Goal: Transaction & Acquisition: Purchase product/service

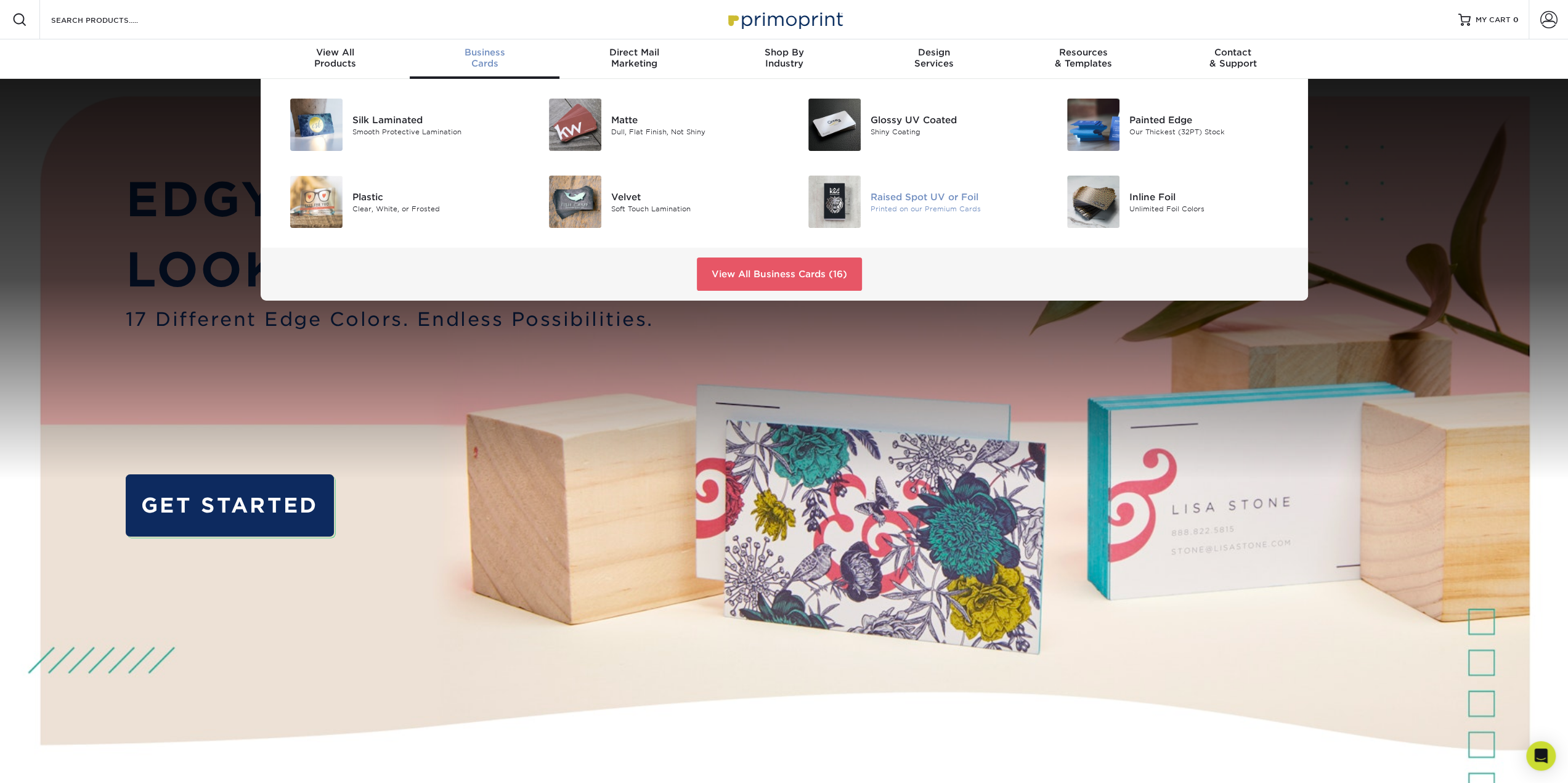
click at [847, 202] on img at bounding box center [834, 202] width 52 height 52
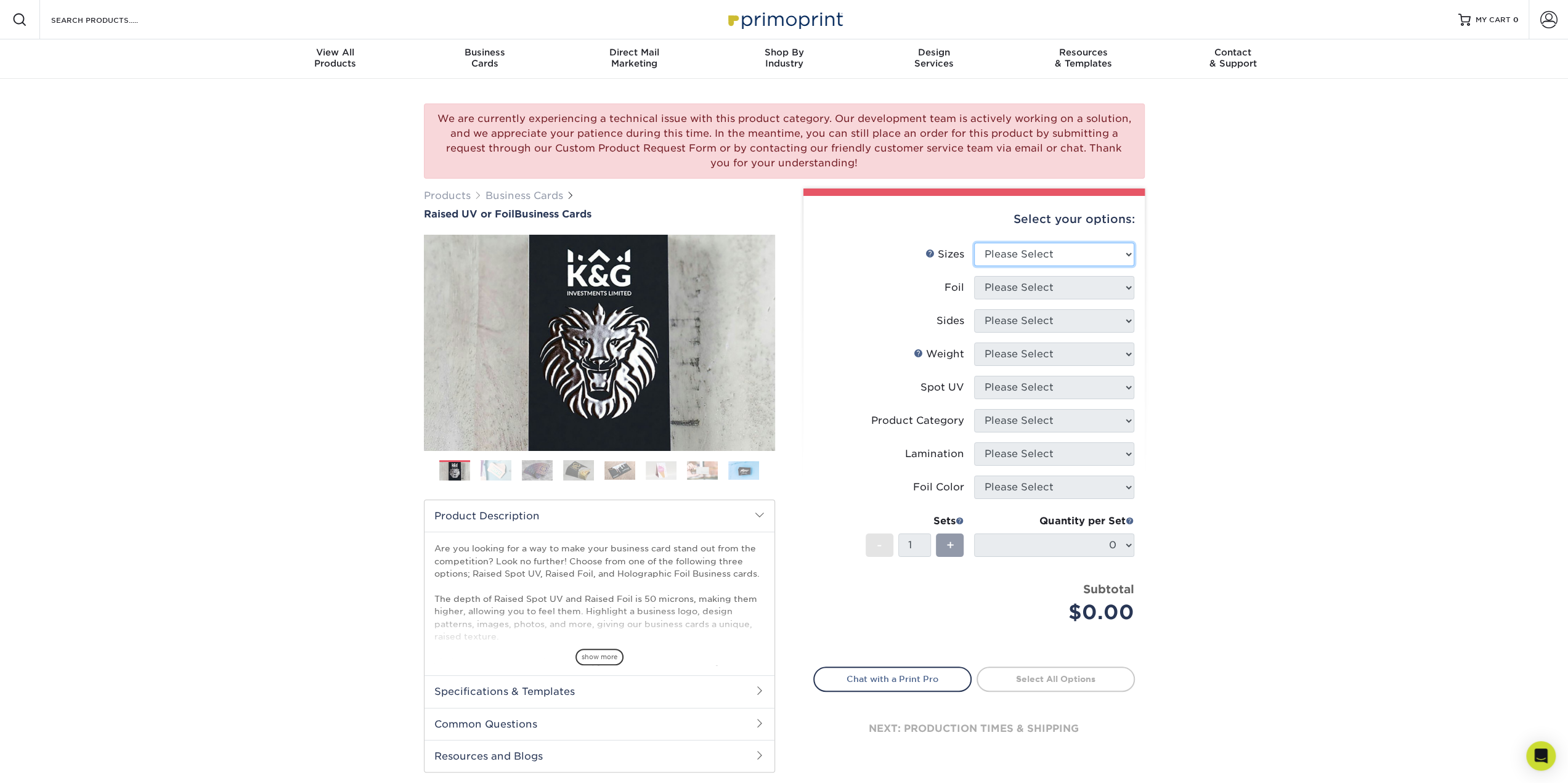
click at [1006, 246] on select "Please Select 2" x 3.5" - Standard" at bounding box center [1054, 254] width 160 height 24
select select "2.00x3.50"
click at [974, 242] on select "Please Select 2" x 3.5" - Standard" at bounding box center [1054, 254] width 160 height 24
click at [1001, 287] on select "Please Select No Yes" at bounding box center [1054, 288] width 160 height 24
select select "0"
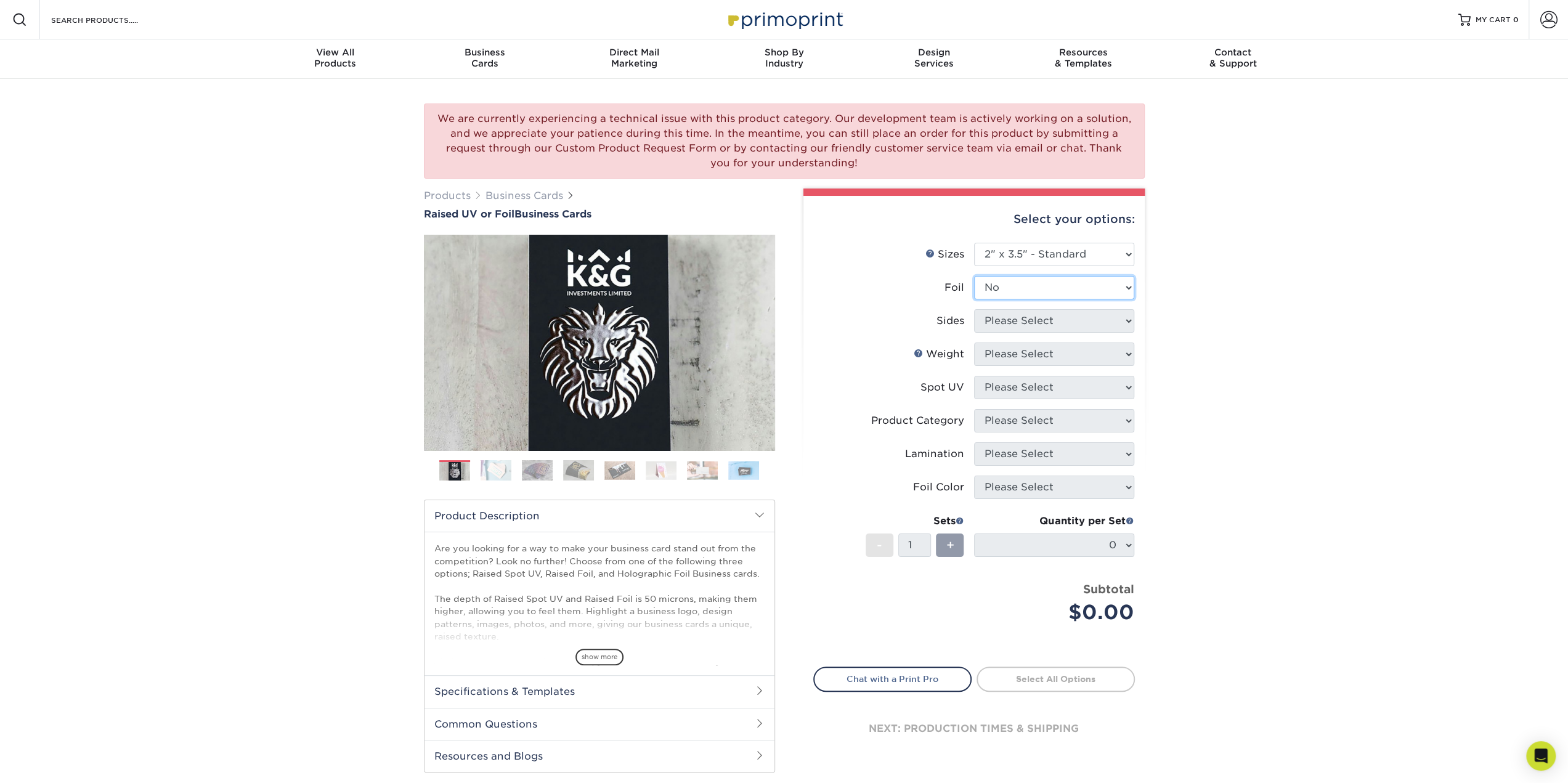
click at [974, 276] on select "Please Select No Yes" at bounding box center [1054, 288] width 160 height 24
click at [996, 318] on select "Please Select Print Both Sides Print Front Only" at bounding box center [1054, 321] width 160 height 24
select select "13abbda7-1d64-4f25-8bb2-c179b224825d"
click at [974, 309] on select "Please Select Print Both Sides Print Front Only" at bounding box center [1054, 321] width 160 height 24
click at [1006, 356] on select "Please Select 16PT" at bounding box center [1054, 355] width 160 height 24
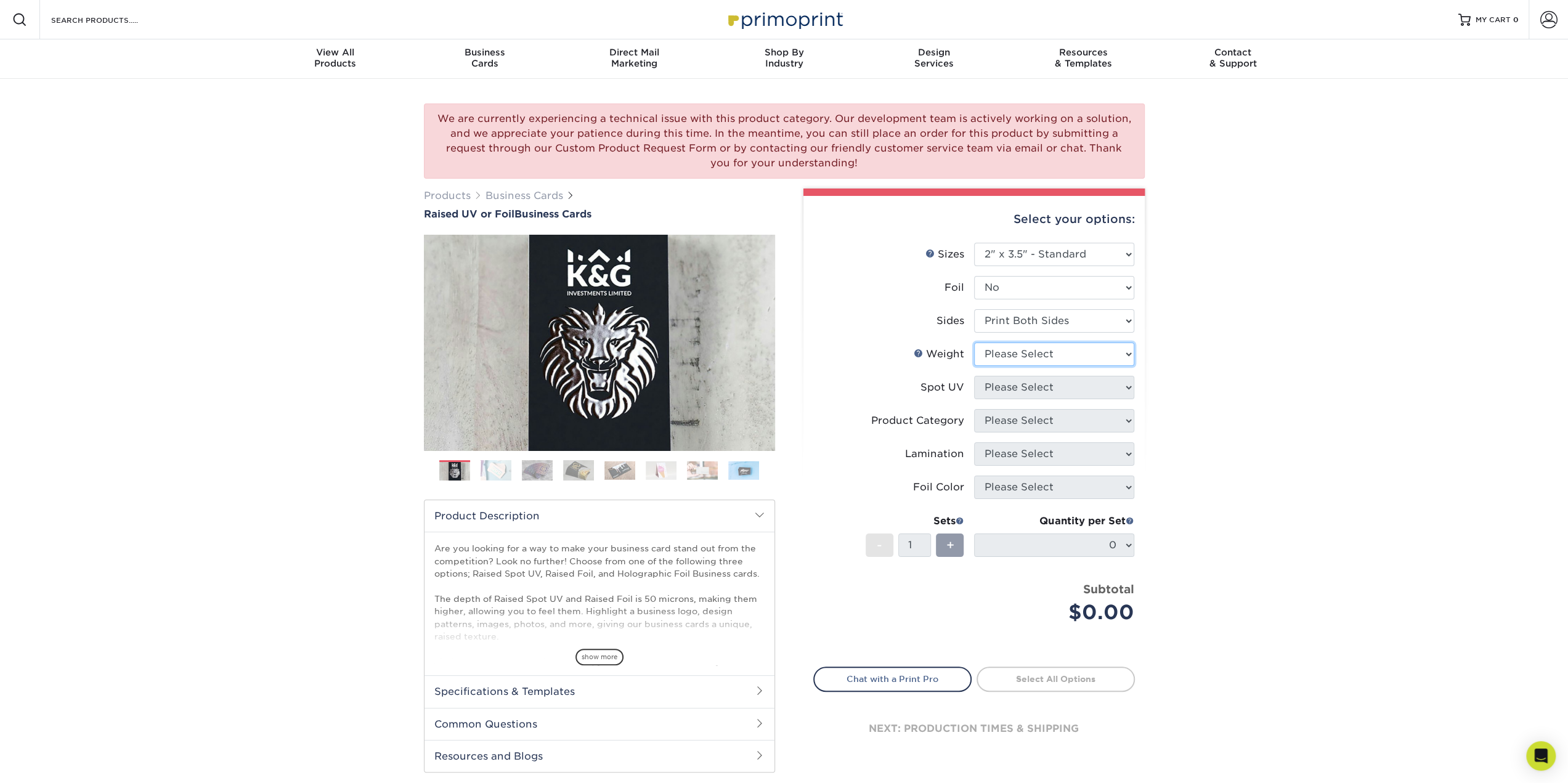
select select "16PT"
click at [974, 343] on select "Please Select 16PT" at bounding box center [1054, 355] width 160 height 24
click at [1009, 391] on select "Please Select No Spot UV Front Only" at bounding box center [1054, 388] width 160 height 24
select select "1"
click at [974, 376] on select "Please Select No Spot UV Front Only" at bounding box center [1054, 388] width 160 height 24
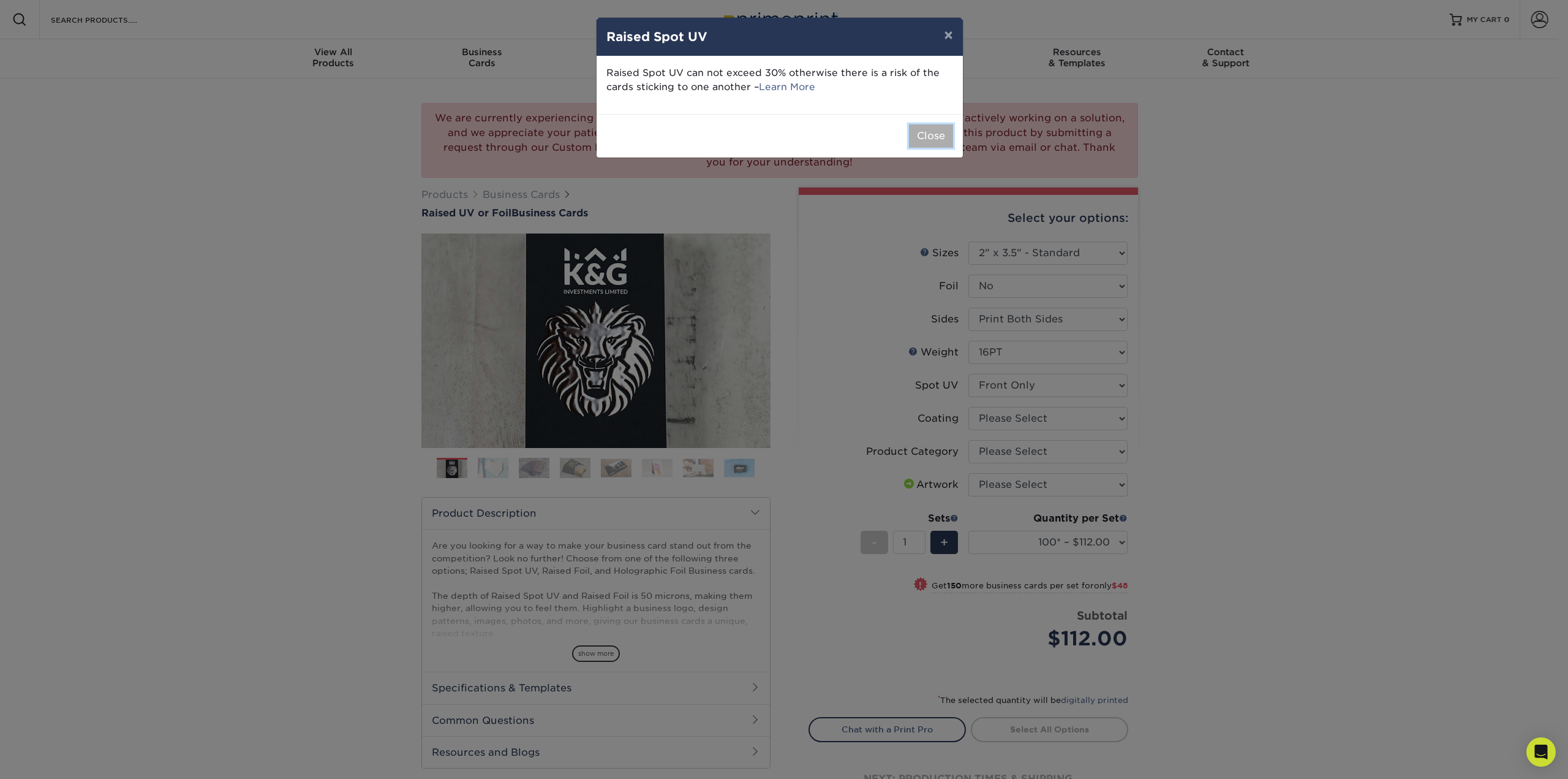
click at [932, 132] on button "Close" at bounding box center [931, 136] width 45 height 24
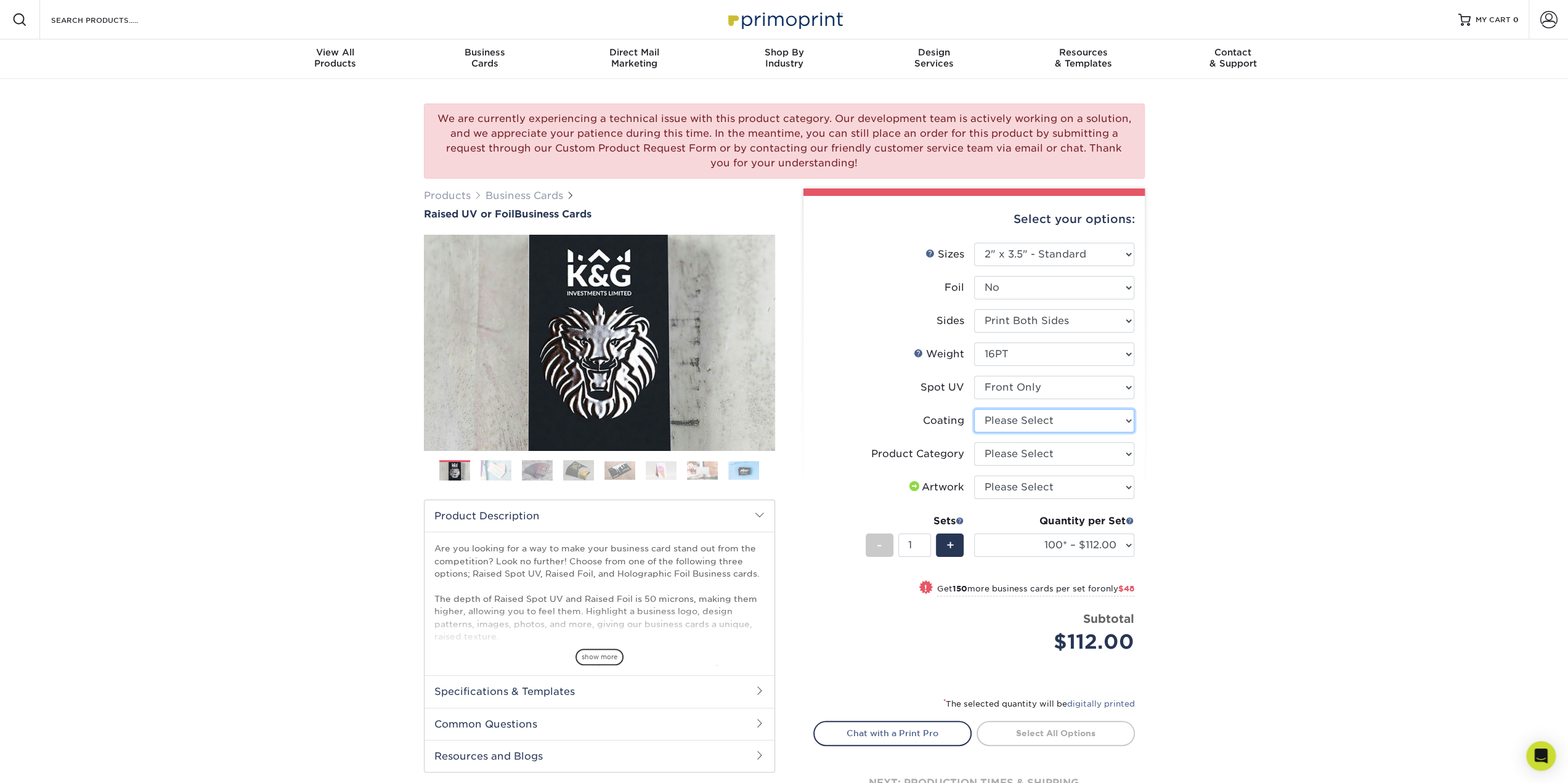
click at [999, 412] on select at bounding box center [1054, 421] width 160 height 24
select select "3e7618de-abca-4bda-9f97-8b9129e913d8"
click at [974, 409] on select at bounding box center [1054, 421] width 160 height 24
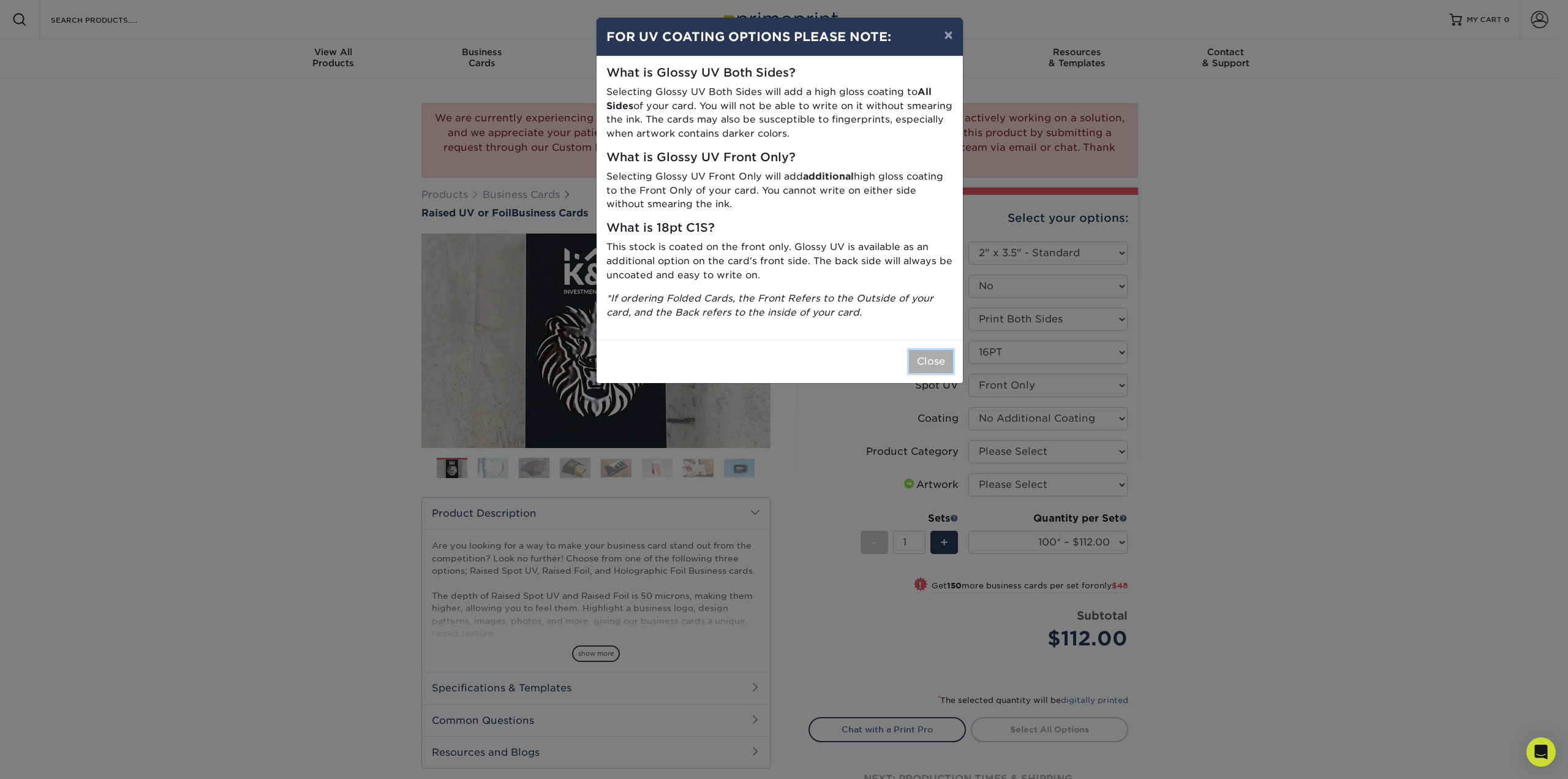
click at [920, 352] on button "Close" at bounding box center [931, 362] width 45 height 24
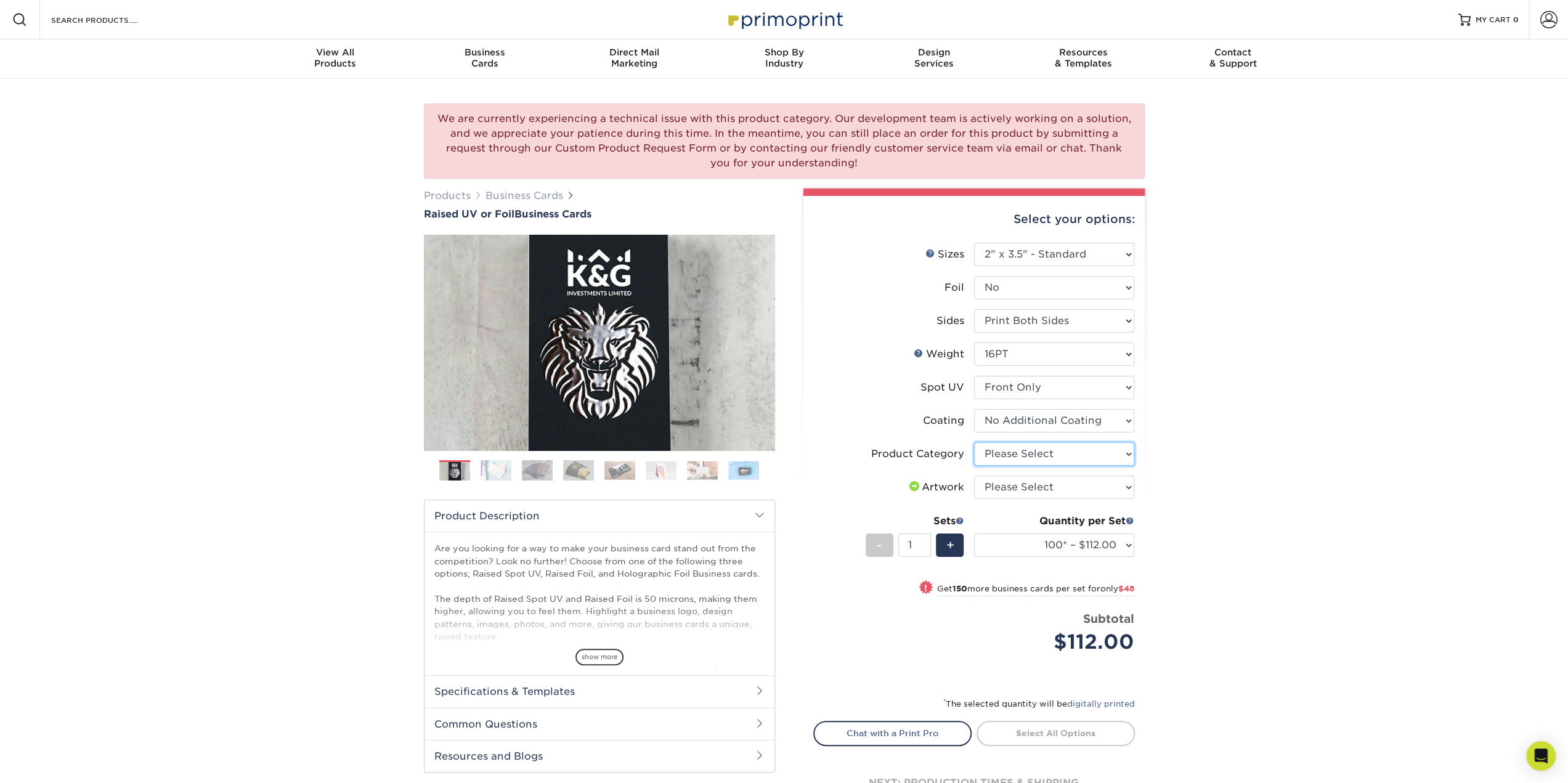
click at [1010, 454] on select "Please Select Business Cards" at bounding box center [1054, 454] width 160 height 24
select select "3b5148f1-0588-4f88-a218-97bcfdce65c1"
click at [974, 443] on select "Please Select Business Cards" at bounding box center [1054, 454] width 160 height 24
click at [1026, 482] on select "Please Select I will upload files I need a design - $100" at bounding box center [1054, 487] width 160 height 24
select select "upload"
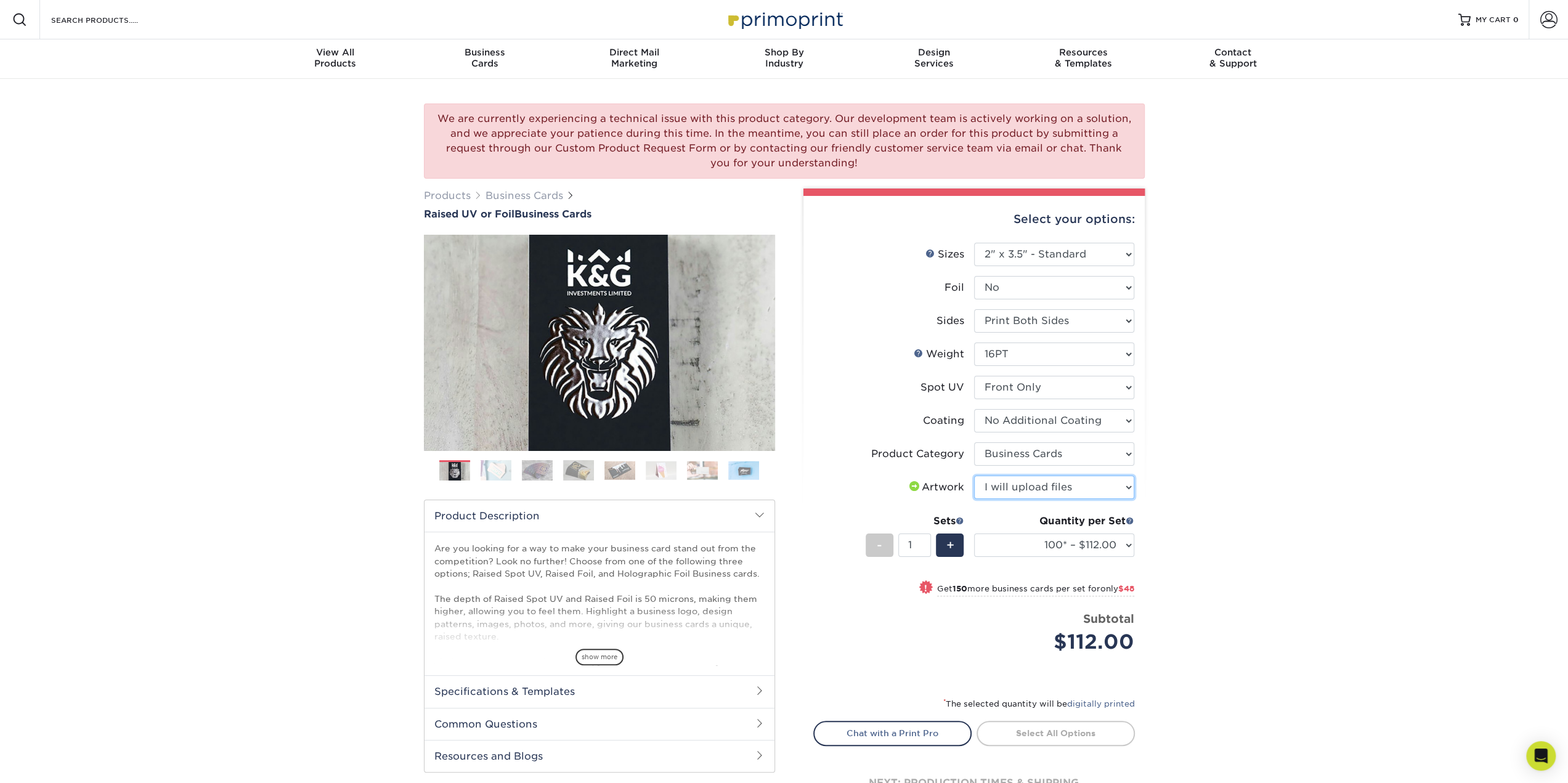
click at [974, 476] on select "Please Select I will upload files I need a design - $100" at bounding box center [1054, 487] width 160 height 24
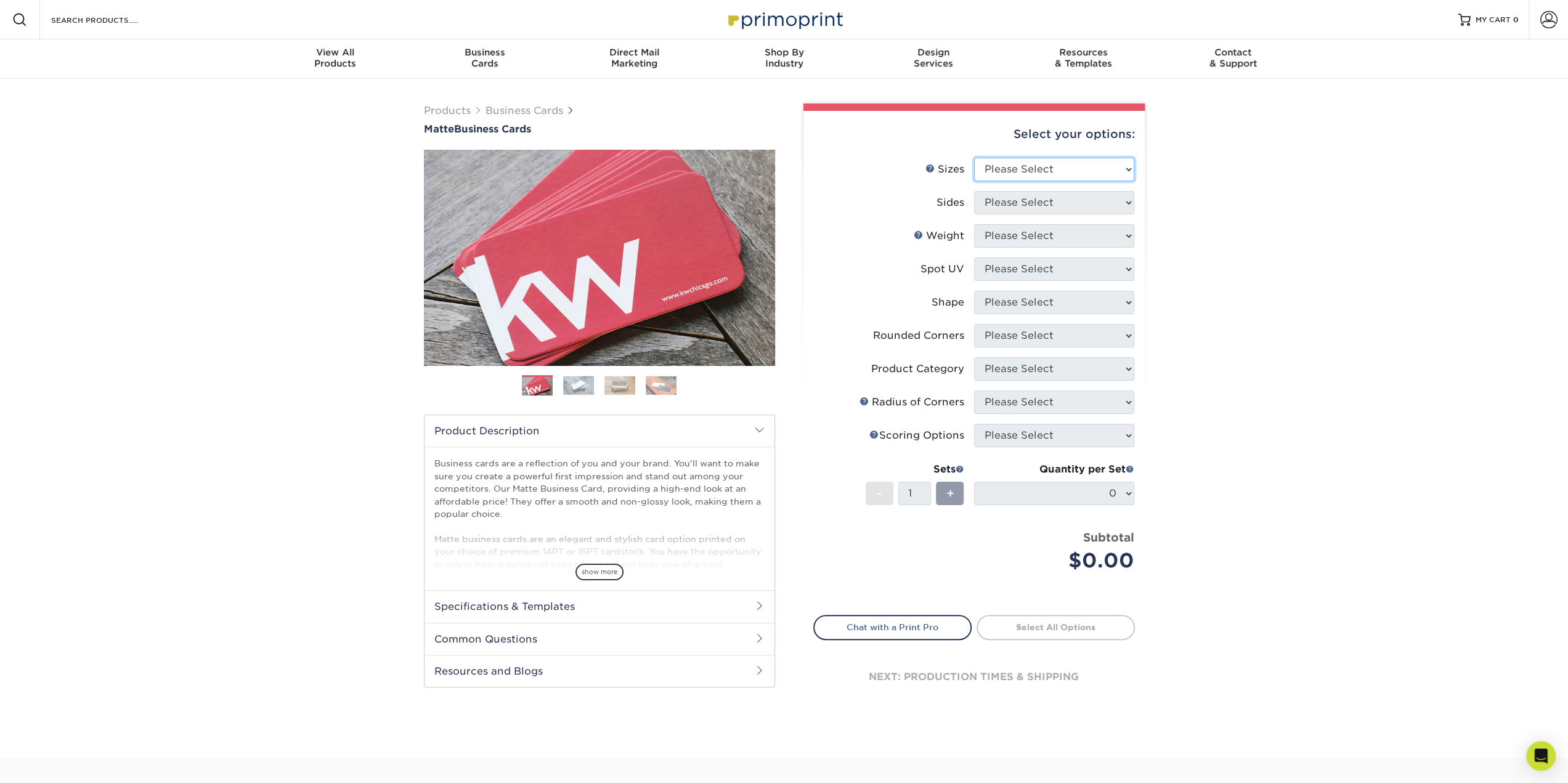
click at [1010, 179] on select "Please Select 1.5" x 3.5" - Mini 1.75" x 3.5" - Mini 2" x 2" - Square 2" x 3" -…" at bounding box center [1054, 170] width 160 height 24
select select "2.00x3.50"
click at [974, 158] on select "Please Select 1.5" x 3.5" - Mini 1.75" x 3.5" - Mini 2" x 2" - Square 2" x 3" -…" at bounding box center [1054, 170] width 160 height 24
click at [1015, 209] on select "Please Select Print Both Sides Print Front Only" at bounding box center [1054, 203] width 160 height 24
select select "13abbda7-1d64-4f25-8bb2-c179b224825d"
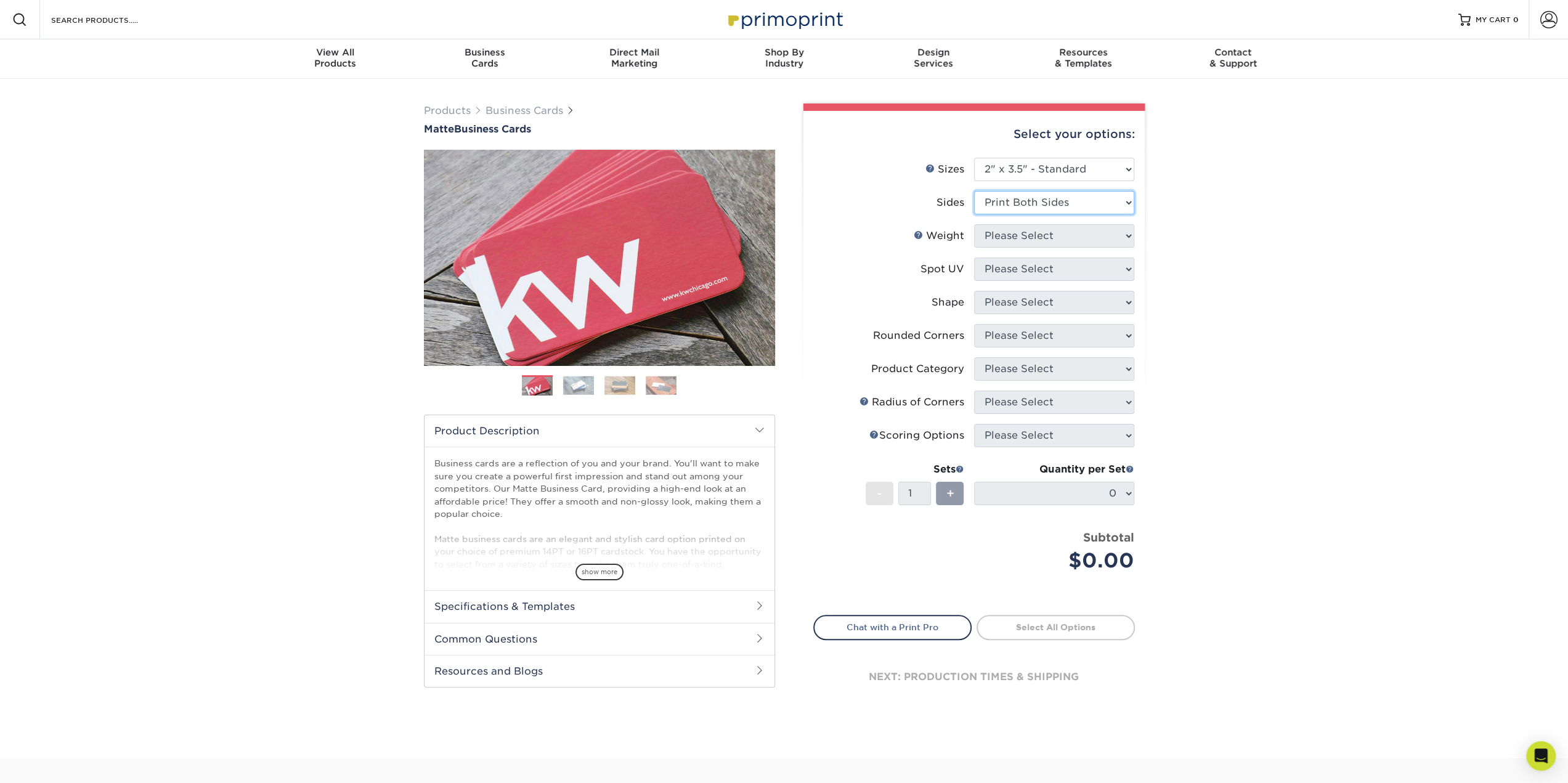
click at [974, 191] on select "Please Select Print Both Sides Print Front Only" at bounding box center [1054, 203] width 160 height 24
click at [1017, 240] on select "Please Select 16PT 14PT" at bounding box center [1054, 237] width 160 height 24
select select "16PT"
click at [974, 225] on select "Please Select 16PT 14PT" at bounding box center [1054, 237] width 160 height 24
click at [1009, 270] on select "Please Select No Spot UV Front and Back (Both Sides) Front Only Back Only" at bounding box center [1054, 269] width 160 height 24
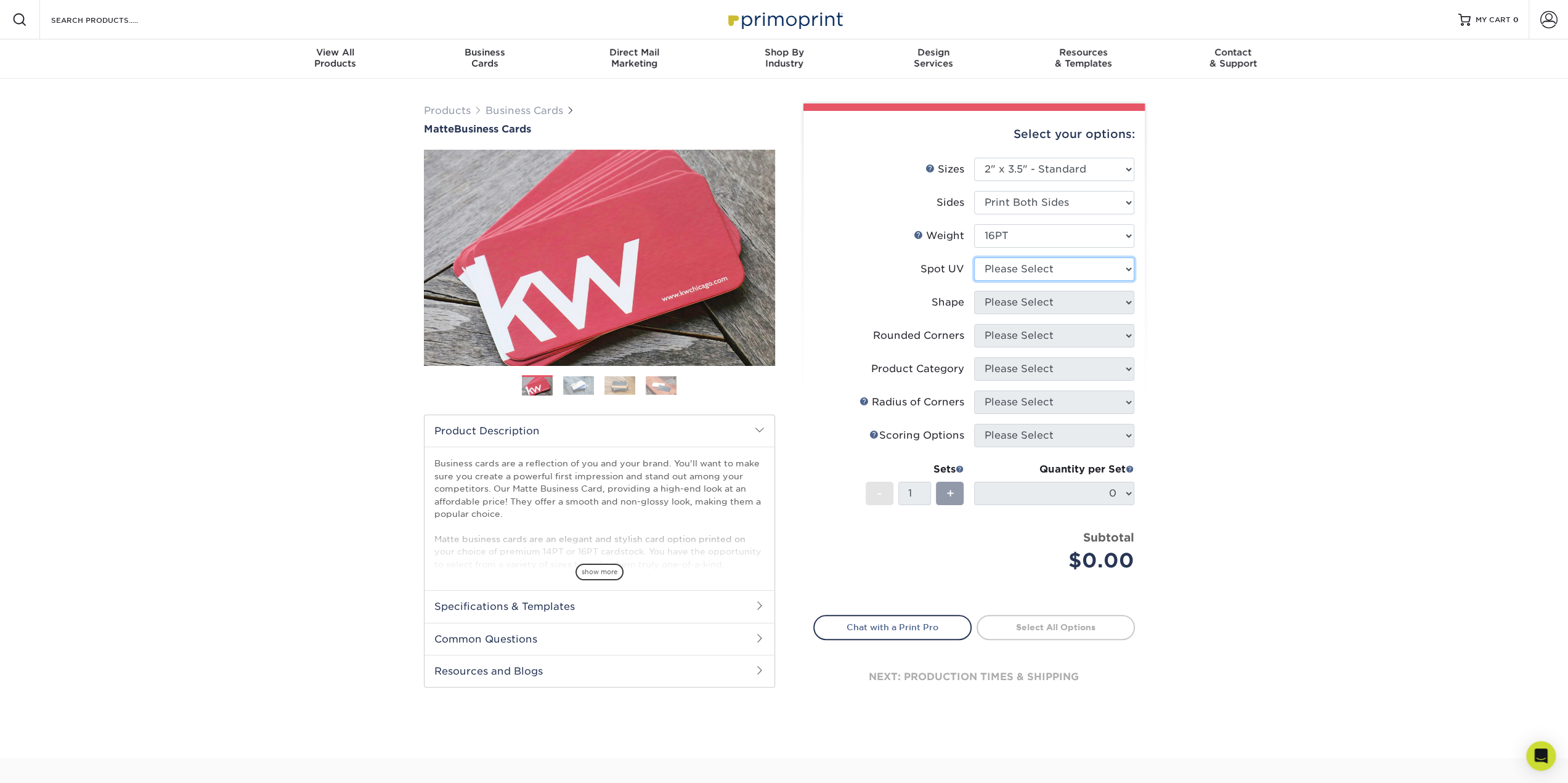
select select "0"
click at [974, 258] on select "Please Select No Spot UV Front and Back (Both Sides) Front Only Back Only" at bounding box center [1054, 269] width 160 height 24
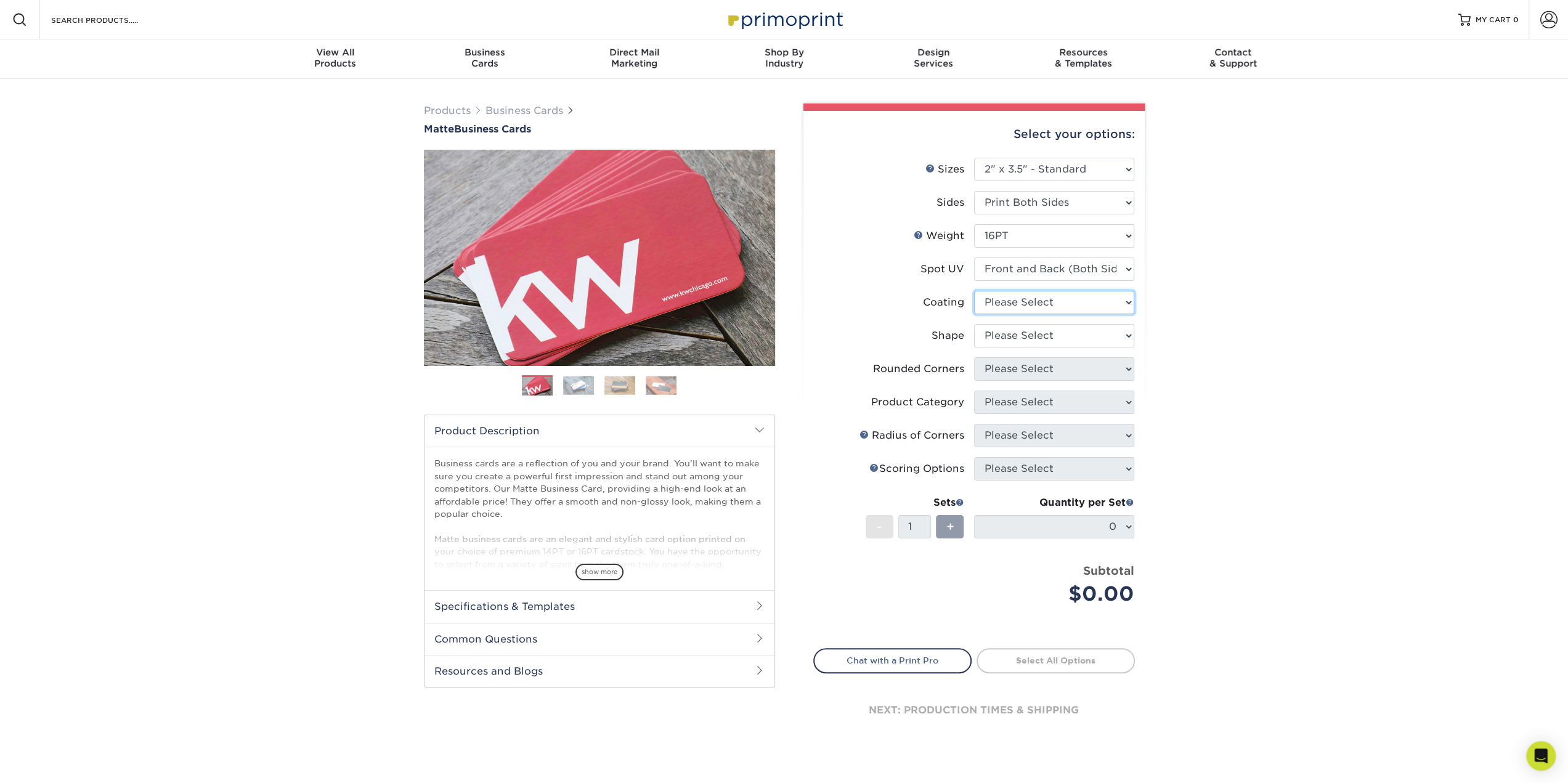
click at [1016, 302] on select at bounding box center [1054, 302] width 160 height 24
select select "121bb7b5-3b4d-429f-bd8d-bbf80e953313"
click at [974, 291] on select at bounding box center [1054, 302] width 160 height 24
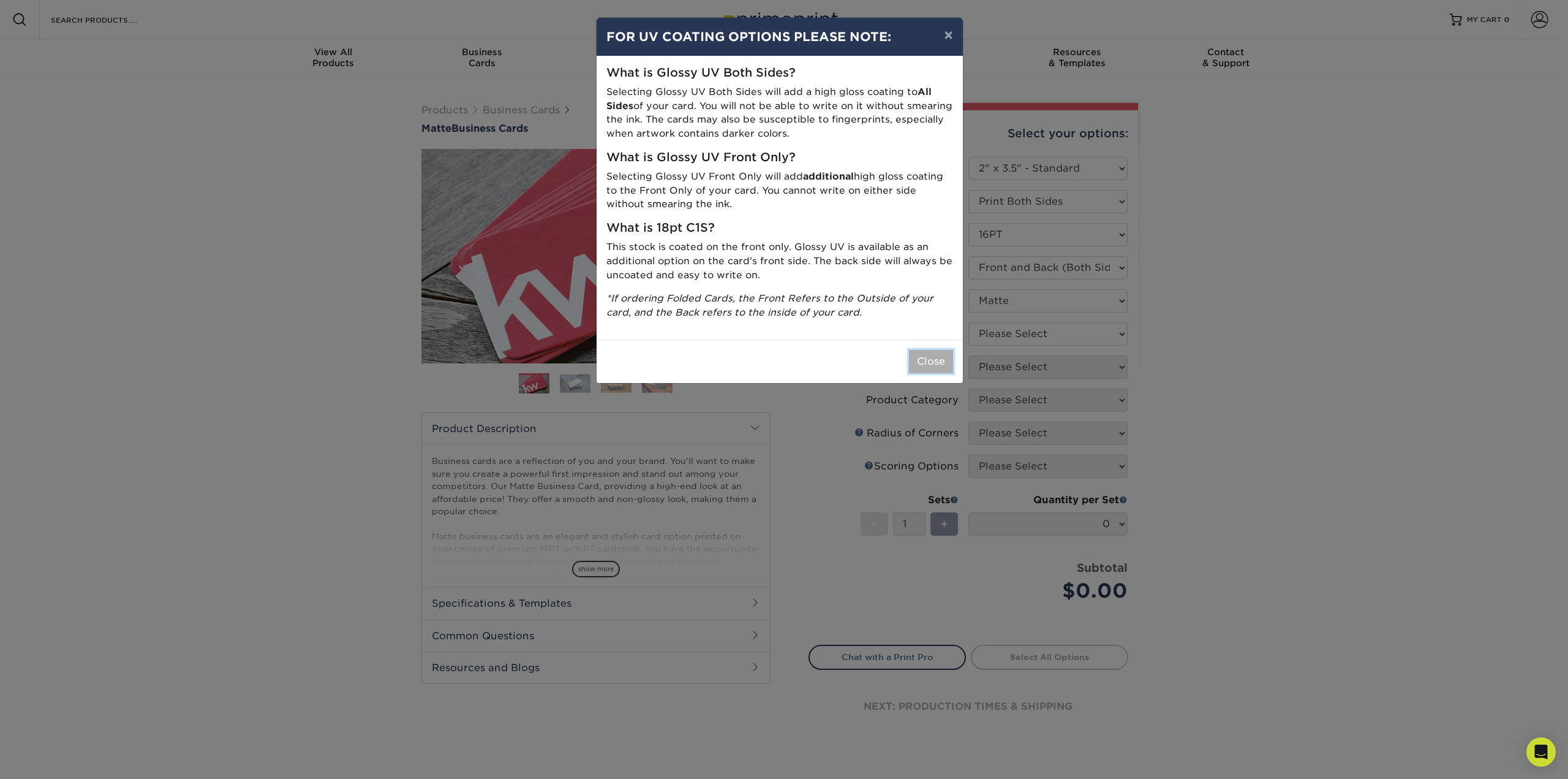
click at [932, 359] on button "Close" at bounding box center [931, 362] width 45 height 24
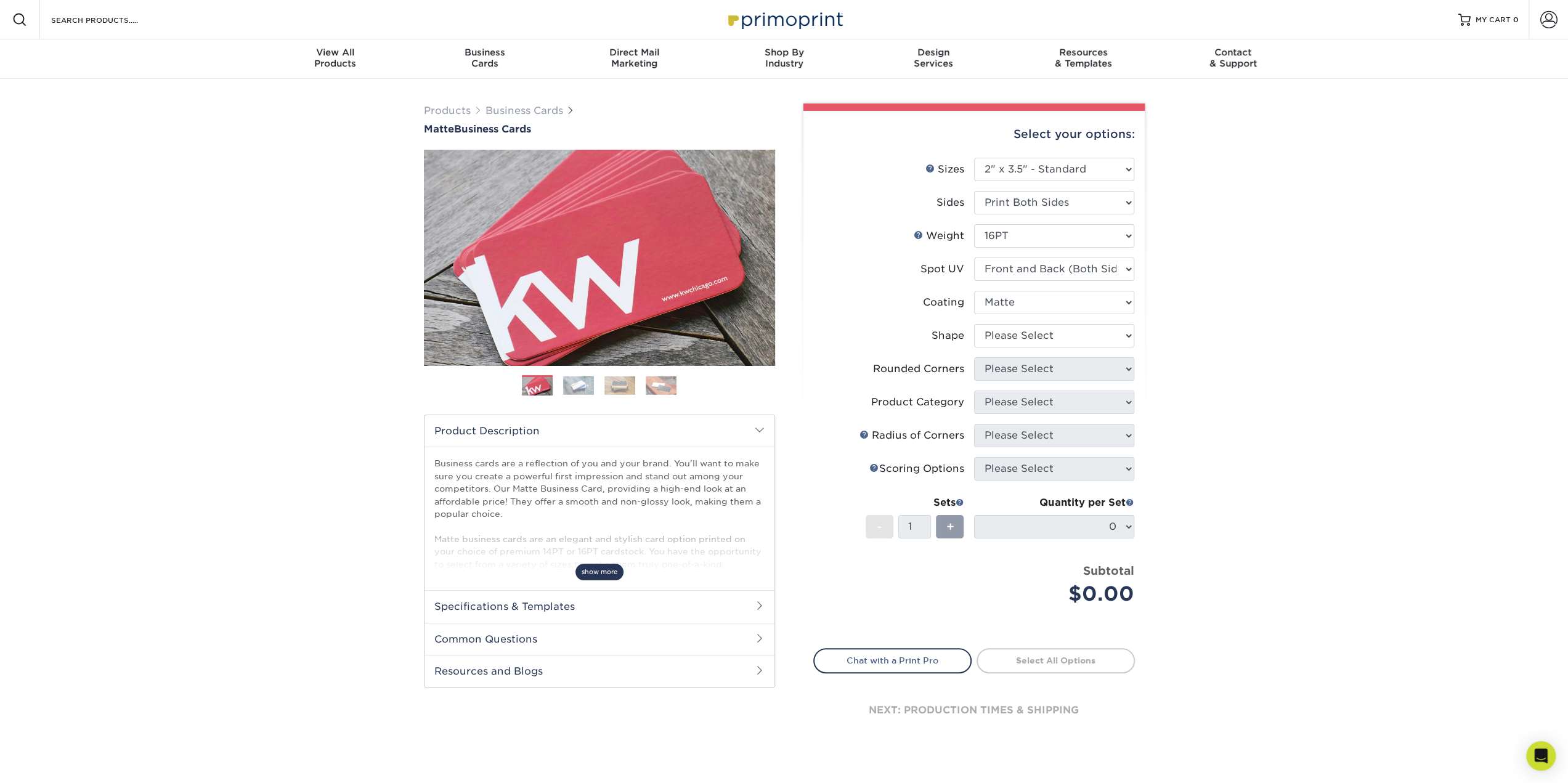
click at [601, 575] on span "show more" at bounding box center [599, 572] width 48 height 17
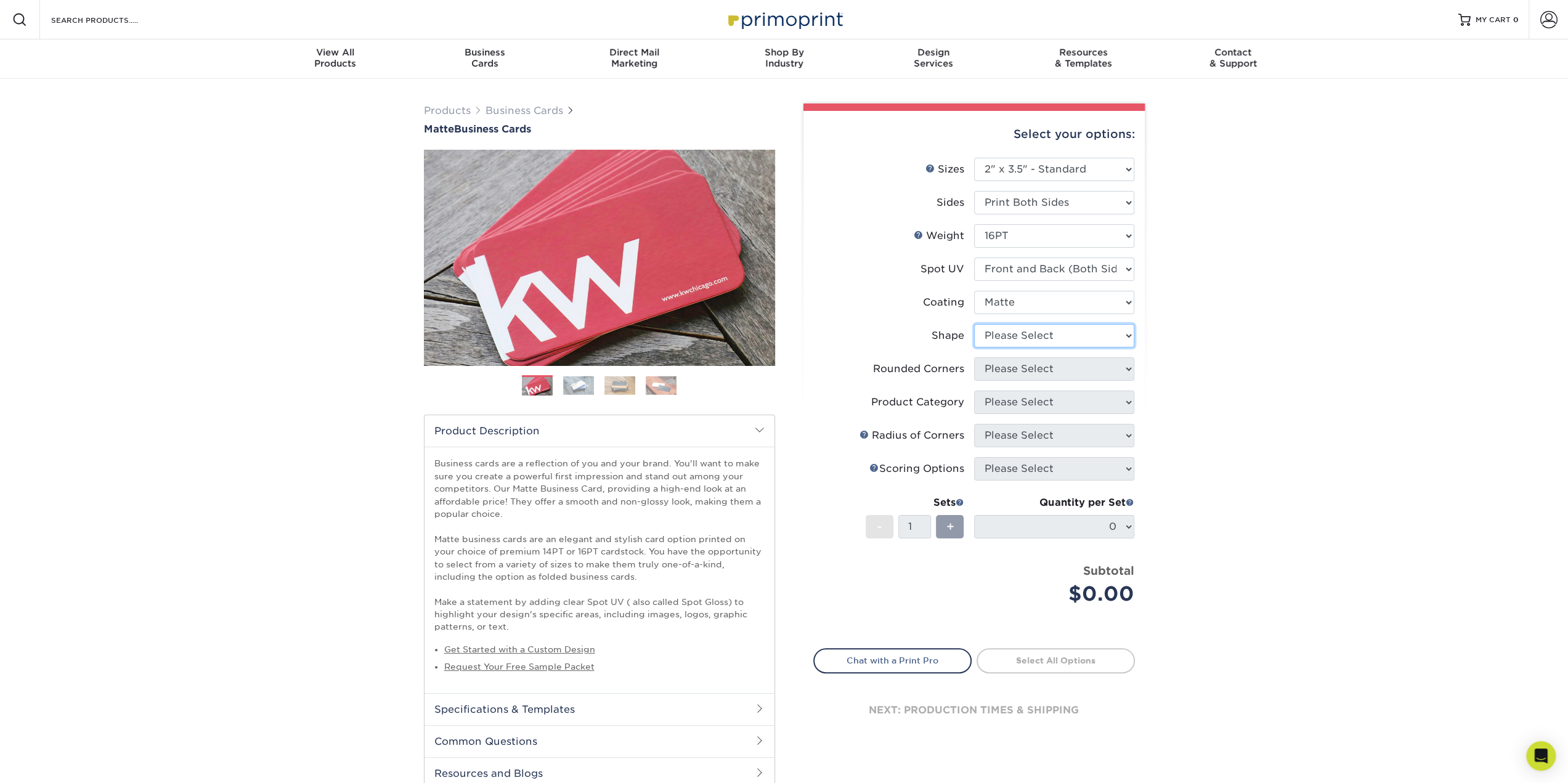
click at [1019, 336] on select "Please Select Standard" at bounding box center [1054, 336] width 160 height 24
select select "standard"
click at [974, 324] on select "Please Select Standard" at bounding box center [1054, 336] width 160 height 24
click at [1015, 374] on select "Please Select Yes - Round 2 Corners Yes - Round 4 Corners No" at bounding box center [1054, 369] width 160 height 24
select select "0"
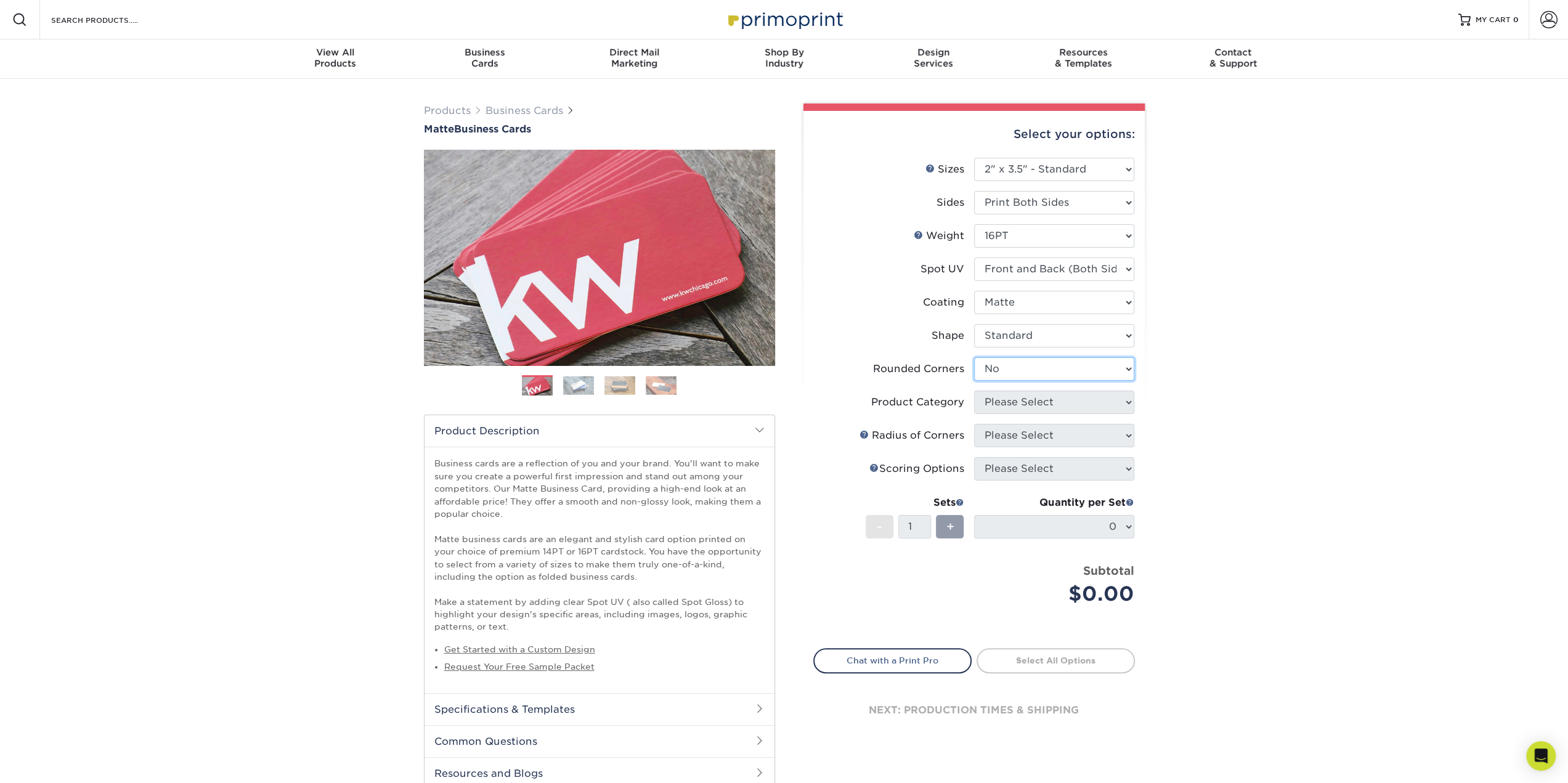
click at [974, 357] on select "Please Select Yes - Round 2 Corners Yes - Round 4 Corners No" at bounding box center [1054, 369] width 160 height 24
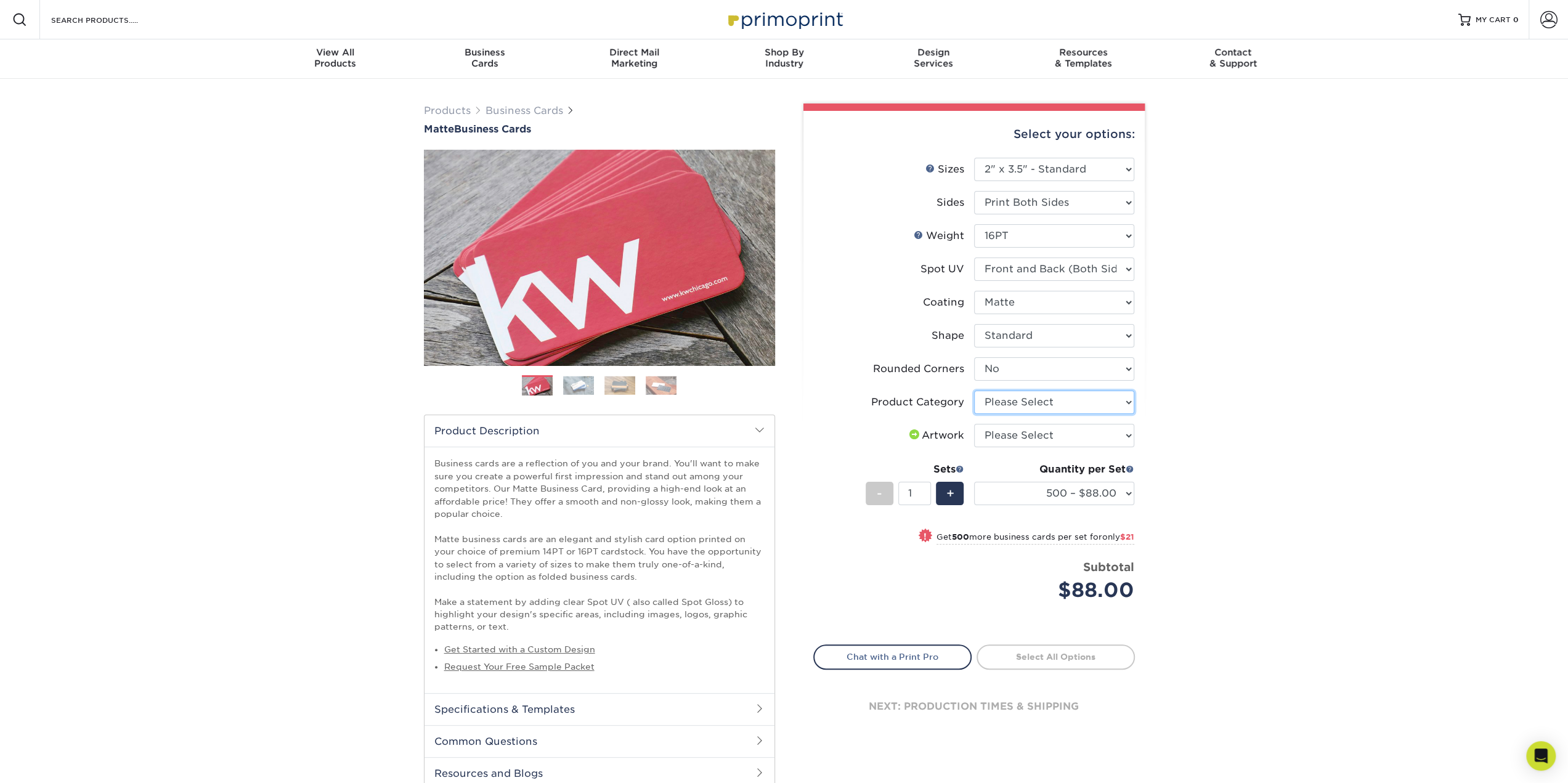
click at [1077, 395] on select "Please Select Business Cards" at bounding box center [1054, 402] width 160 height 24
select select "3b5148f1-0588-4f88-a218-97bcfdce65c1"
click at [974, 390] on select "Please Select Business Cards" at bounding box center [1054, 402] width 160 height 24
click at [1003, 226] on select "Please Select 16PT 14PT" at bounding box center [1054, 237] width 160 height 24
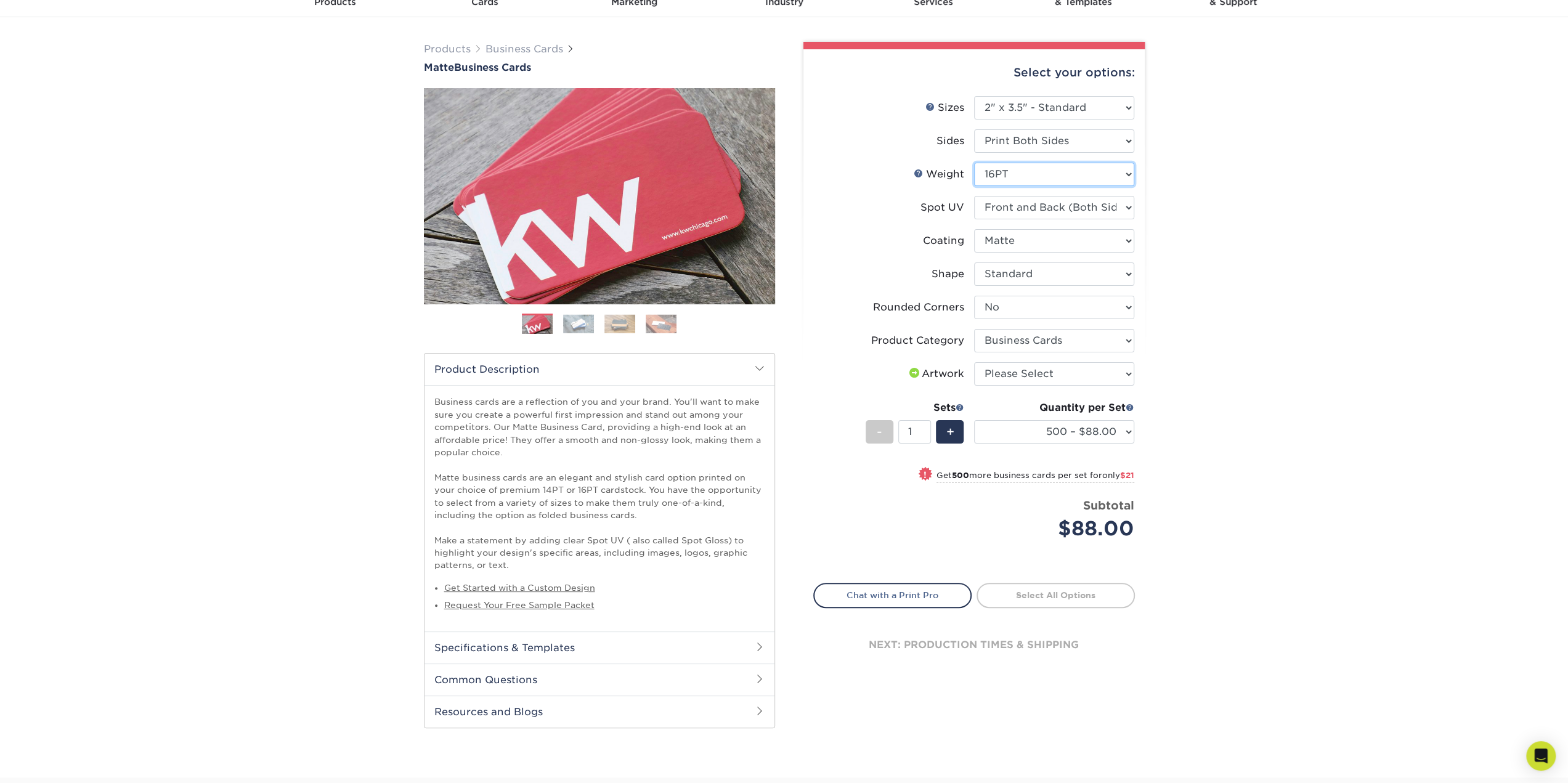
scroll to position [123, 0]
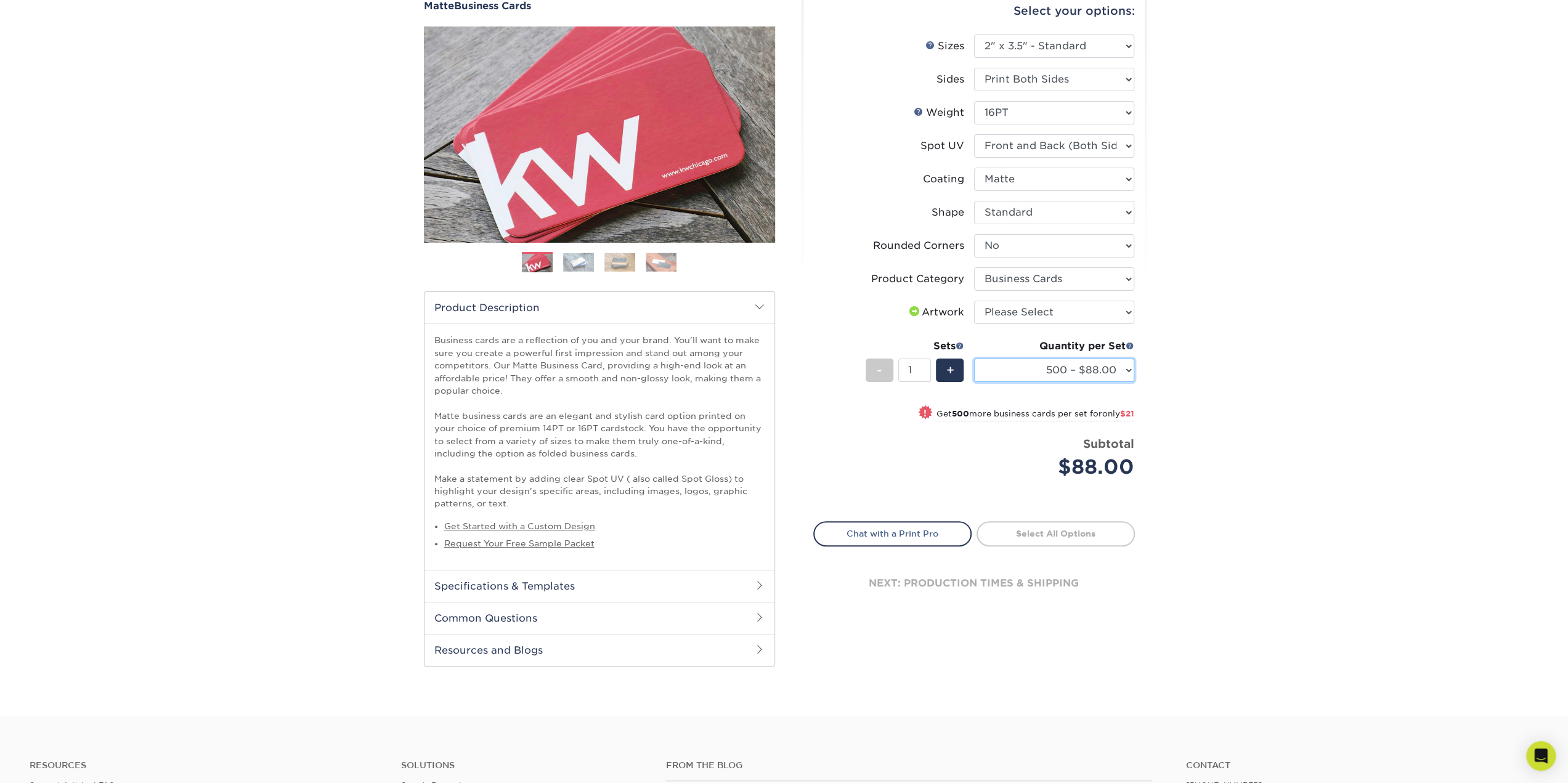
click at [1126, 367] on select "500 – $88.00 1000 – $109.00 2500 – $205.00 5000 – $279.00 10000 – $612.00 15000…" at bounding box center [1054, 371] width 160 height 24
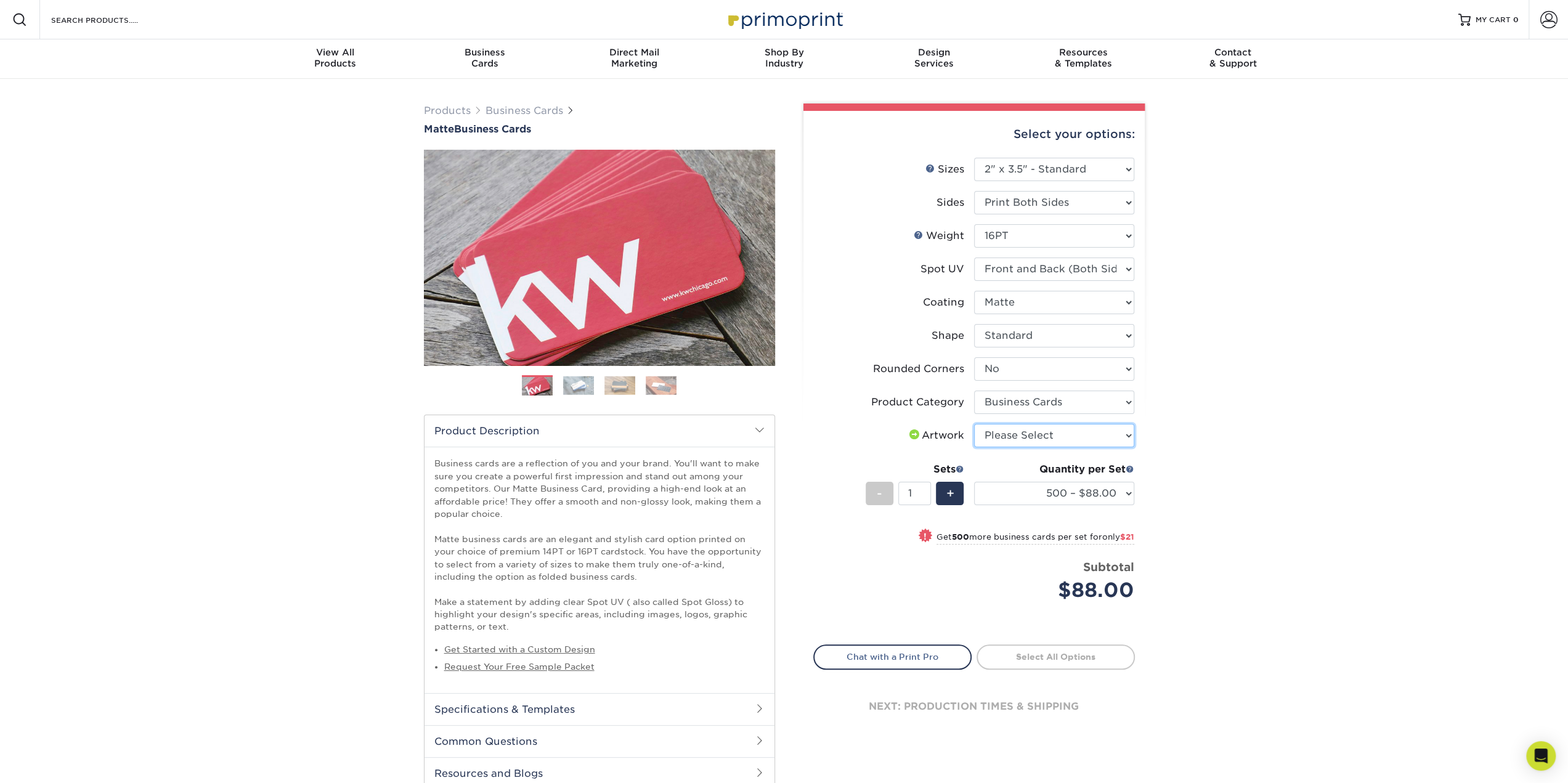
click at [1098, 429] on select "Please Select I will upload files I need a design - $100" at bounding box center [1054, 436] width 160 height 24
select select "upload"
click at [974, 424] on select "Please Select I will upload files I need a design - $100" at bounding box center [1054, 436] width 160 height 24
click at [1073, 655] on link "Proceed to Shipping" at bounding box center [1055, 655] width 158 height 22
type input "Set 1"
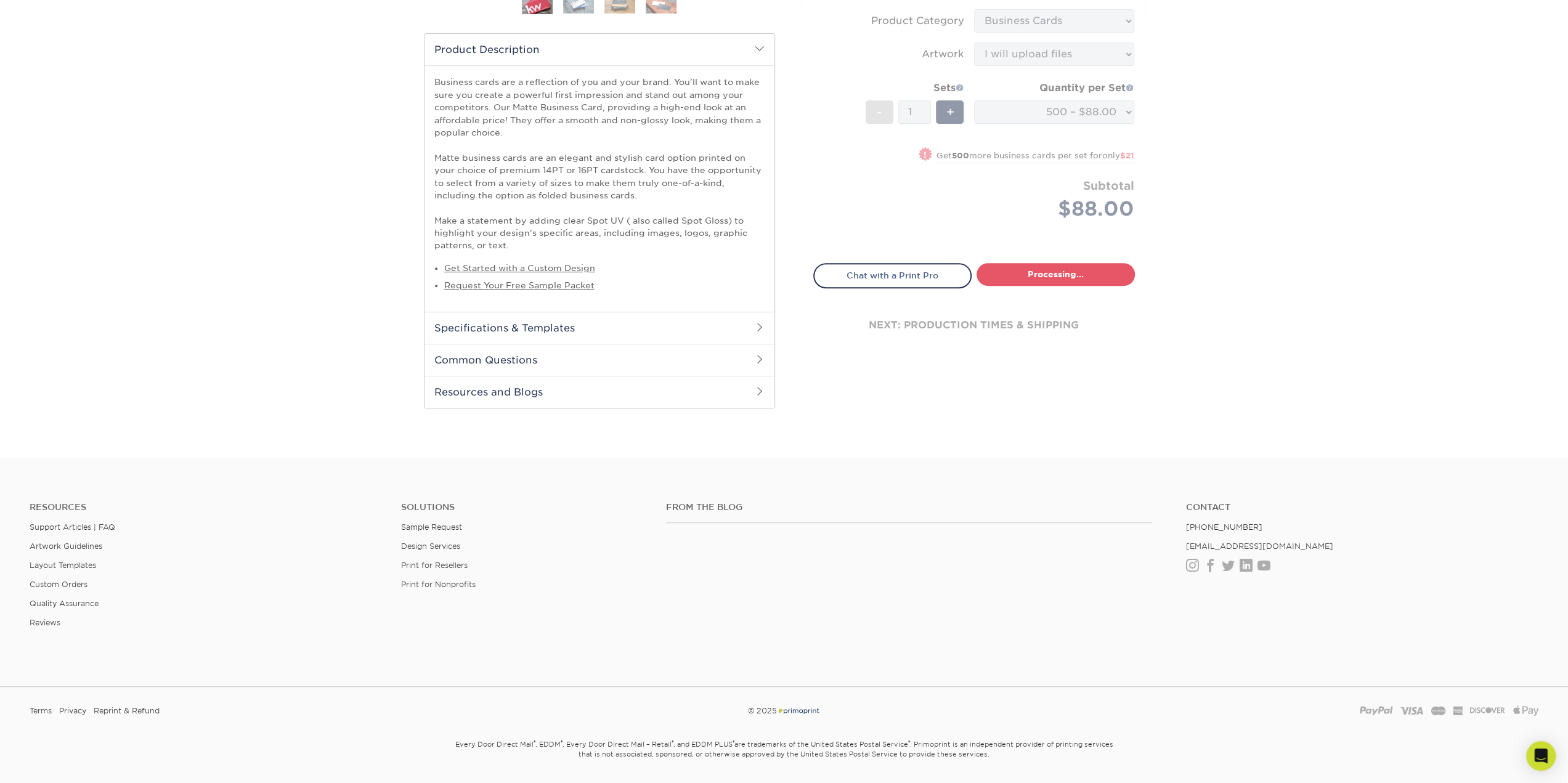
select select "84b0d15f-6b65-4aa4-bc5a-4a65d7730aad"
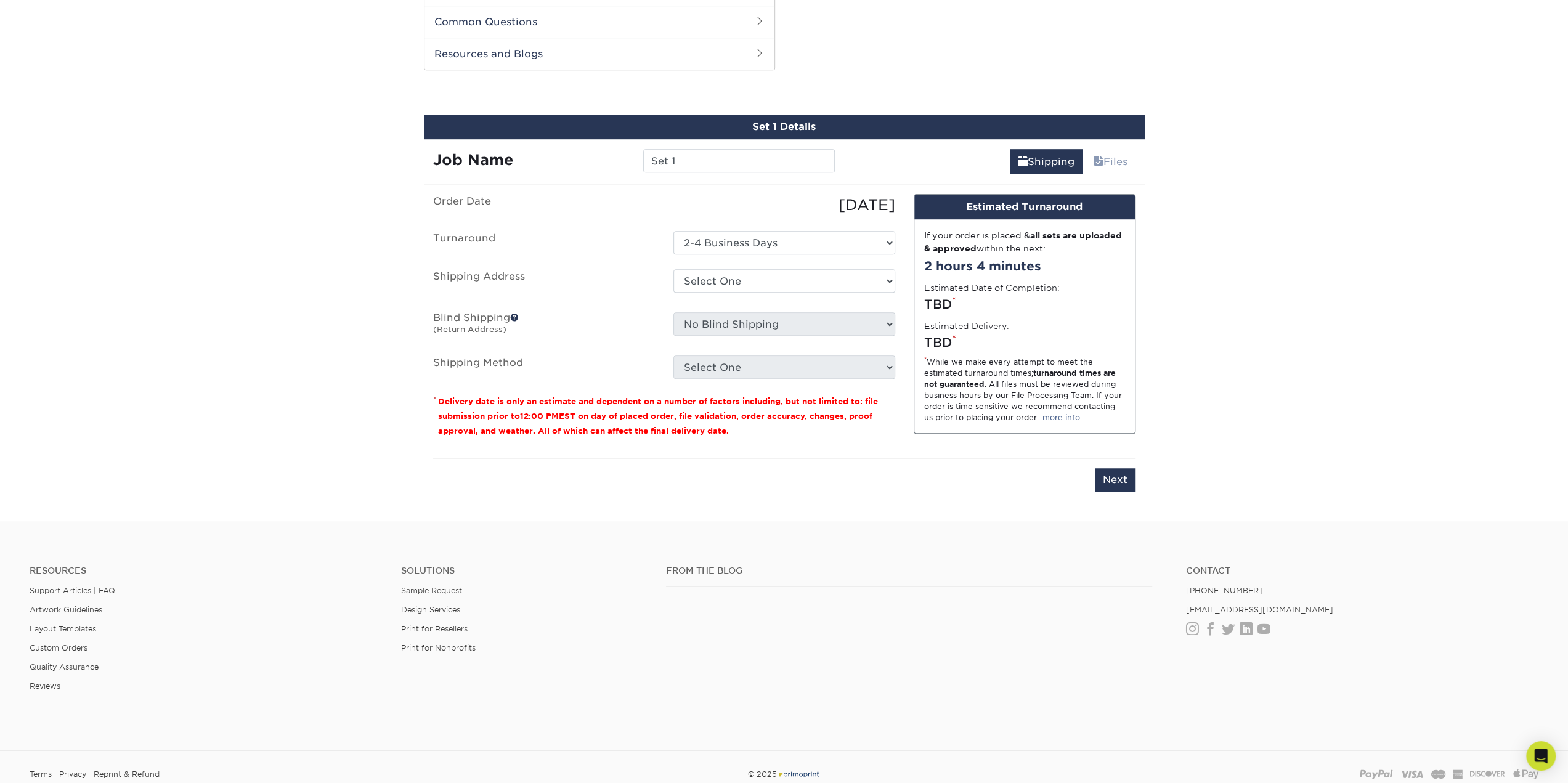
scroll to position [728, 0]
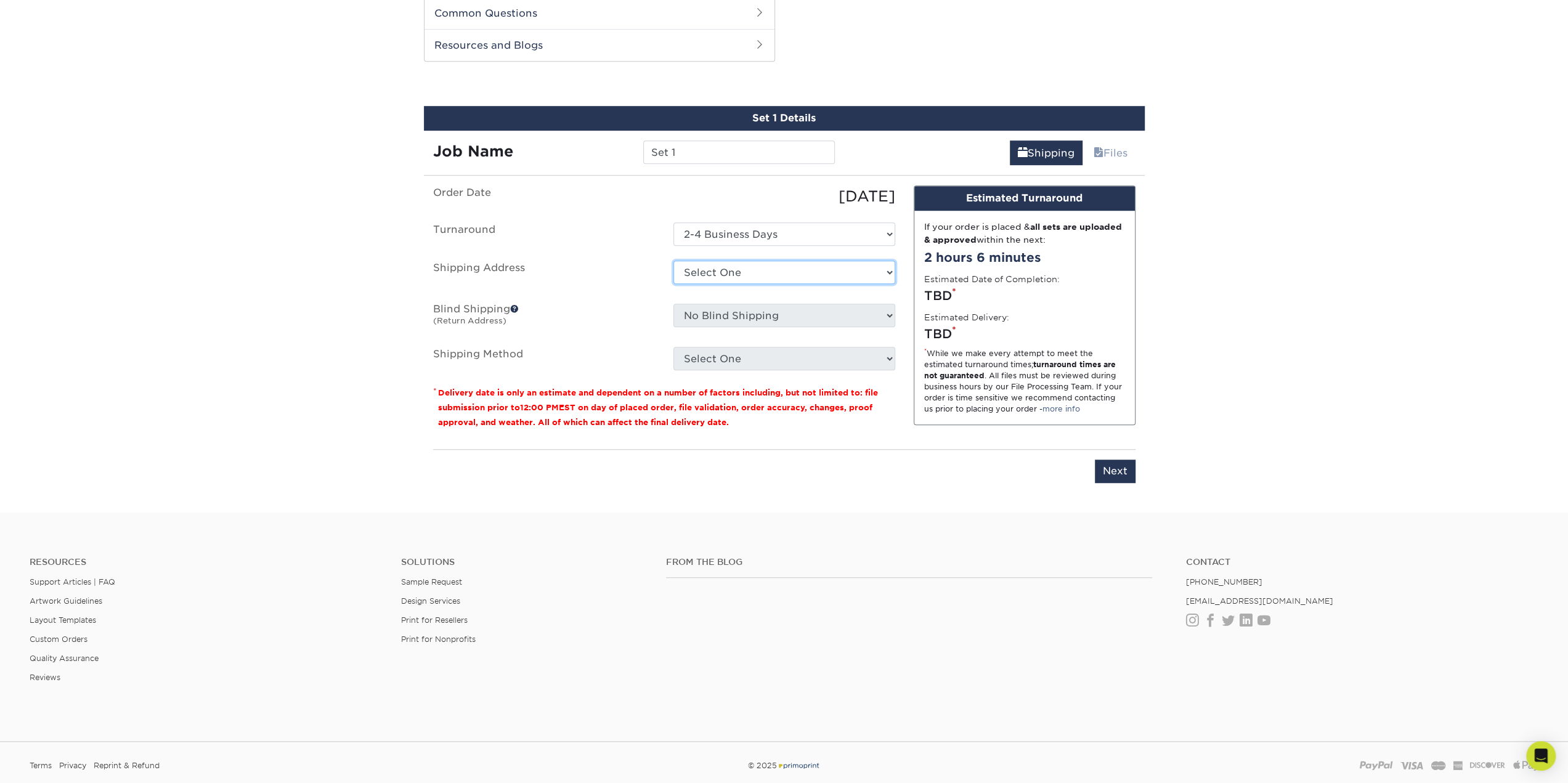
click at [736, 273] on select "Select One + Add New Address - Login" at bounding box center [784, 273] width 222 height 24
select select "newaddress"
click at [673, 261] on select "Select One + Add New Address - Login" at bounding box center [784, 273] width 222 height 24
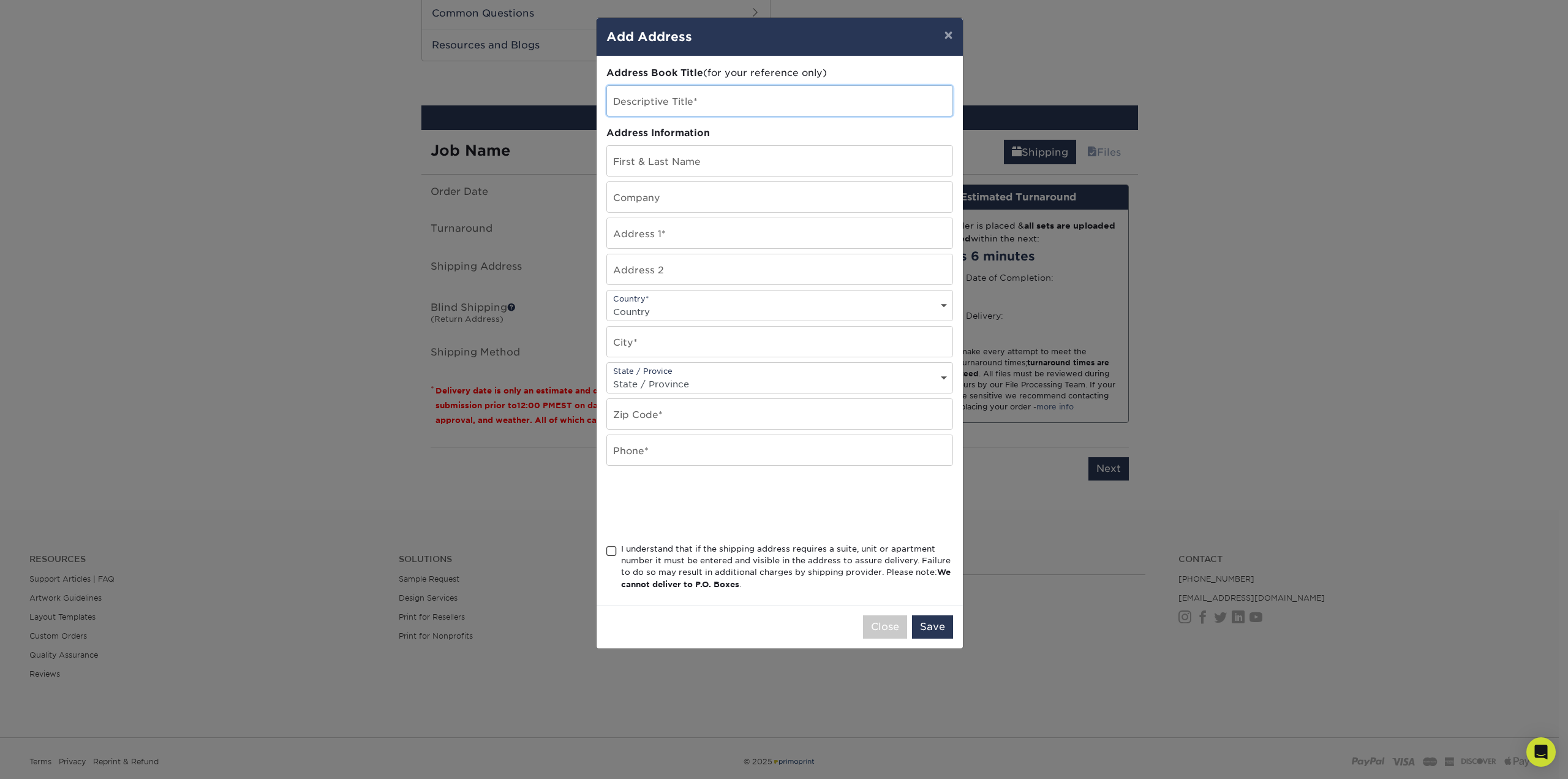
click at [702, 100] on input "text" at bounding box center [779, 101] width 345 height 30
type input "m"
type input "[PERSON_NAME] Lexington"
type input "Brian Powers"
type input "320 Amsden Avenue"
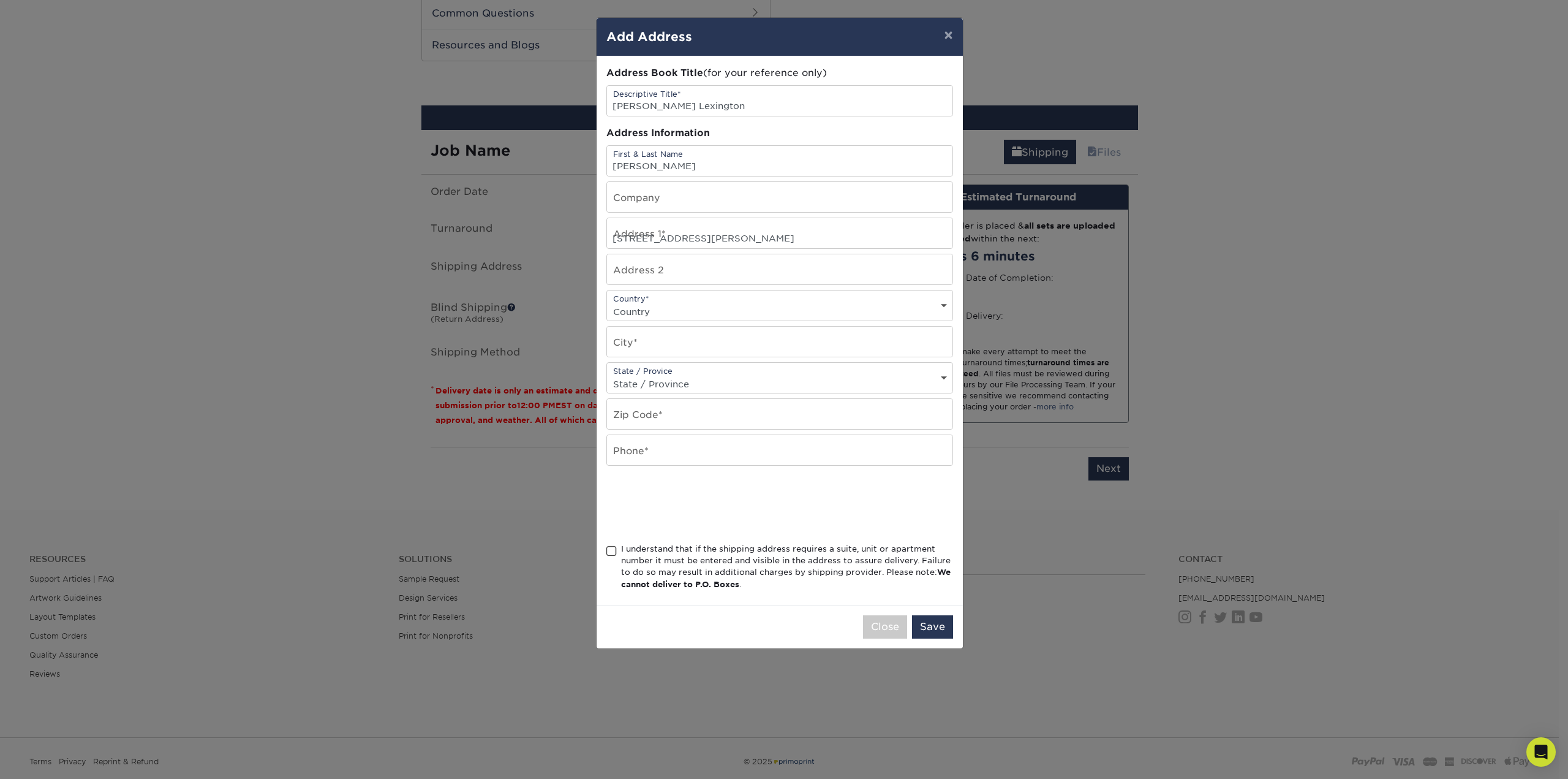
select select "US"
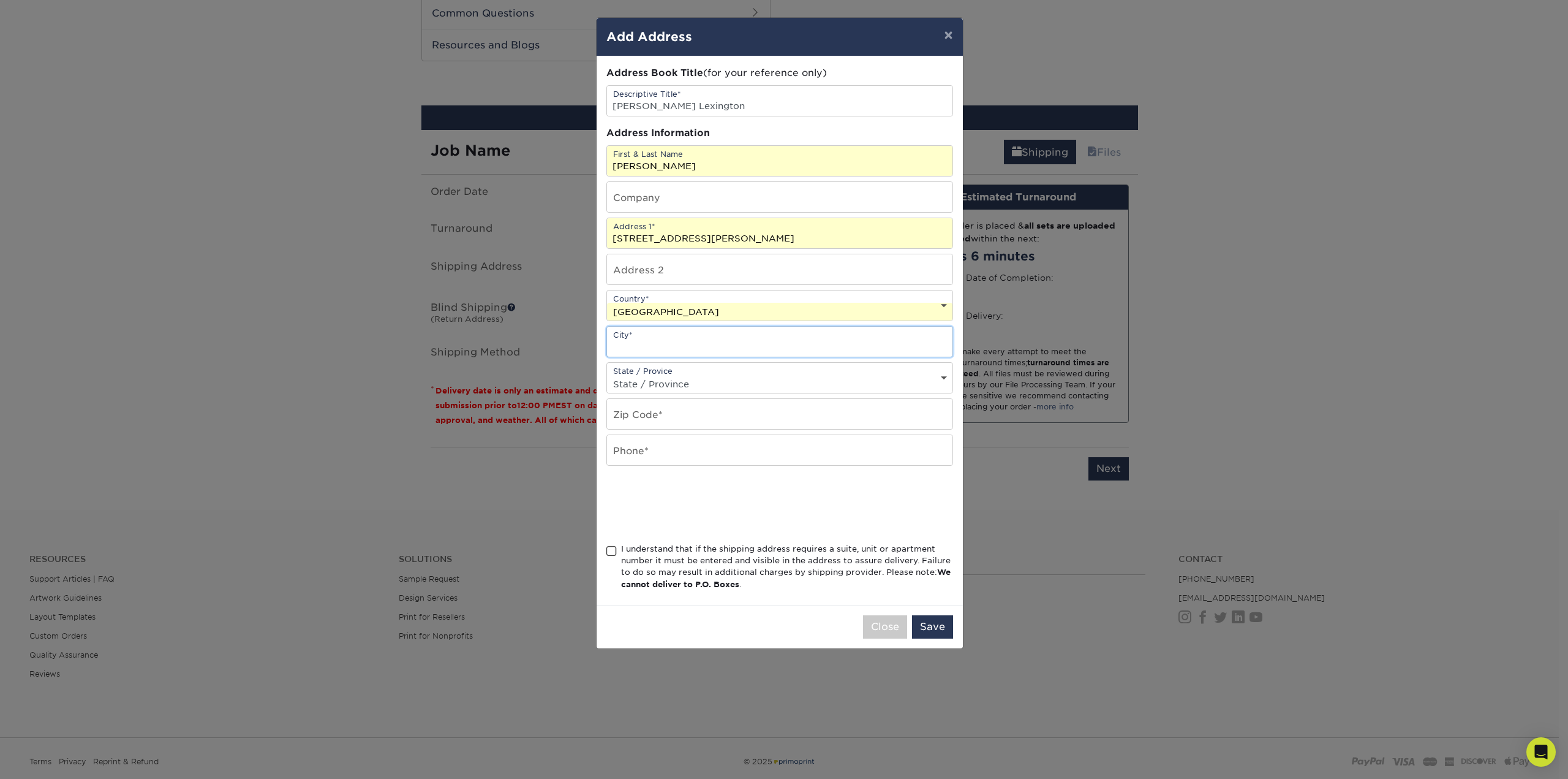
type input "Versailles"
select select "KY"
type input "40383"
type input "8592151096"
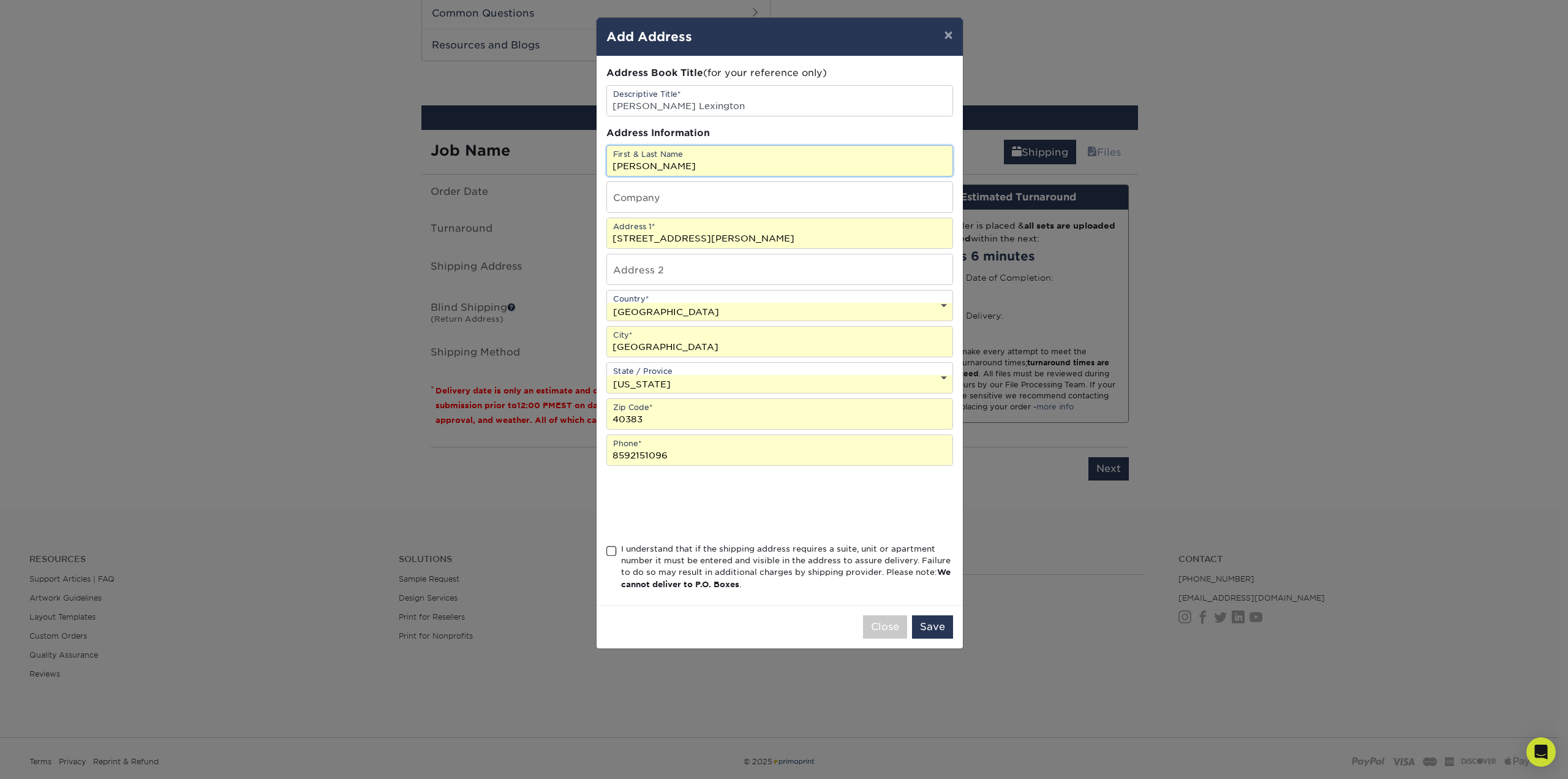
click at [700, 170] on input "Brian Powers" at bounding box center [779, 161] width 345 height 30
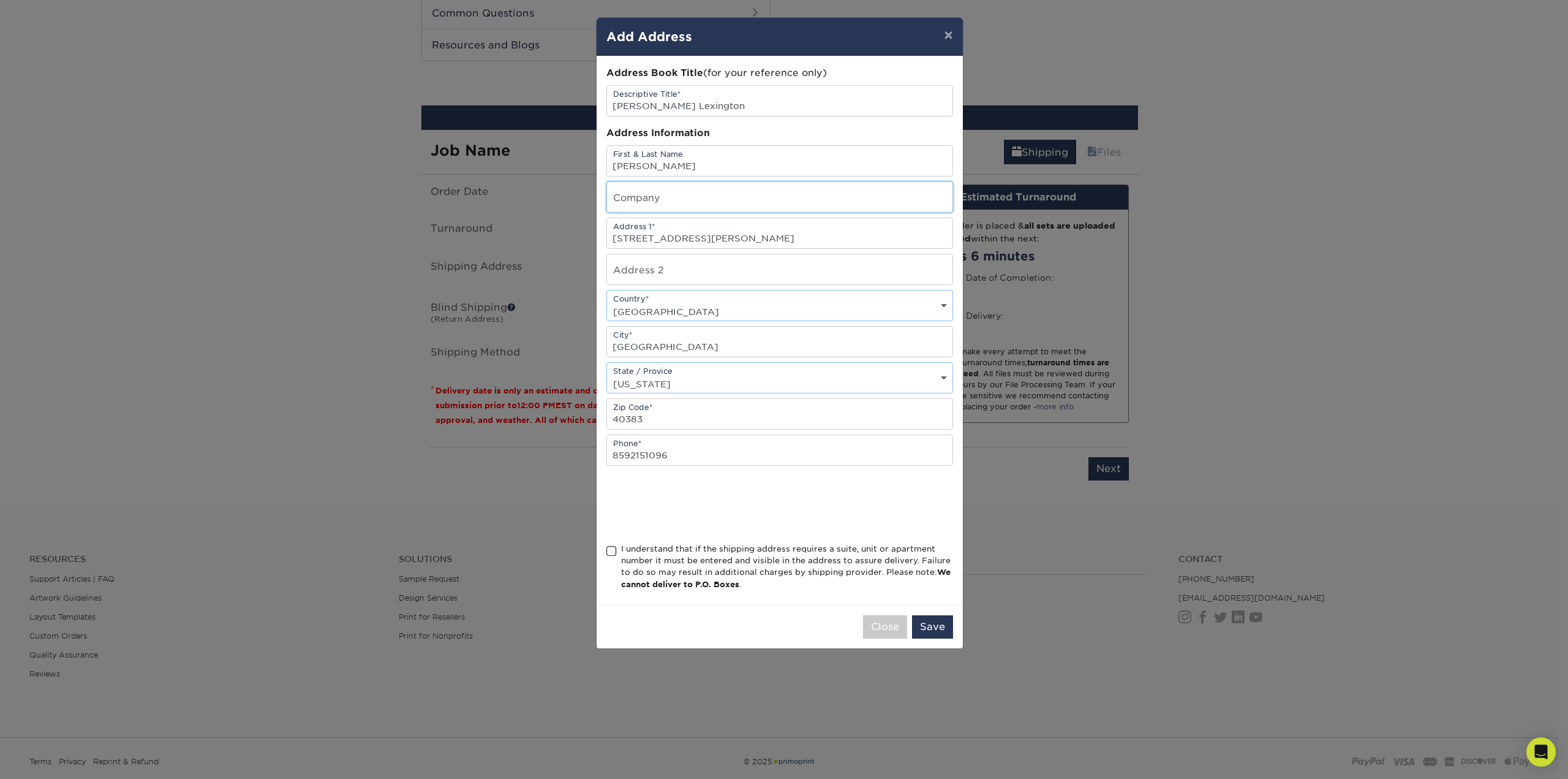
click at [704, 195] on input "text" at bounding box center [779, 197] width 345 height 30
type input "McBrayer PLLC"
type input "201 East Main Street, Suite 900"
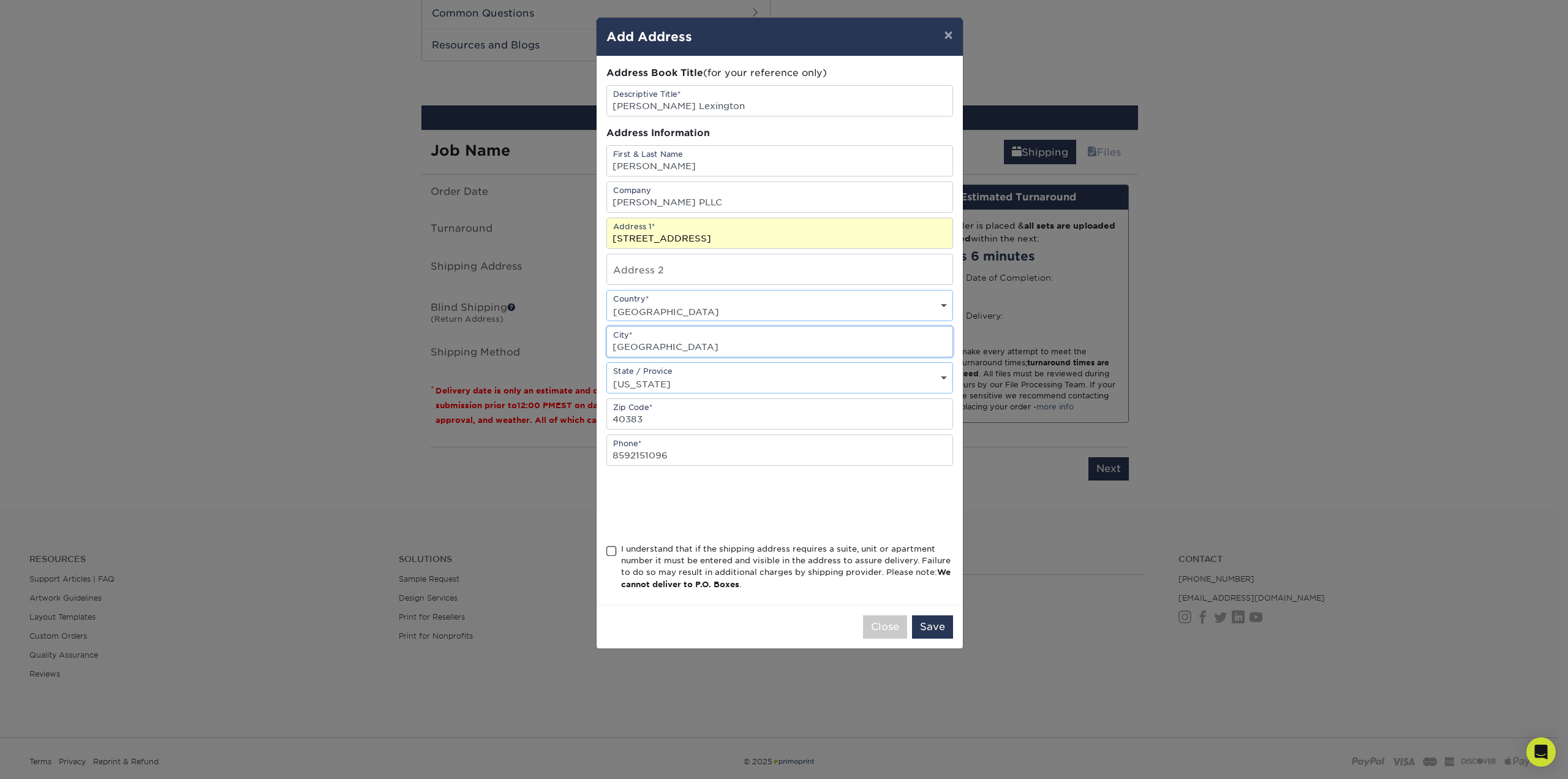
click at [696, 333] on input "Versailles" at bounding box center [779, 342] width 345 height 30
type input "Lexington"
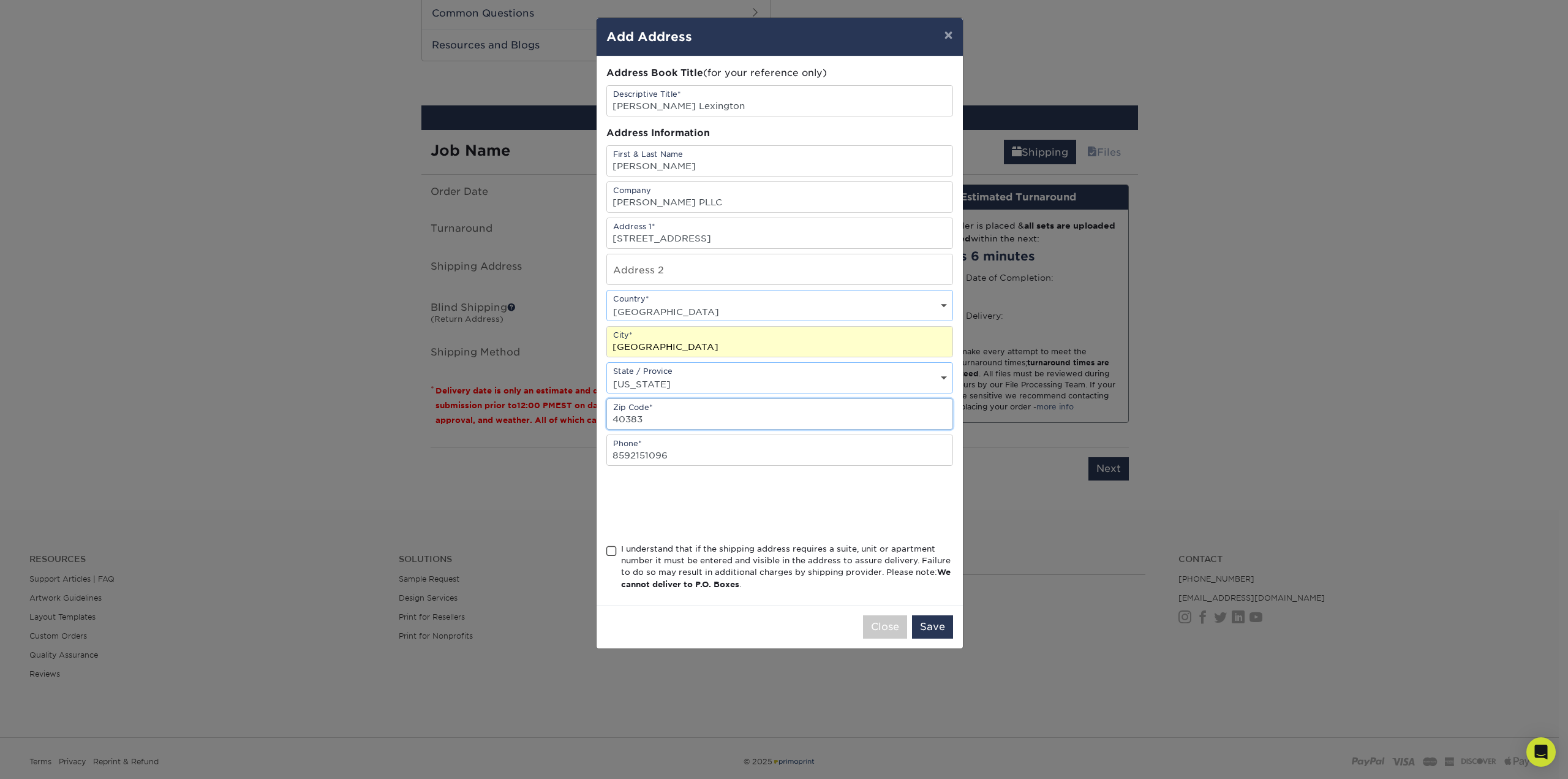
click at [701, 406] on input "40383" at bounding box center [779, 414] width 345 height 30
type input "40507"
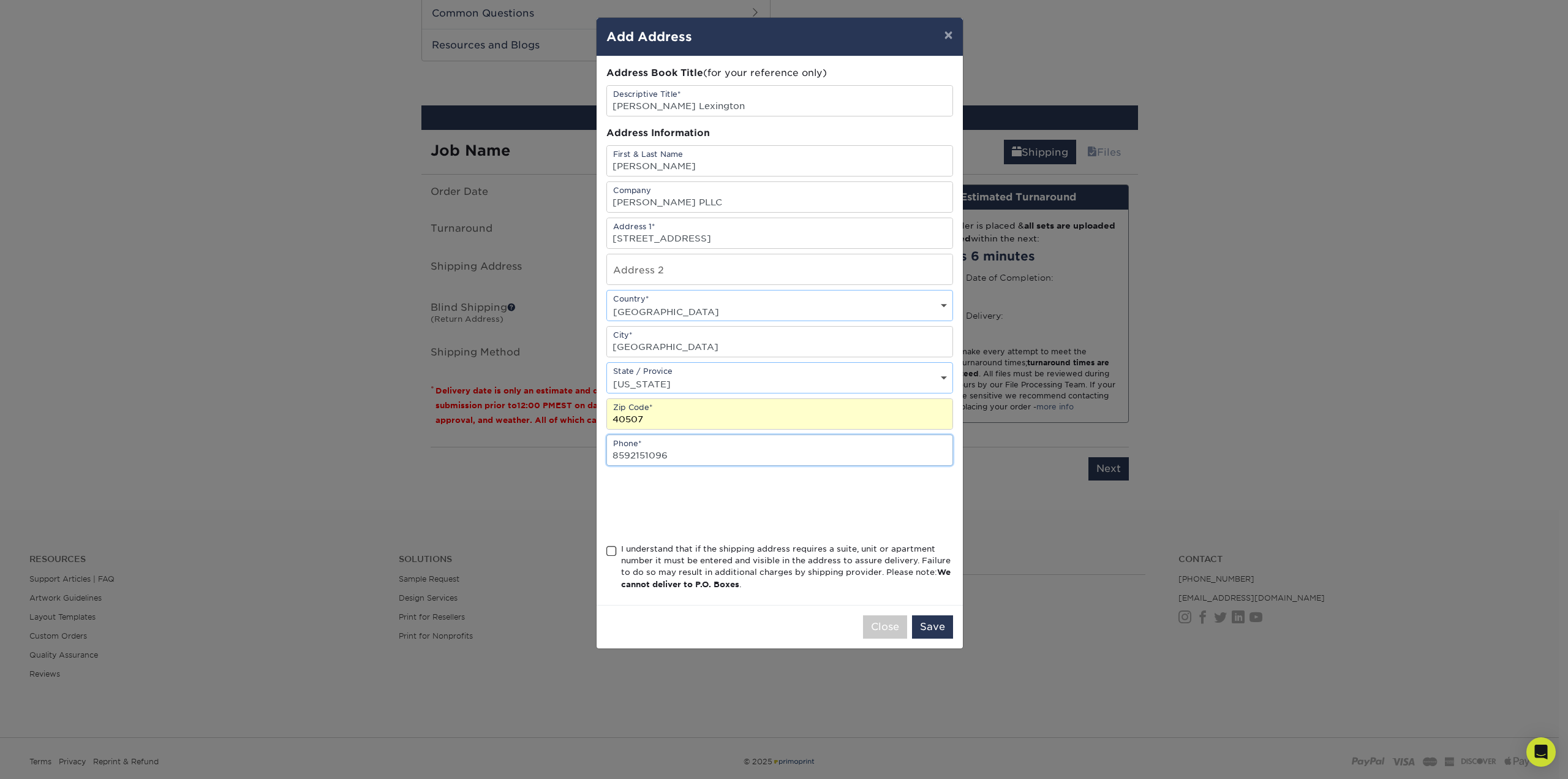
click at [701, 448] on input "8592151096" at bounding box center [779, 450] width 345 height 30
type input "8595513627"
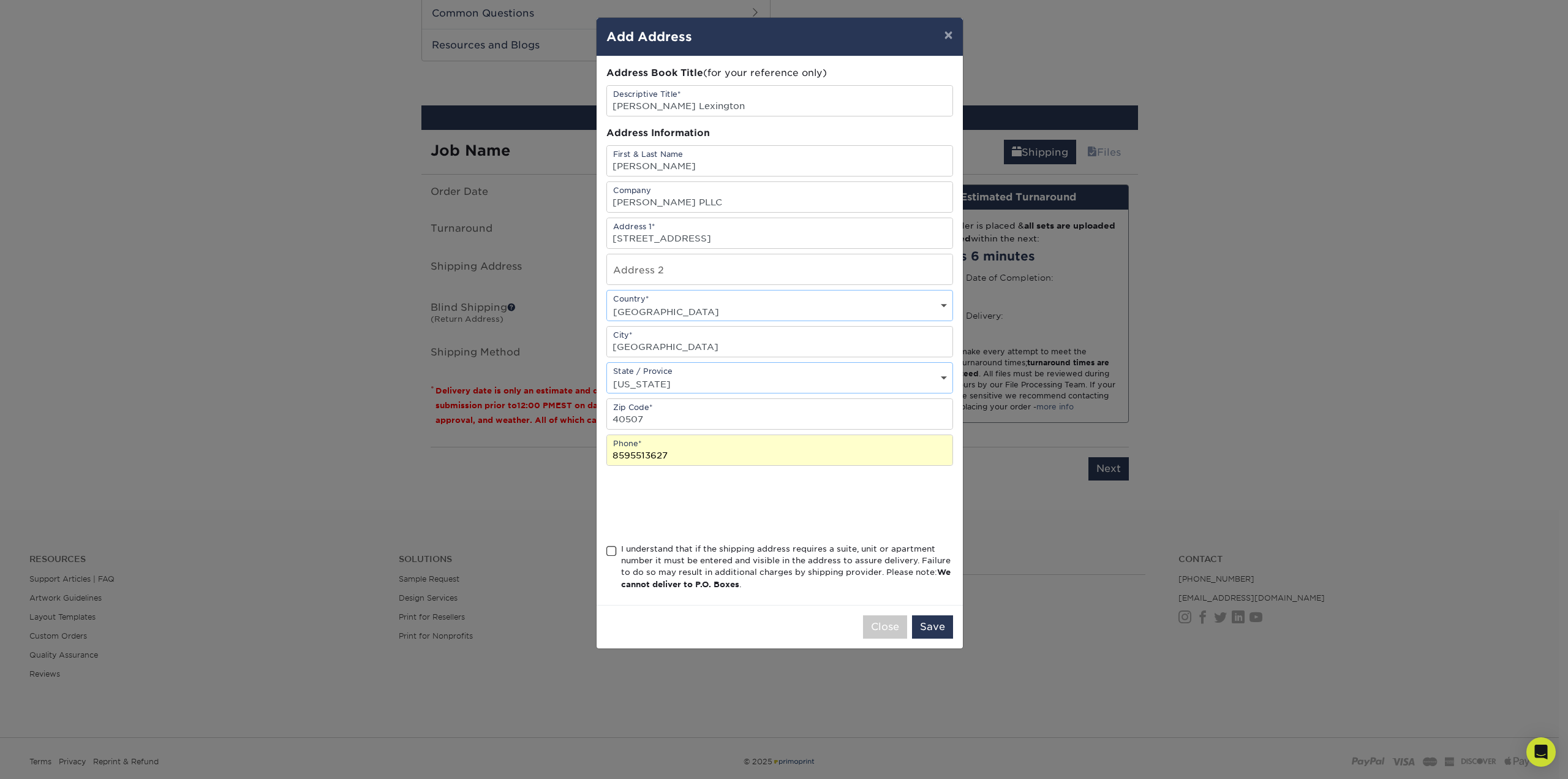
click at [607, 545] on span at bounding box center [611, 551] width 10 height 12
click at [0, 0] on input "I understand that if the shipping address requires a suite, unit or apartment n…" at bounding box center [0, 0] width 0 height 0
click at [941, 627] on button "Save" at bounding box center [932, 627] width 41 height 24
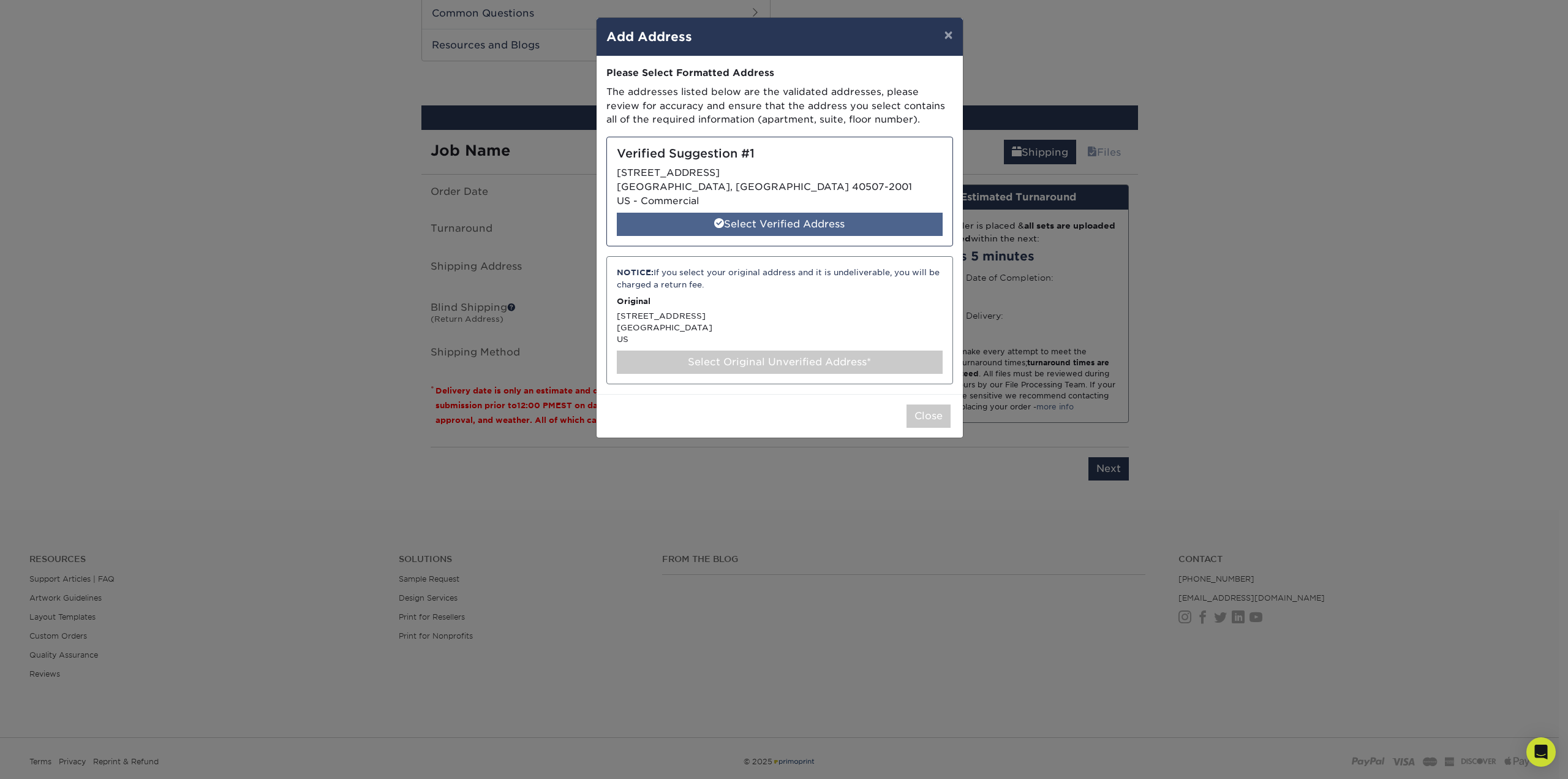
click at [766, 225] on div "Select Verified Address" at bounding box center [780, 224] width 326 height 24
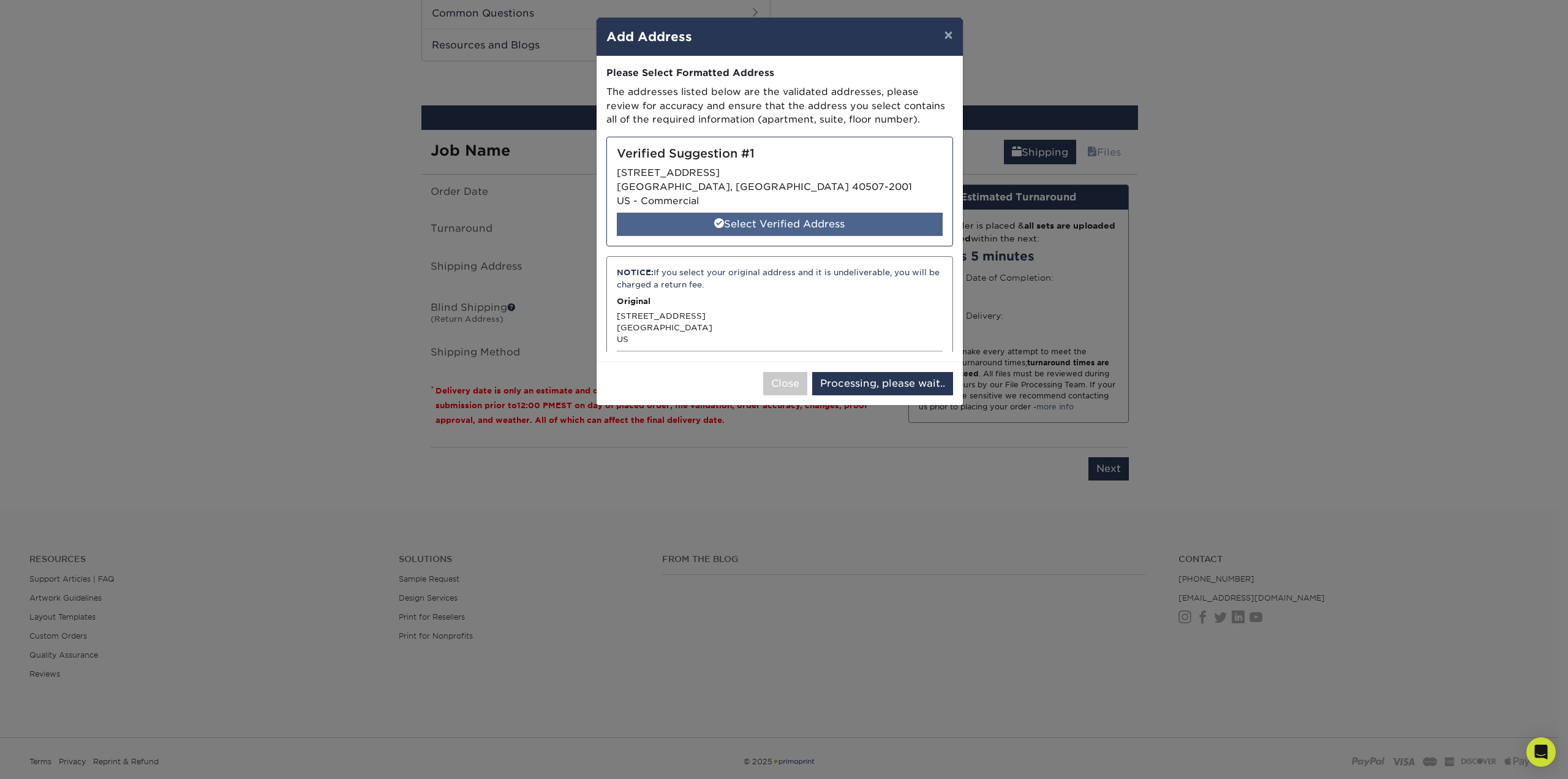
select select "286578"
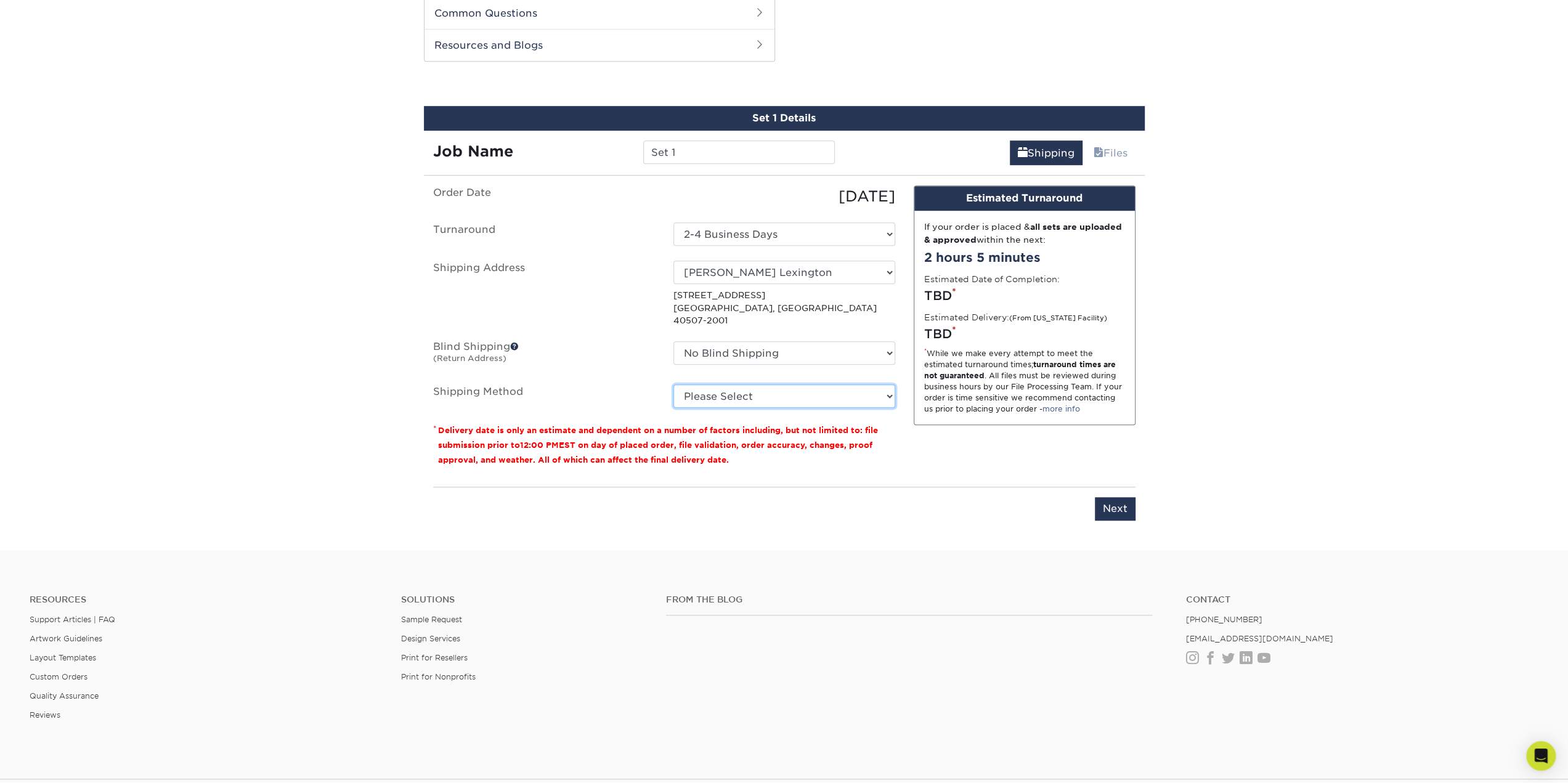
click at [751, 384] on select "Please Select Ground Shipping (+$8.96) 3 Day Shipping Service (+$15.34) 2 Day A…" at bounding box center [784, 396] width 222 height 24
select select "03"
click at [673, 384] on select "Please Select Ground Shipping (+$8.96) 3 Day Shipping Service (+$15.34) 2 Day A…" at bounding box center [784, 396] width 222 height 24
click at [1126, 499] on input "Next" at bounding box center [1115, 509] width 41 height 24
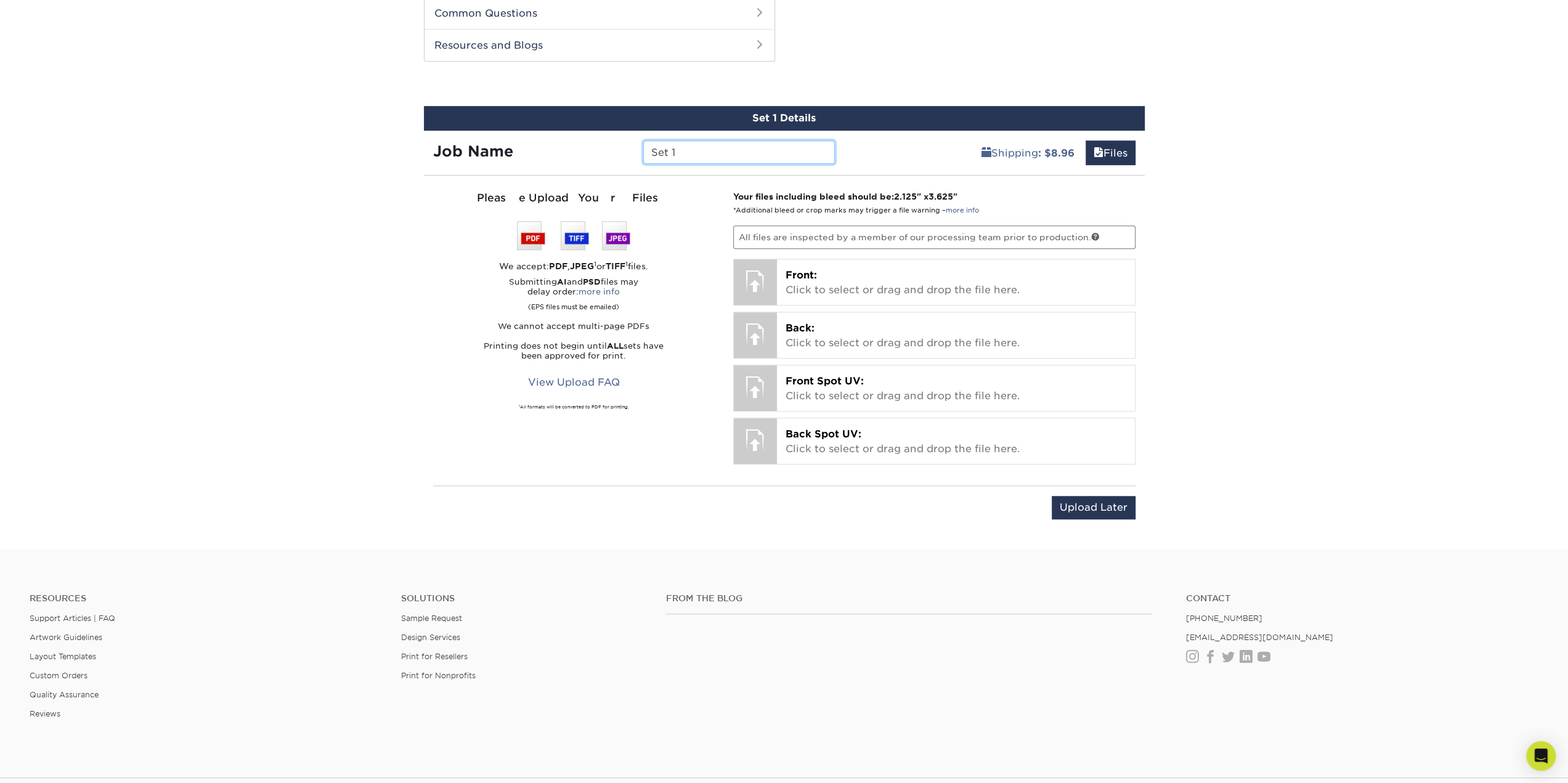
click at [730, 150] on input "Set 1" at bounding box center [739, 152] width 192 height 24
drag, startPoint x: 730, startPoint y: 150, endPoint x: 618, endPoint y: 141, distance: 112.4
click at [618, 141] on div "Job Name Set 1" at bounding box center [634, 152] width 420 height 24
click at [764, 270] on div at bounding box center [755, 280] width 43 height 43
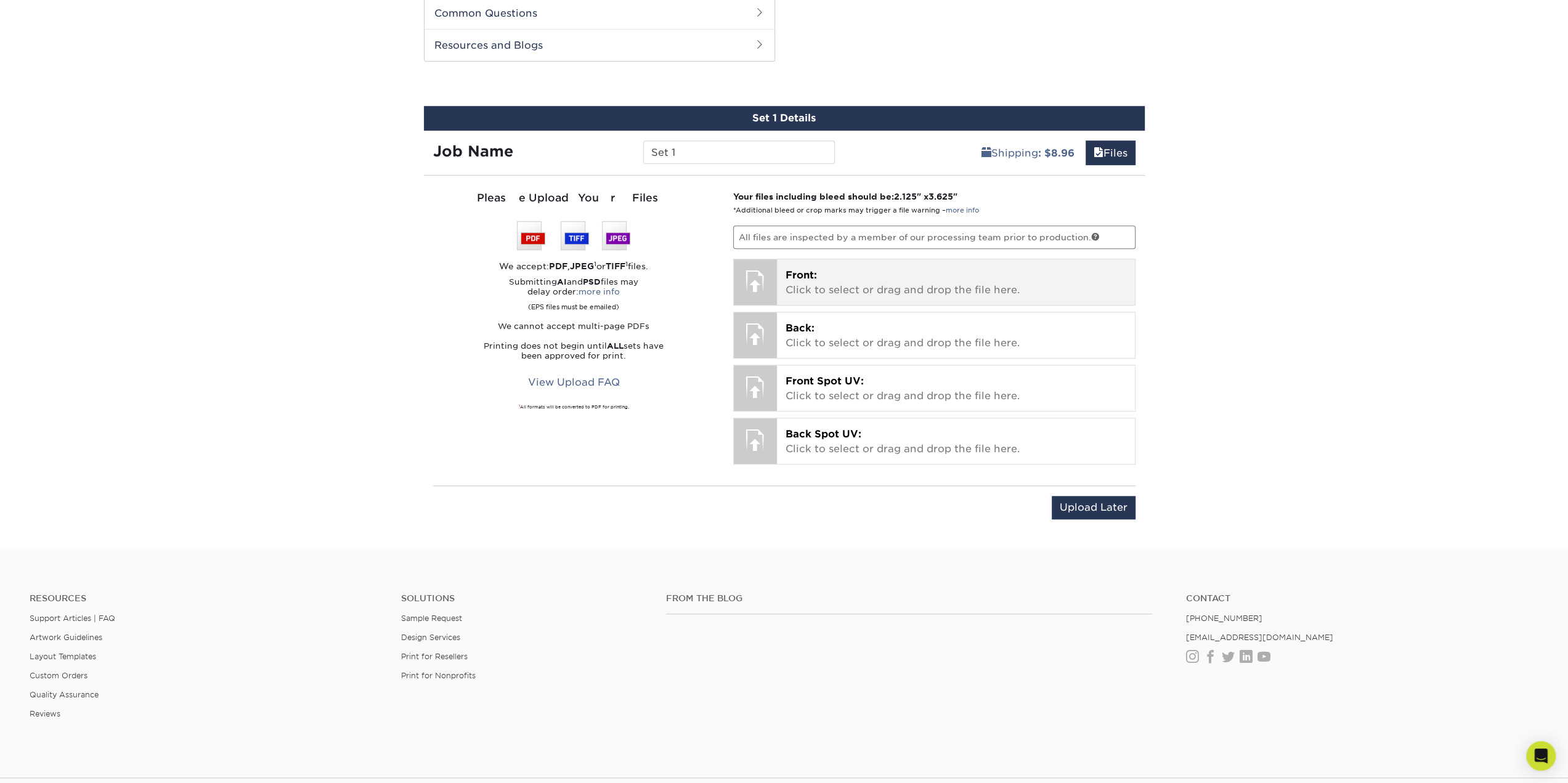
click at [929, 279] on p "Front: Click to select or drag and drop the file here." at bounding box center [955, 282] width 340 height 30
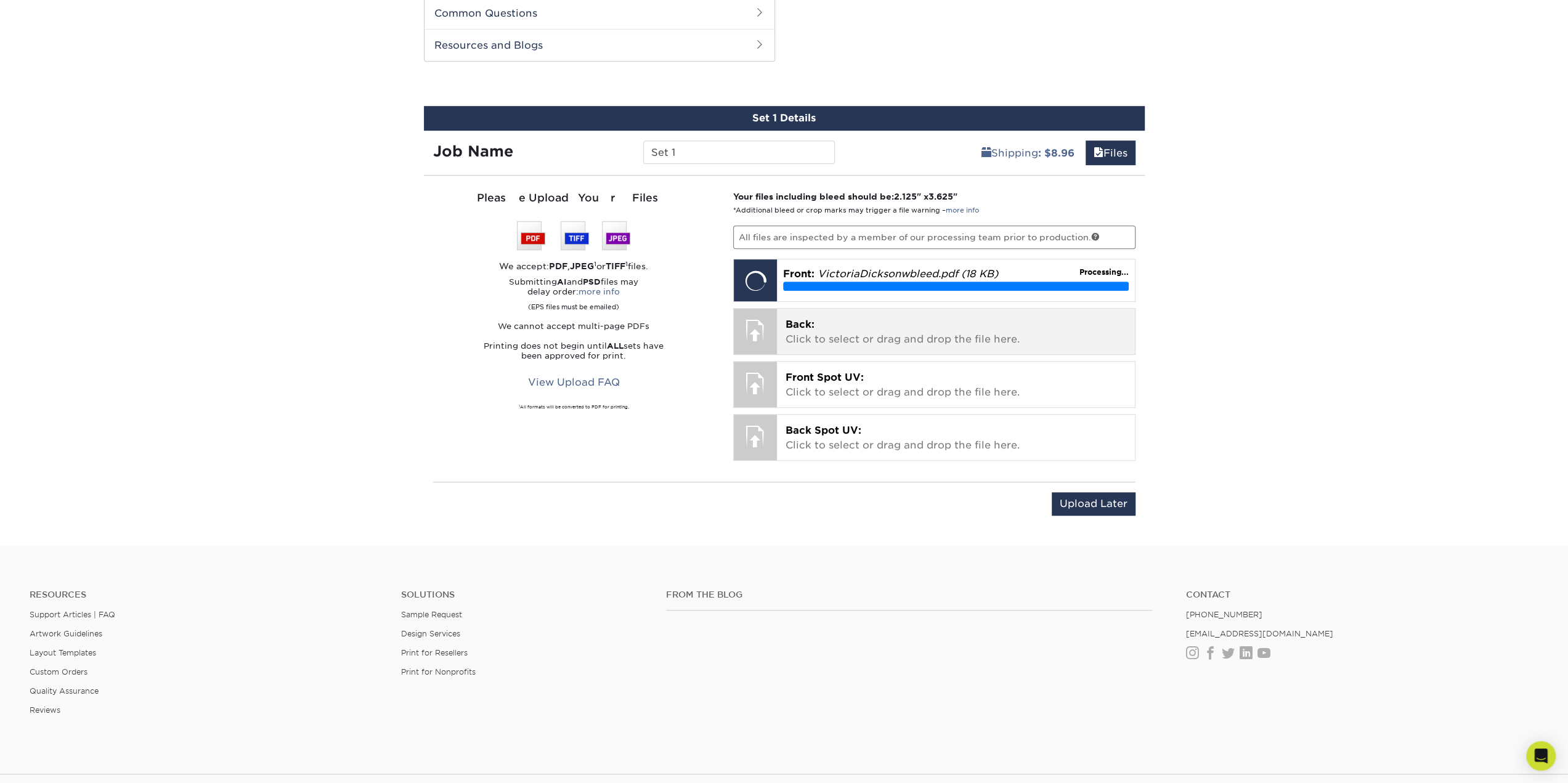
click at [824, 331] on p "Back: Click to select or drag and drop the file here." at bounding box center [955, 332] width 340 height 30
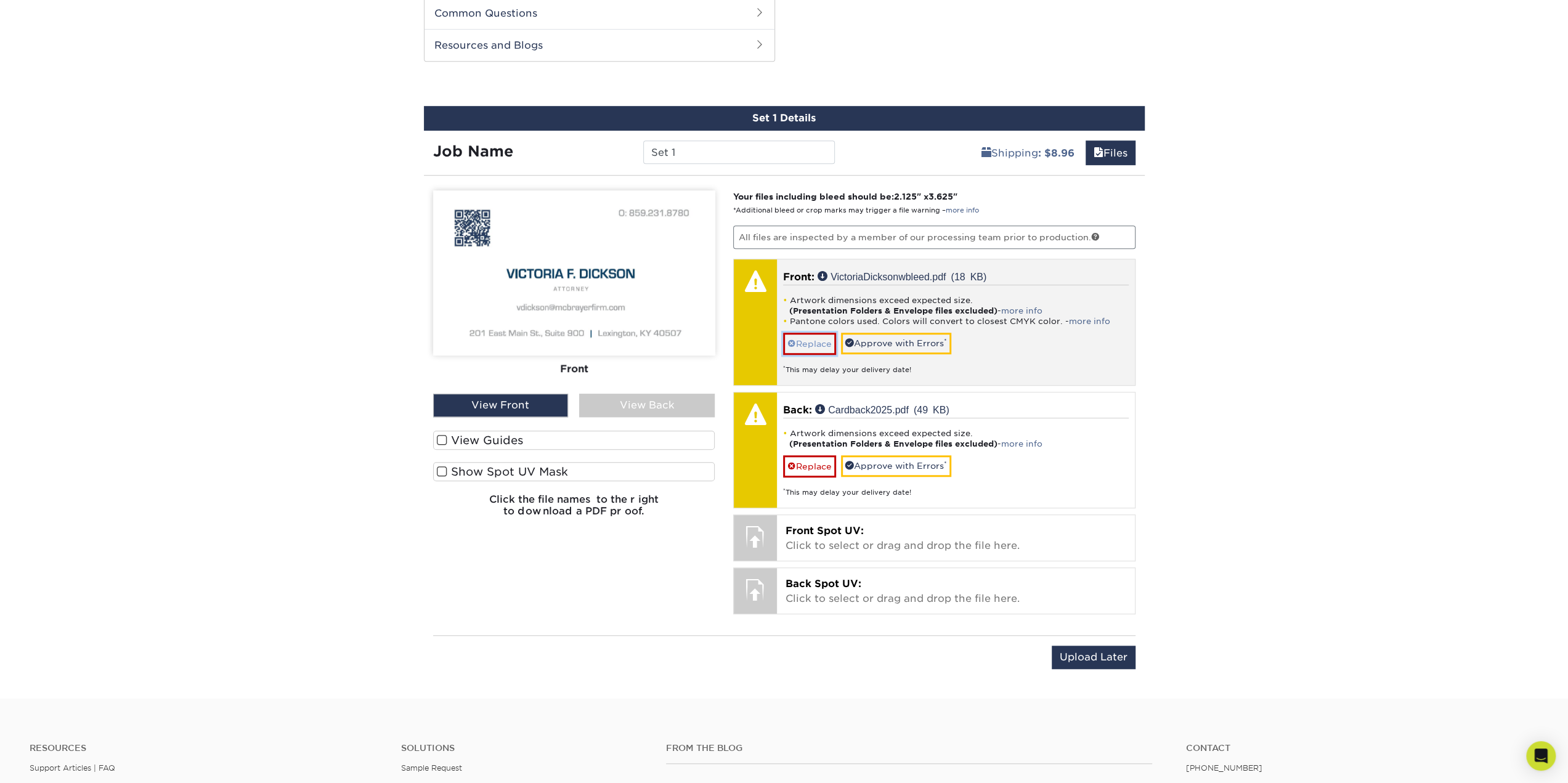
click at [806, 334] on link "Replace" at bounding box center [809, 344] width 53 height 22
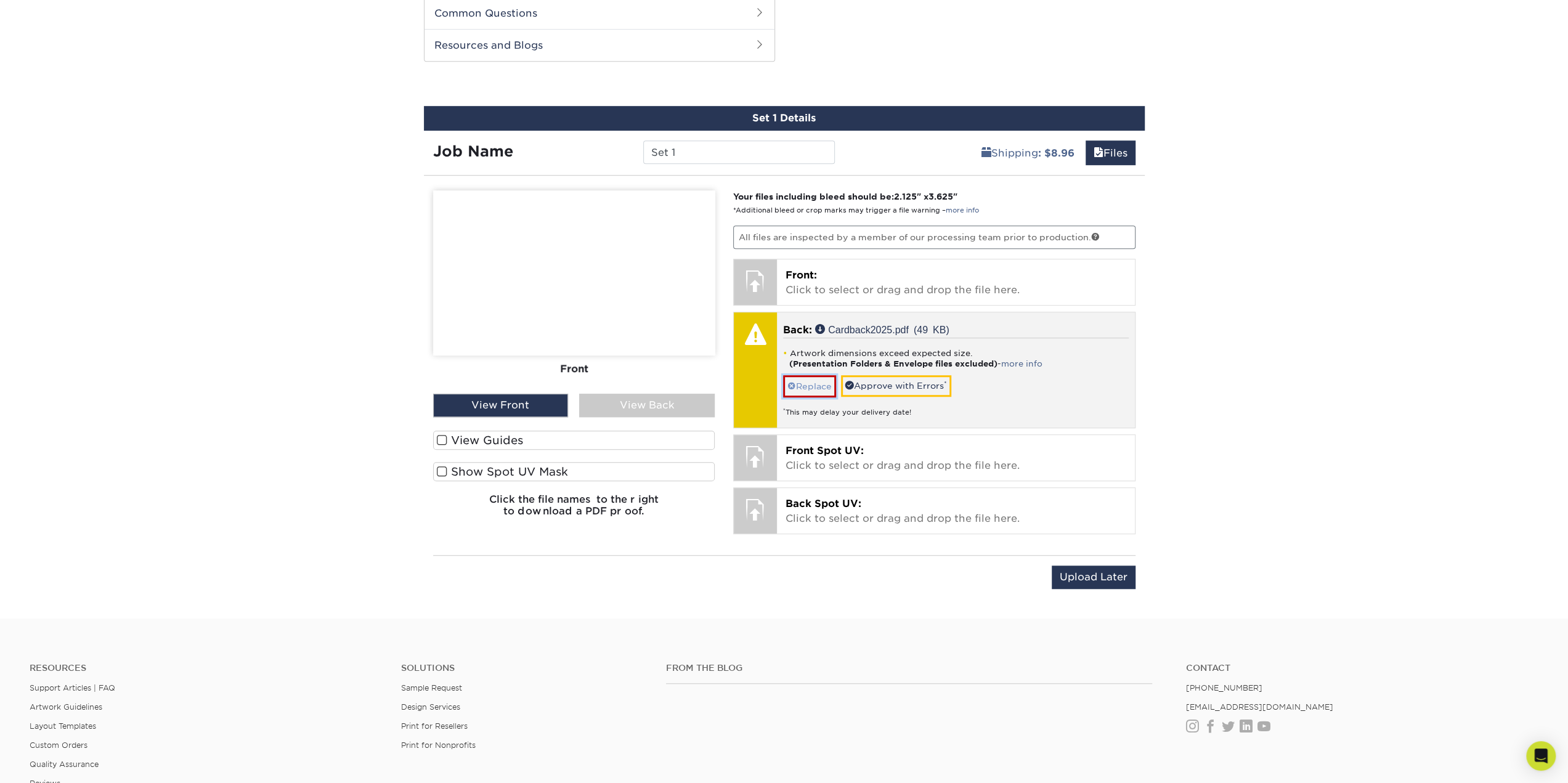
click at [818, 379] on link "Replace" at bounding box center [809, 386] width 53 height 22
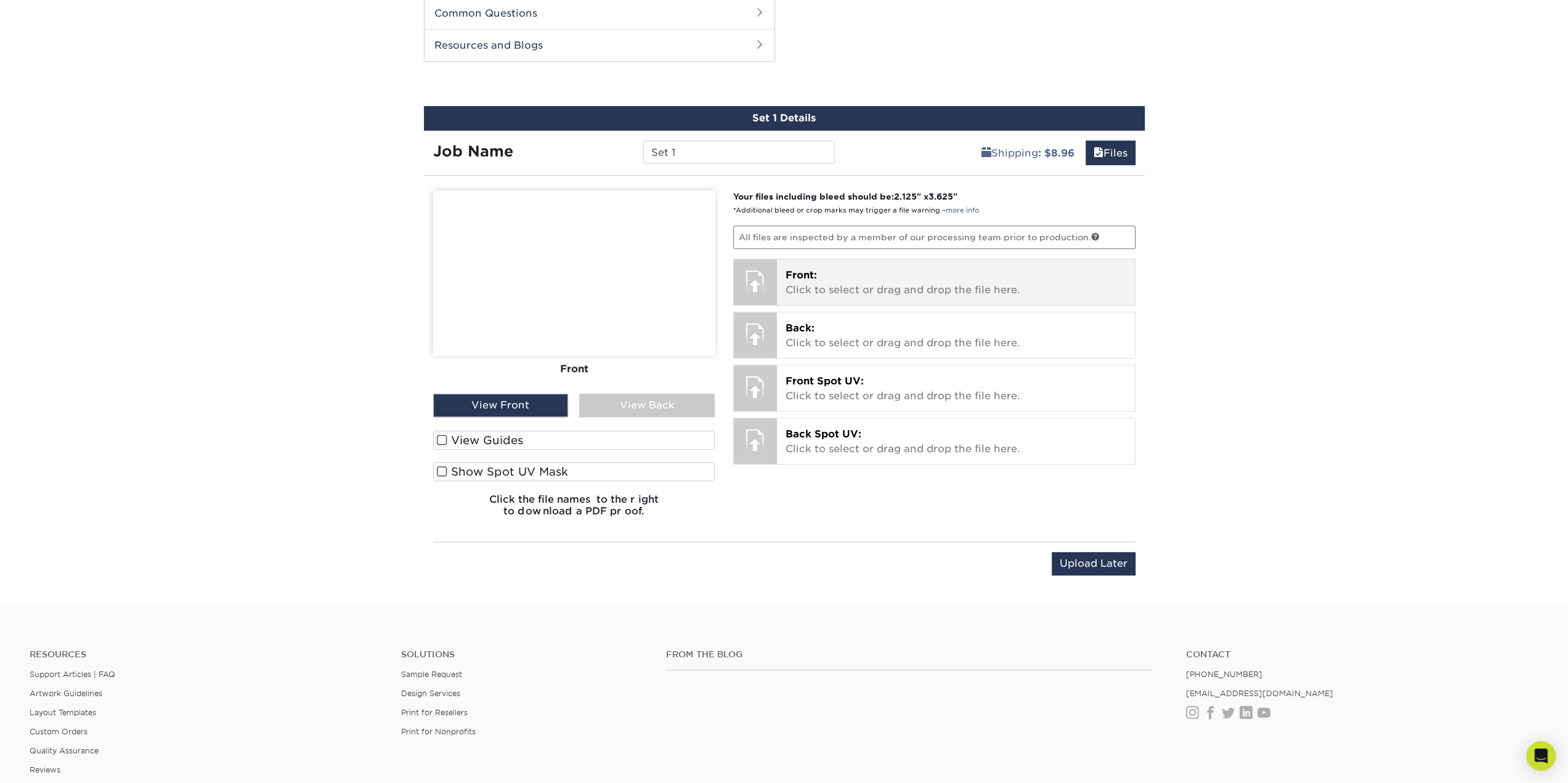
click at [853, 291] on p "Front: Click to select or drag and drop the file here." at bounding box center [955, 282] width 340 height 30
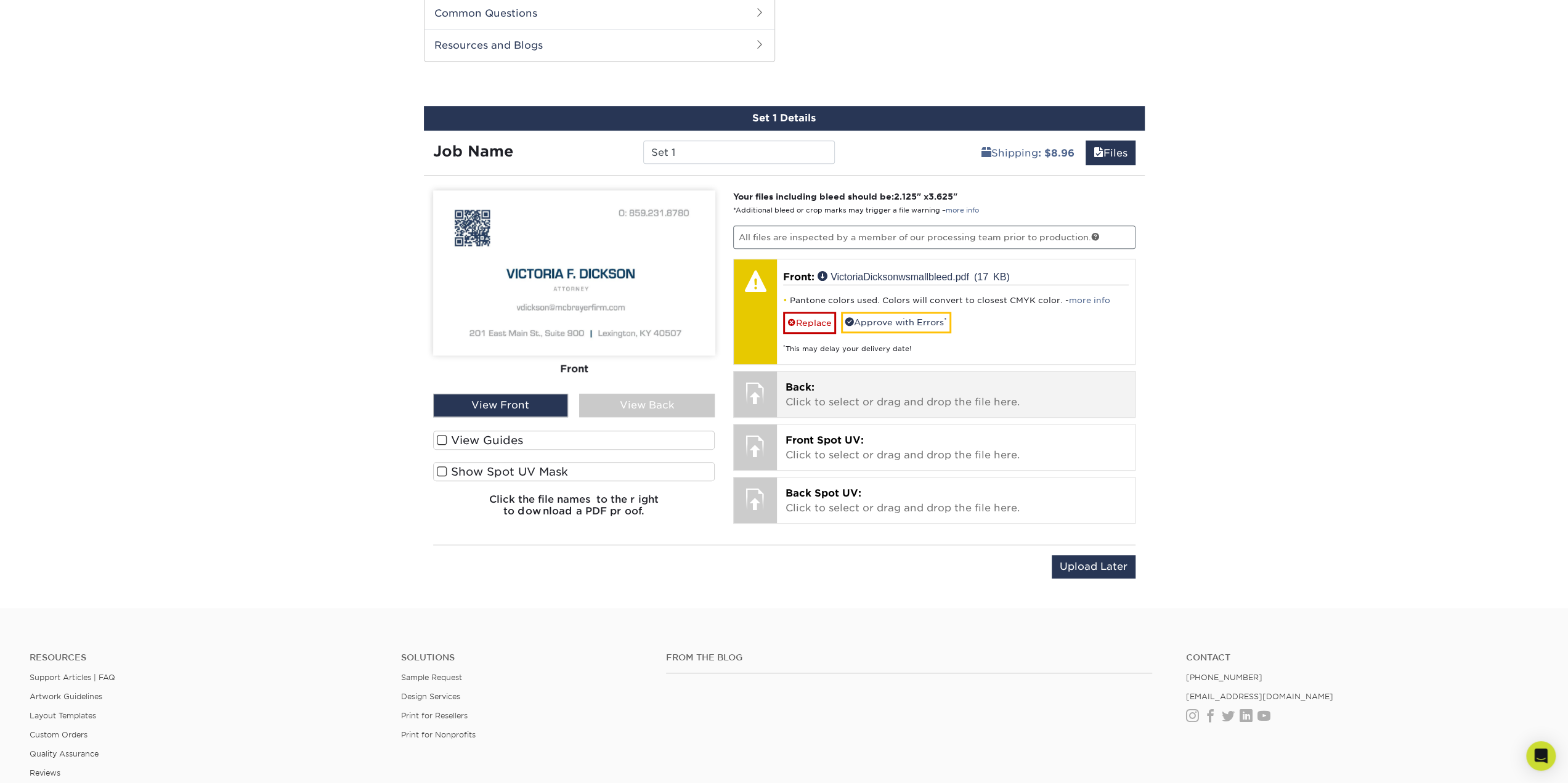
click at [845, 386] on p "Back: Click to select or drag and drop the file here." at bounding box center [955, 394] width 340 height 30
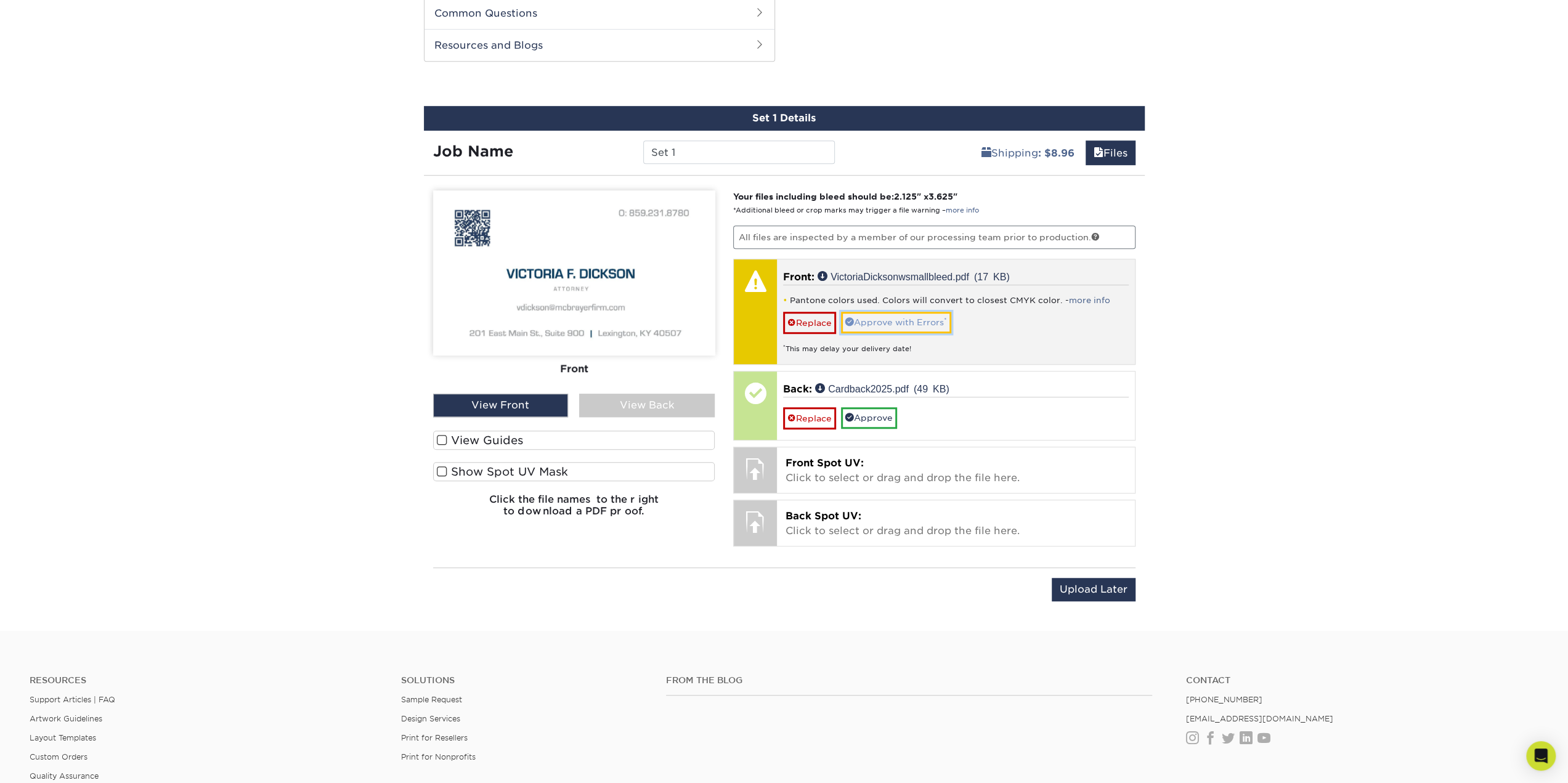
click at [904, 324] on link "Approve with Errors *" at bounding box center [896, 322] width 111 height 21
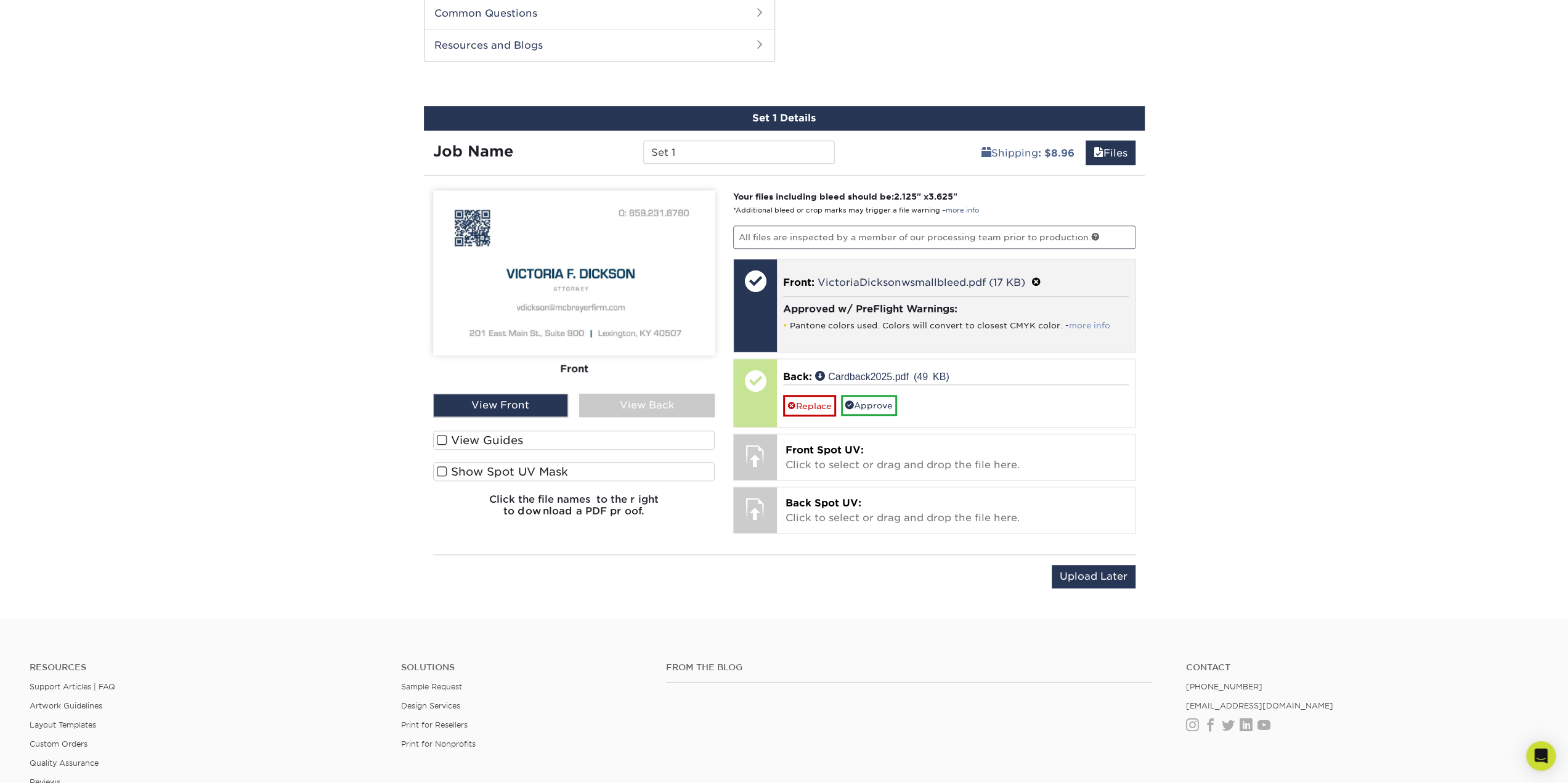
click at [1094, 321] on link "more info" at bounding box center [1089, 325] width 41 height 9
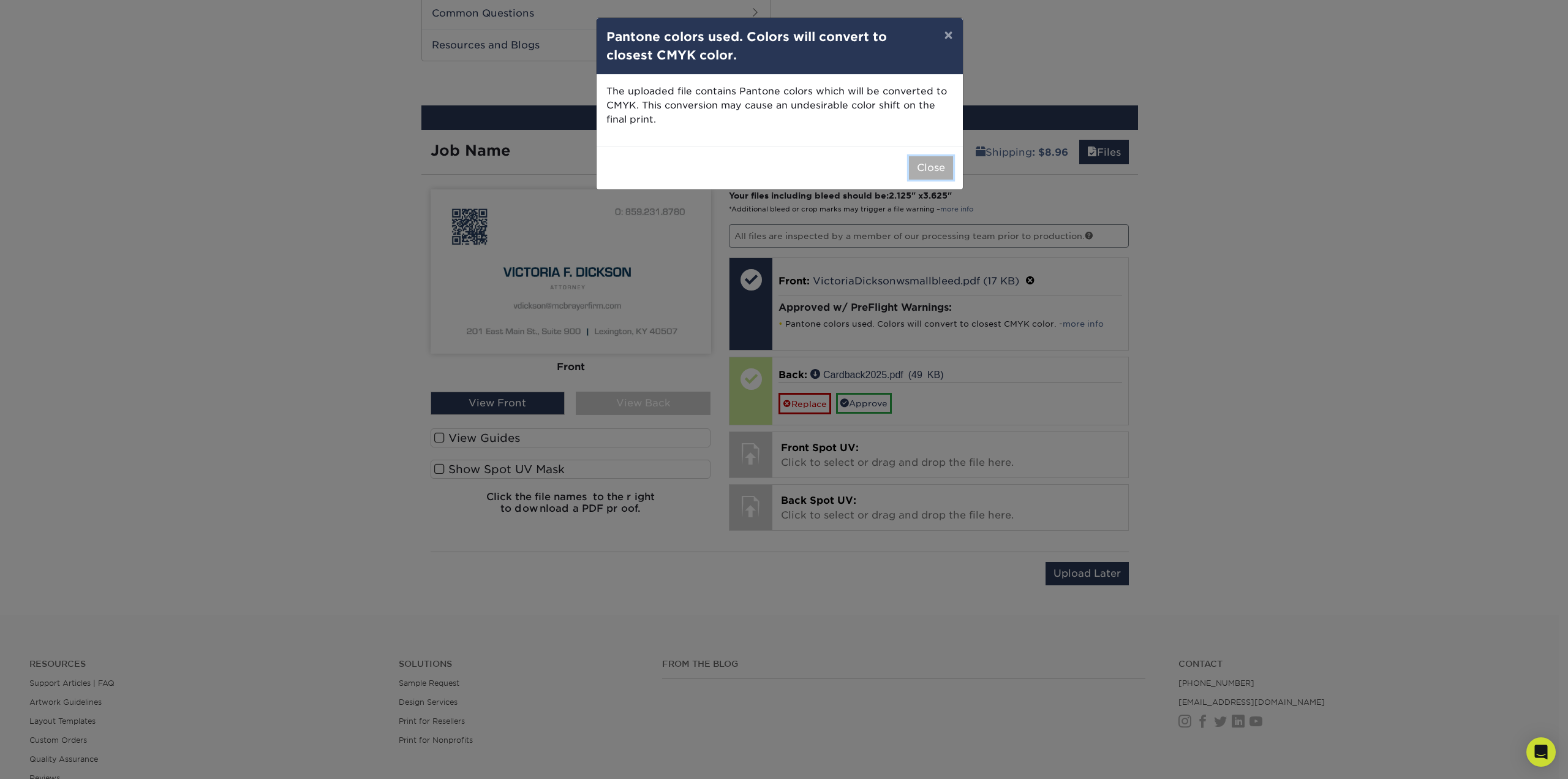
click at [934, 165] on button "Close" at bounding box center [931, 168] width 45 height 24
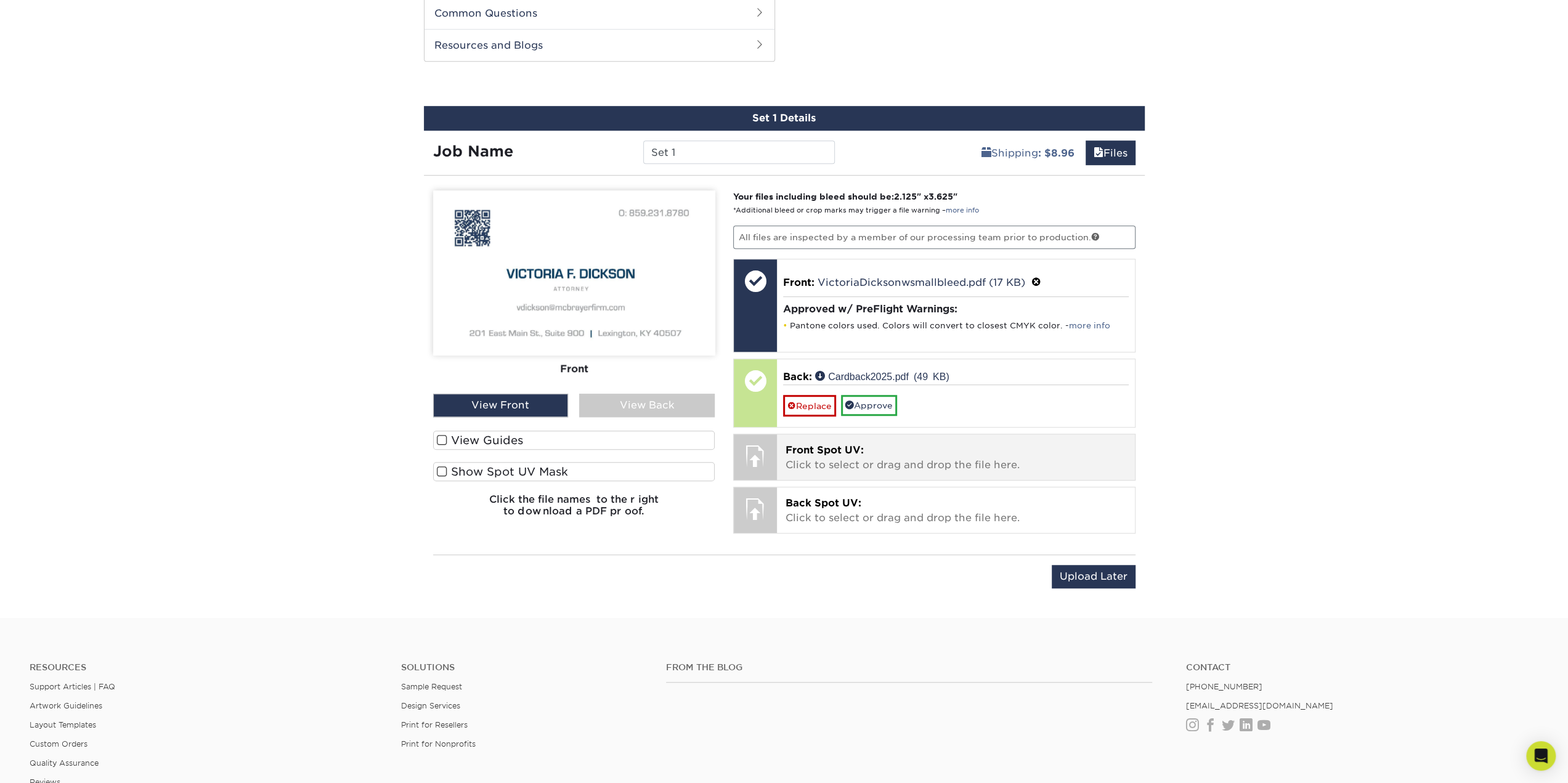
click at [844, 454] on p "Front Spot UV: Click to select or drag and drop the file here." at bounding box center [955, 457] width 340 height 30
click at [489, 437] on label "View Guides" at bounding box center [574, 440] width 282 height 19
click at [0, 0] on input "View Guides" at bounding box center [0, 0] width 0 height 0
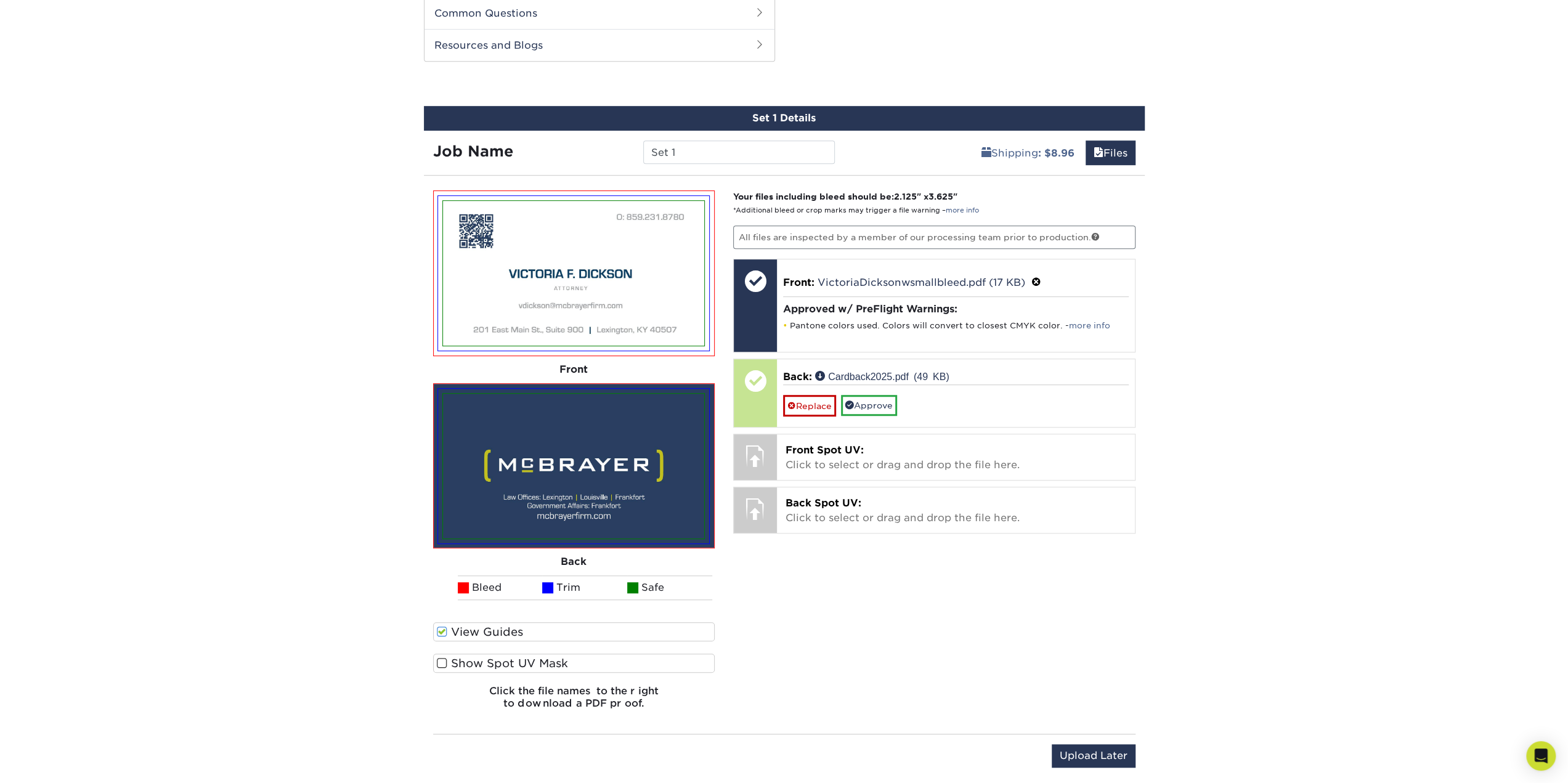
click at [444, 628] on span at bounding box center [442, 632] width 10 height 12
click at [0, 0] on input "View Guides" at bounding box center [0, 0] width 0 height 0
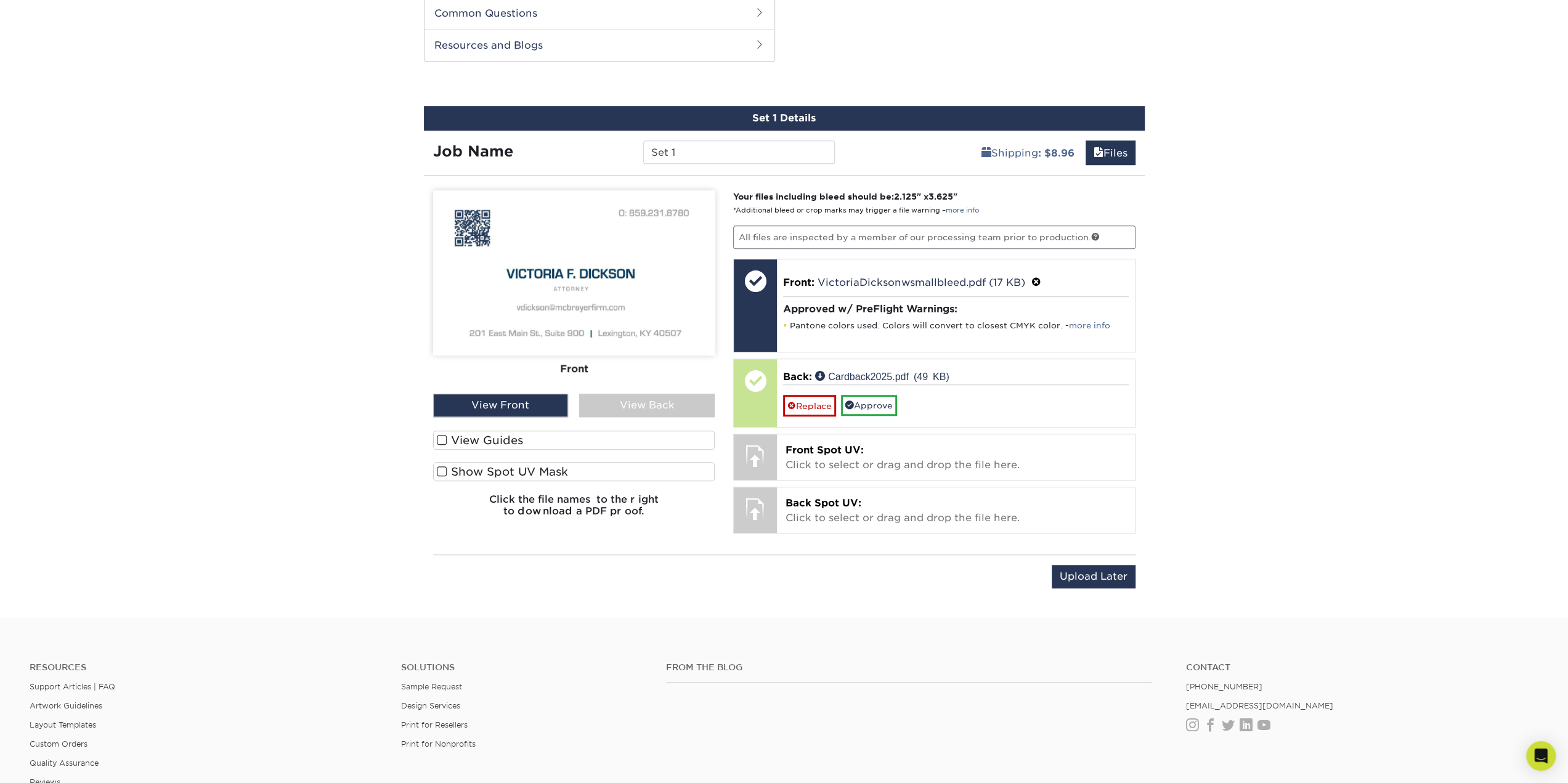
click at [437, 469] on span at bounding box center [442, 471] width 10 height 12
click at [0, 0] on input "Show Spot UV Mask" at bounding box center [0, 0] width 0 height 0
click at [438, 466] on span at bounding box center [442, 471] width 10 height 12
click at [0, 0] on input "Show Spot UV Mask" at bounding box center [0, 0] width 0 height 0
click at [438, 466] on span at bounding box center [442, 471] width 10 height 12
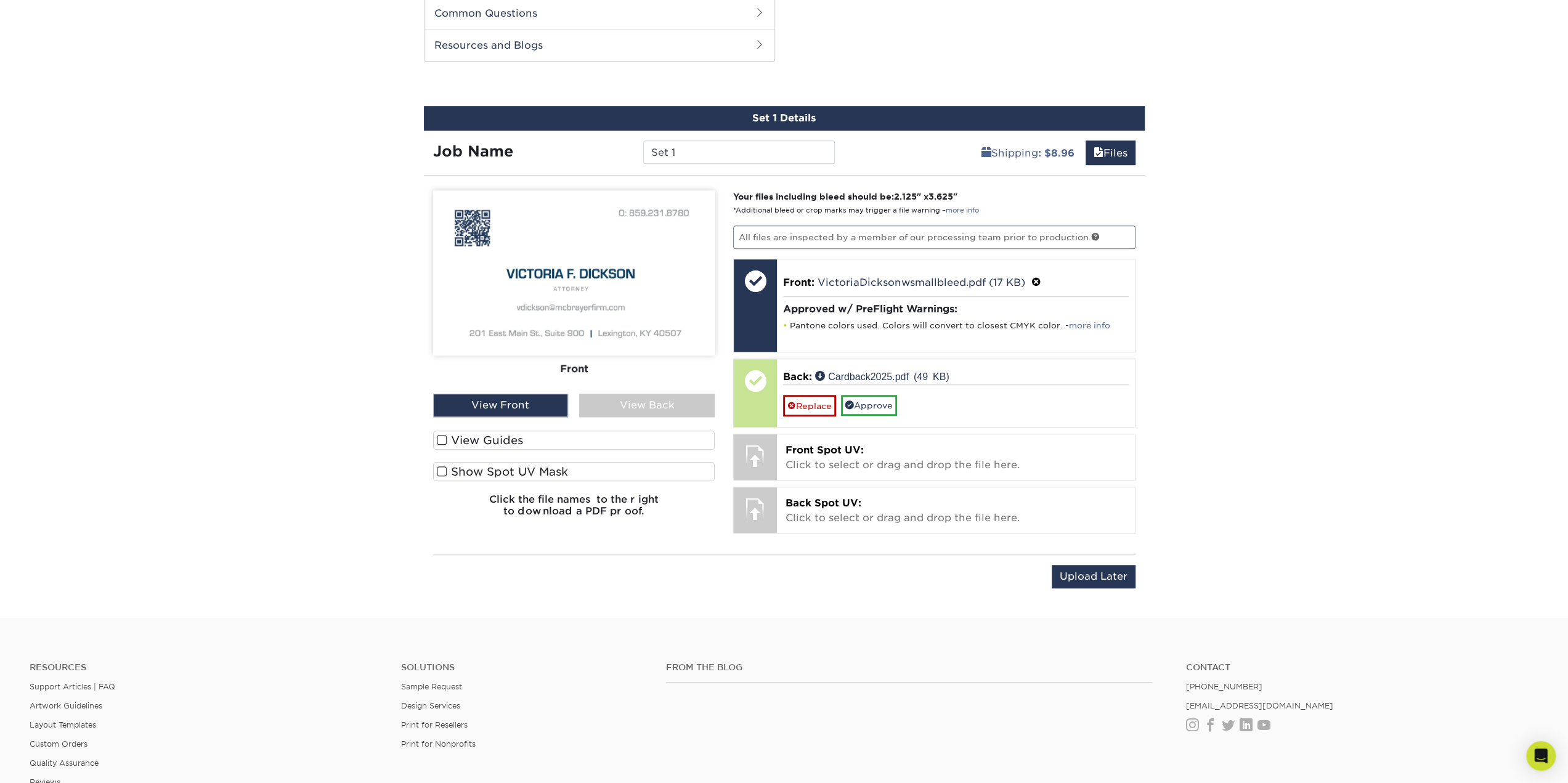
click at [0, 0] on input "Show Spot UV Mask" at bounding box center [0, 0] width 0 height 0
click at [438, 466] on span at bounding box center [442, 471] width 10 height 12
click at [0, 0] on input "Show Spot UV Mask" at bounding box center [0, 0] width 0 height 0
click at [739, 441] on div at bounding box center [755, 455] width 43 height 43
click at [752, 445] on div at bounding box center [755, 455] width 43 height 43
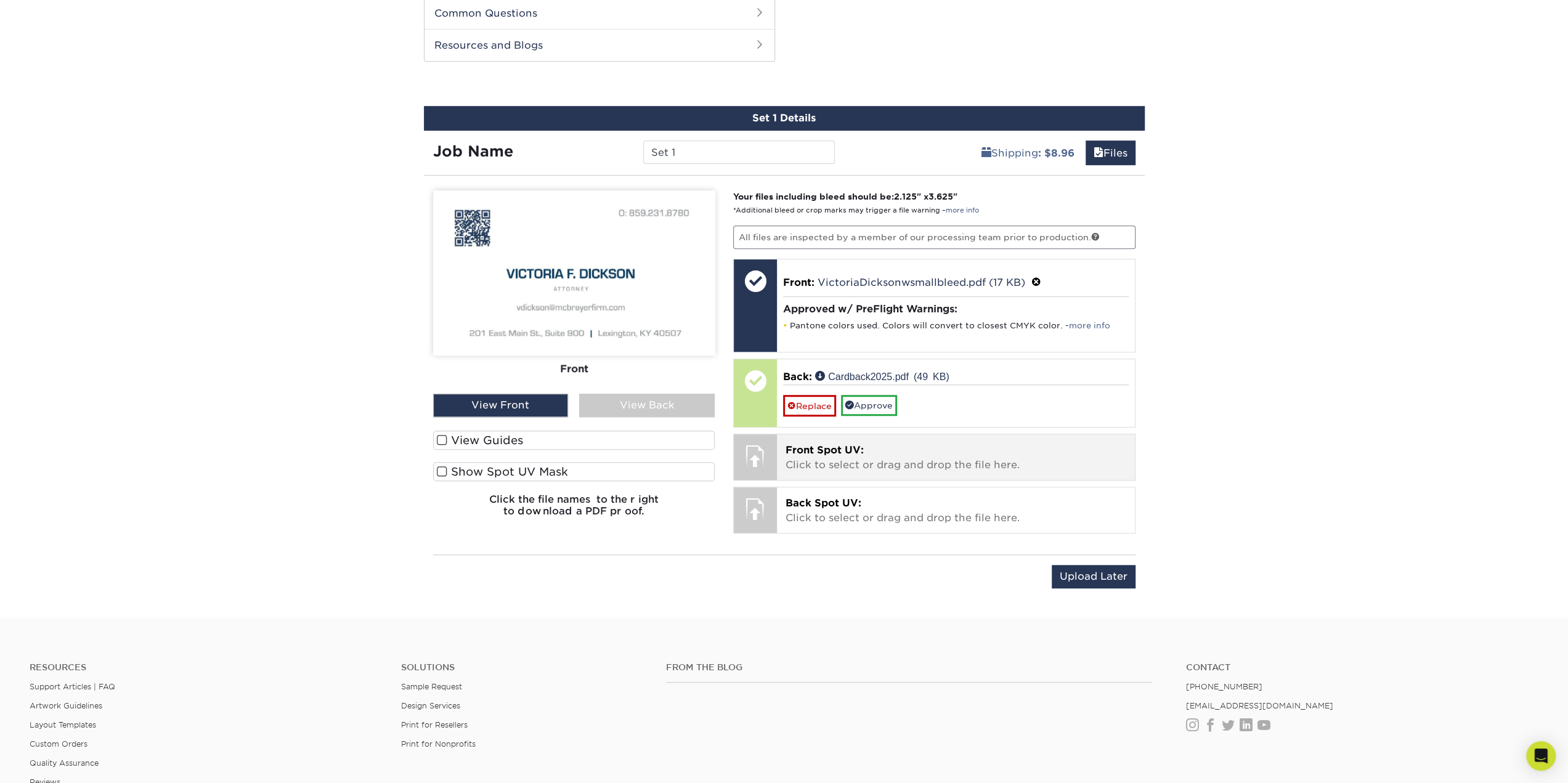
click at [855, 444] on span "Front Spot UV:" at bounding box center [824, 450] width 79 height 12
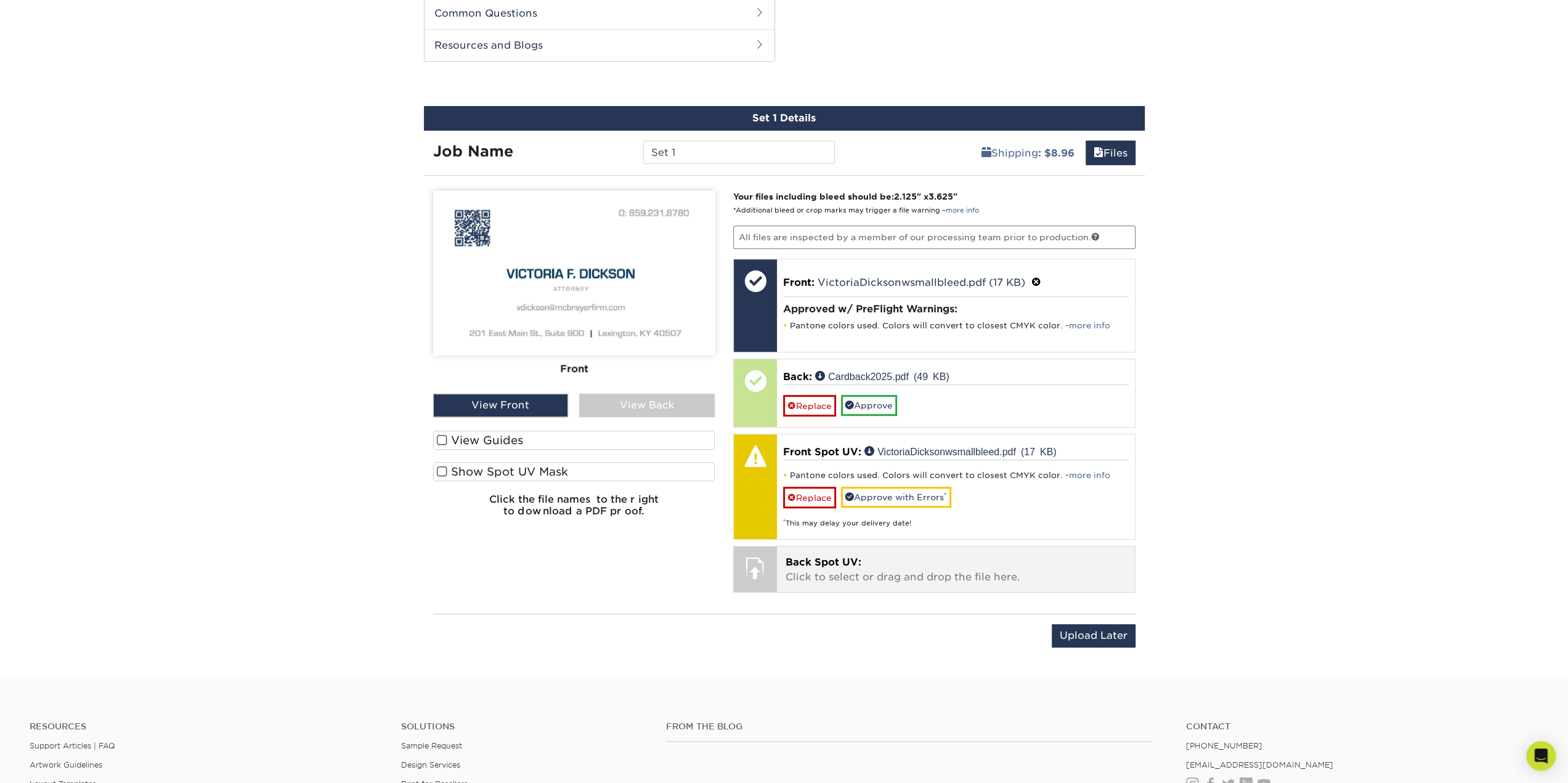
click at [850, 573] on p "Back Spot UV: Click to select or drag and drop the file here." at bounding box center [955, 569] width 340 height 30
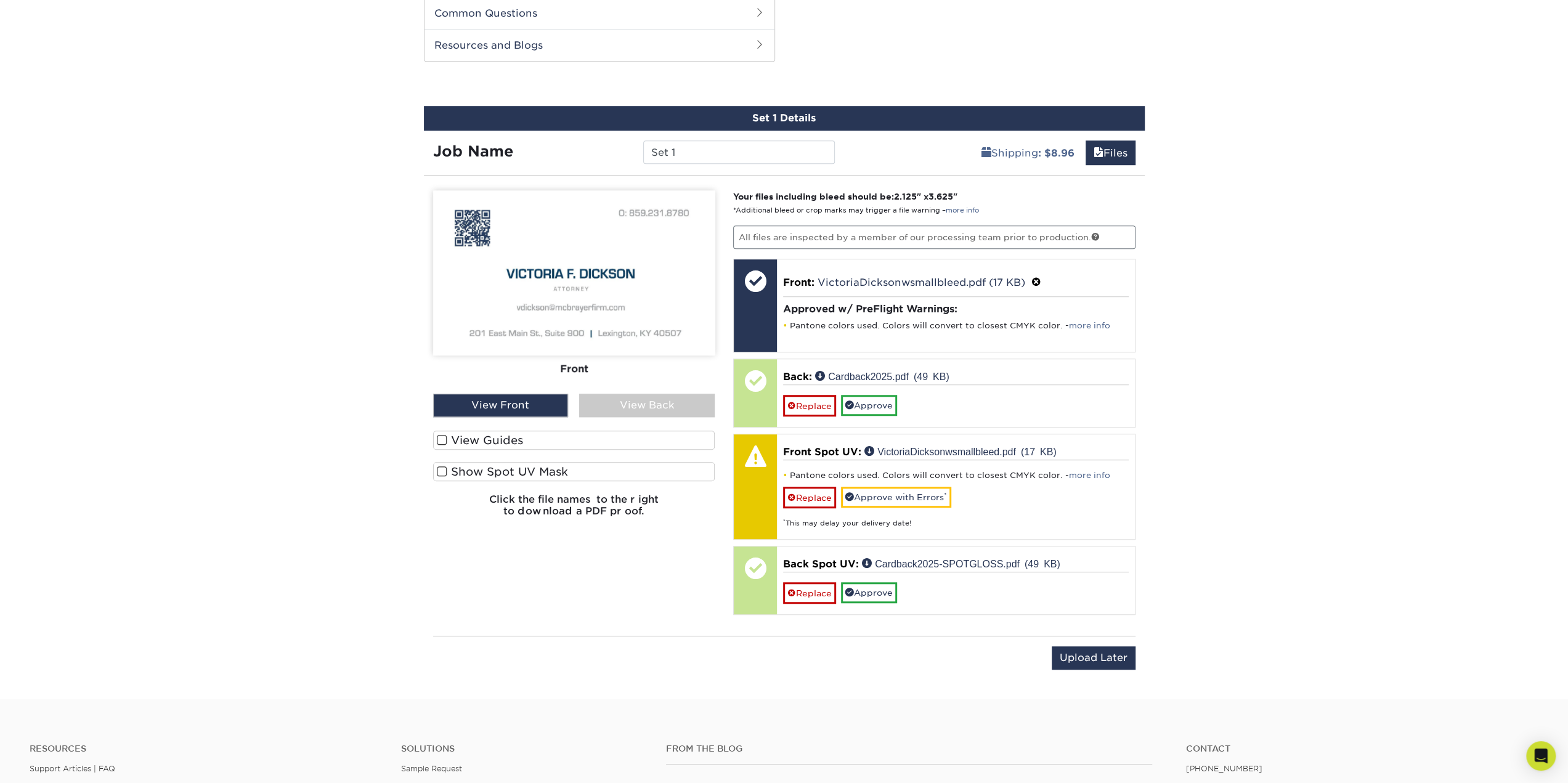
click at [439, 468] on span at bounding box center [442, 471] width 10 height 12
click at [0, 0] on input "Show Spot UV Mask" at bounding box center [0, 0] width 0 height 0
click at [614, 400] on div "View Back" at bounding box center [647, 405] width 135 height 24
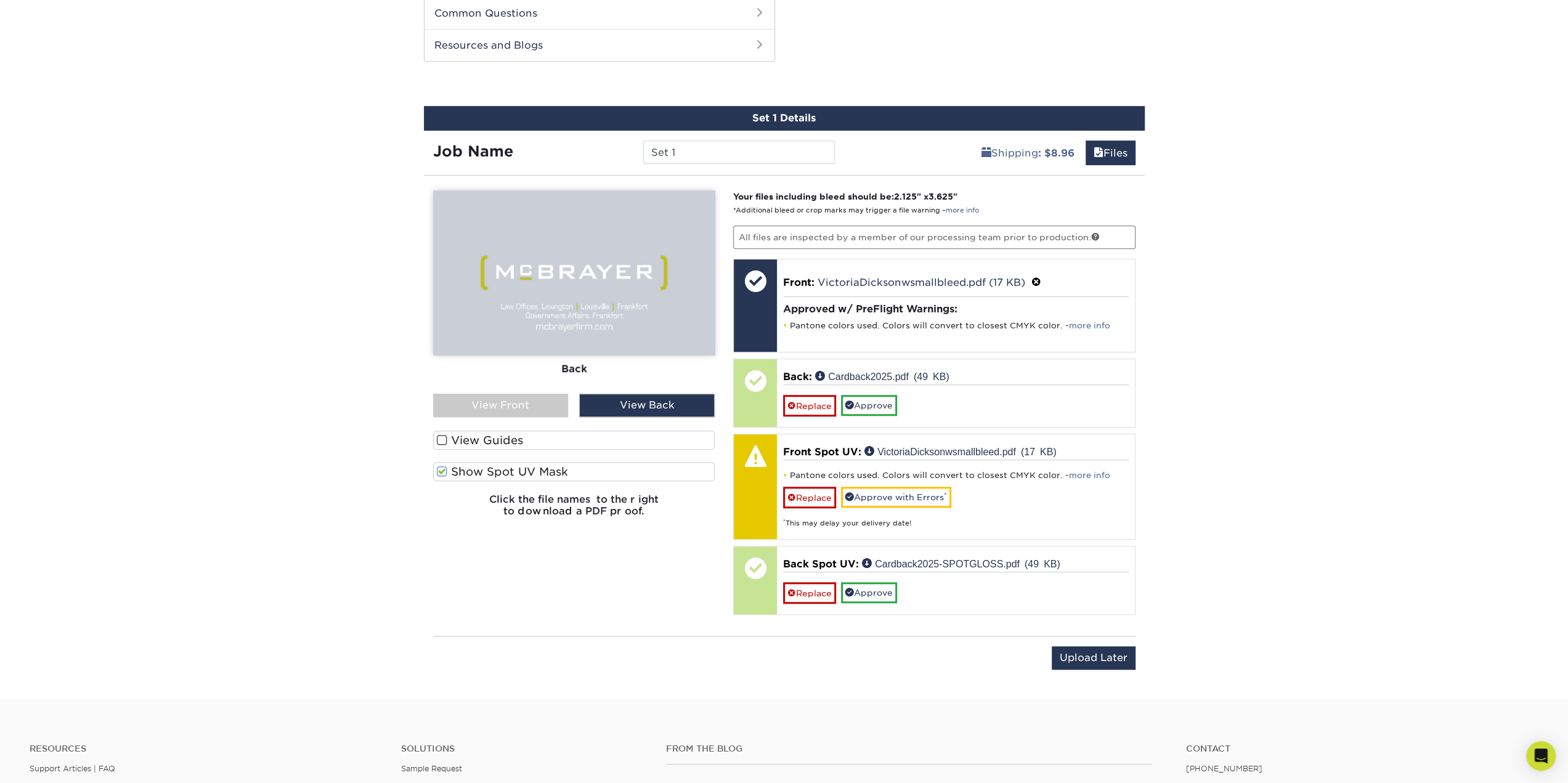
click at [439, 470] on span at bounding box center [442, 471] width 10 height 12
click at [0, 0] on input "Show Spot UV Mask" at bounding box center [0, 0] width 0 height 0
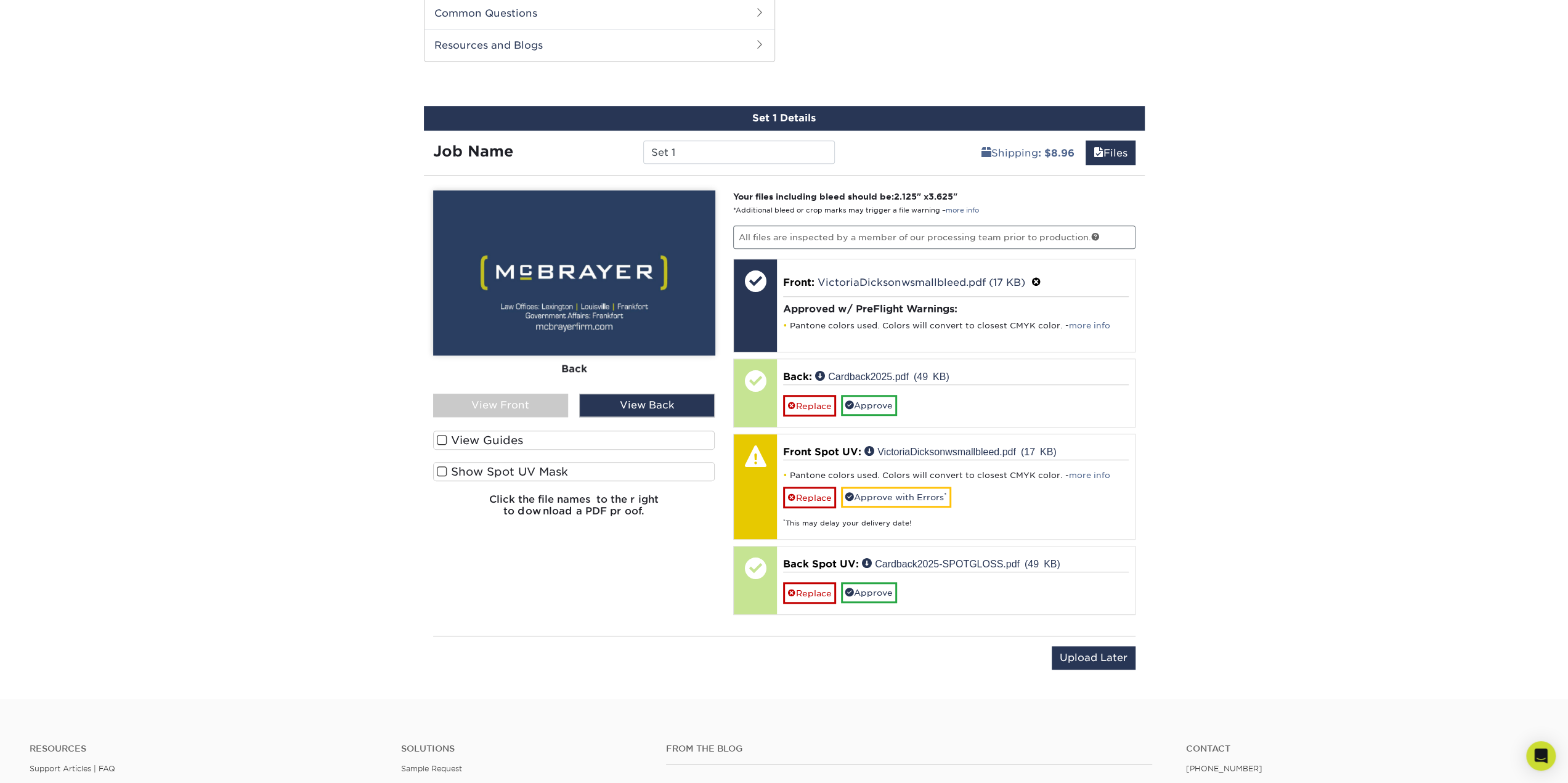
click at [439, 470] on span at bounding box center [442, 471] width 10 height 12
click at [0, 0] on input "Show Spot UV Mask" at bounding box center [0, 0] width 0 height 0
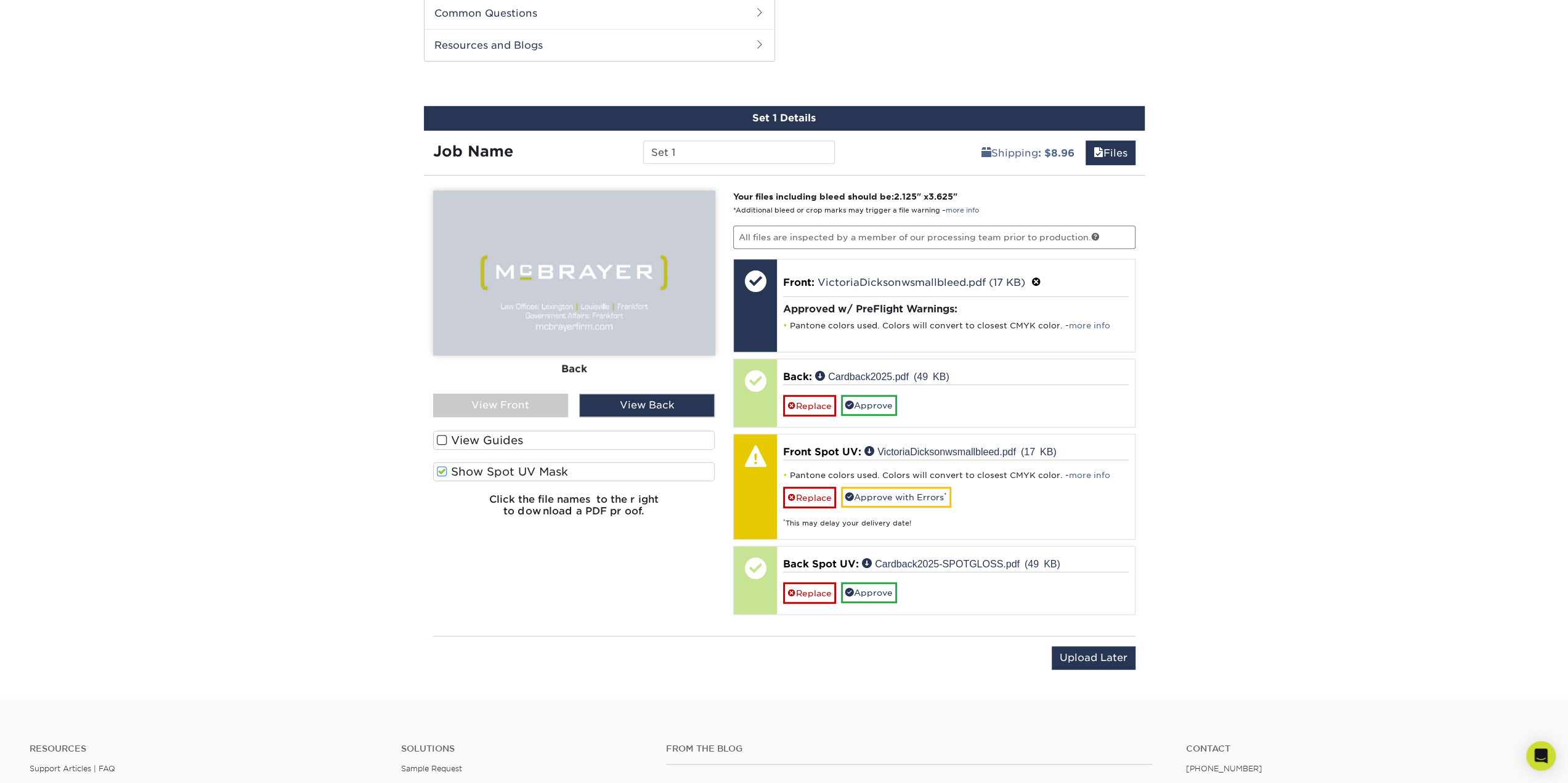
click at [439, 470] on span at bounding box center [442, 471] width 10 height 12
click at [0, 0] on input "Show Spot UV Mask" at bounding box center [0, 0] width 0 height 0
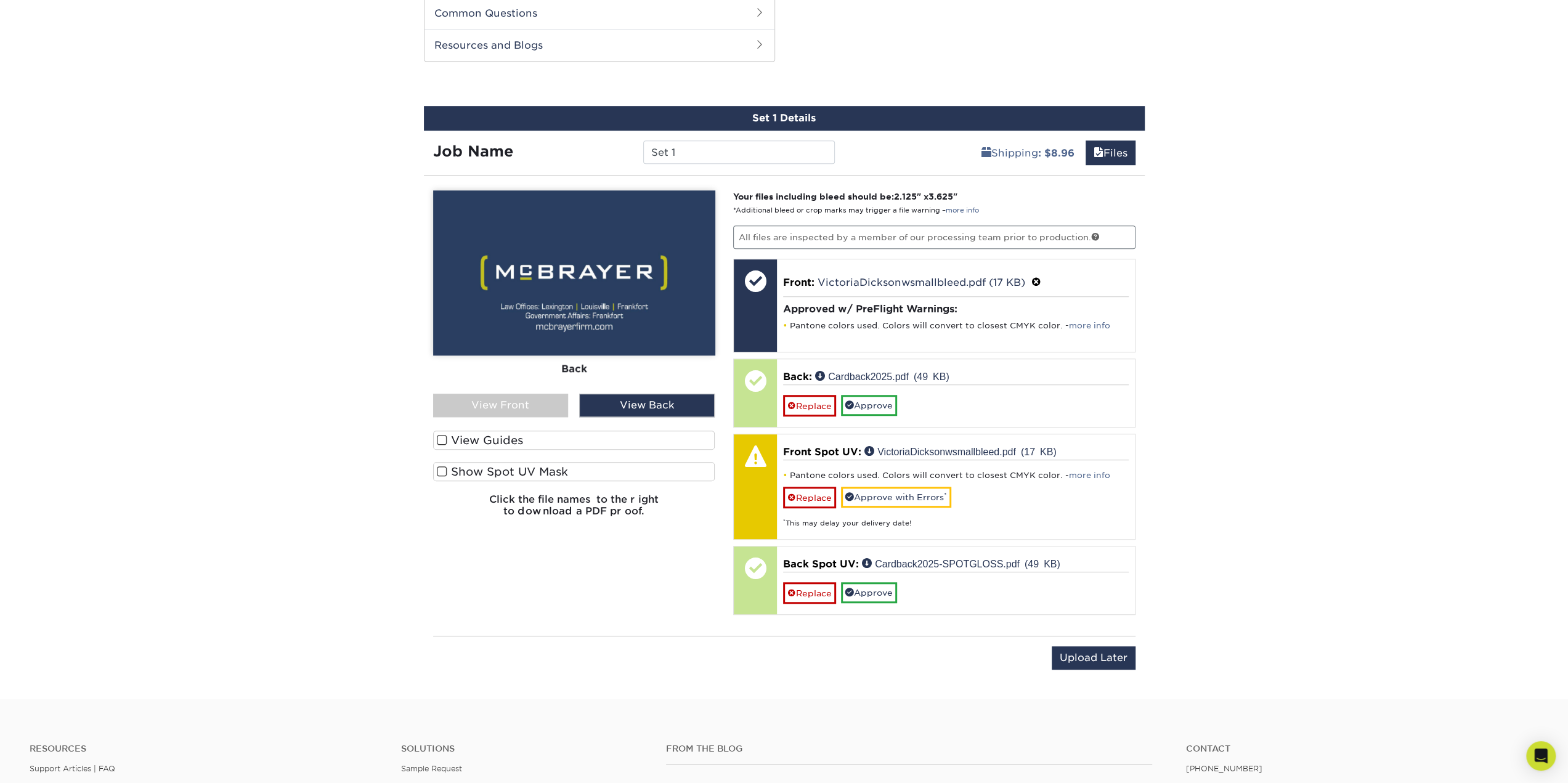
click at [439, 470] on span at bounding box center [442, 471] width 10 height 12
click at [0, 0] on input "Show Spot UV Mask" at bounding box center [0, 0] width 0 height 0
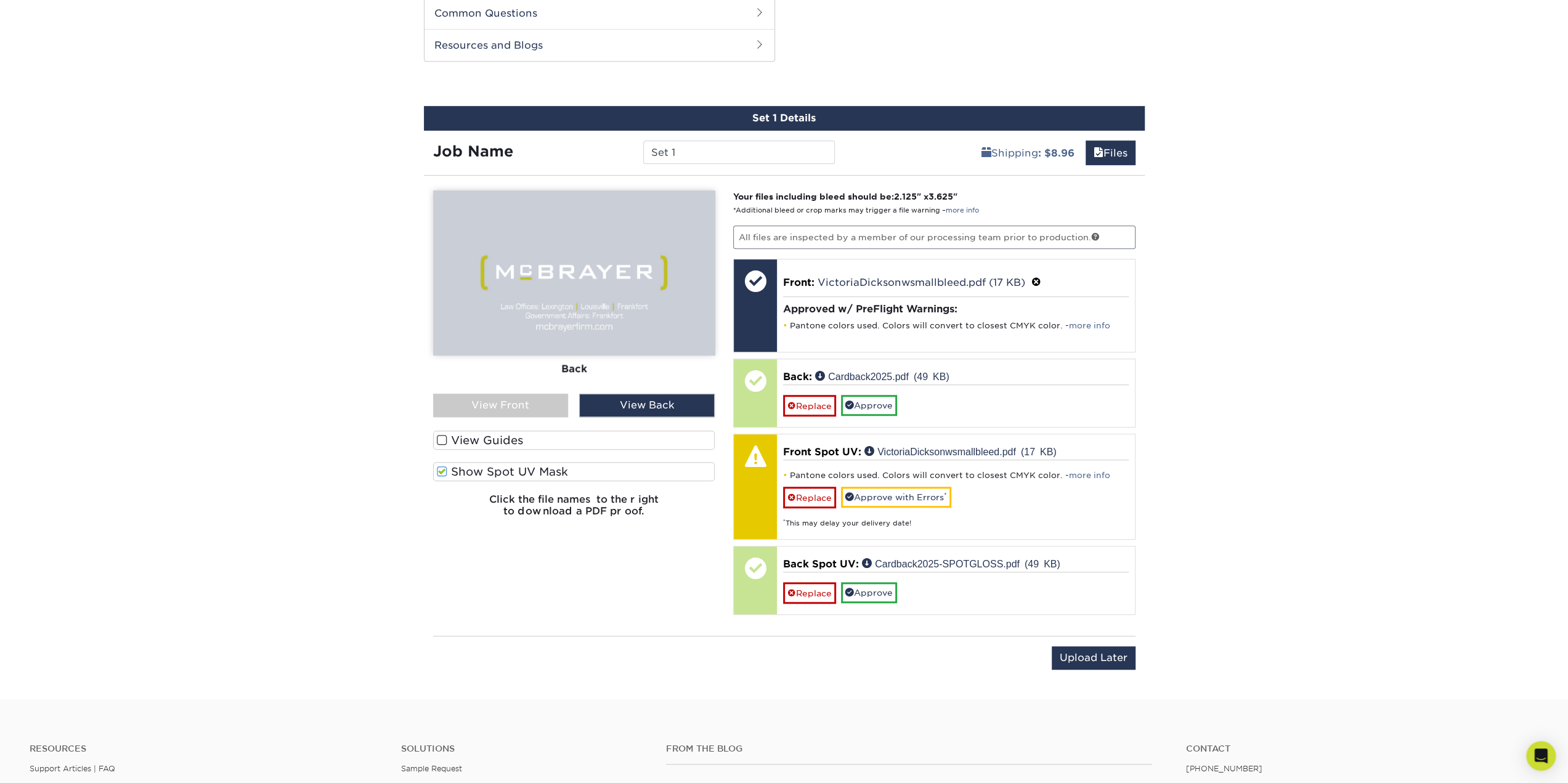
click at [439, 470] on span at bounding box center [442, 471] width 10 height 12
click at [0, 0] on input "Show Spot UV Mask" at bounding box center [0, 0] width 0 height 0
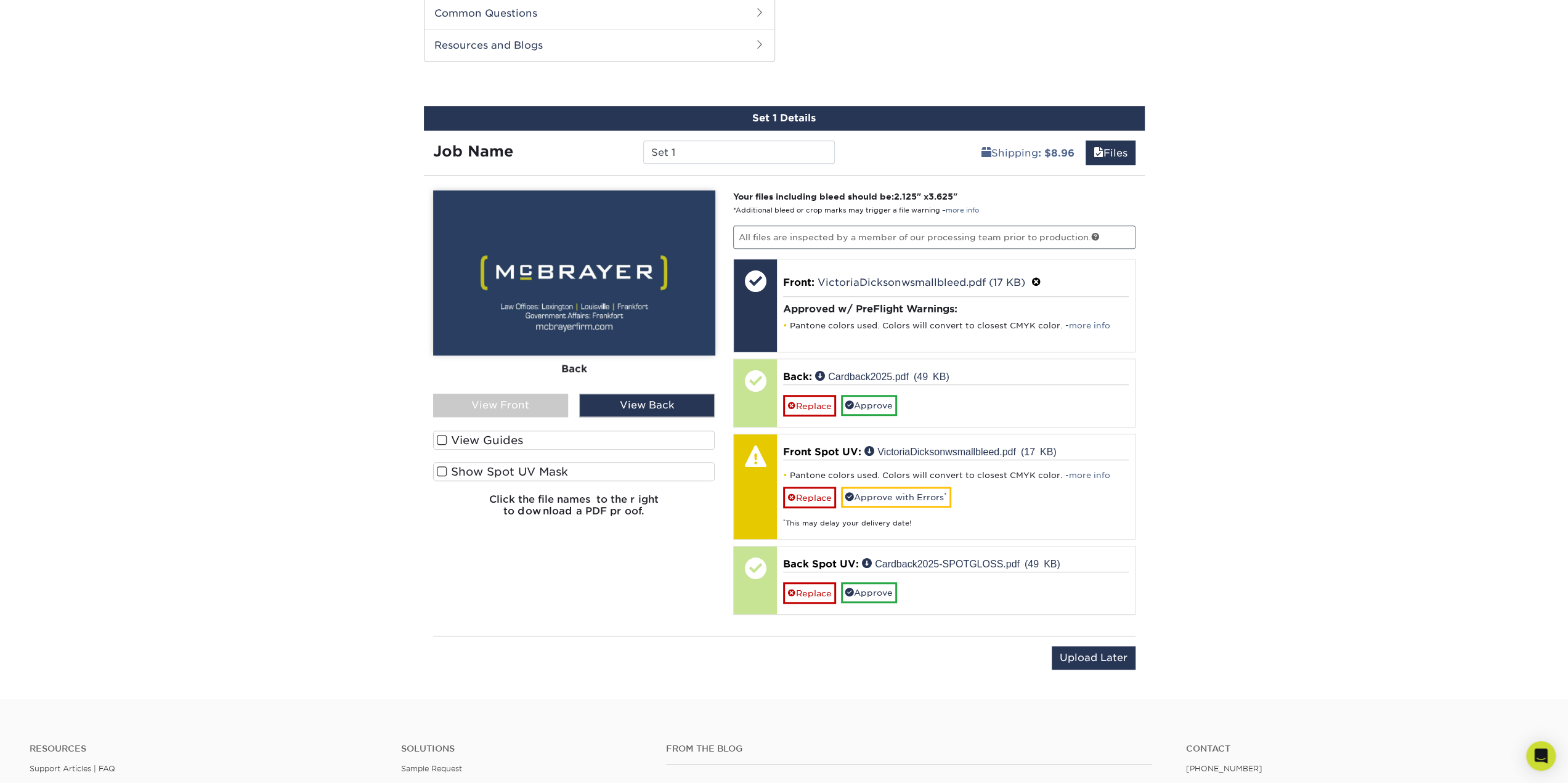
click at [439, 470] on span at bounding box center [442, 471] width 10 height 12
click at [0, 0] on input "Show Spot UV Mask" at bounding box center [0, 0] width 0 height 0
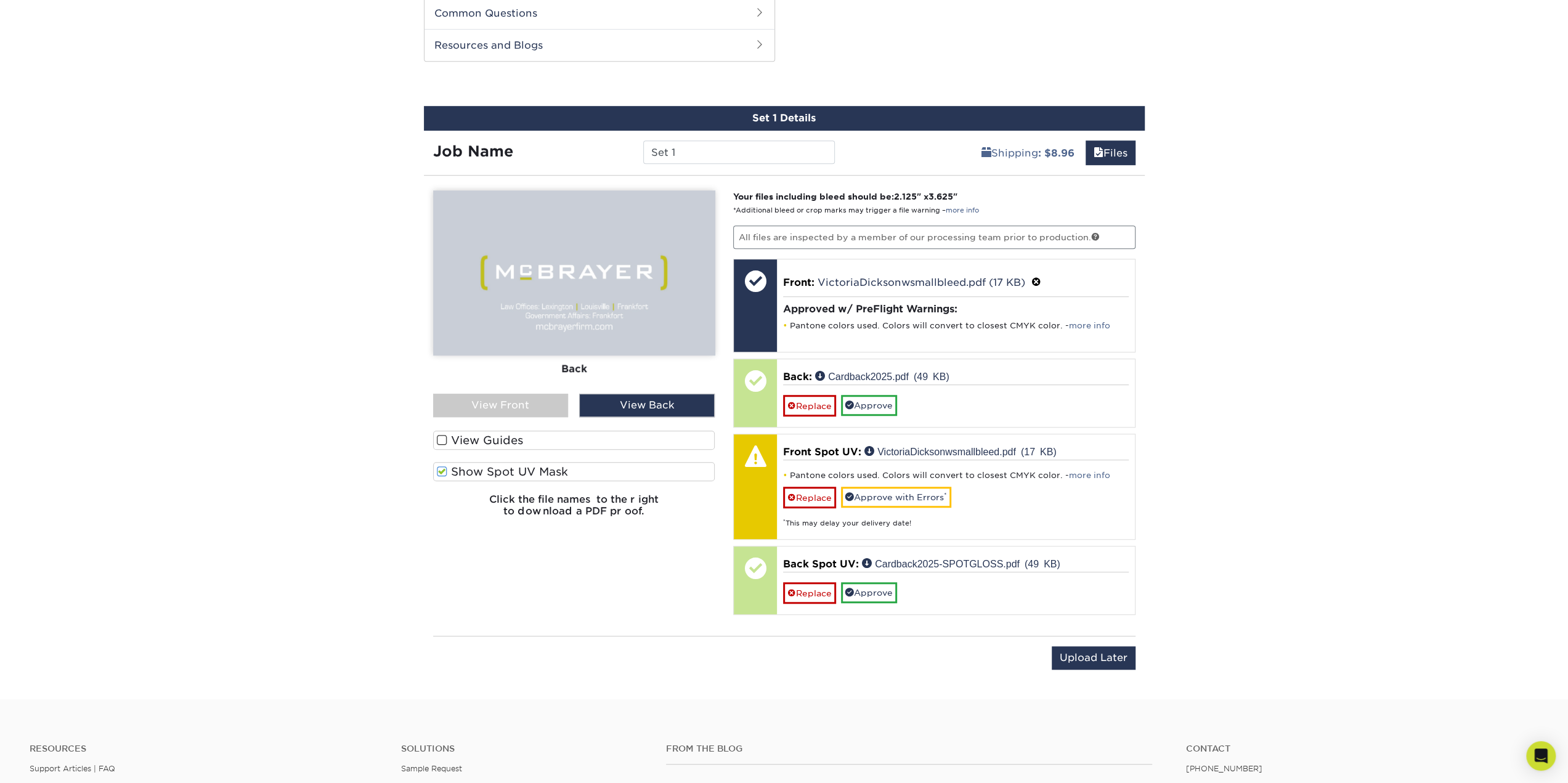
click at [439, 470] on span at bounding box center [442, 471] width 10 height 12
click at [0, 0] on input "Show Spot UV Mask" at bounding box center [0, 0] width 0 height 0
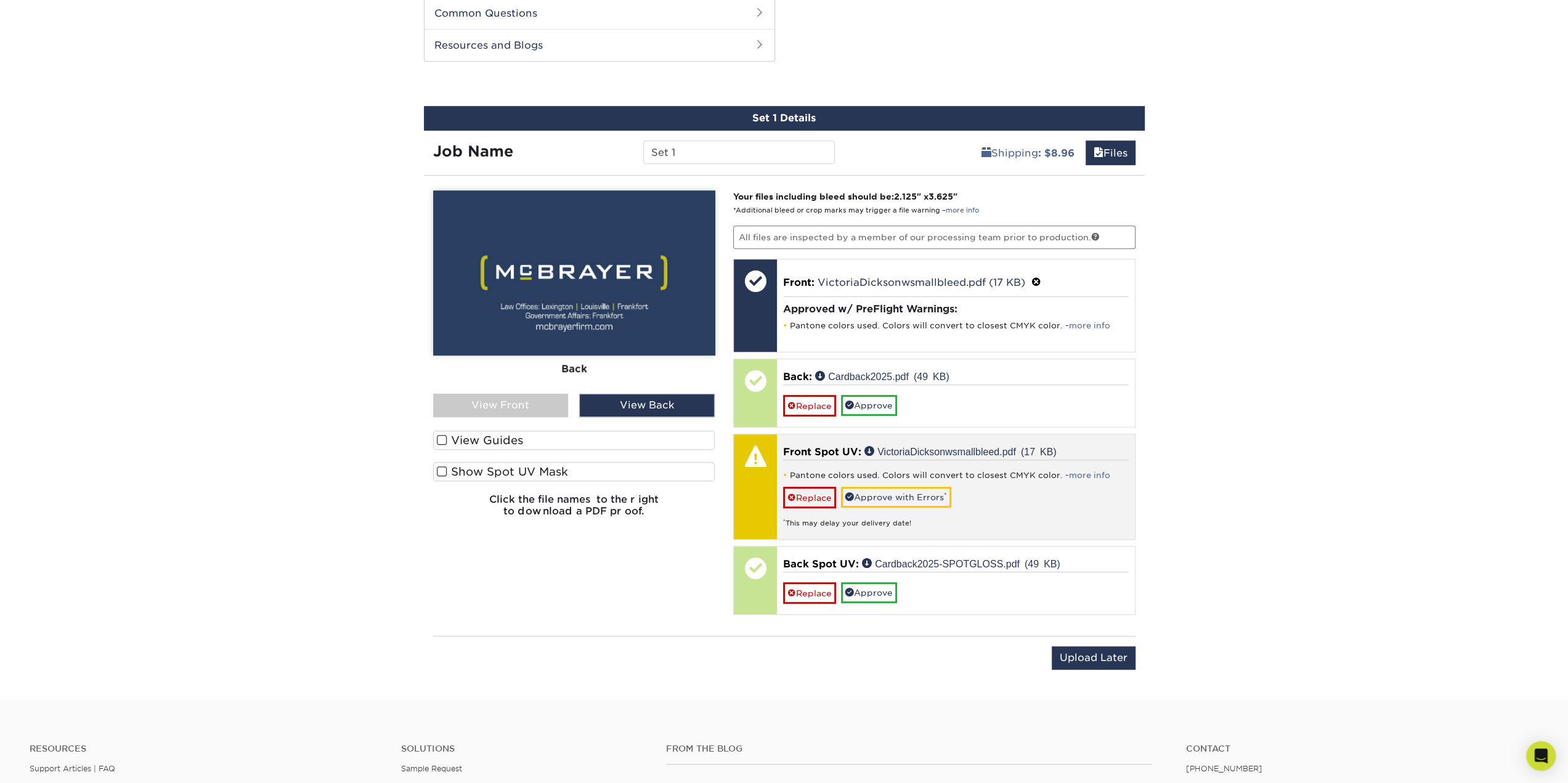
click at [1012, 487] on div "Pantone colors used. Colors will convert to closest CMYK color. - more info Rep…" at bounding box center [955, 494] width 345 height 69
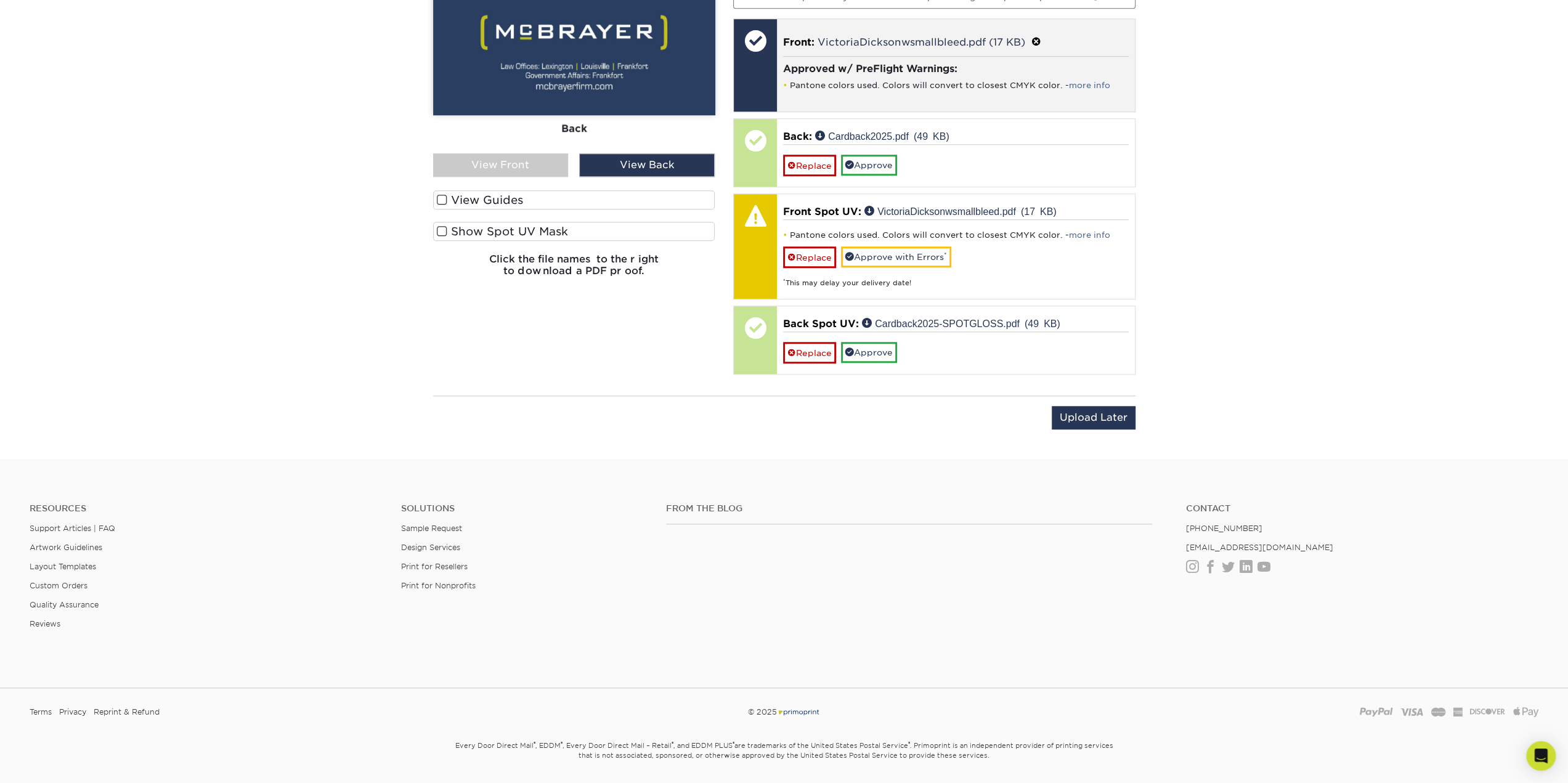
scroll to position [975, 0]
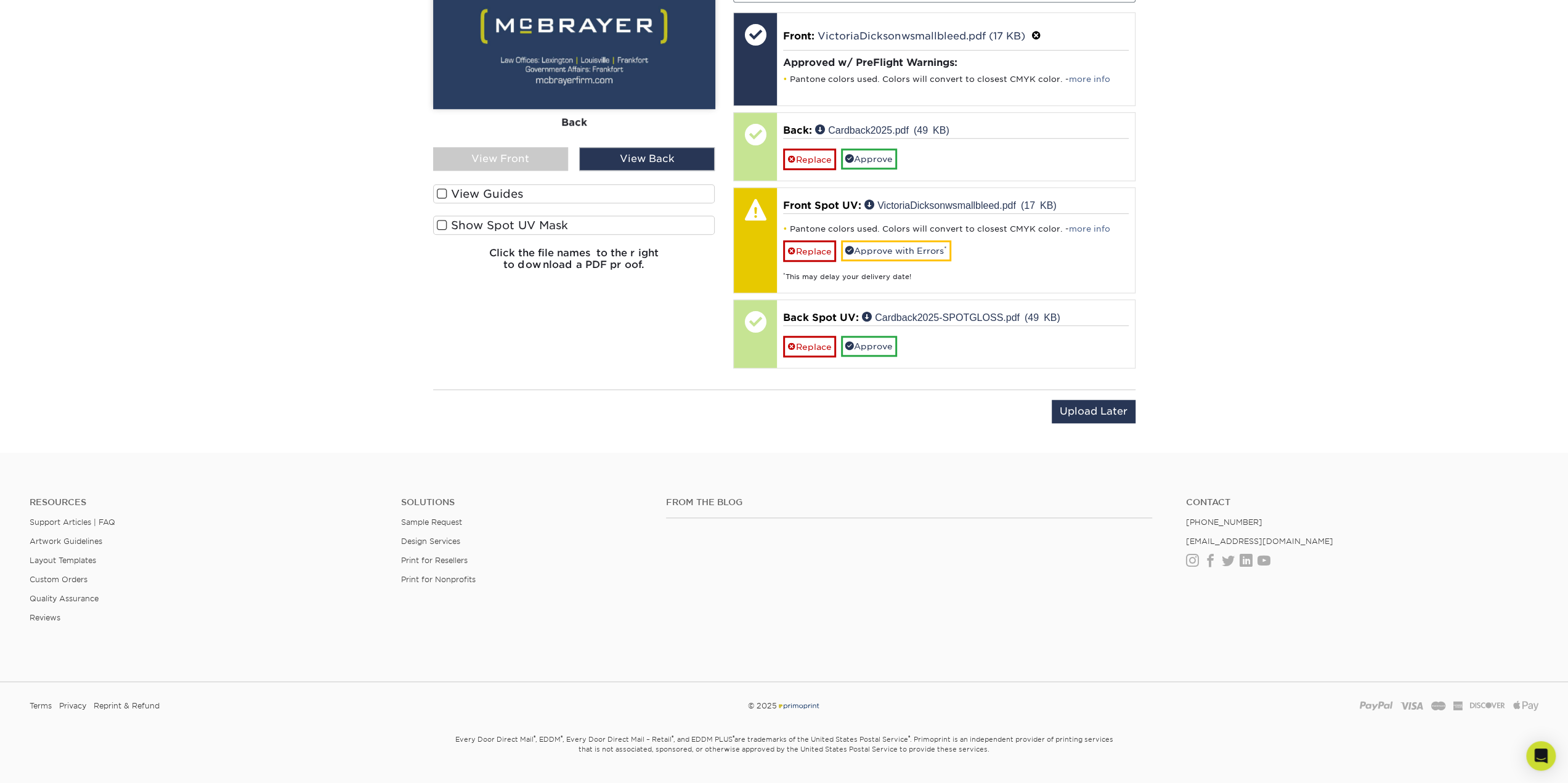
click at [496, 195] on label "View Guides" at bounding box center [574, 193] width 282 height 19
click at [0, 0] on input "View Guides" at bounding box center [0, 0] width 0 height 0
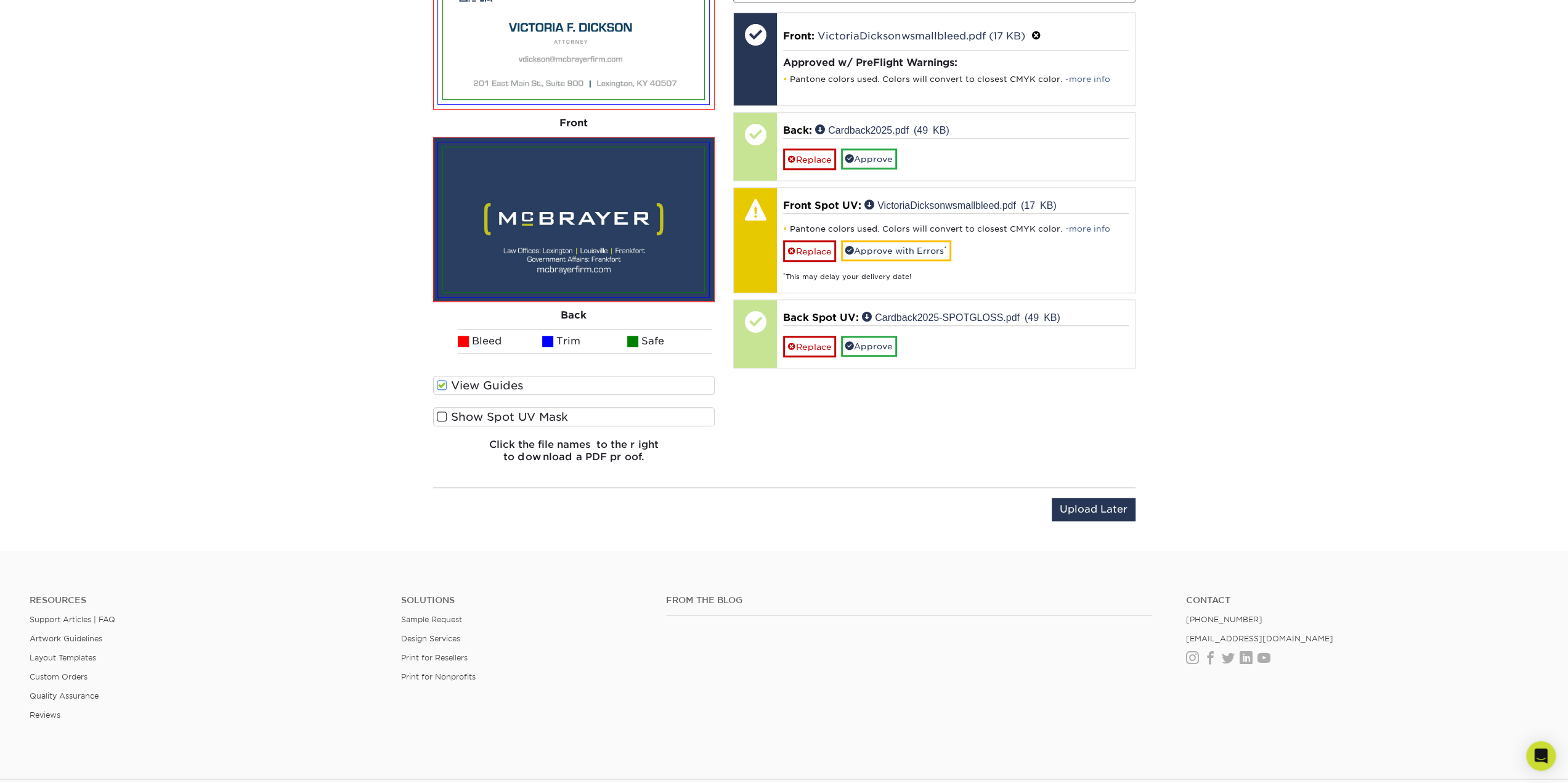
scroll to position [1098, 0]
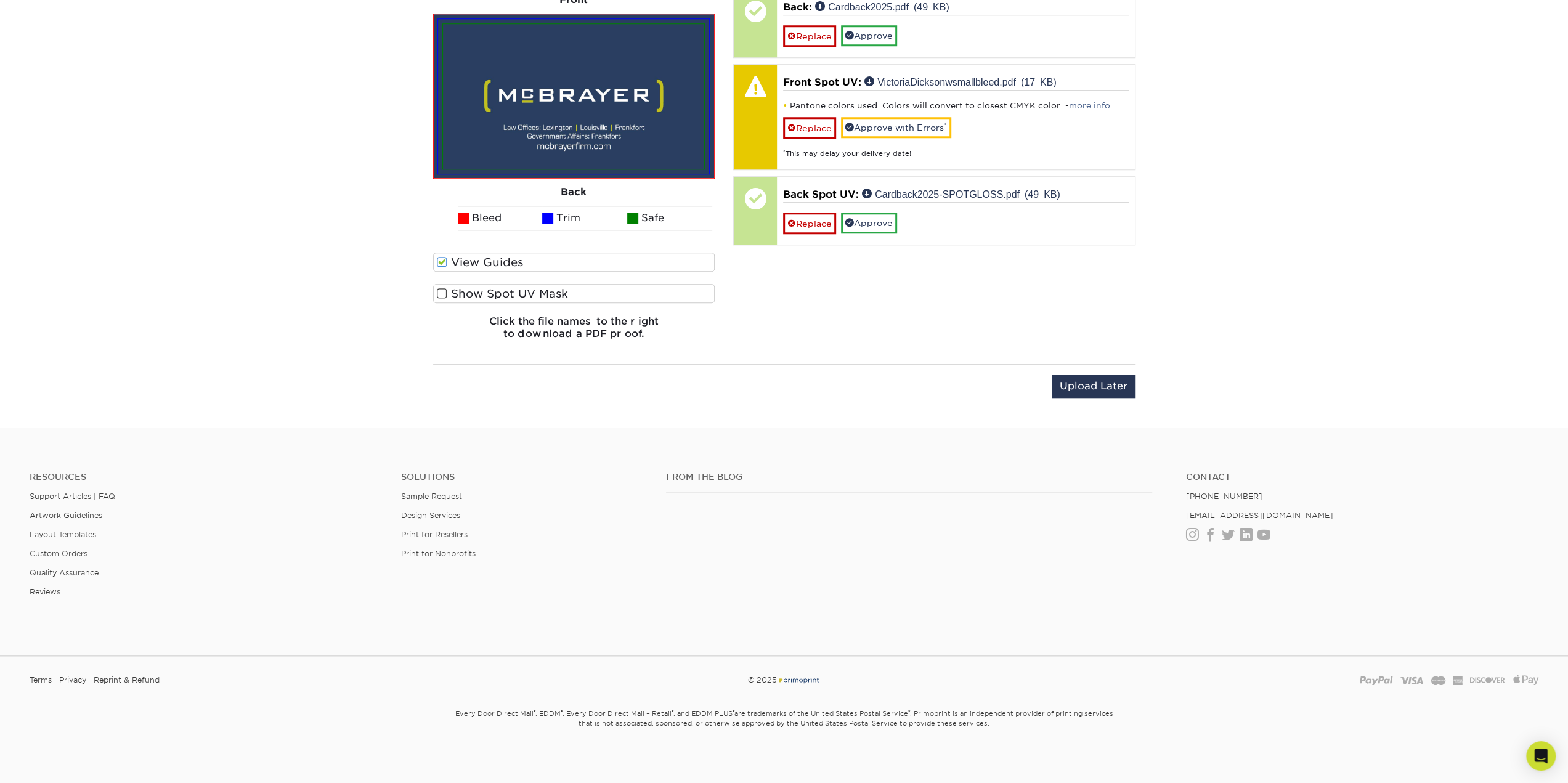
click at [486, 289] on label "Show Spot UV Mask" at bounding box center [574, 293] width 282 height 19
click at [0, 0] on input "Show Spot UV Mask" at bounding box center [0, 0] width 0 height 0
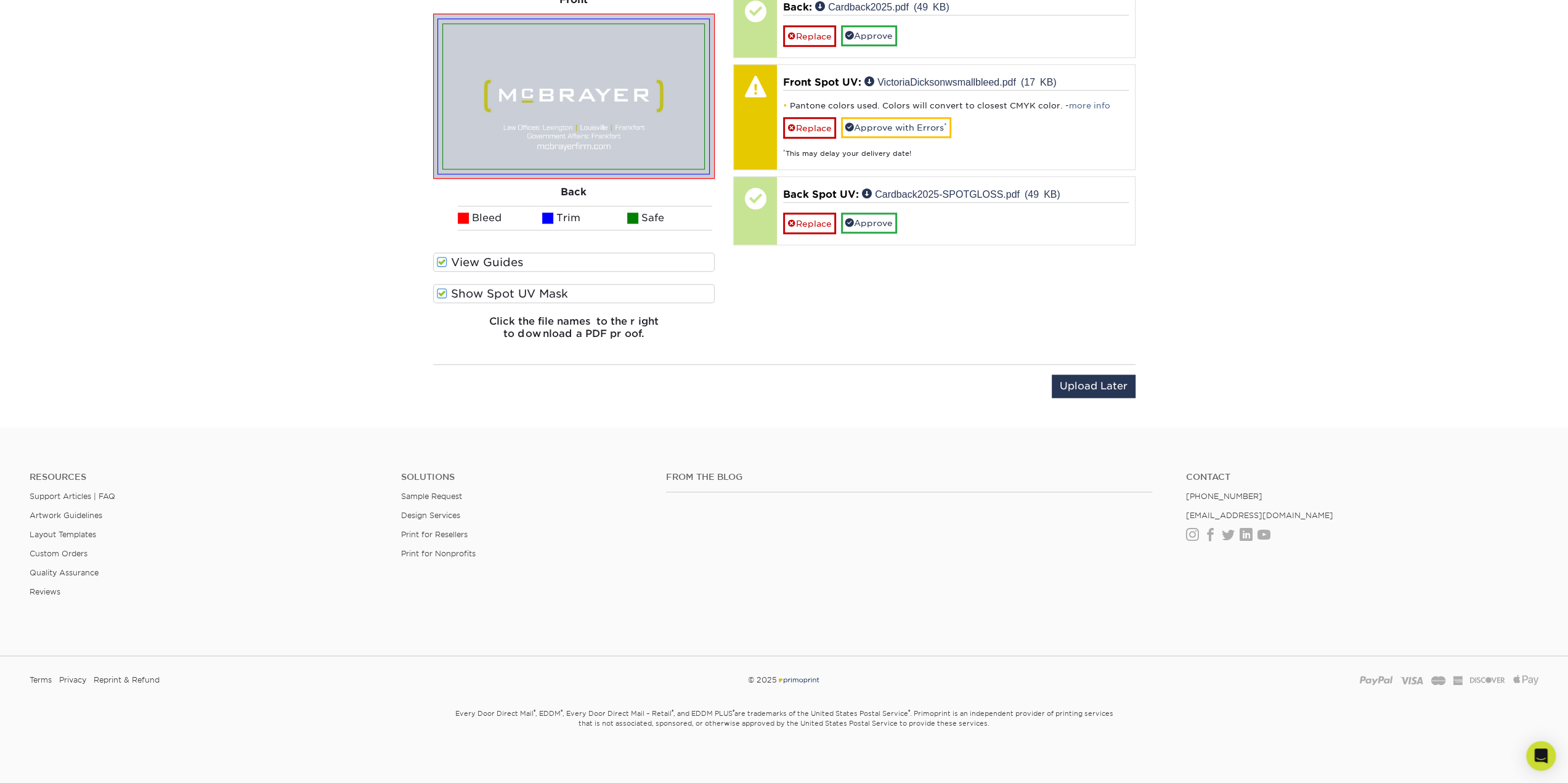
click at [486, 289] on label "Show Spot UV Mask" at bounding box center [574, 293] width 282 height 19
click at [0, 0] on input "Show Spot UV Mask" at bounding box center [0, 0] width 0 height 0
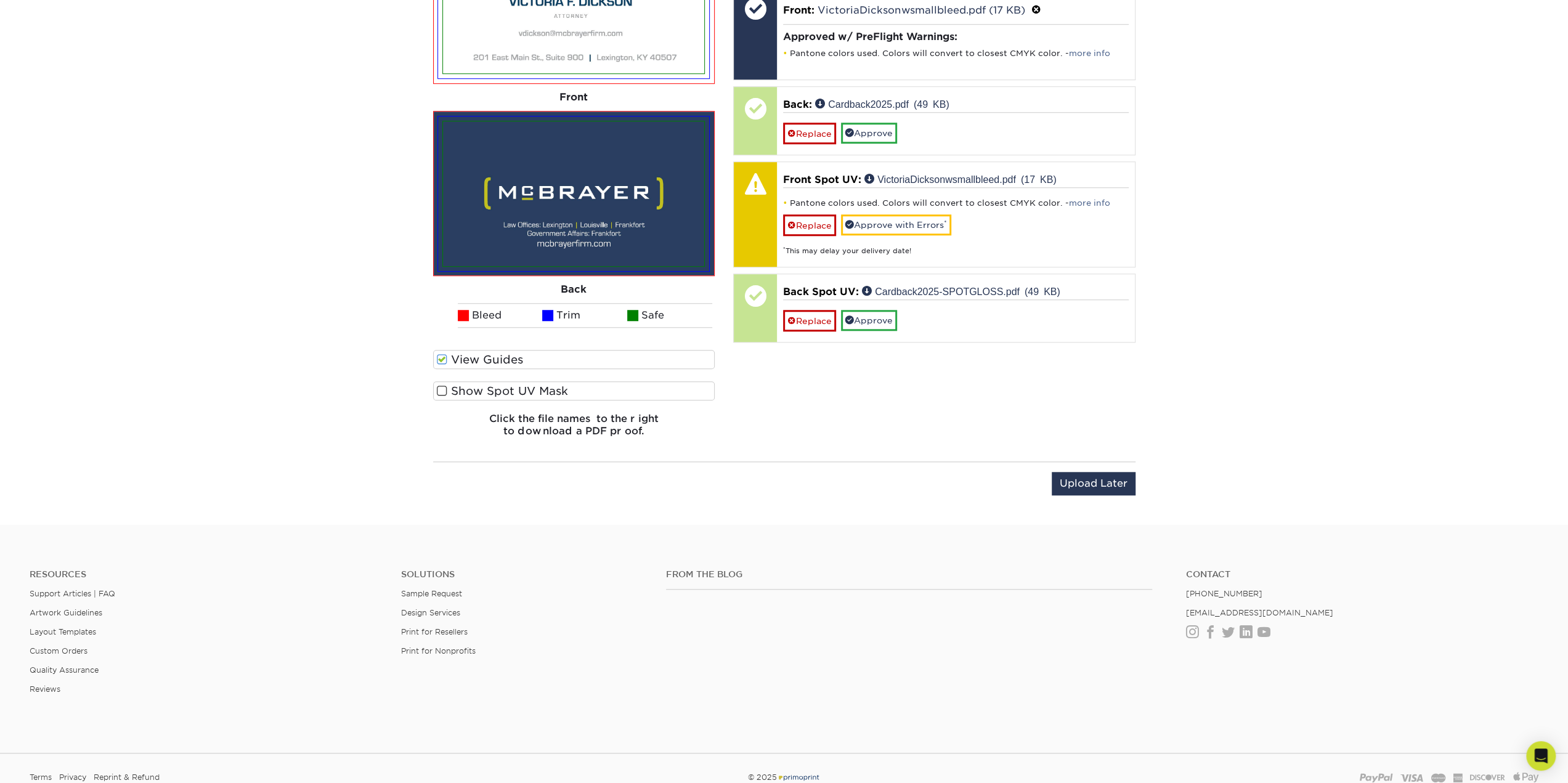
scroll to position [913, 0]
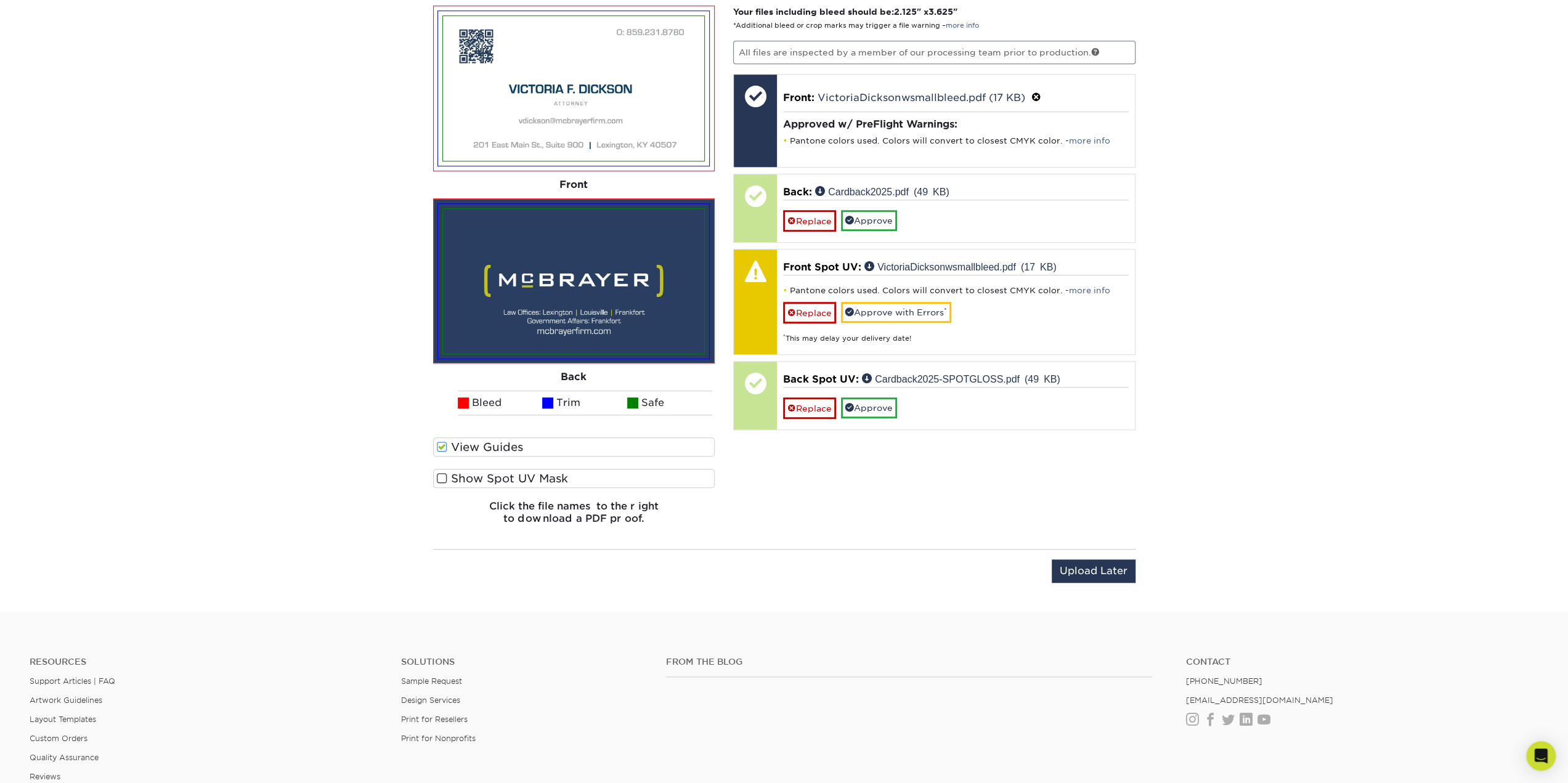
click at [486, 472] on label "Show Spot UV Mask" at bounding box center [574, 478] width 282 height 19
click at [0, 0] on input "Show Spot UV Mask" at bounding box center [0, 0] width 0 height 0
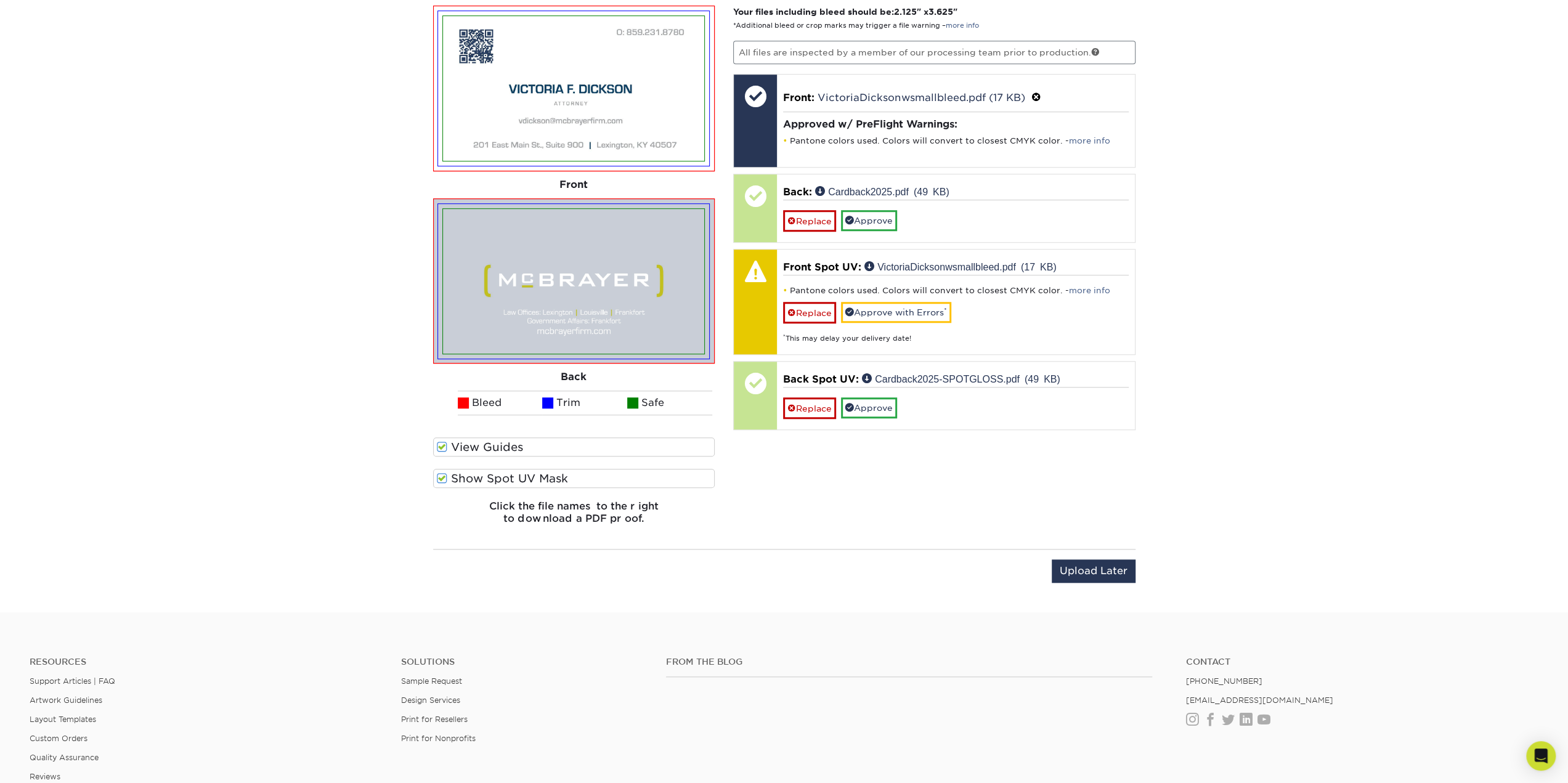
click at [486, 472] on label "Show Spot UV Mask" at bounding box center [574, 478] width 282 height 19
click at [0, 0] on input "Show Spot UV Mask" at bounding box center [0, 0] width 0 height 0
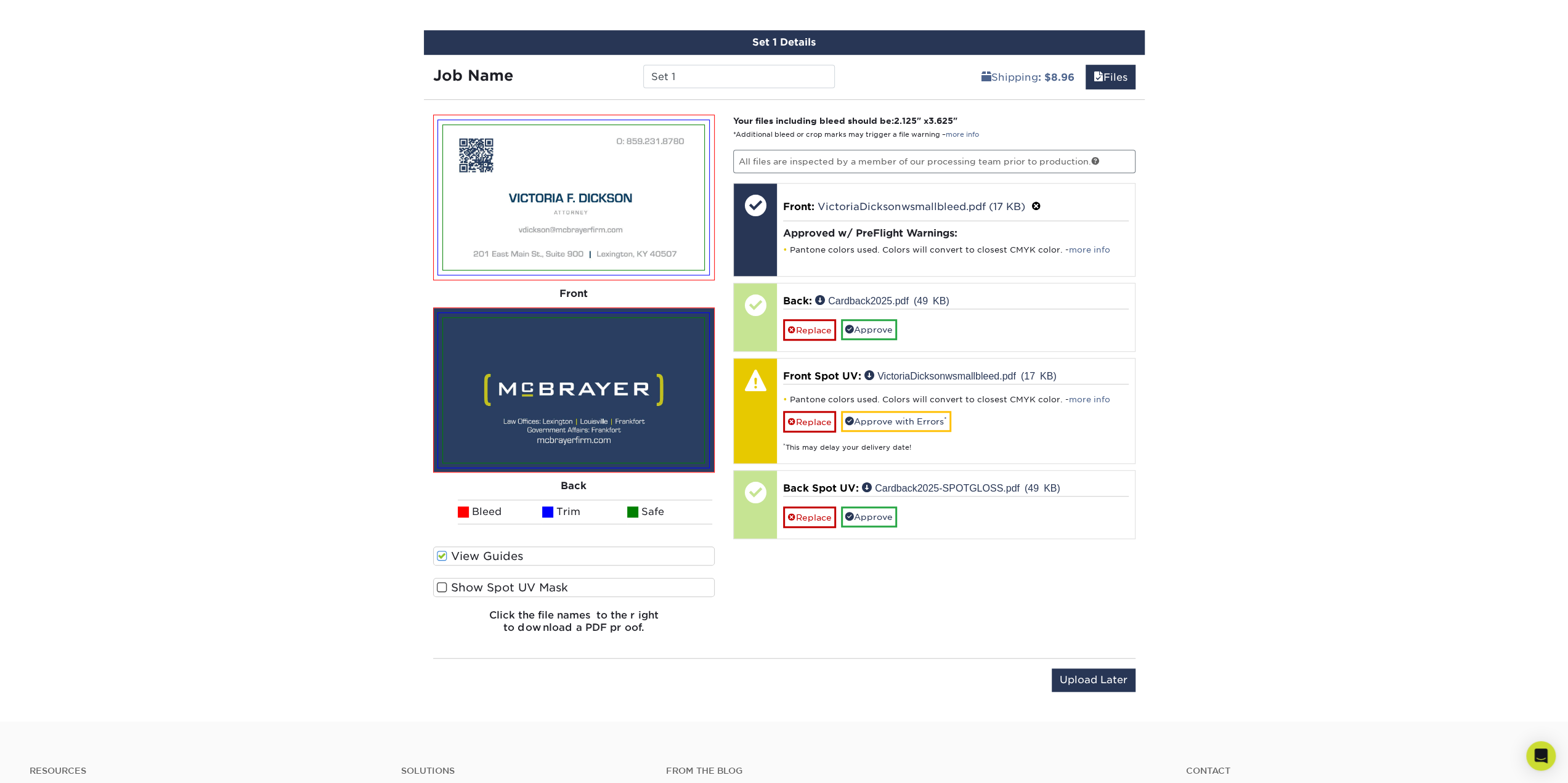
scroll to position [728, 0]
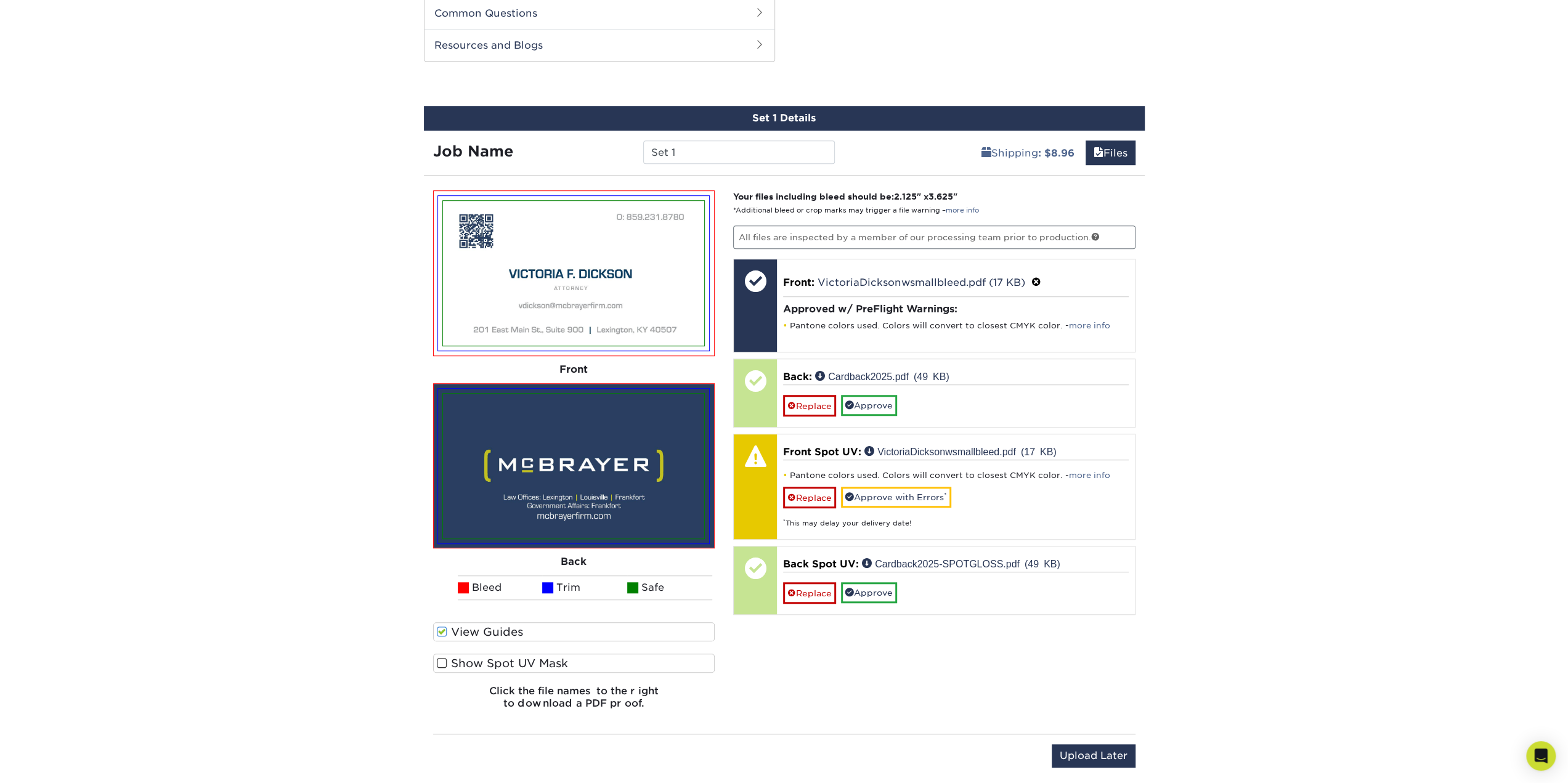
click at [545, 325] on img at bounding box center [572, 273] width 261 height 144
click at [463, 662] on label "Show Spot UV Mask" at bounding box center [574, 663] width 282 height 19
click at [0, 0] on input "Show Spot UV Mask" at bounding box center [0, 0] width 0 height 0
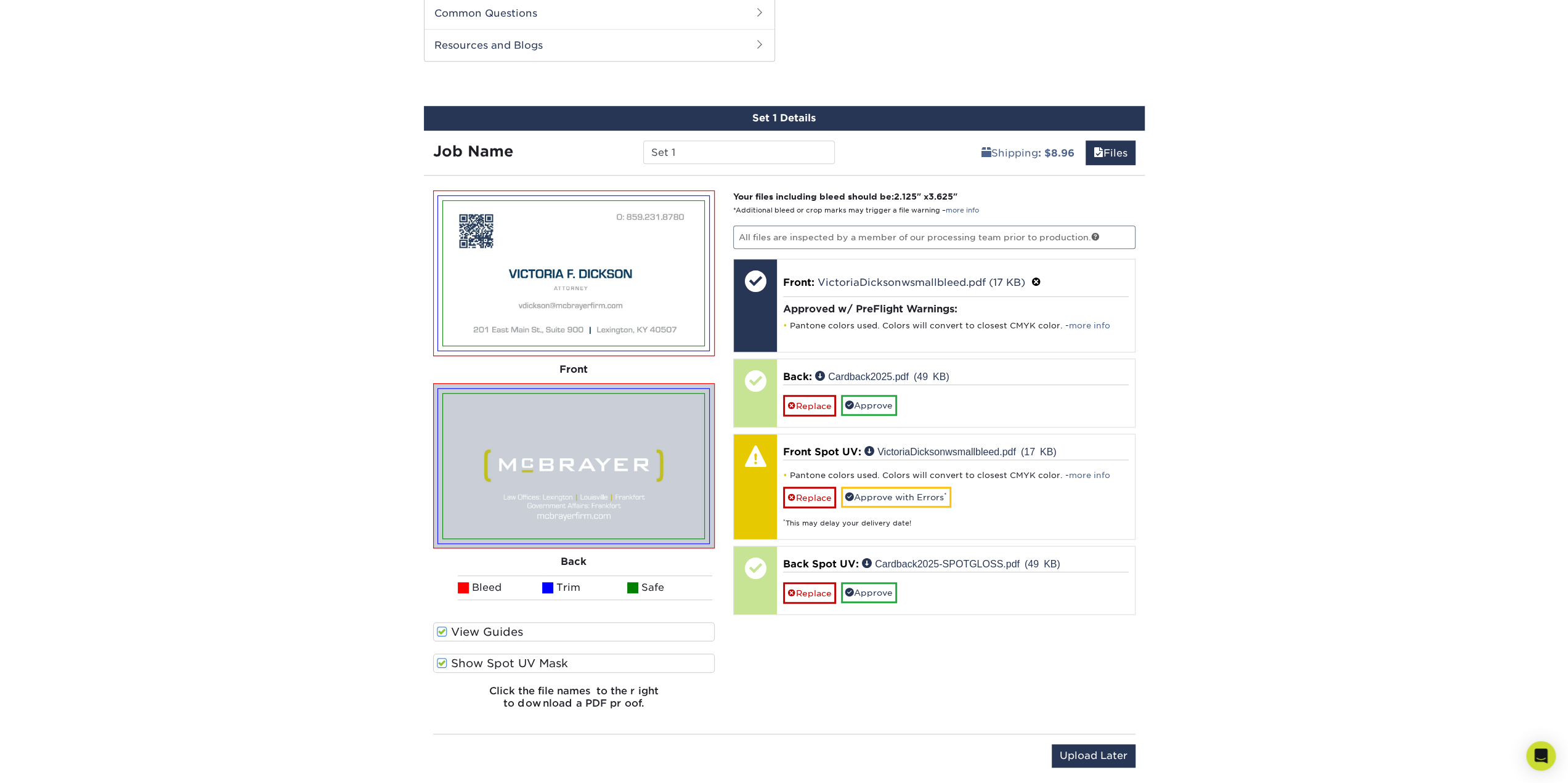
click at [463, 662] on label "Show Spot UV Mask" at bounding box center [574, 663] width 282 height 19
click at [0, 0] on input "Show Spot UV Mask" at bounding box center [0, 0] width 0 height 0
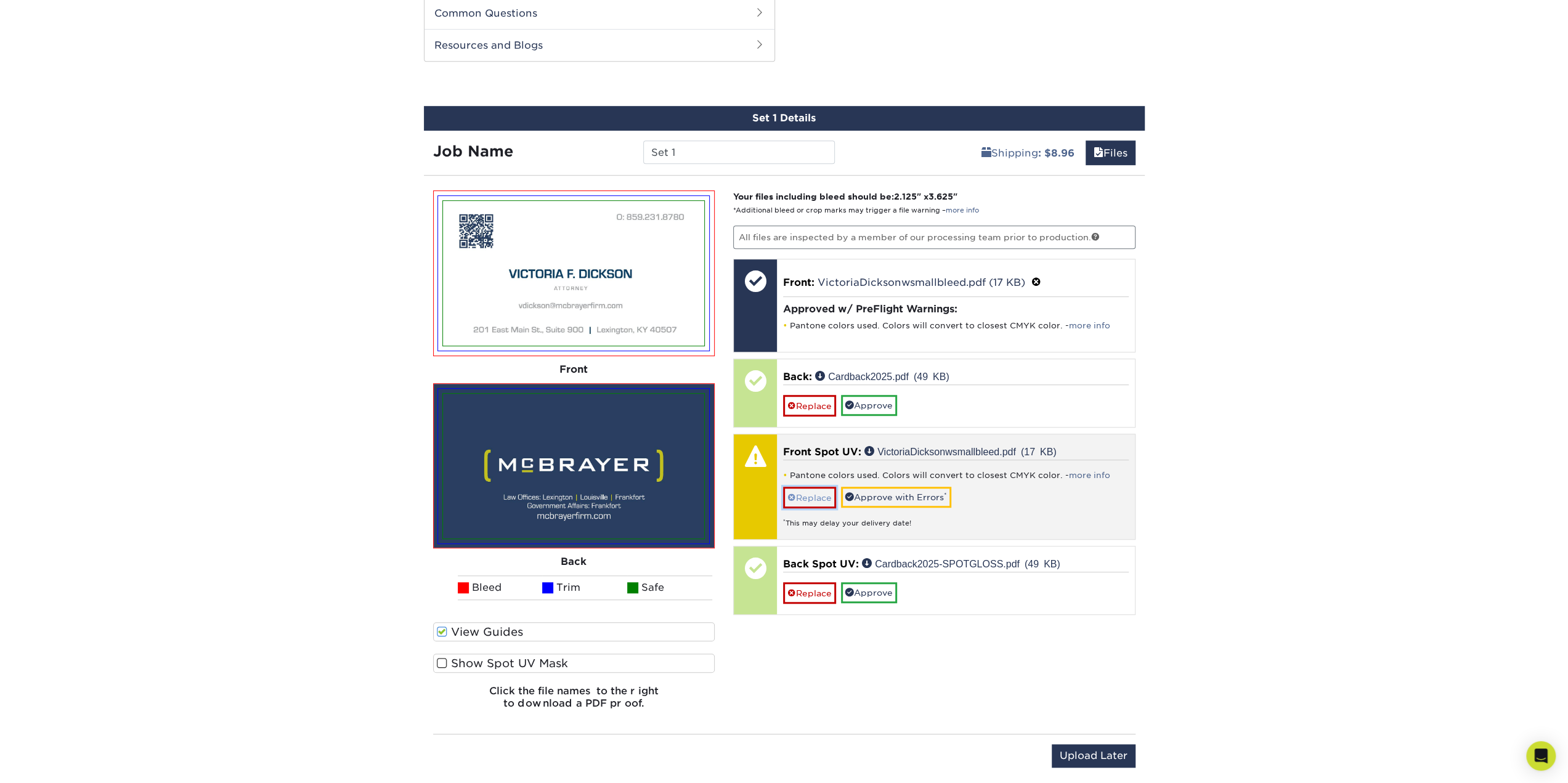
click at [826, 494] on link "Replace" at bounding box center [809, 498] width 53 height 22
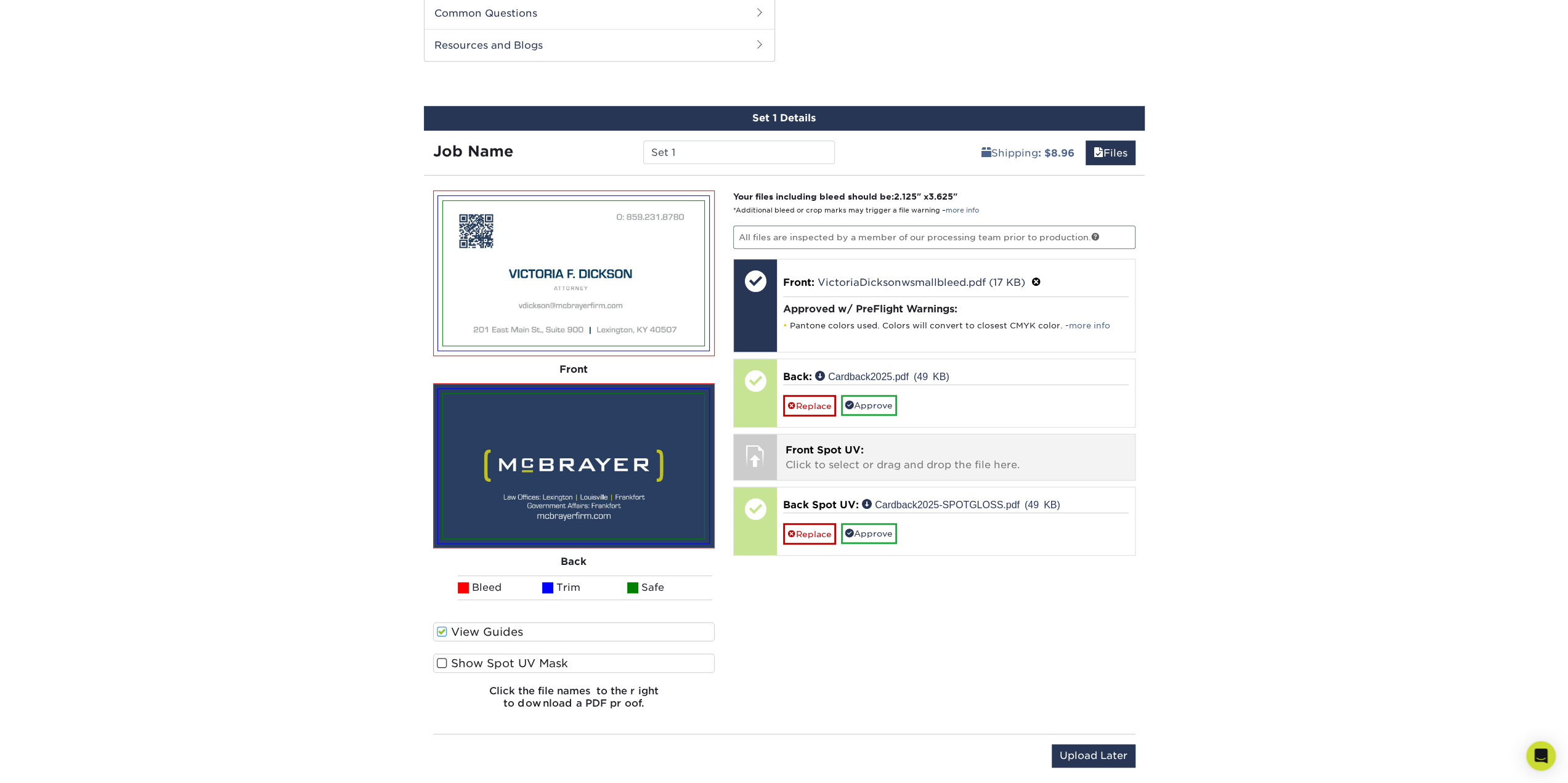
click at [860, 459] on p "Front Spot UV: Click to select or drag and drop the file here." at bounding box center [955, 457] width 340 height 30
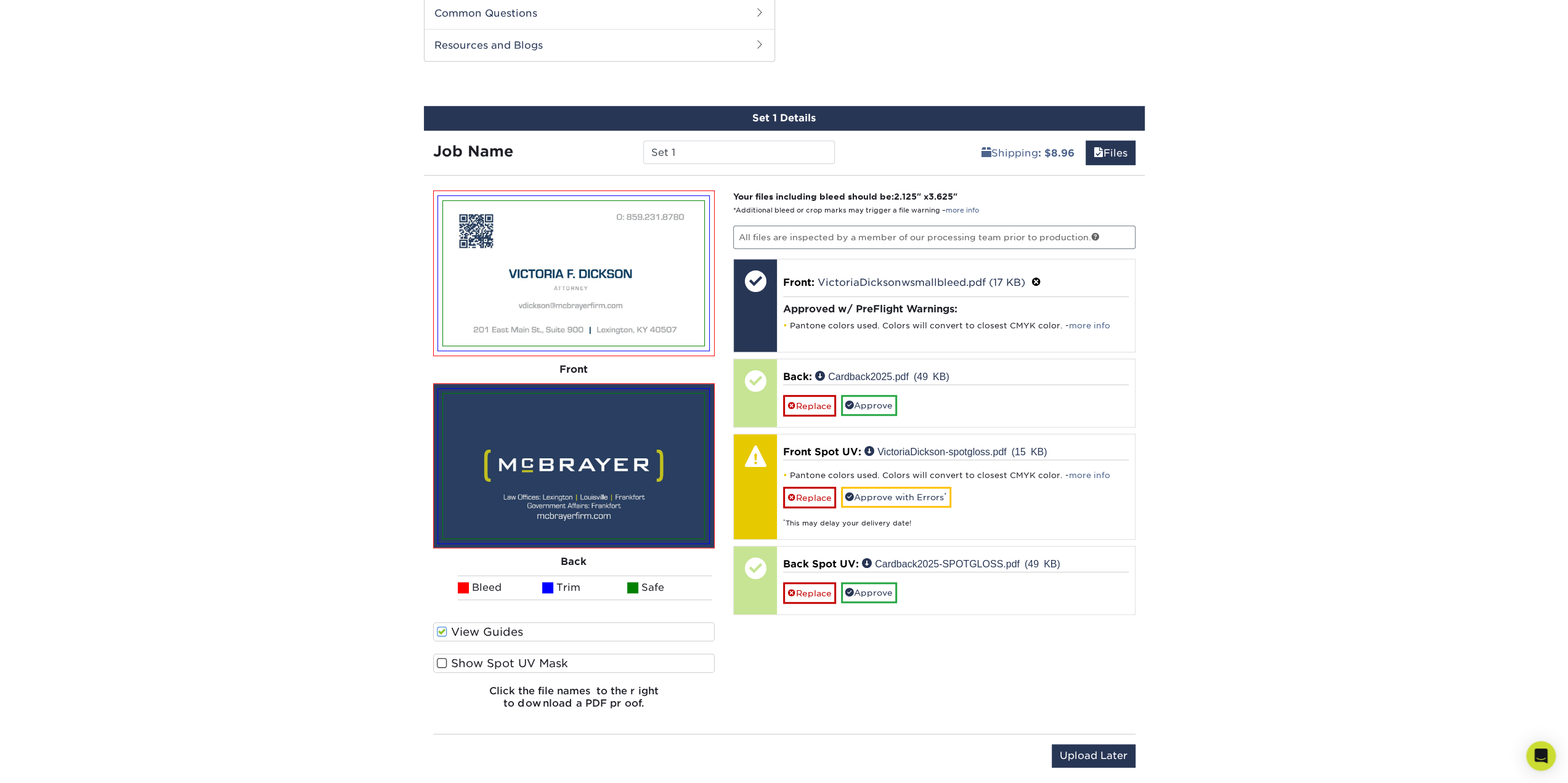
click at [441, 662] on span at bounding box center [442, 663] width 10 height 12
click at [0, 0] on input "Show Spot UV Mask" at bounding box center [0, 0] width 0 height 0
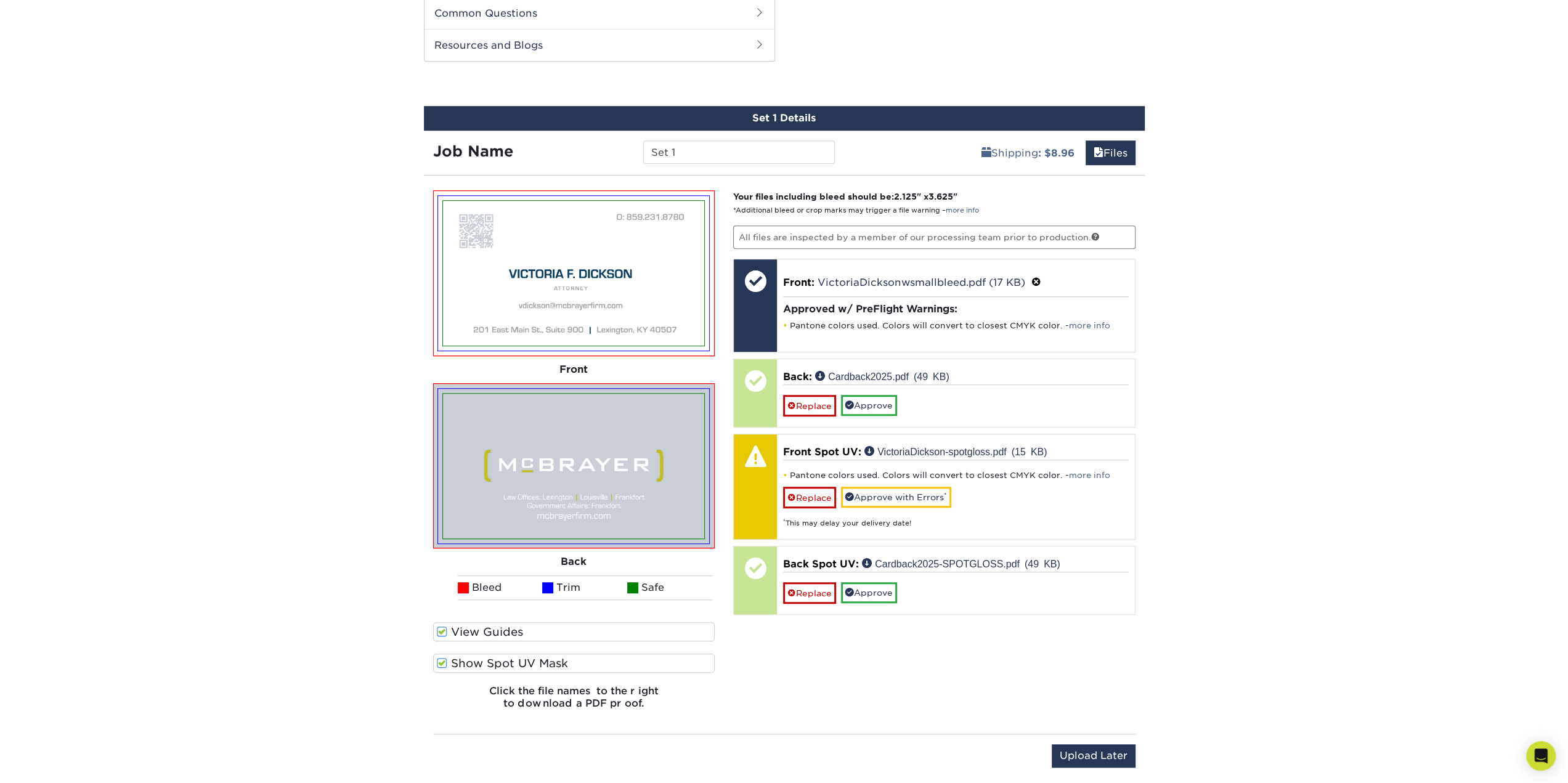
click at [441, 662] on span at bounding box center [442, 663] width 10 height 12
click at [0, 0] on input "Show Spot UV Mask" at bounding box center [0, 0] width 0 height 0
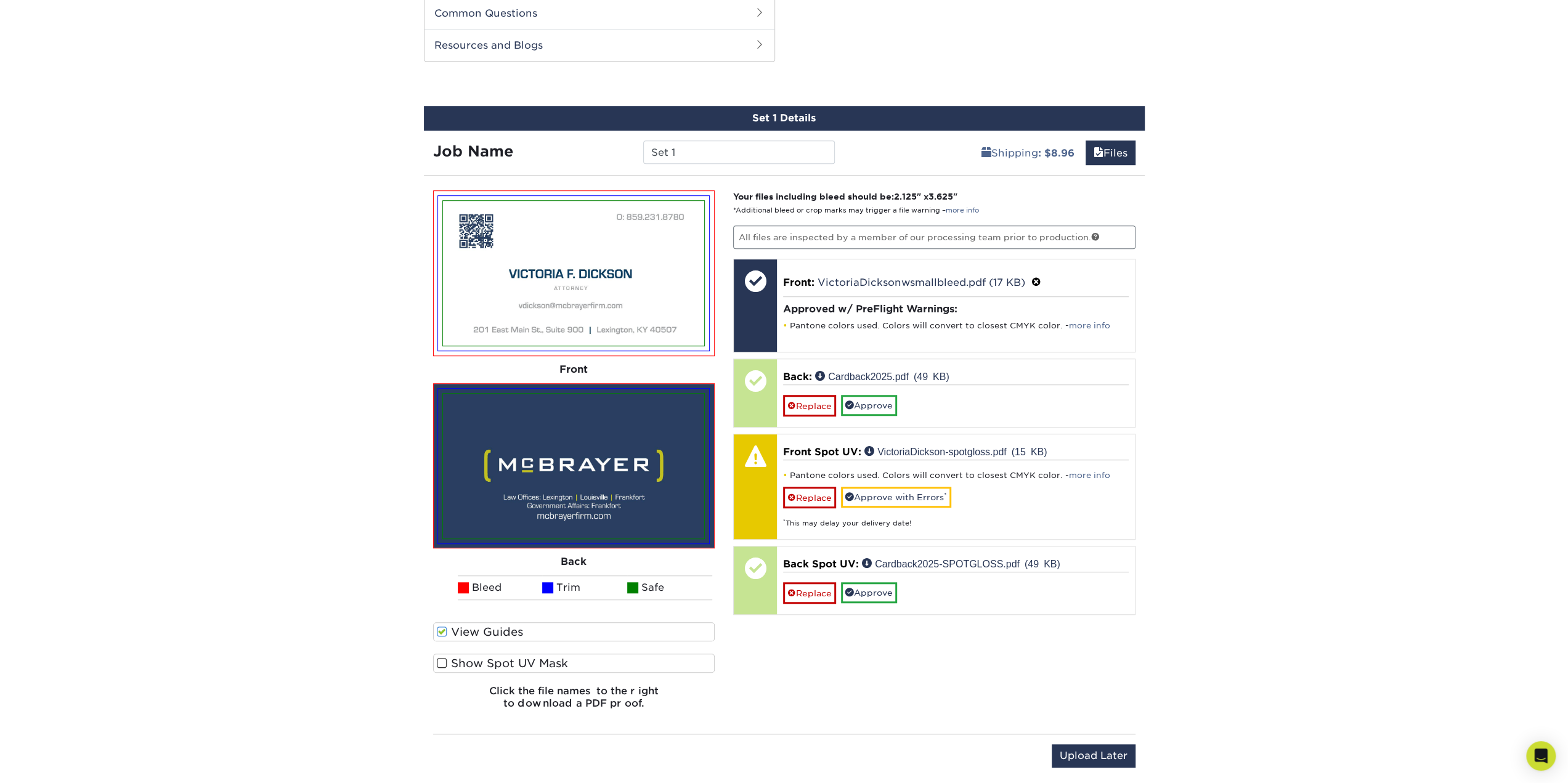
click at [441, 662] on span at bounding box center [442, 663] width 10 height 12
click at [0, 0] on input "Show Spot UV Mask" at bounding box center [0, 0] width 0 height 0
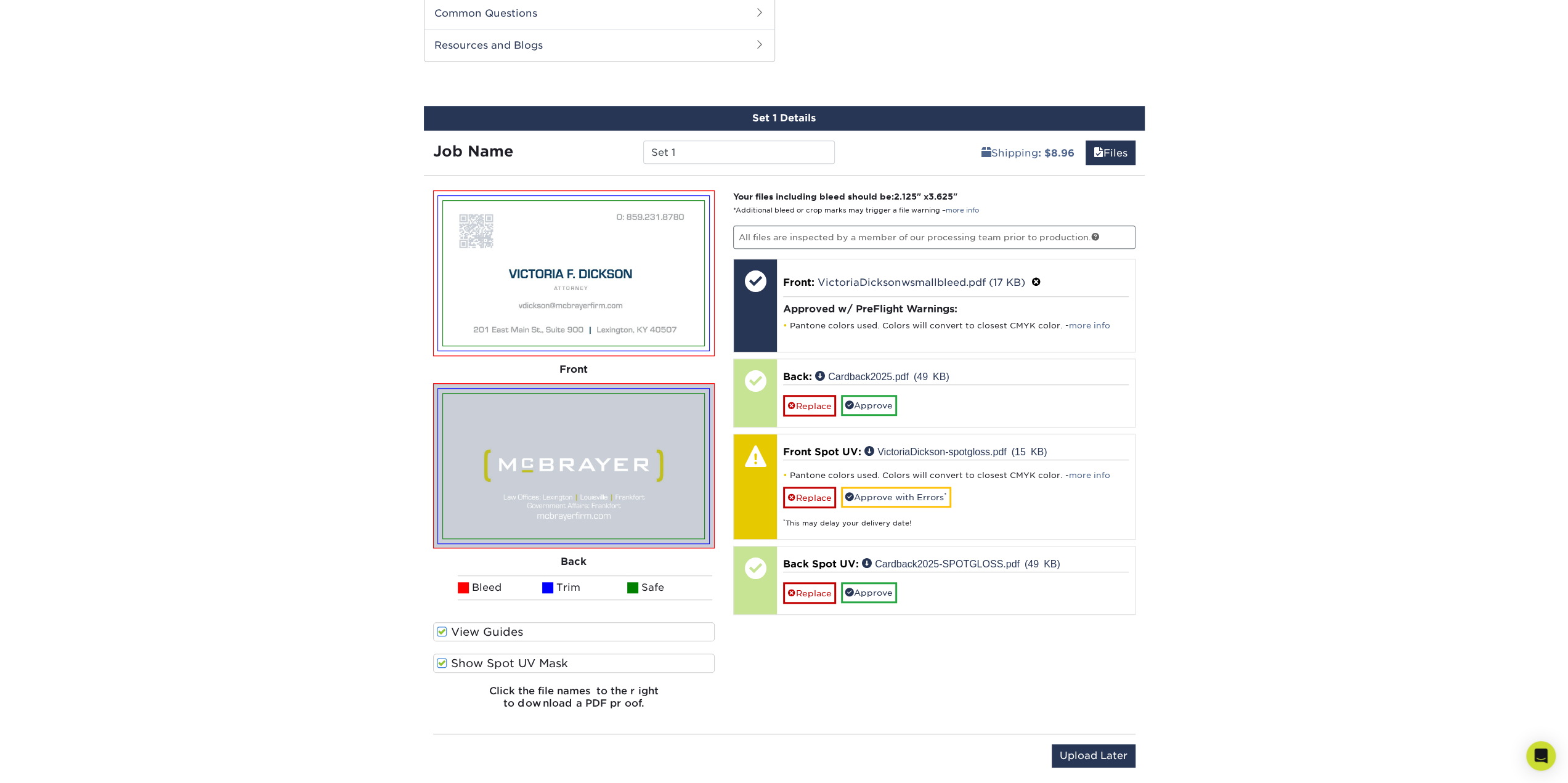
click at [441, 662] on span at bounding box center [442, 663] width 10 height 12
click at [0, 0] on input "Show Spot UV Mask" at bounding box center [0, 0] width 0 height 0
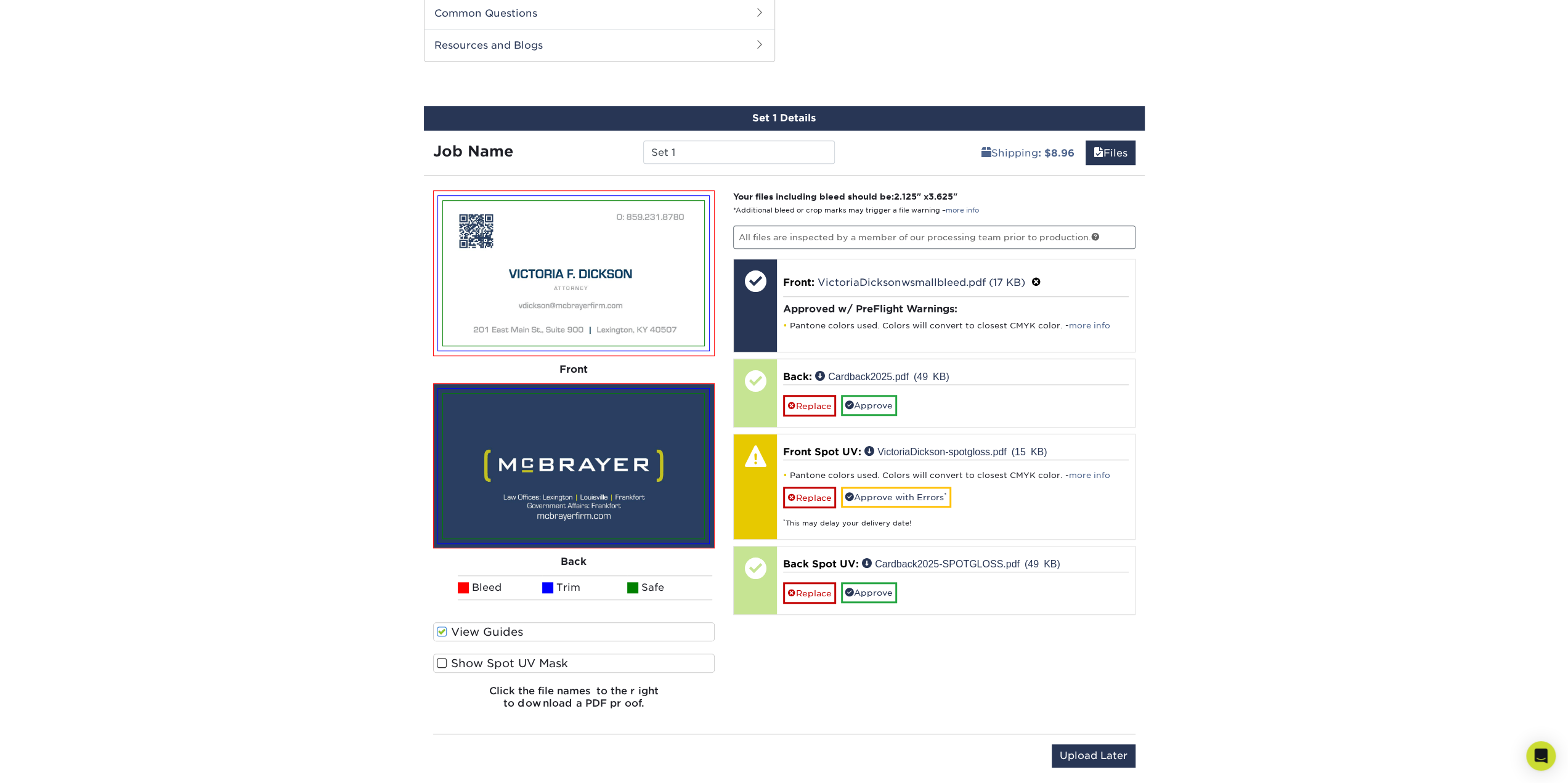
click at [441, 662] on span at bounding box center [442, 663] width 10 height 12
click at [0, 0] on input "Show Spot UV Mask" at bounding box center [0, 0] width 0 height 0
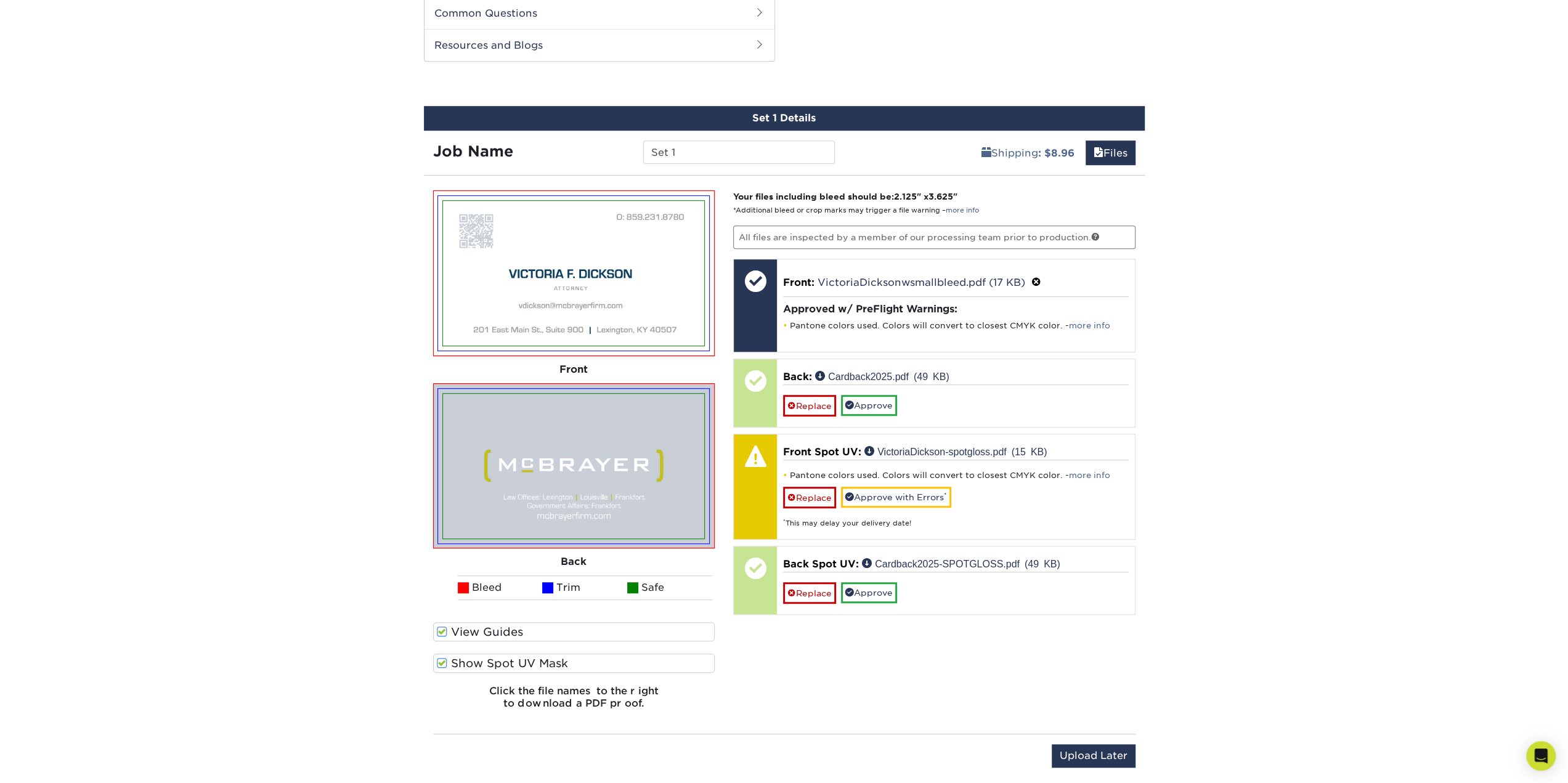
click at [441, 662] on span at bounding box center [442, 663] width 10 height 12
click at [0, 0] on input "Show Spot UV Mask" at bounding box center [0, 0] width 0 height 0
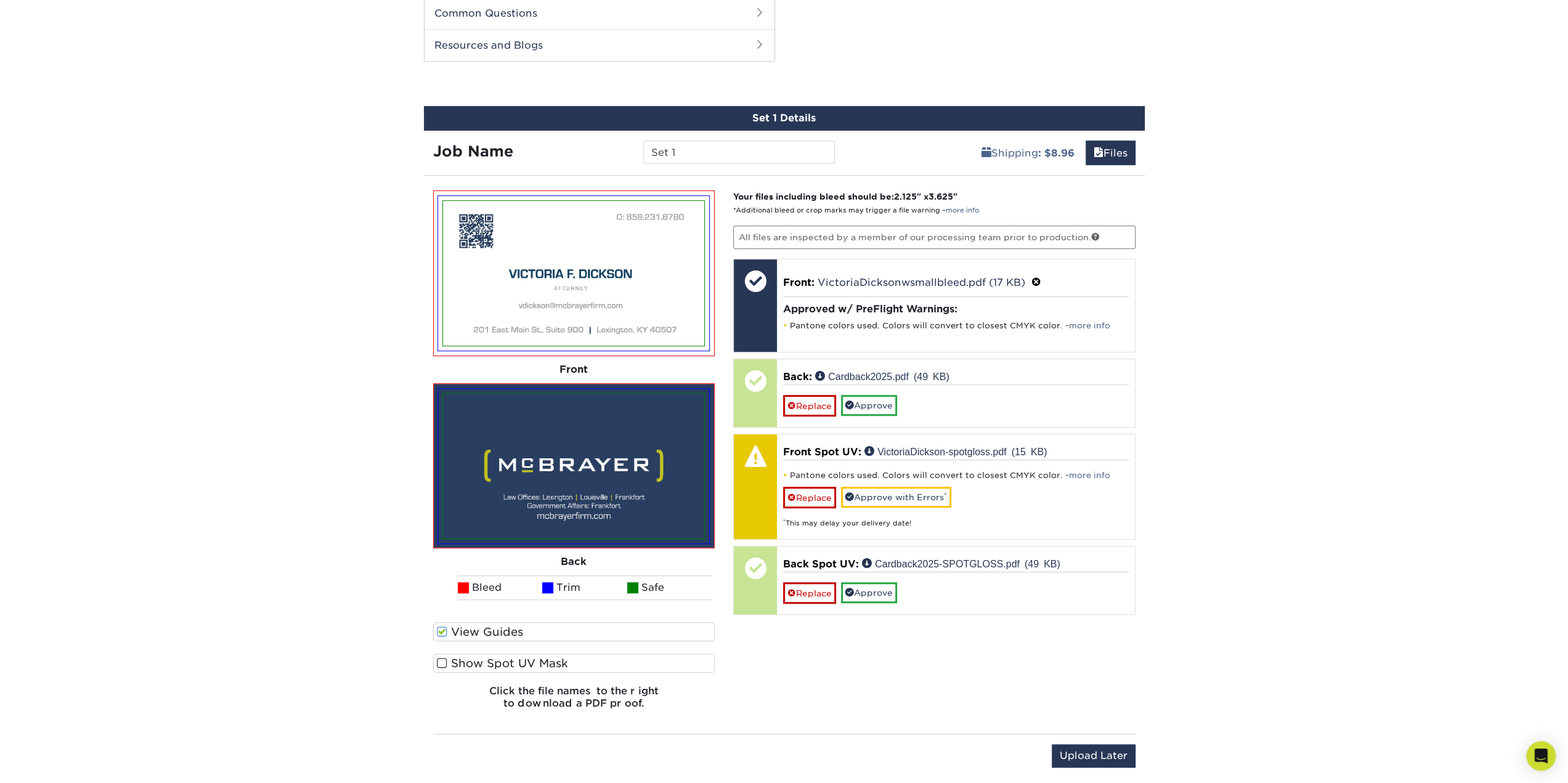
click at [441, 662] on span at bounding box center [442, 663] width 10 height 12
click at [0, 0] on input "Show Spot UV Mask" at bounding box center [0, 0] width 0 height 0
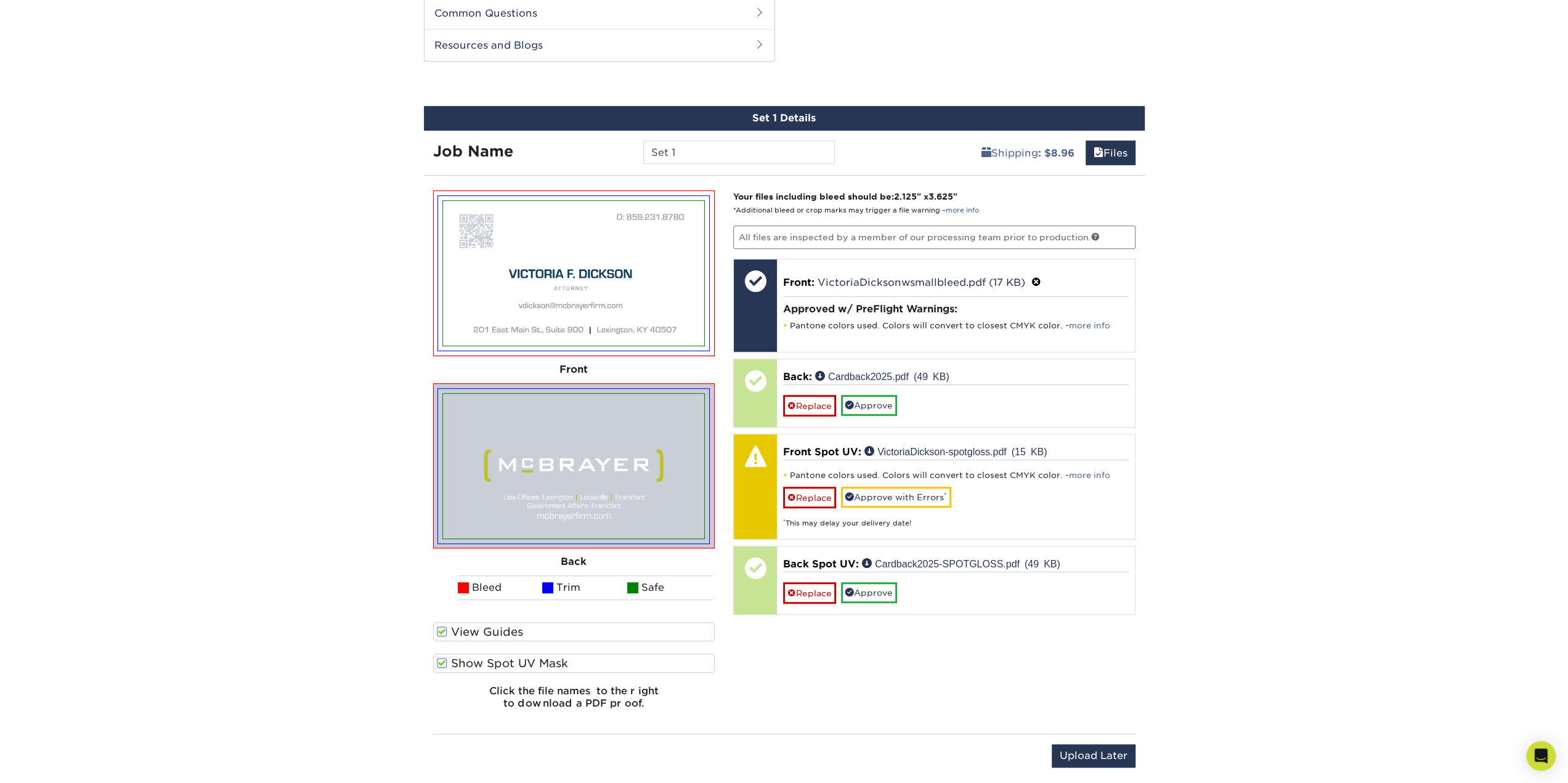
click at [441, 662] on span at bounding box center [442, 663] width 10 height 12
click at [0, 0] on input "Show Spot UV Mask" at bounding box center [0, 0] width 0 height 0
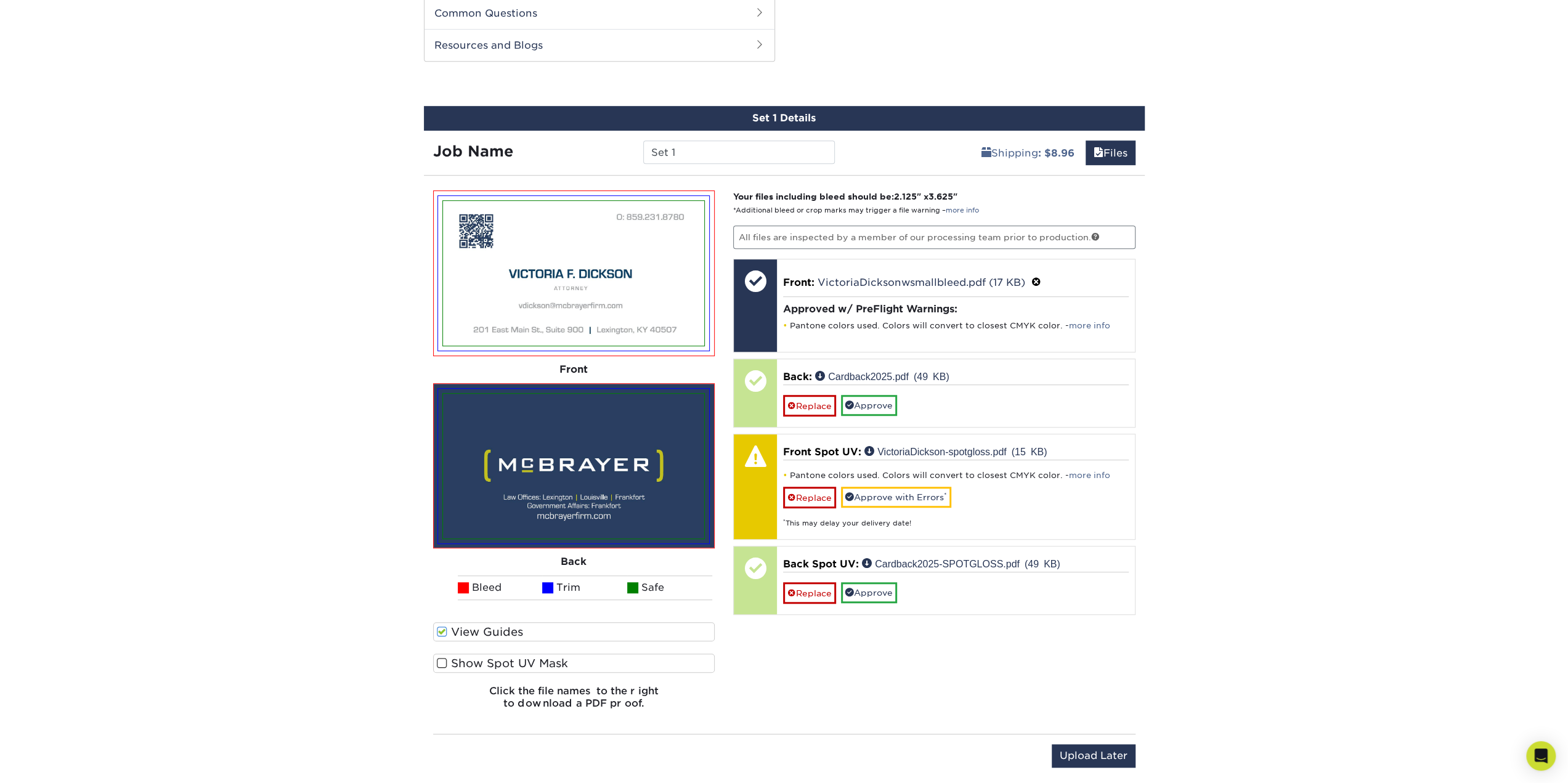
click at [441, 662] on span at bounding box center [442, 663] width 10 height 12
click at [0, 0] on input "Show Spot UV Mask" at bounding box center [0, 0] width 0 height 0
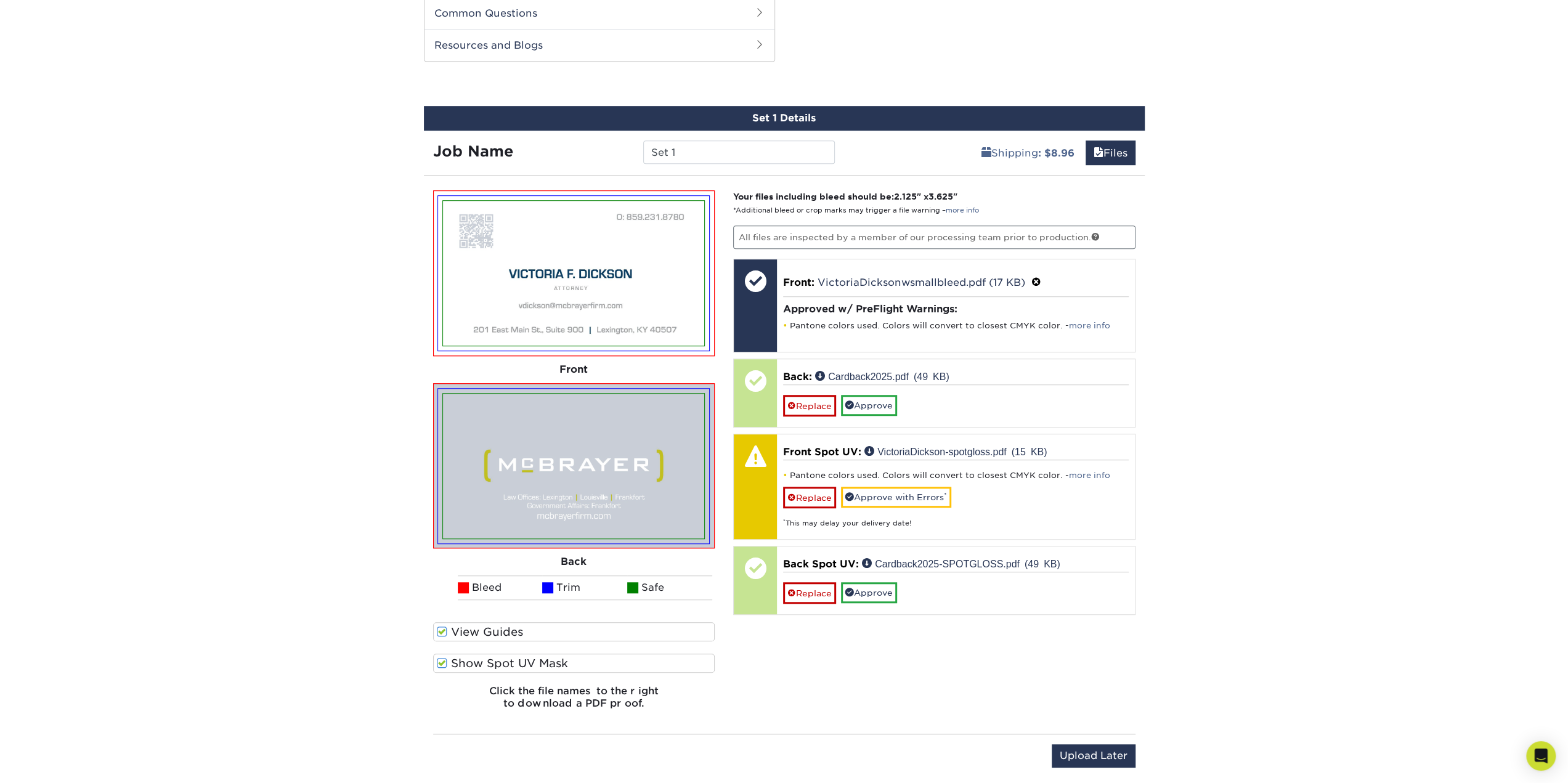
click at [441, 662] on span at bounding box center [442, 663] width 10 height 12
click at [0, 0] on input "Show Spot UV Mask" at bounding box center [0, 0] width 0 height 0
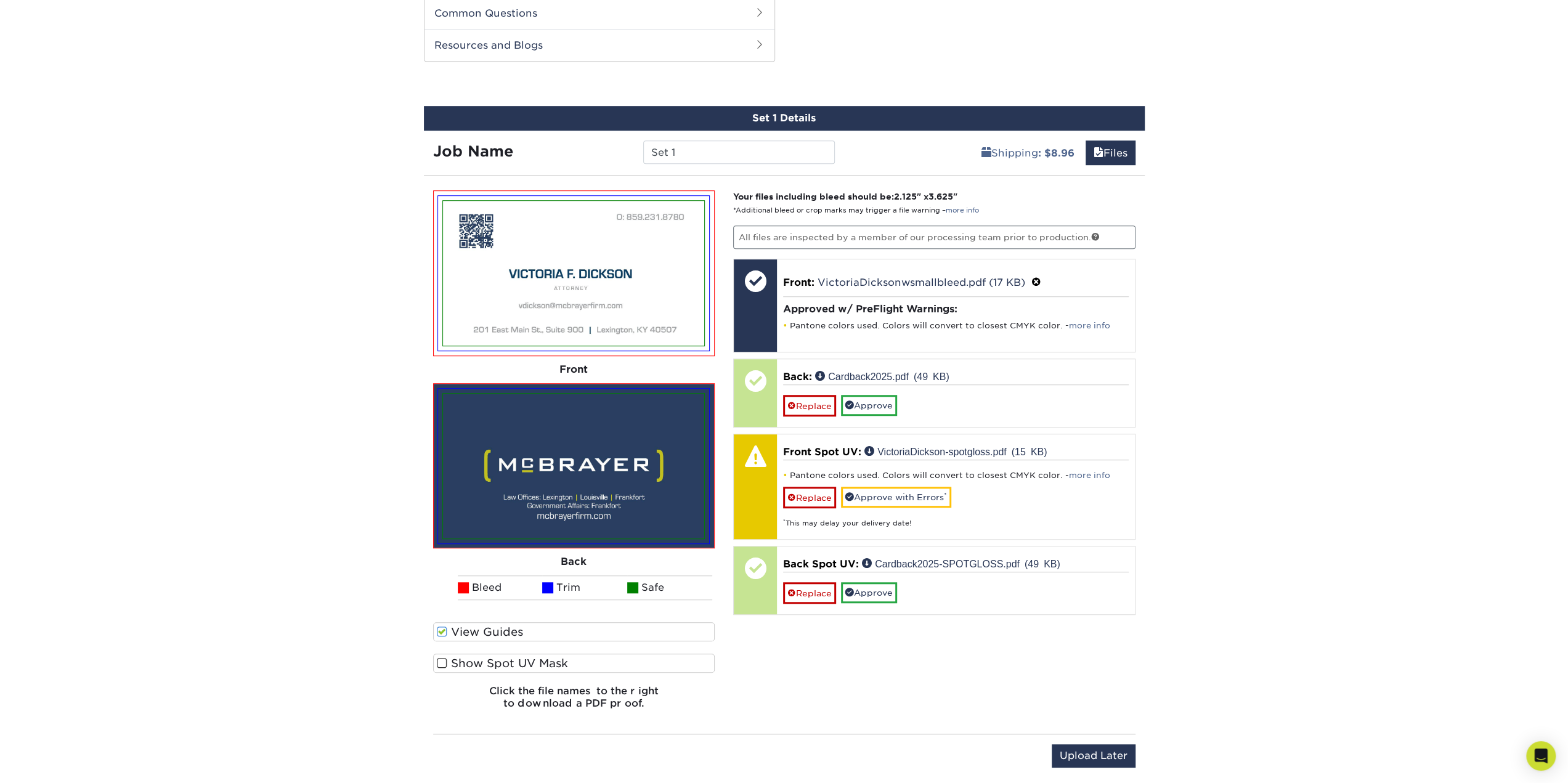
click at [441, 662] on span at bounding box center [442, 663] width 10 height 12
click at [0, 0] on input "Show Spot UV Mask" at bounding box center [0, 0] width 0 height 0
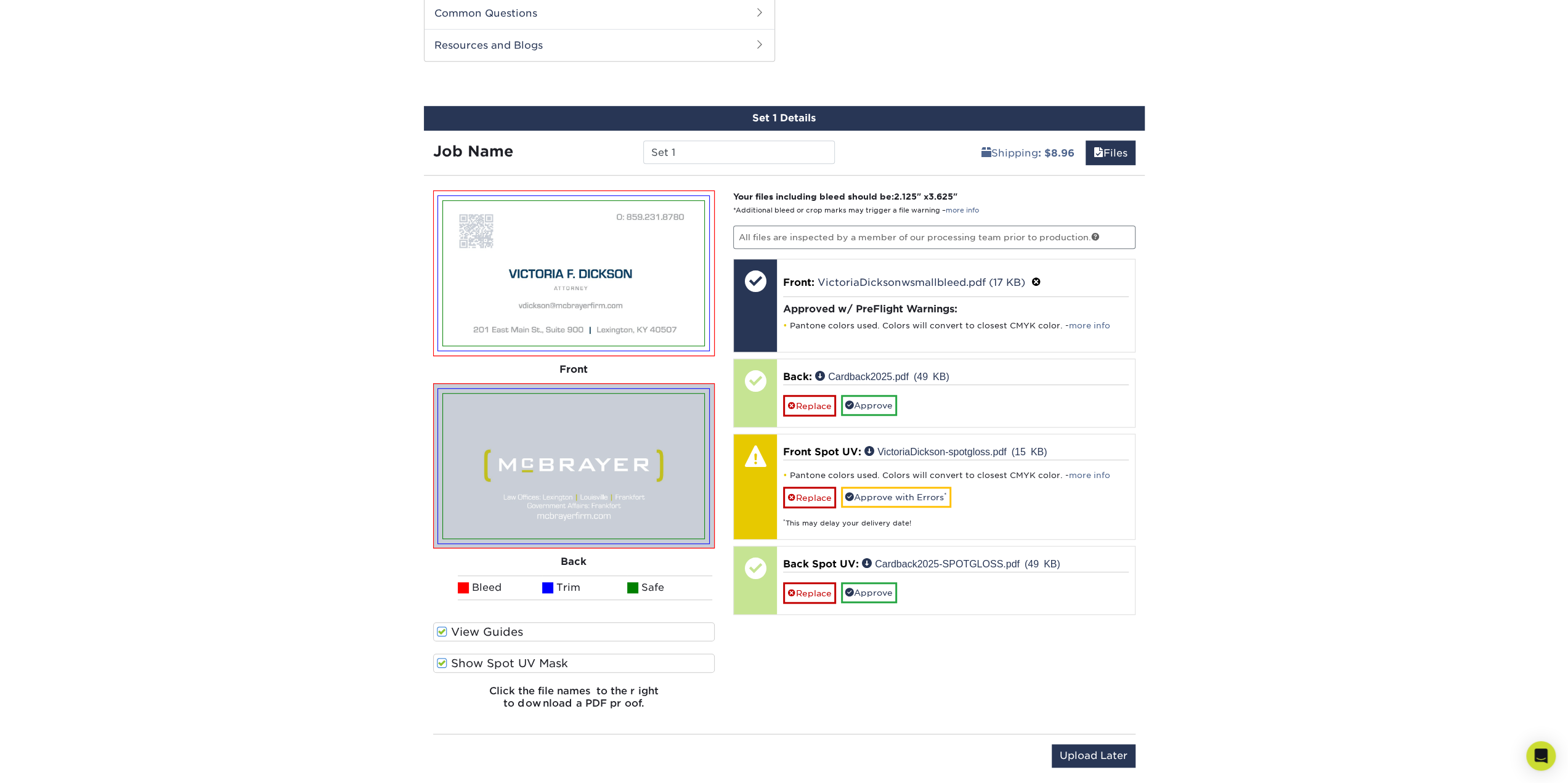
click at [441, 662] on span at bounding box center [442, 663] width 10 height 12
click at [0, 0] on input "Show Spot UV Mask" at bounding box center [0, 0] width 0 height 0
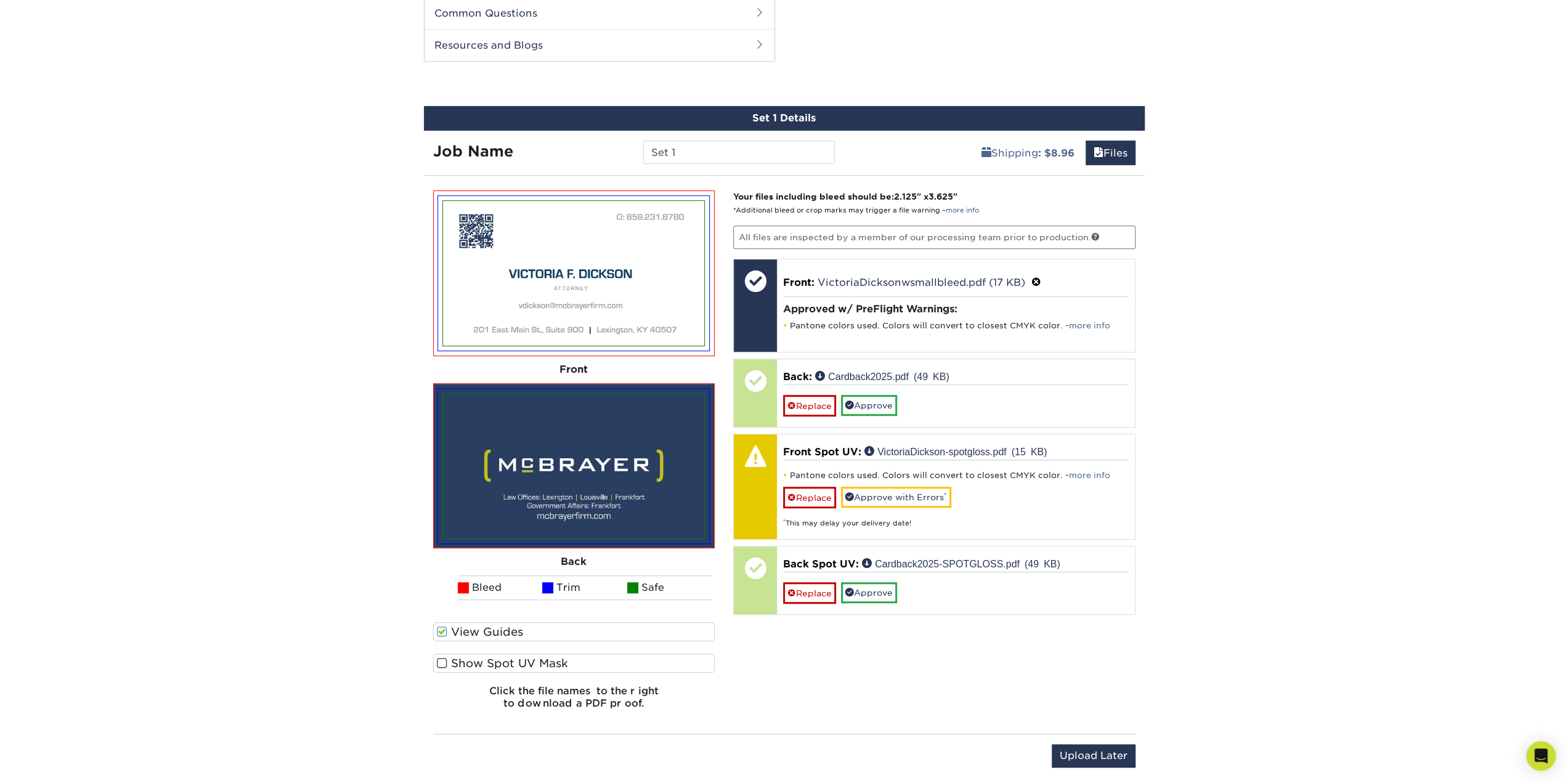
click at [441, 662] on span at bounding box center [442, 663] width 10 height 12
click at [0, 0] on input "Show Spot UV Mask" at bounding box center [0, 0] width 0 height 0
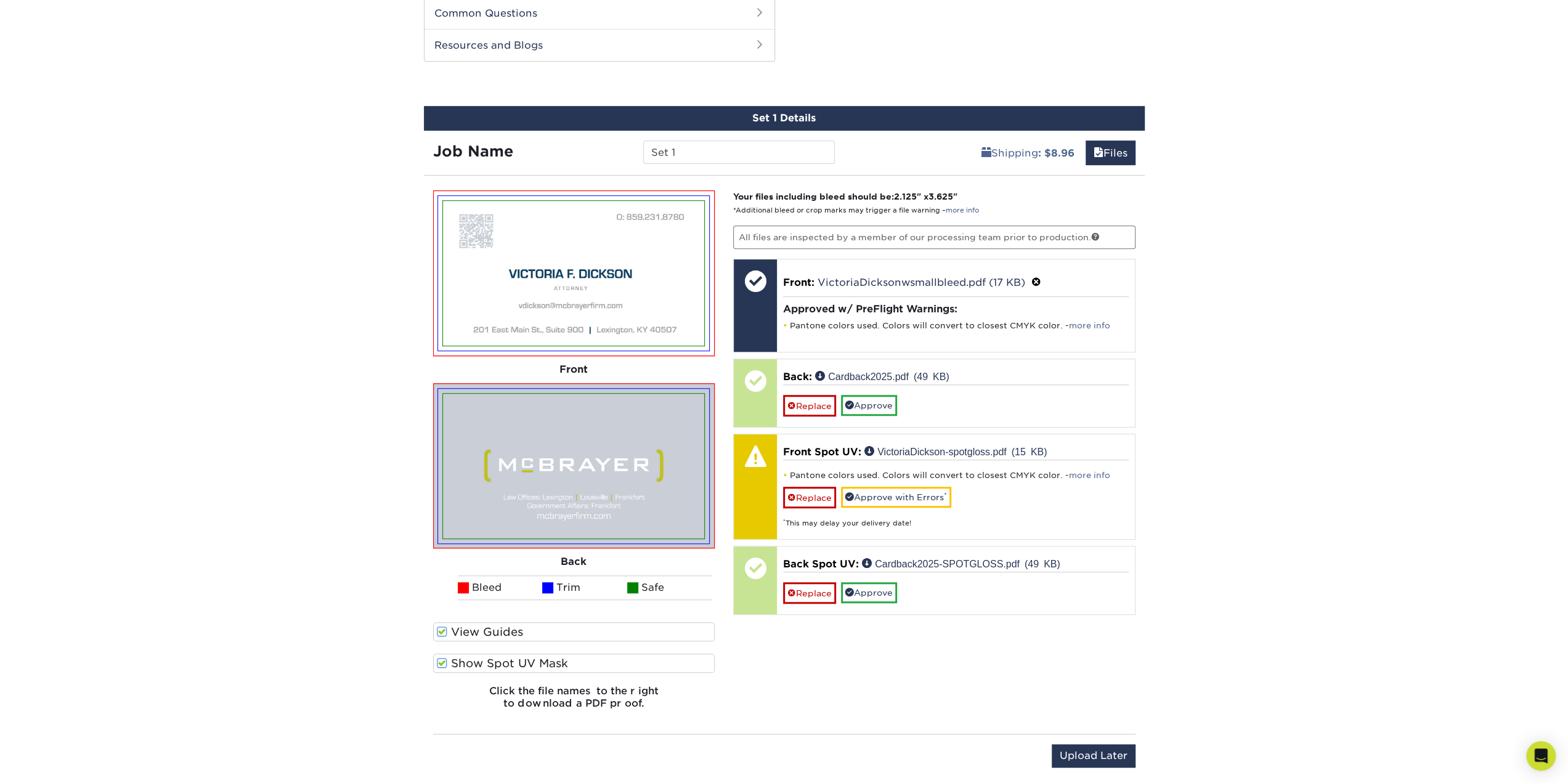
click at [441, 662] on span at bounding box center [442, 663] width 10 height 12
click at [0, 0] on input "Show Spot UV Mask" at bounding box center [0, 0] width 0 height 0
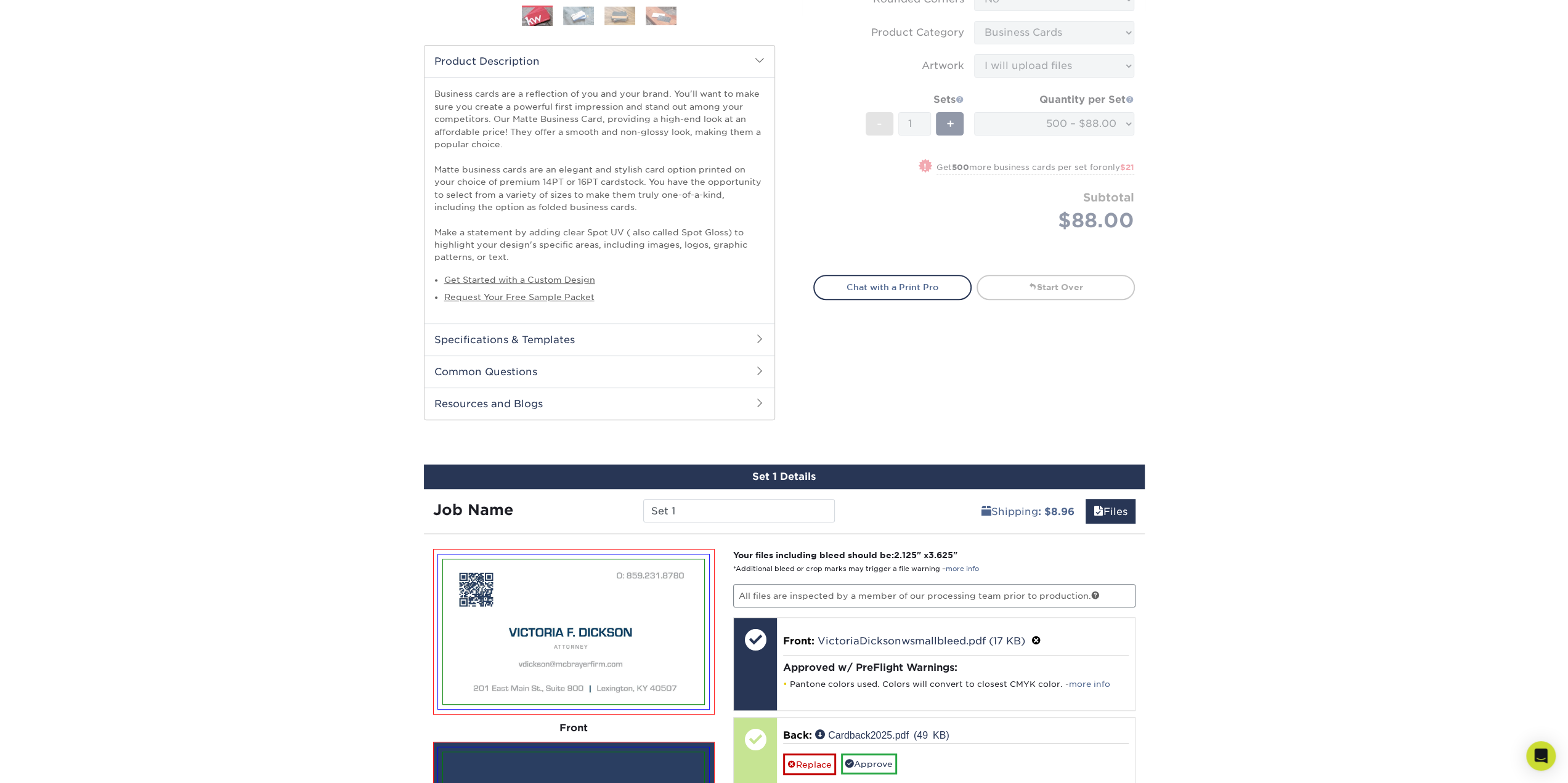
scroll to position [677, 0]
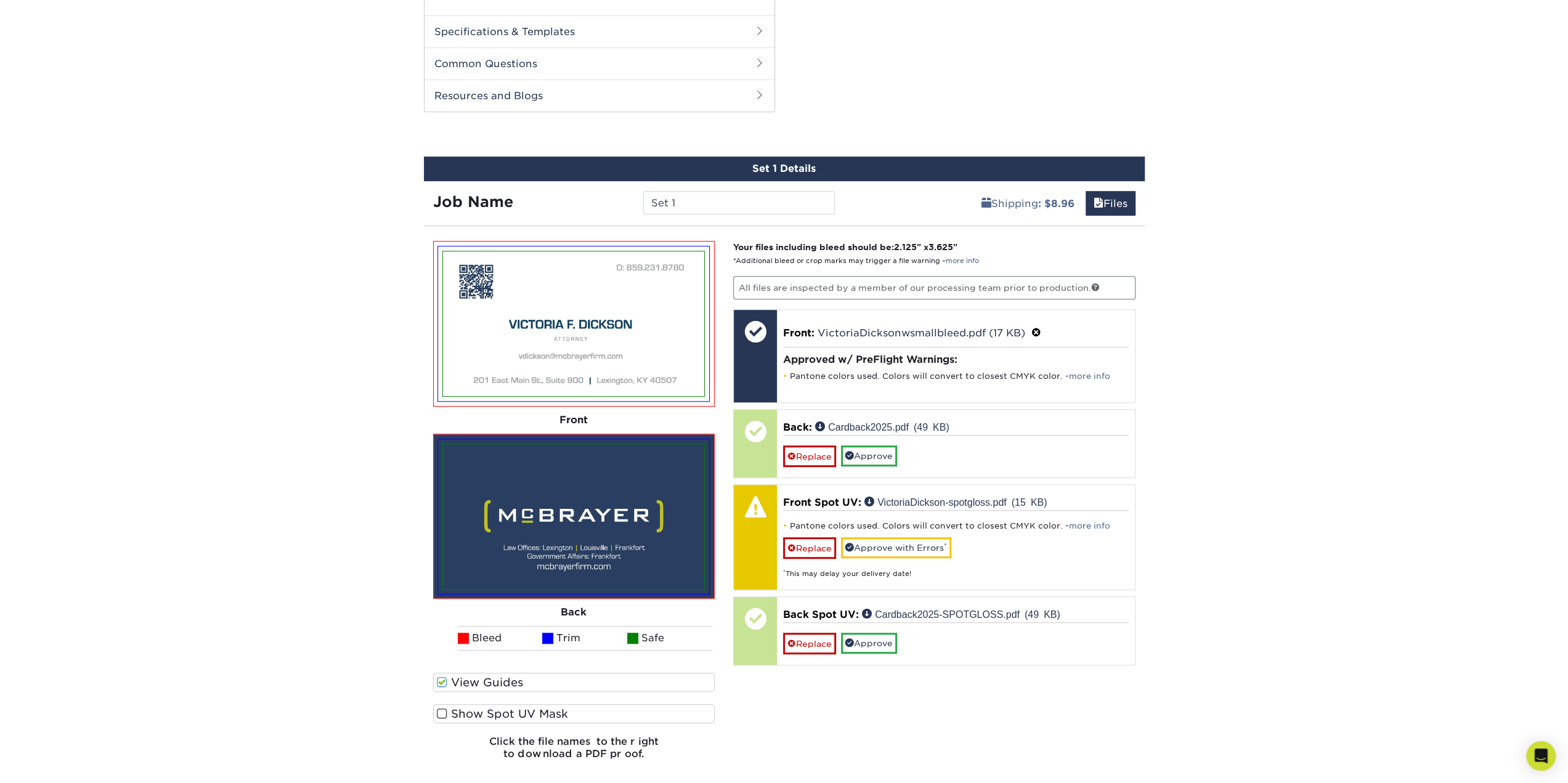
click at [443, 677] on span at bounding box center [442, 682] width 10 height 12
click at [0, 0] on input "View Guides" at bounding box center [0, 0] width 0 height 0
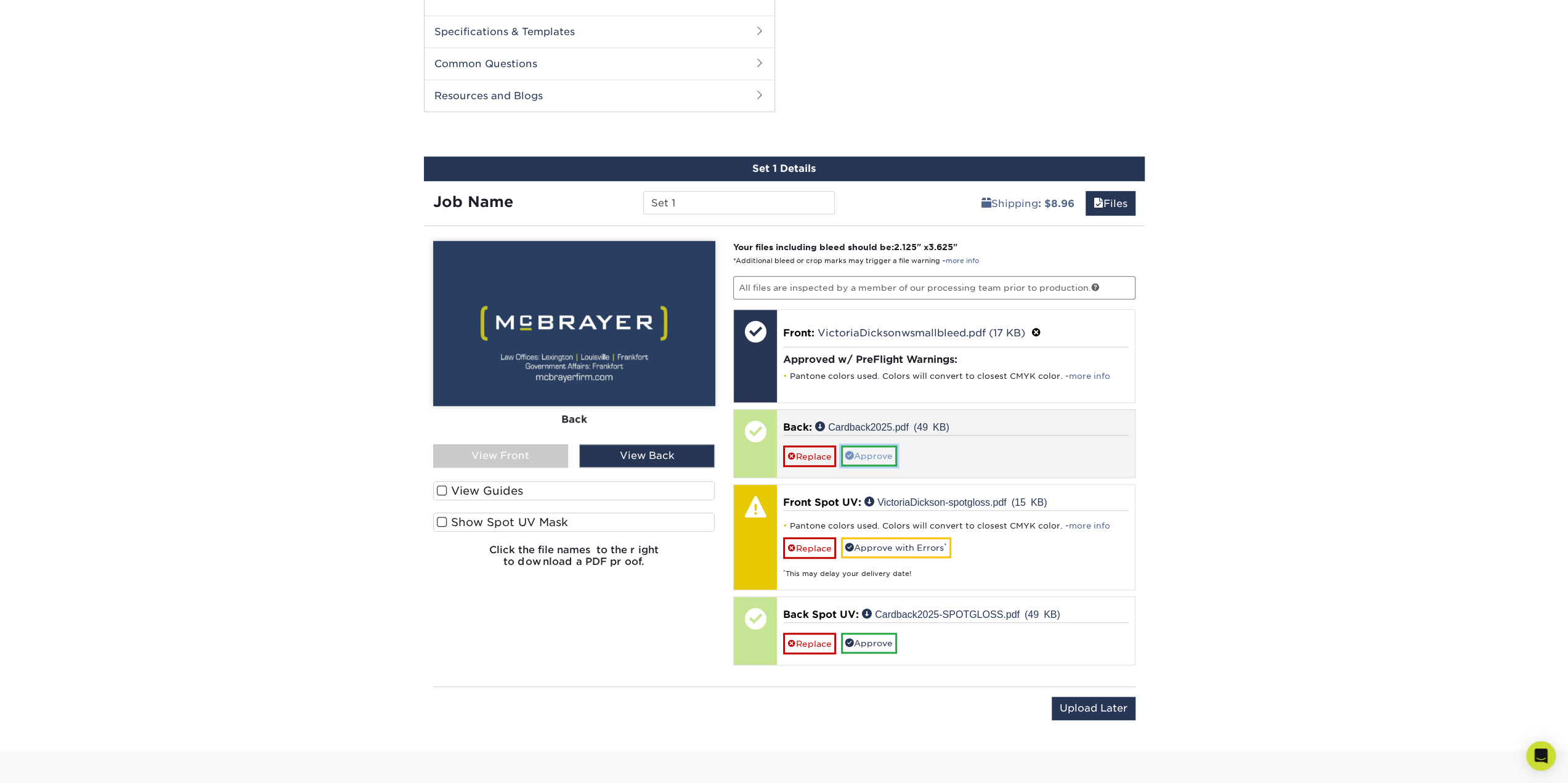
click at [880, 454] on link "Approve" at bounding box center [869, 455] width 56 height 21
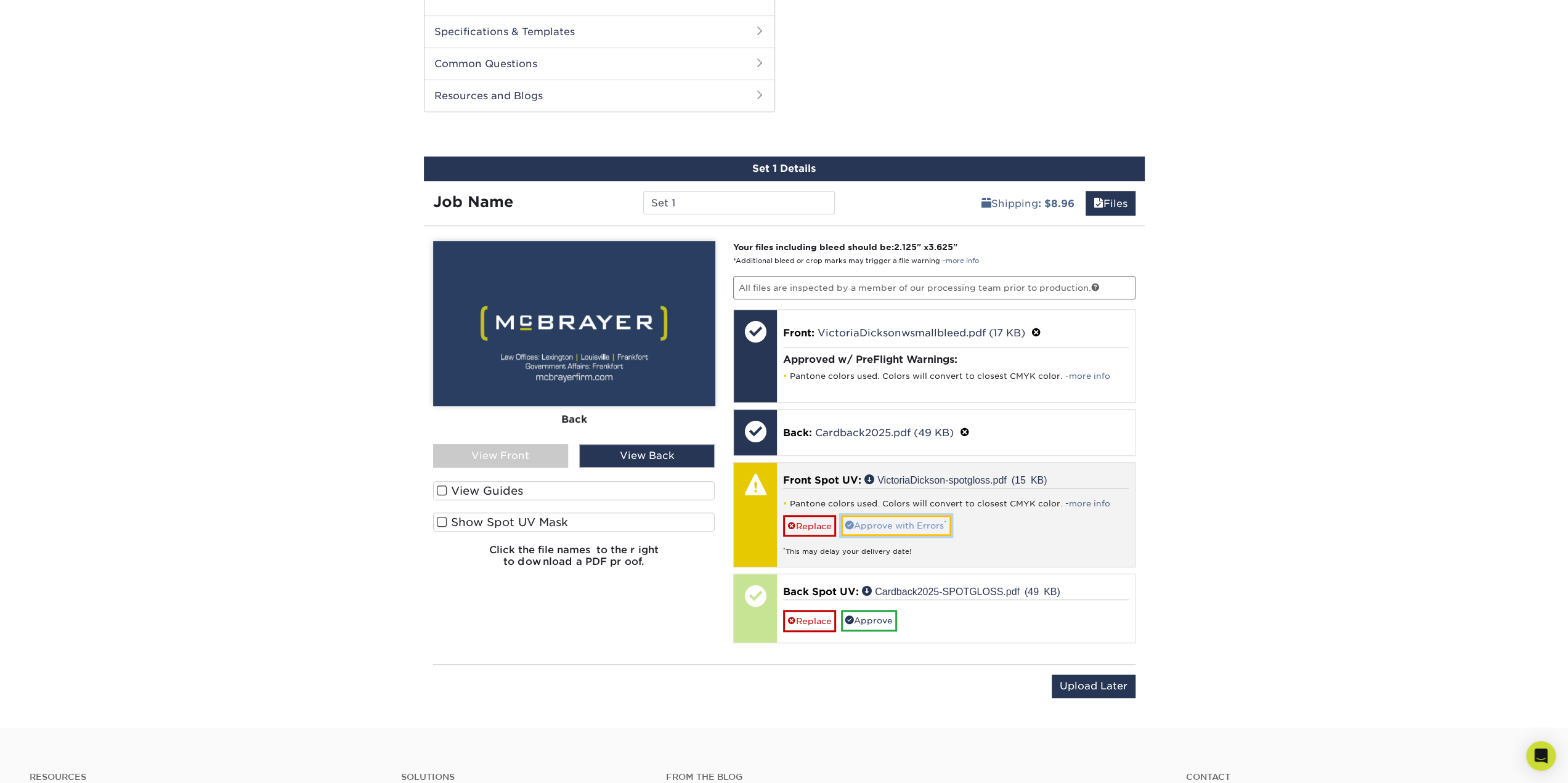
click at [889, 522] on link "Approve with Errors *" at bounding box center [896, 525] width 111 height 21
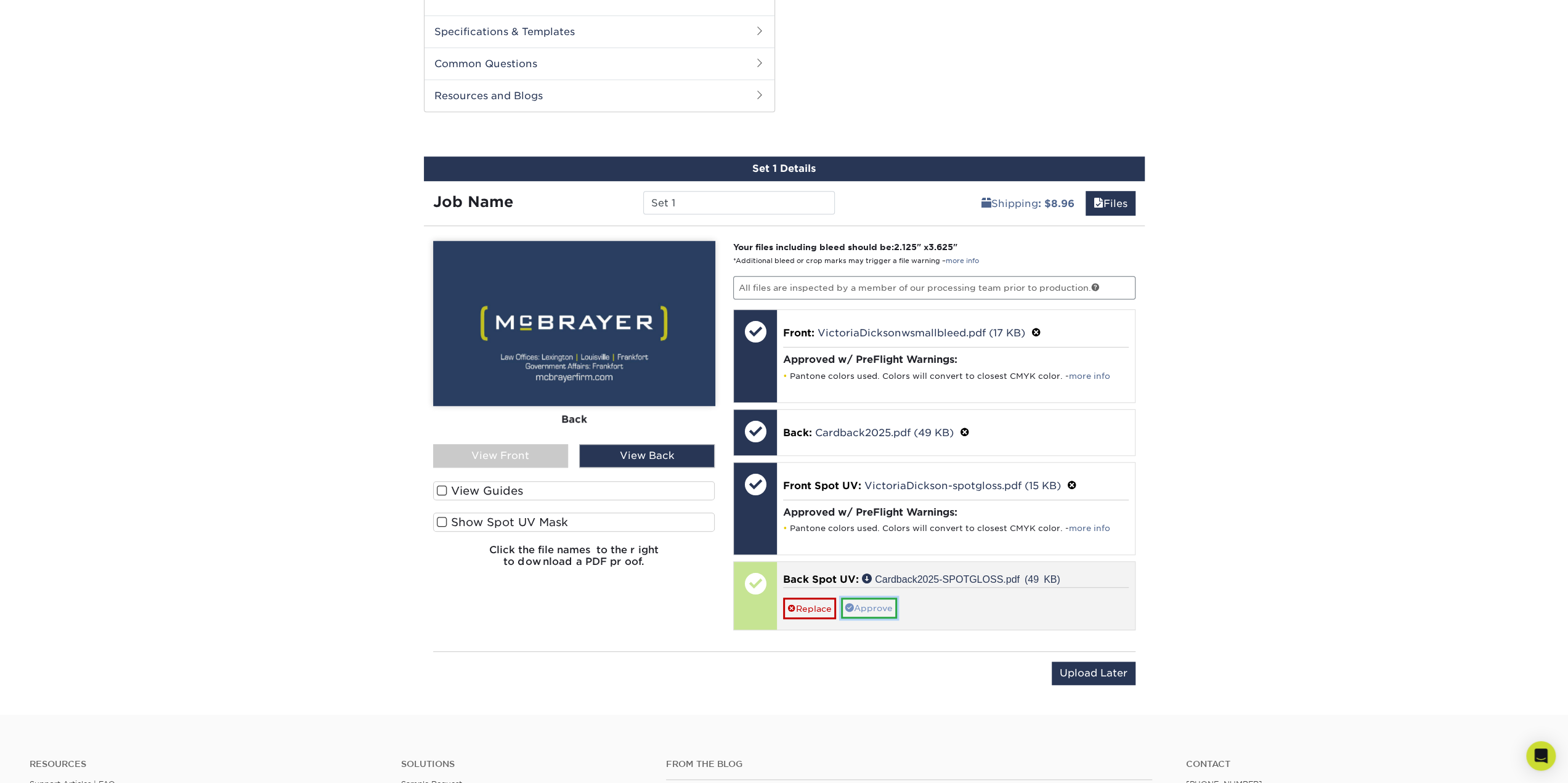
click at [873, 602] on link "Approve" at bounding box center [869, 608] width 56 height 21
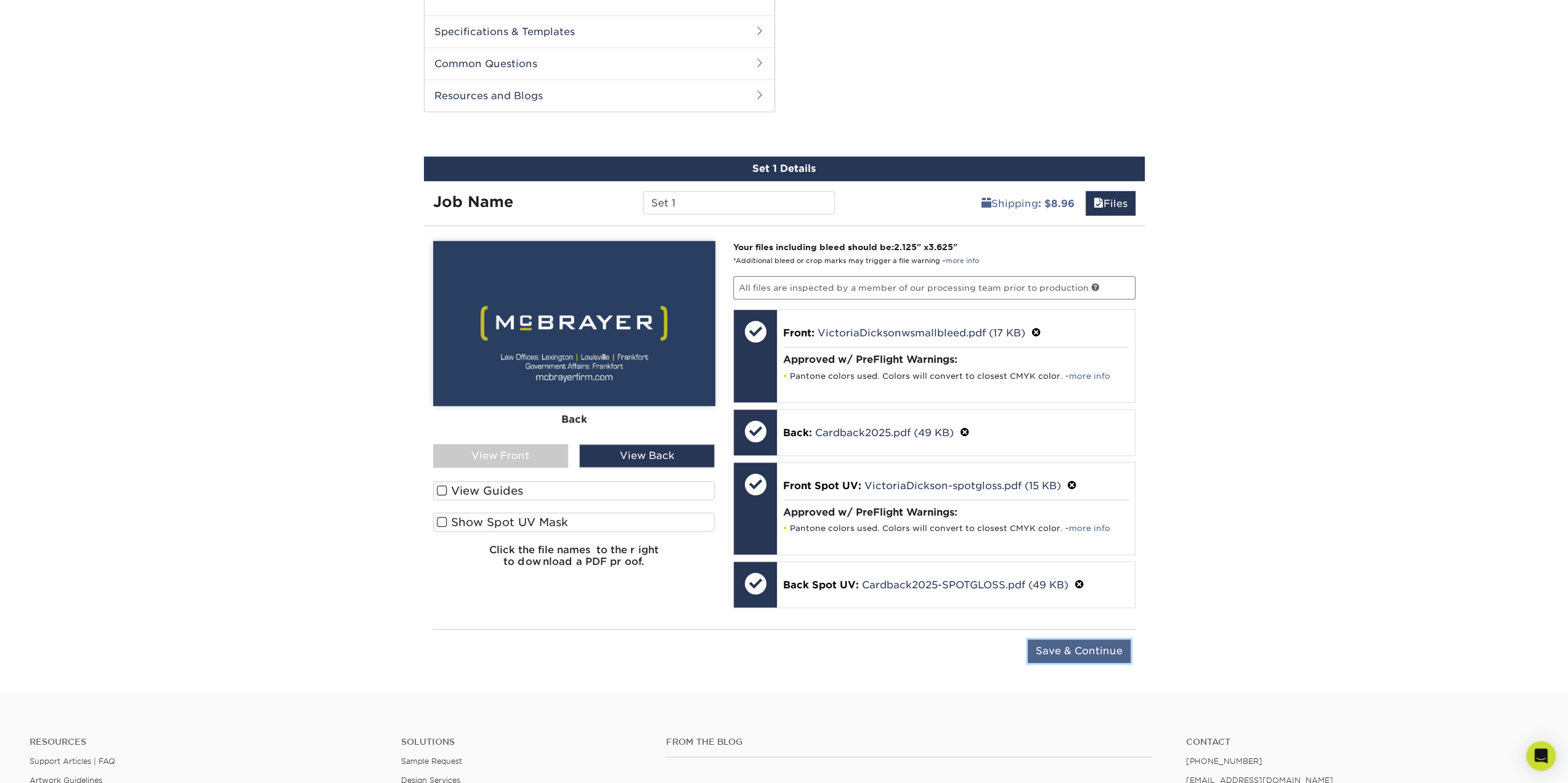
click at [1074, 647] on input "Save & Continue" at bounding box center [1079, 651] width 103 height 24
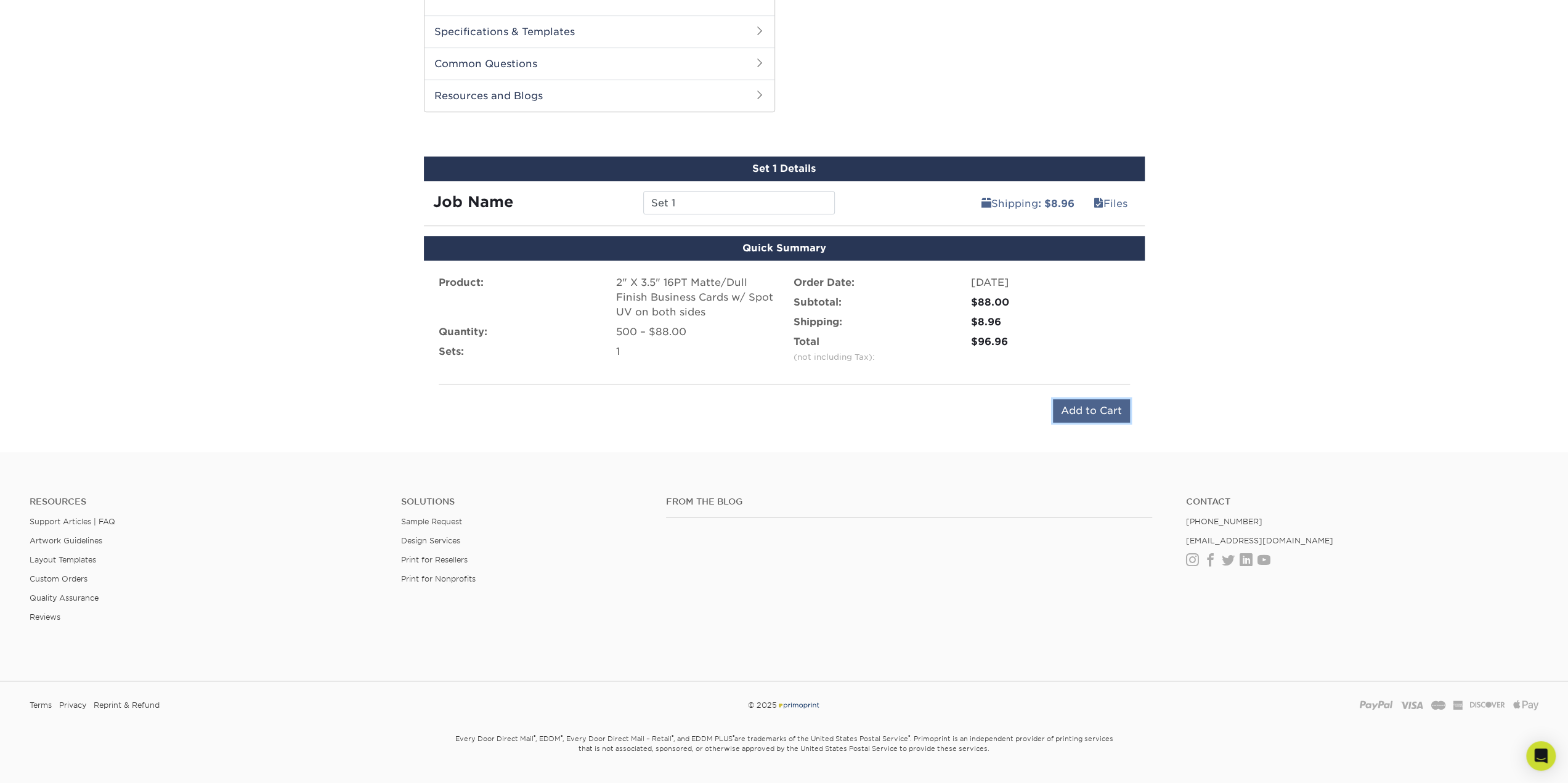
click at [1081, 413] on input "Add to Cart" at bounding box center [1091, 411] width 77 height 24
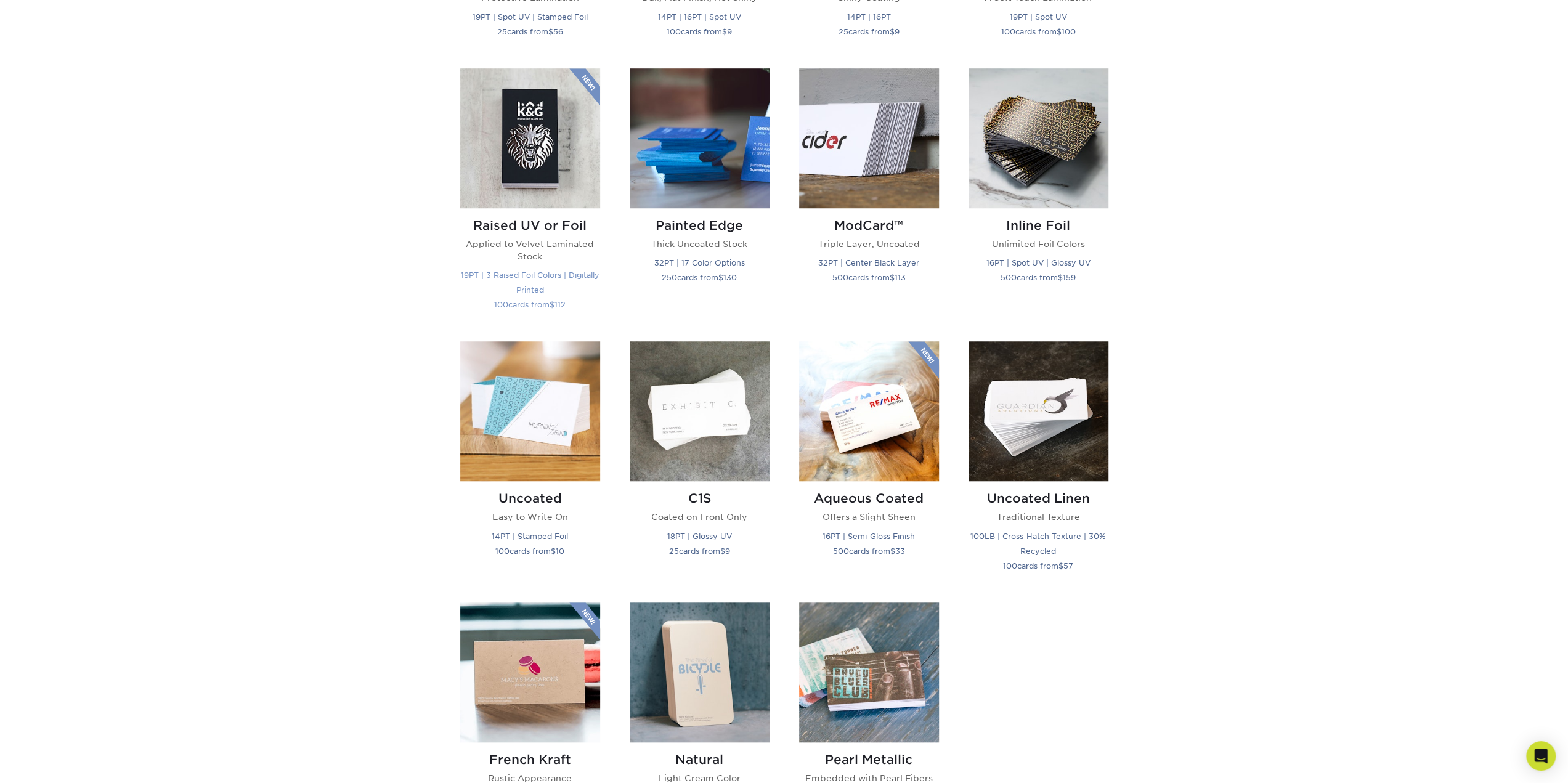
scroll to position [555, 0]
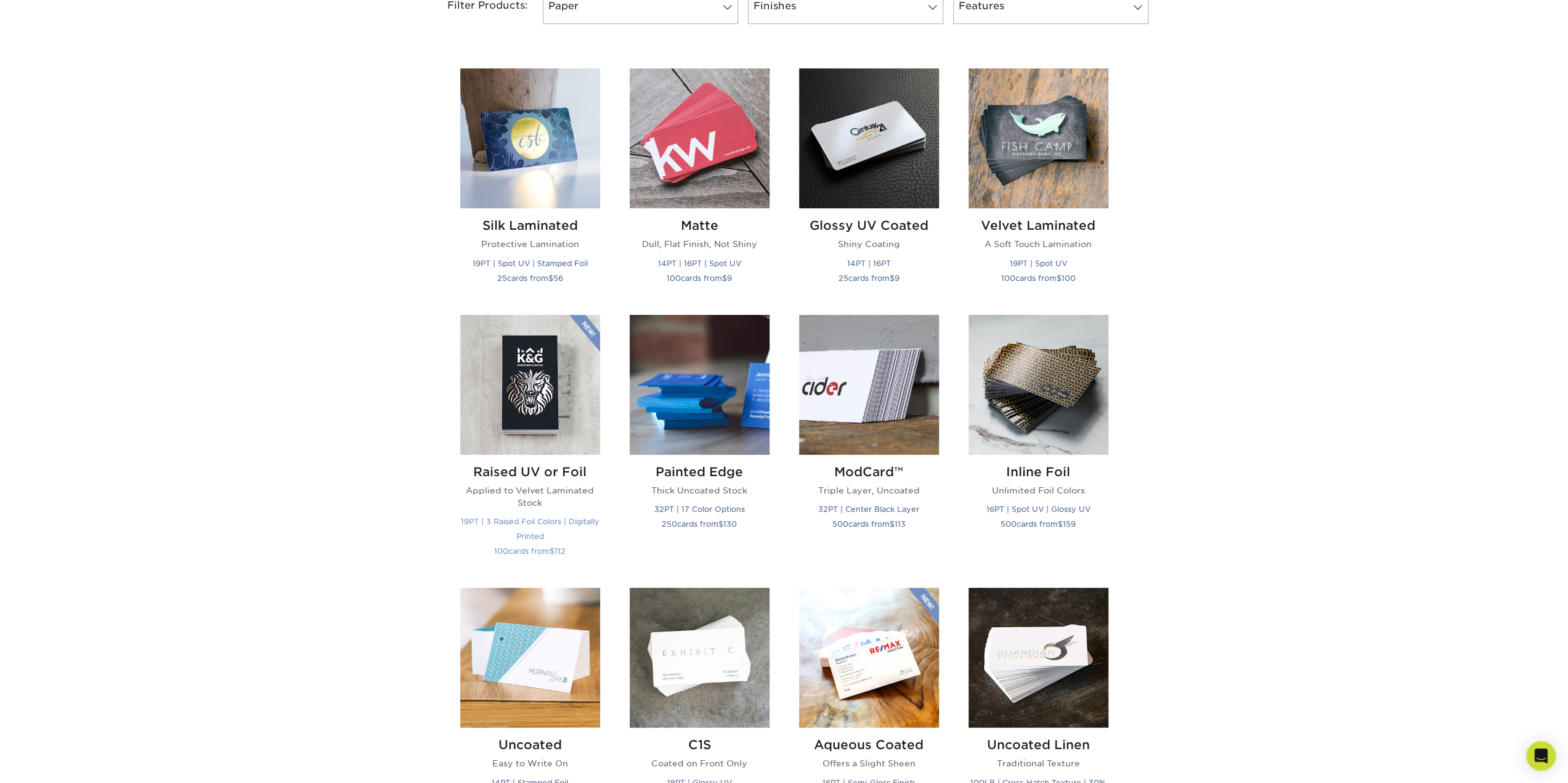
click at [508, 361] on img at bounding box center [530, 385] width 140 height 140
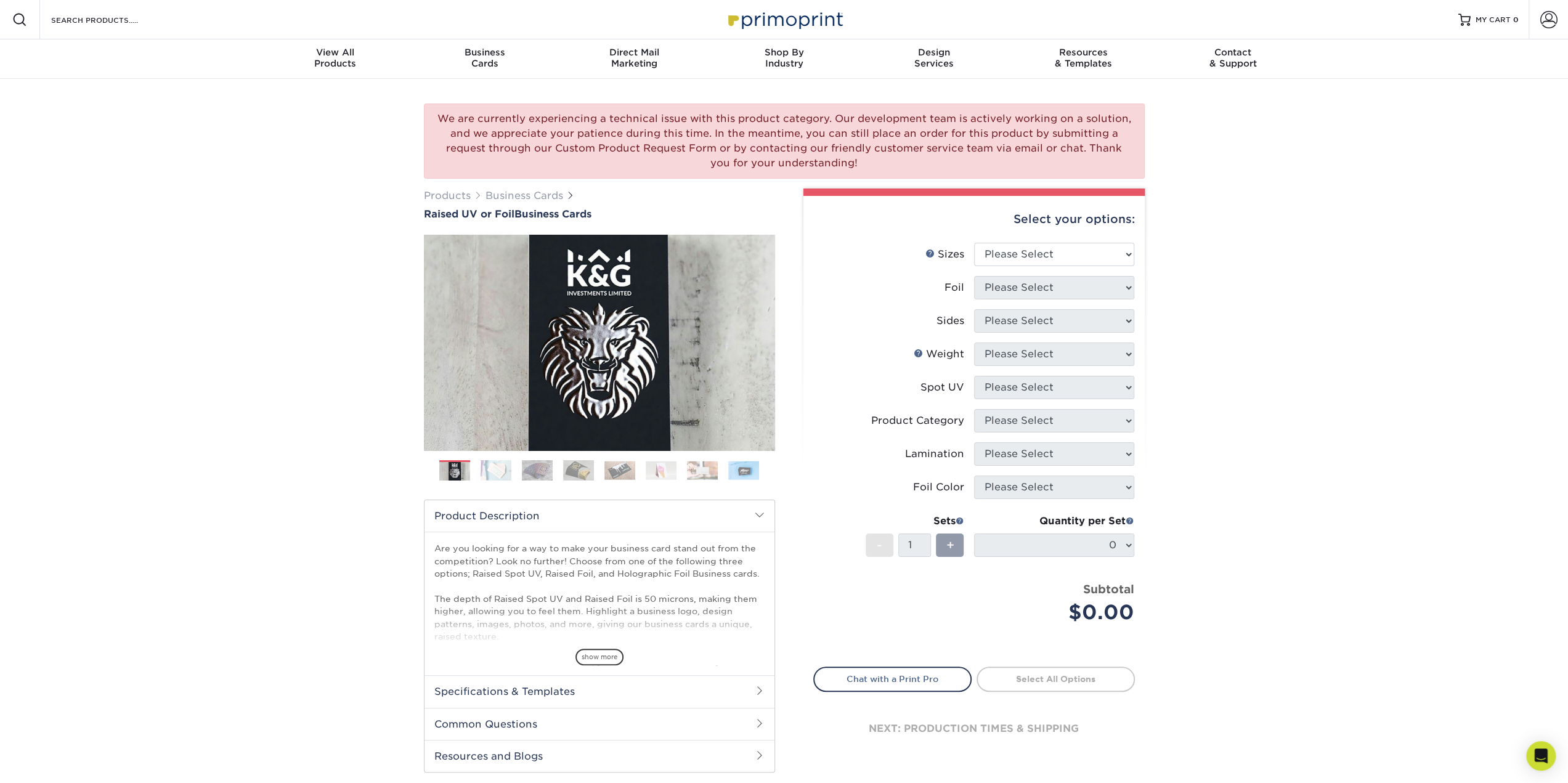
click at [529, 466] on img at bounding box center [537, 470] width 30 height 22
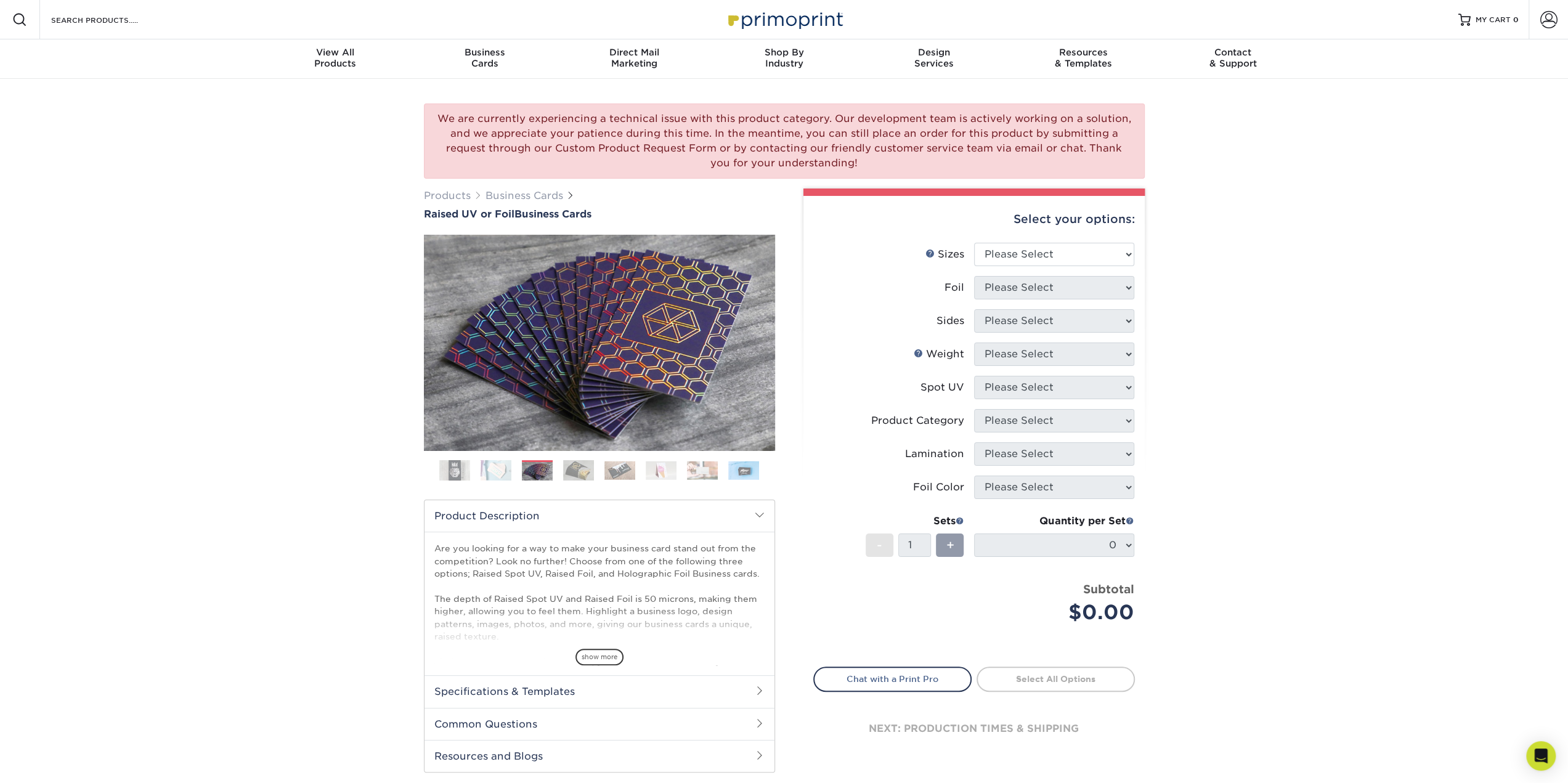
click at [589, 464] on img at bounding box center [578, 470] width 30 height 22
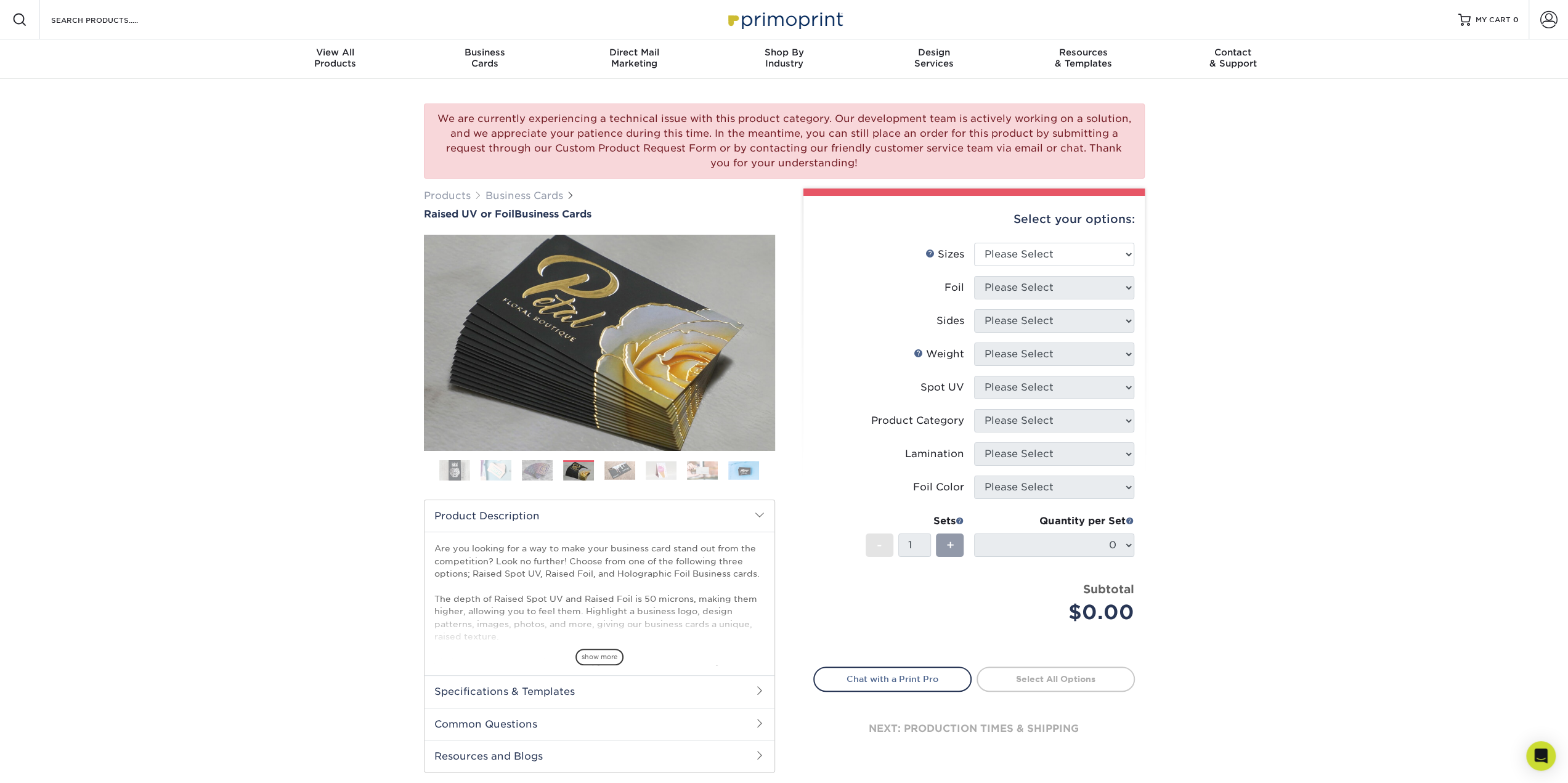
click at [628, 465] on img at bounding box center [620, 470] width 30 height 19
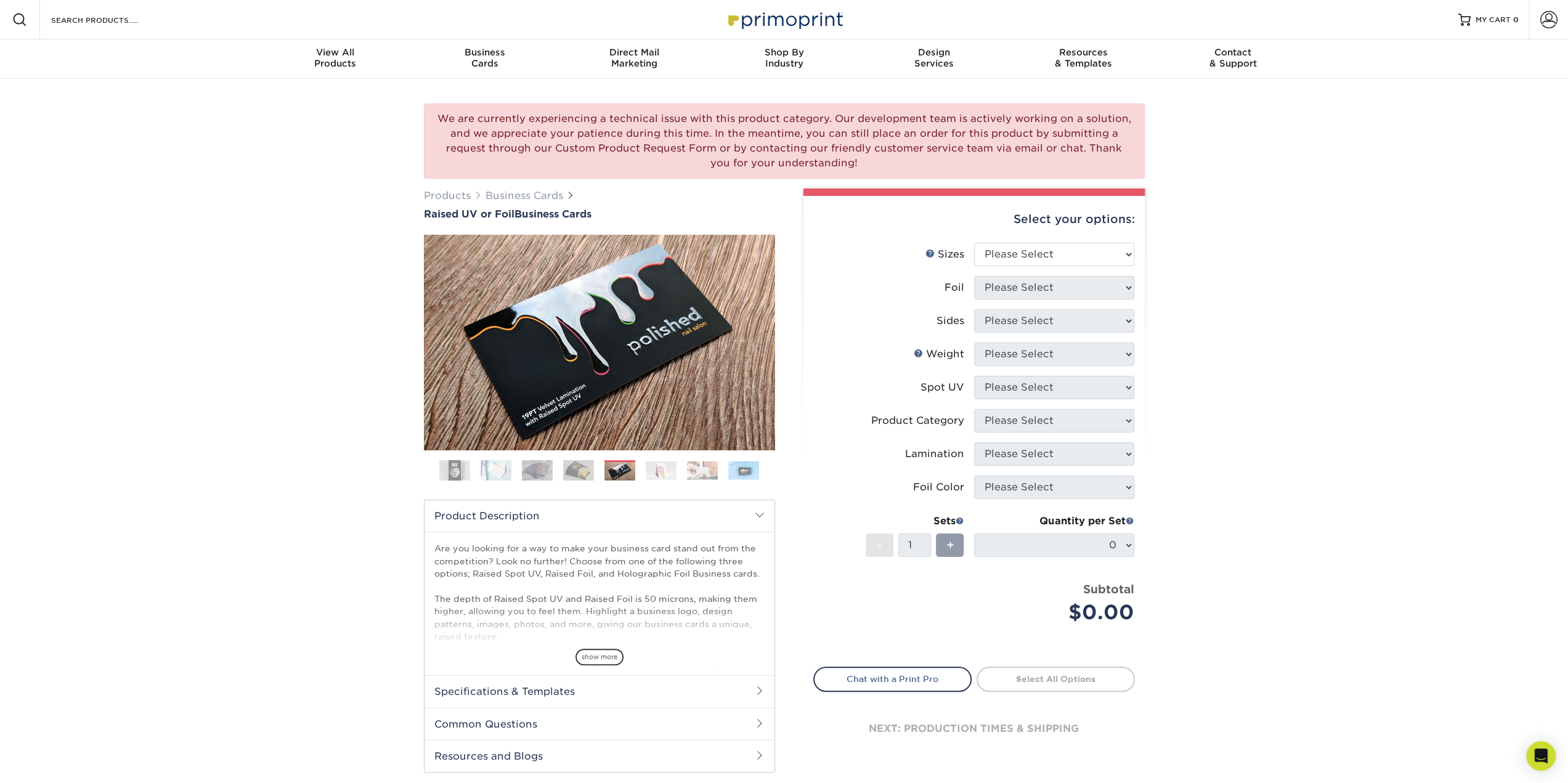
click at [661, 465] on img at bounding box center [660, 470] width 30 height 19
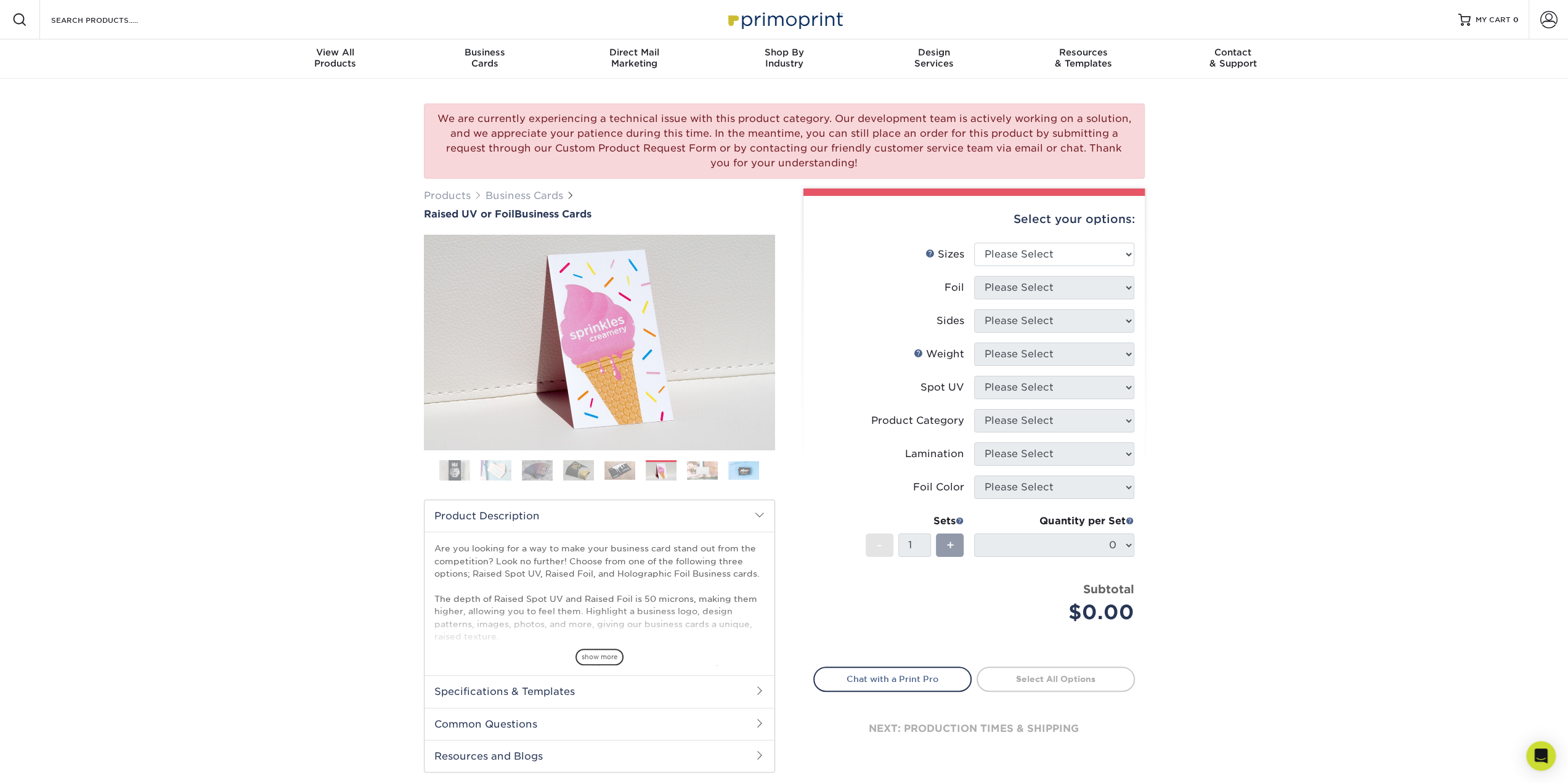
click at [703, 472] on img at bounding box center [702, 470] width 30 height 19
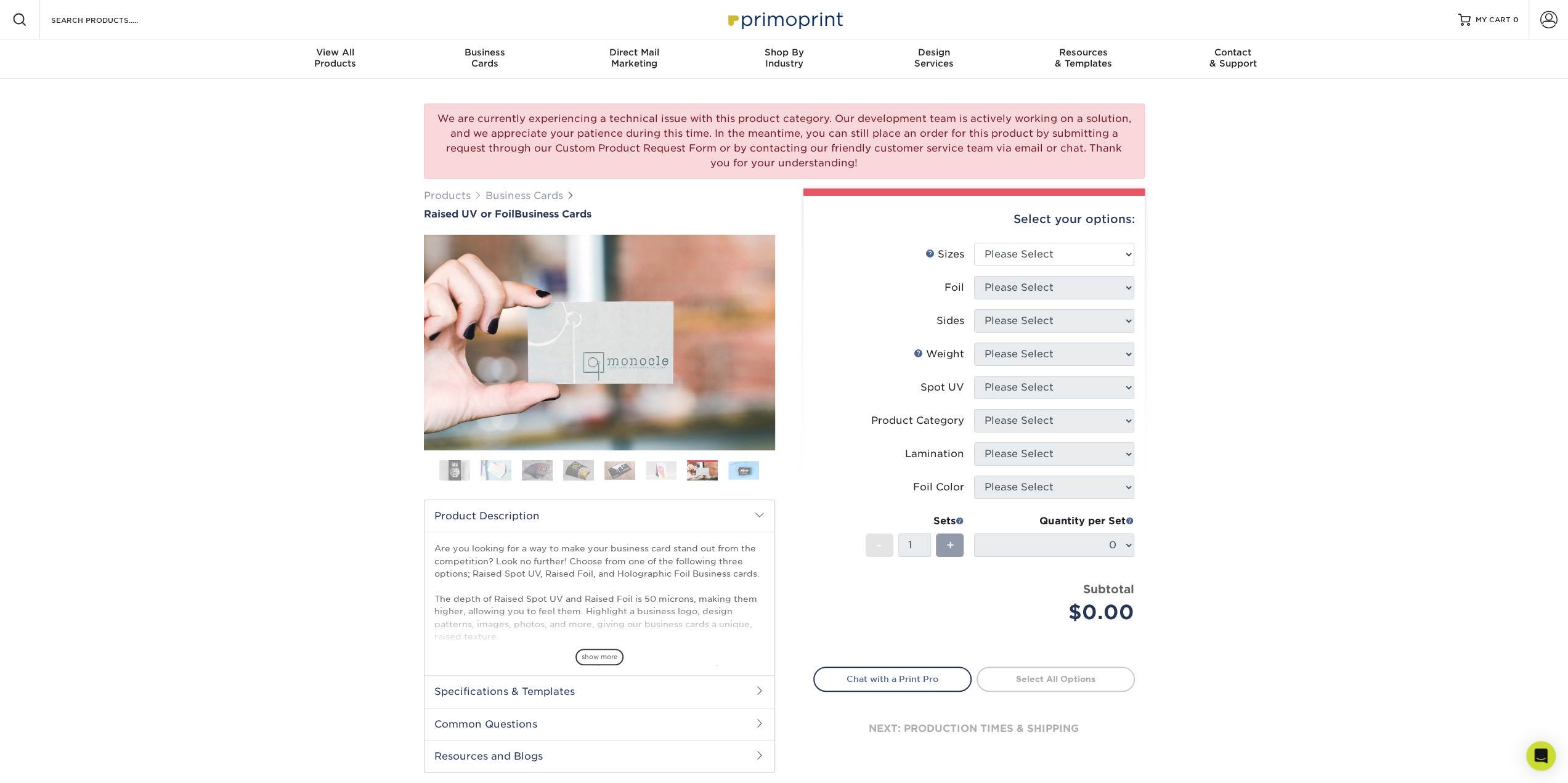
click at [616, 464] on img at bounding box center [620, 470] width 30 height 19
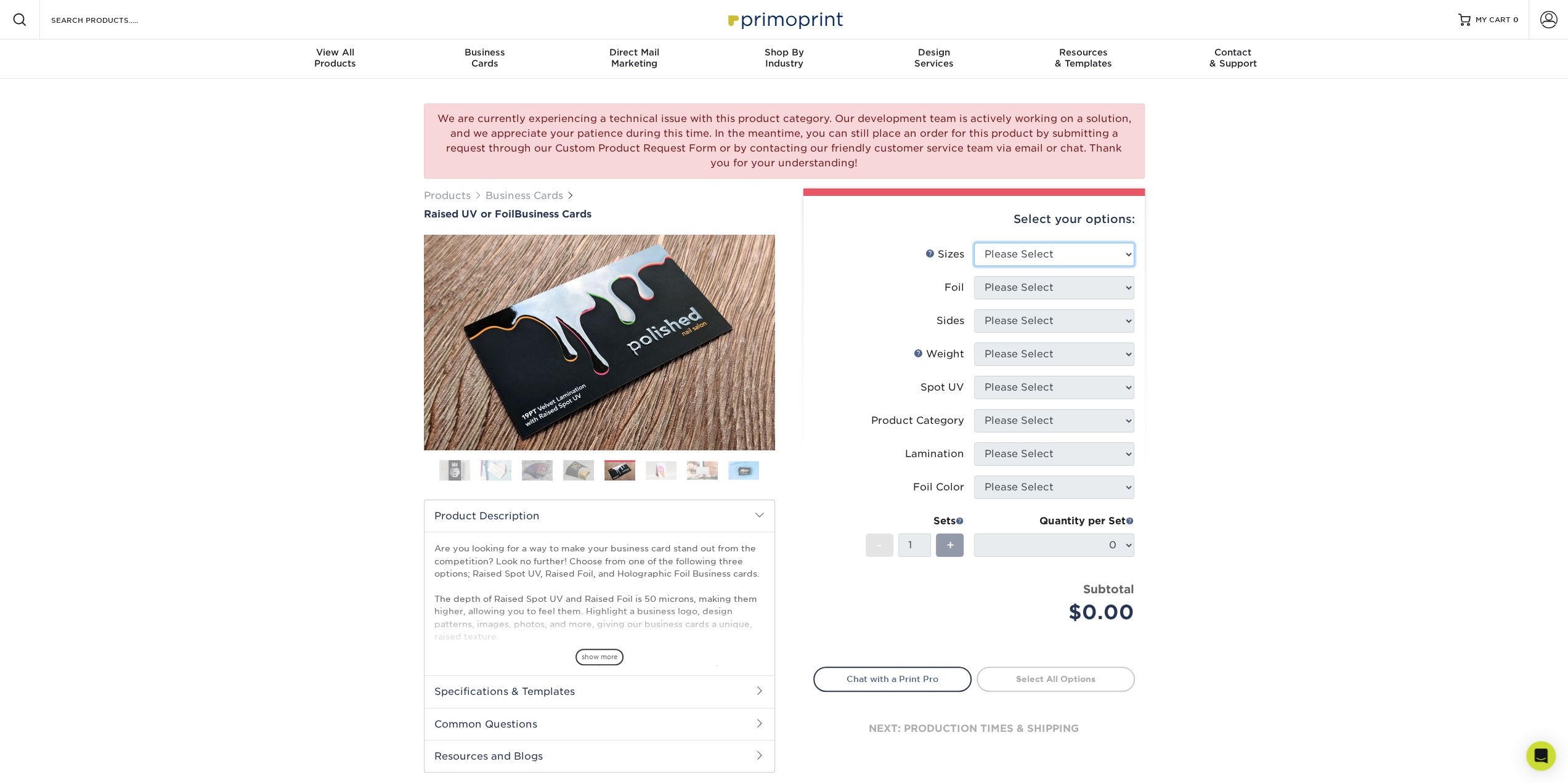
click at [1091, 251] on select "Please Select 2" x 3.5" - Standard" at bounding box center [1054, 254] width 160 height 24
select select "2.00x3.50"
click at [974, 242] on select "Please Select 2" x 3.5" - Standard" at bounding box center [1054, 254] width 160 height 24
click at [1076, 299] on li "Foil Please Select No Yes" at bounding box center [974, 292] width 320 height 33
click at [1080, 294] on select "Please Select No Yes" at bounding box center [1054, 288] width 160 height 24
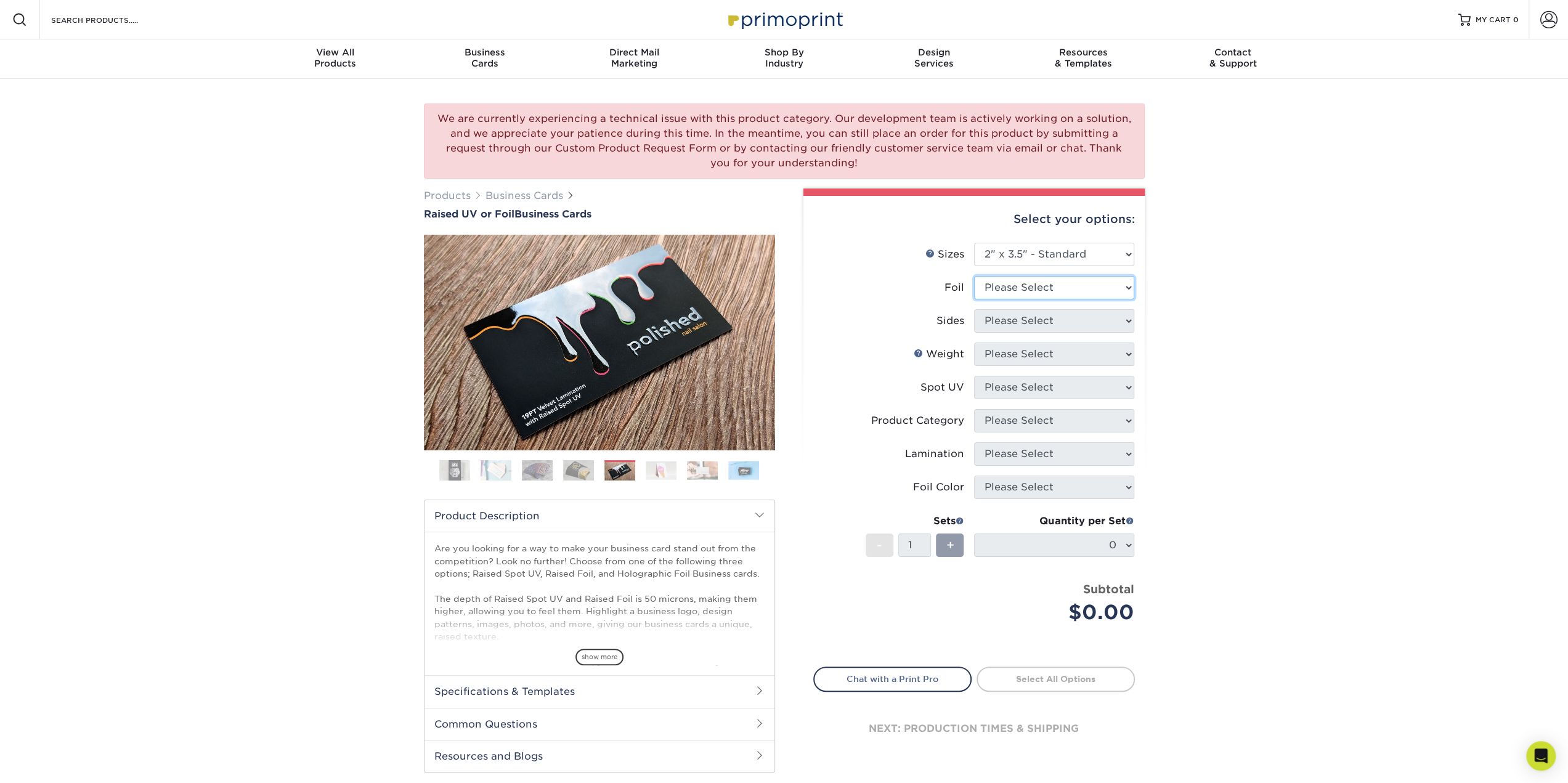
select select "0"
click at [974, 276] on select "Please Select No Yes" at bounding box center [1054, 288] width 160 height 24
click at [1073, 327] on select "Please Select Print Both Sides Print Front Only" at bounding box center [1054, 321] width 160 height 24
select select "13abbda7-1d64-4f25-8bb2-c179b224825d"
click at [974, 309] on select "Please Select Print Both Sides Print Front Only" at bounding box center [1054, 321] width 160 height 24
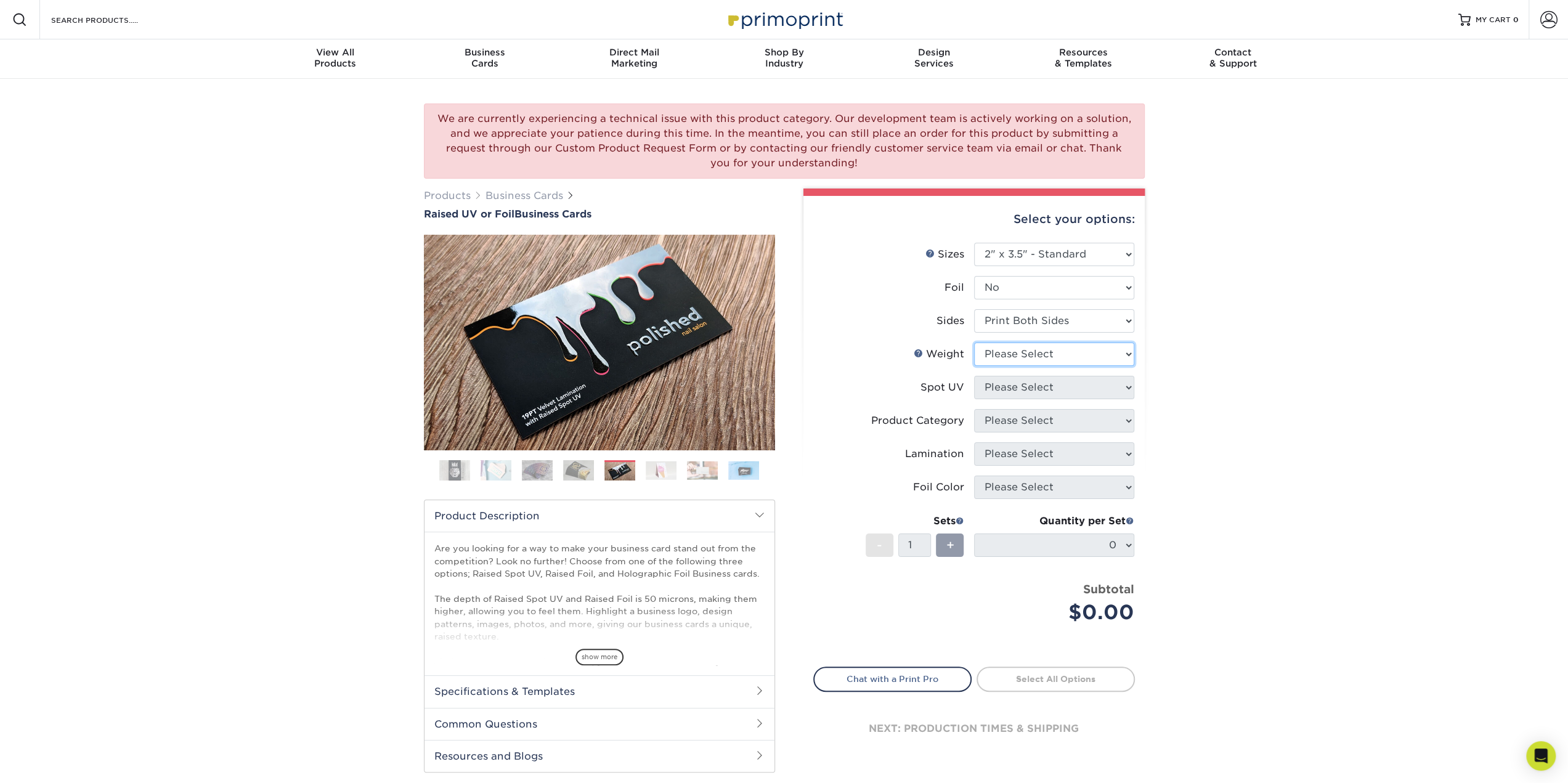
click at [1057, 349] on select "Please Select 16PT" at bounding box center [1054, 355] width 160 height 24
select select "16PT"
click at [974, 343] on select "Please Select 16PT" at bounding box center [1054, 355] width 160 height 24
click at [1046, 389] on select "Please Select No Spot UV Front Only" at bounding box center [1054, 388] width 160 height 24
select select "1"
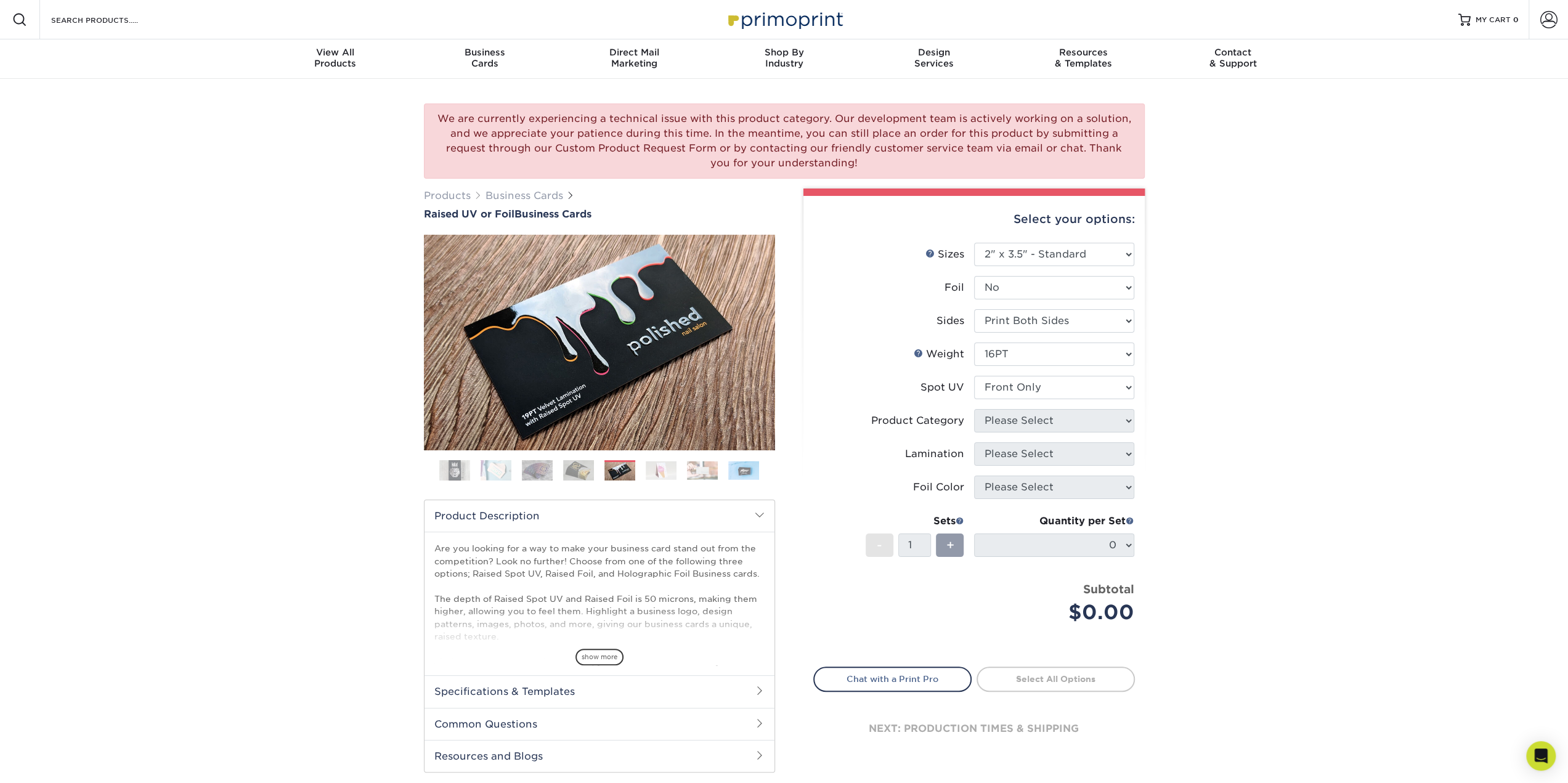
click at [974, 376] on select "Please Select No Spot UV Front Only" at bounding box center [1054, 388] width 160 height 24
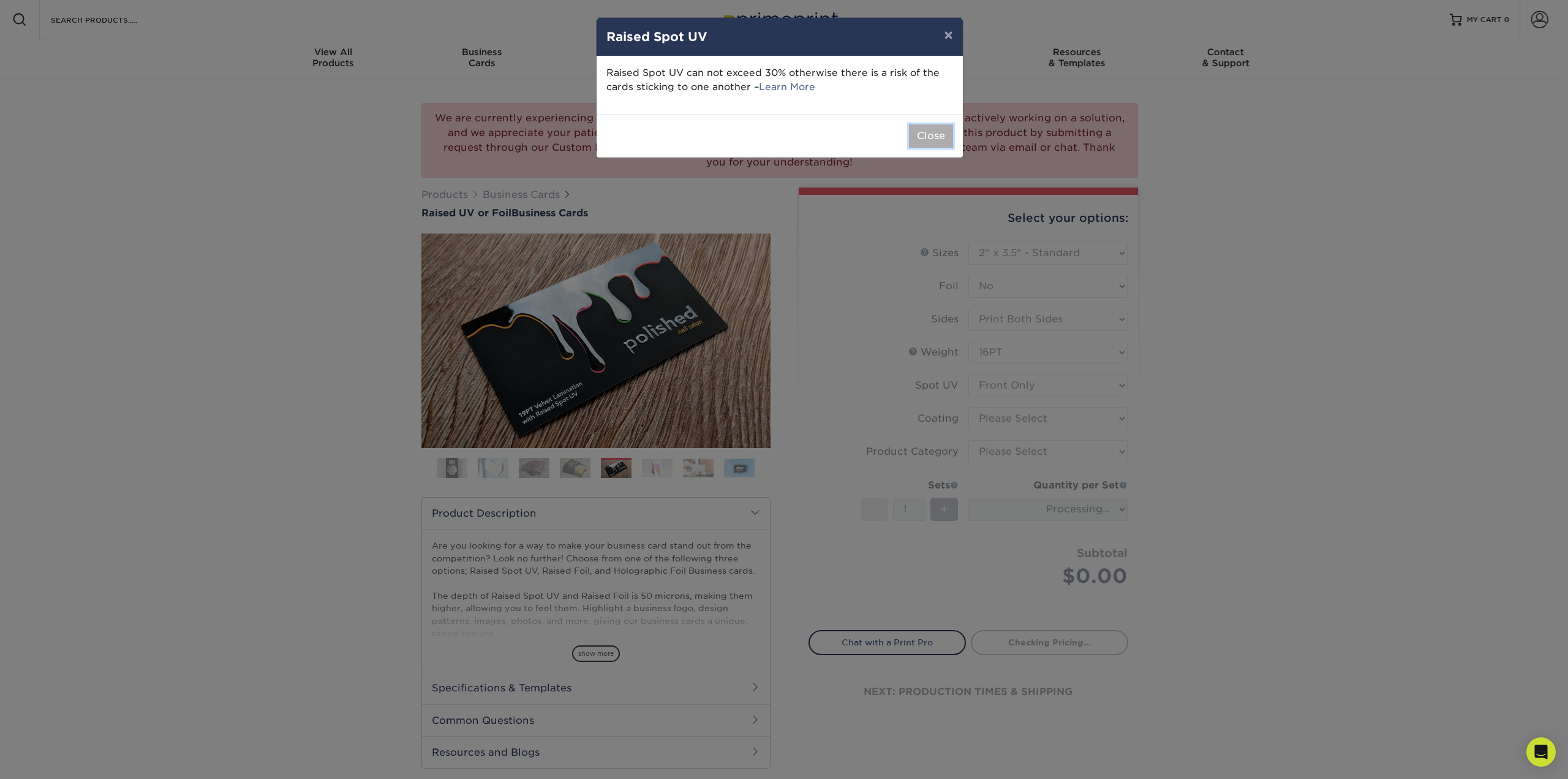
click at [936, 134] on button "Close" at bounding box center [931, 136] width 45 height 24
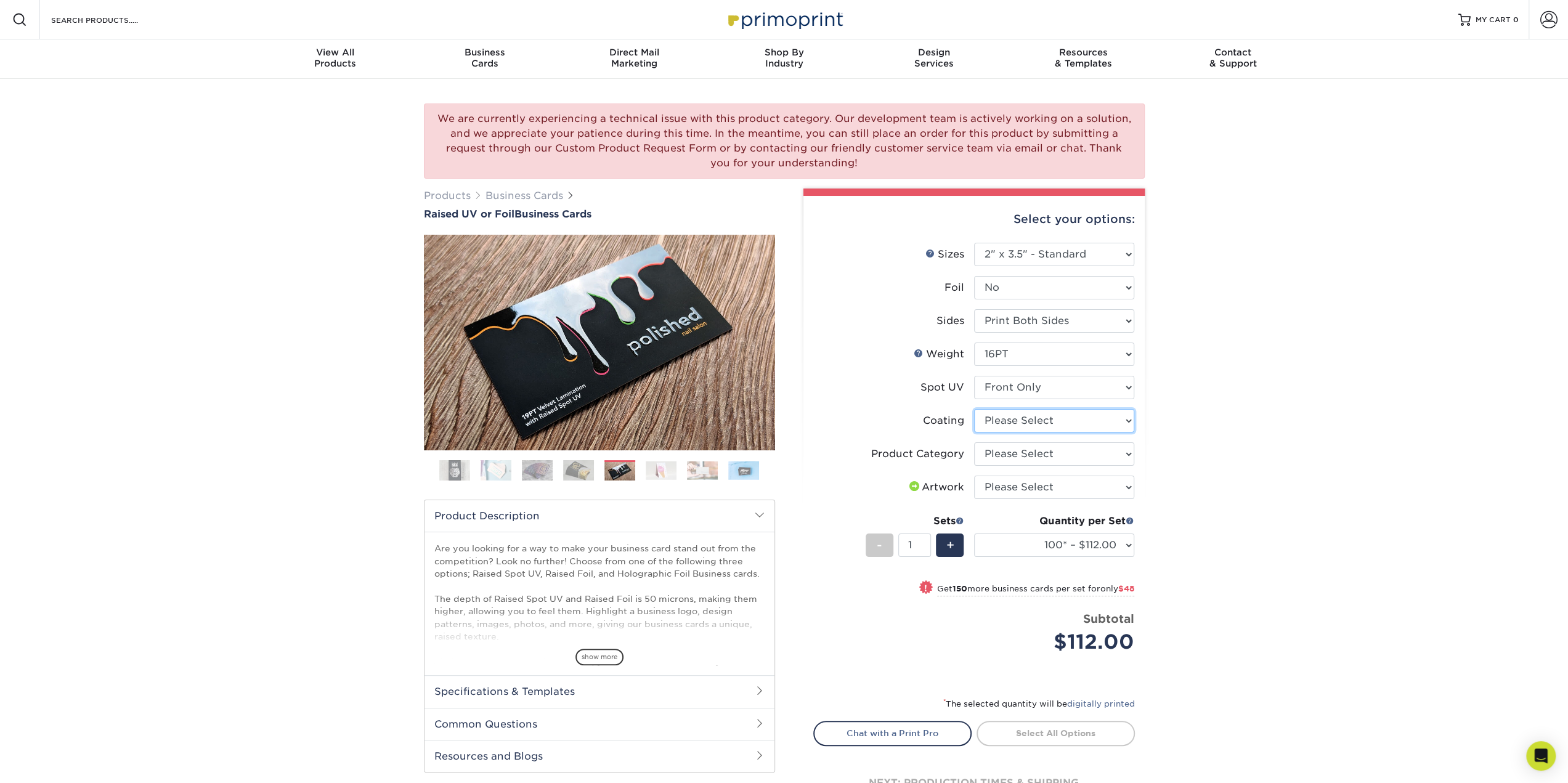
click at [1058, 423] on select at bounding box center [1054, 421] width 160 height 24
select select "3e7618de-abca-4bda-9f97-8b9129e913d8"
click at [974, 409] on select at bounding box center [1054, 421] width 160 height 24
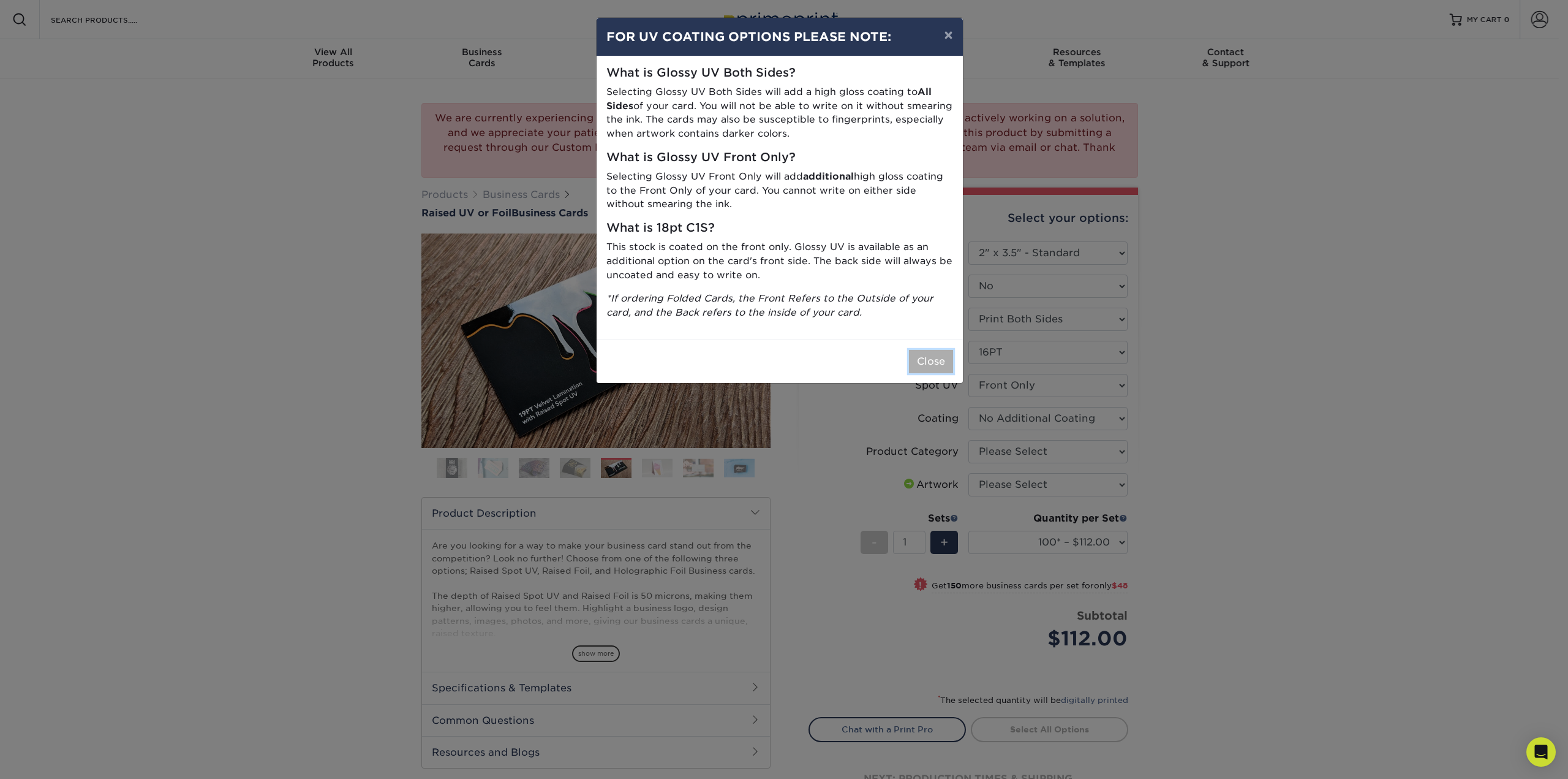
click at [915, 357] on button "Close" at bounding box center [931, 362] width 45 height 24
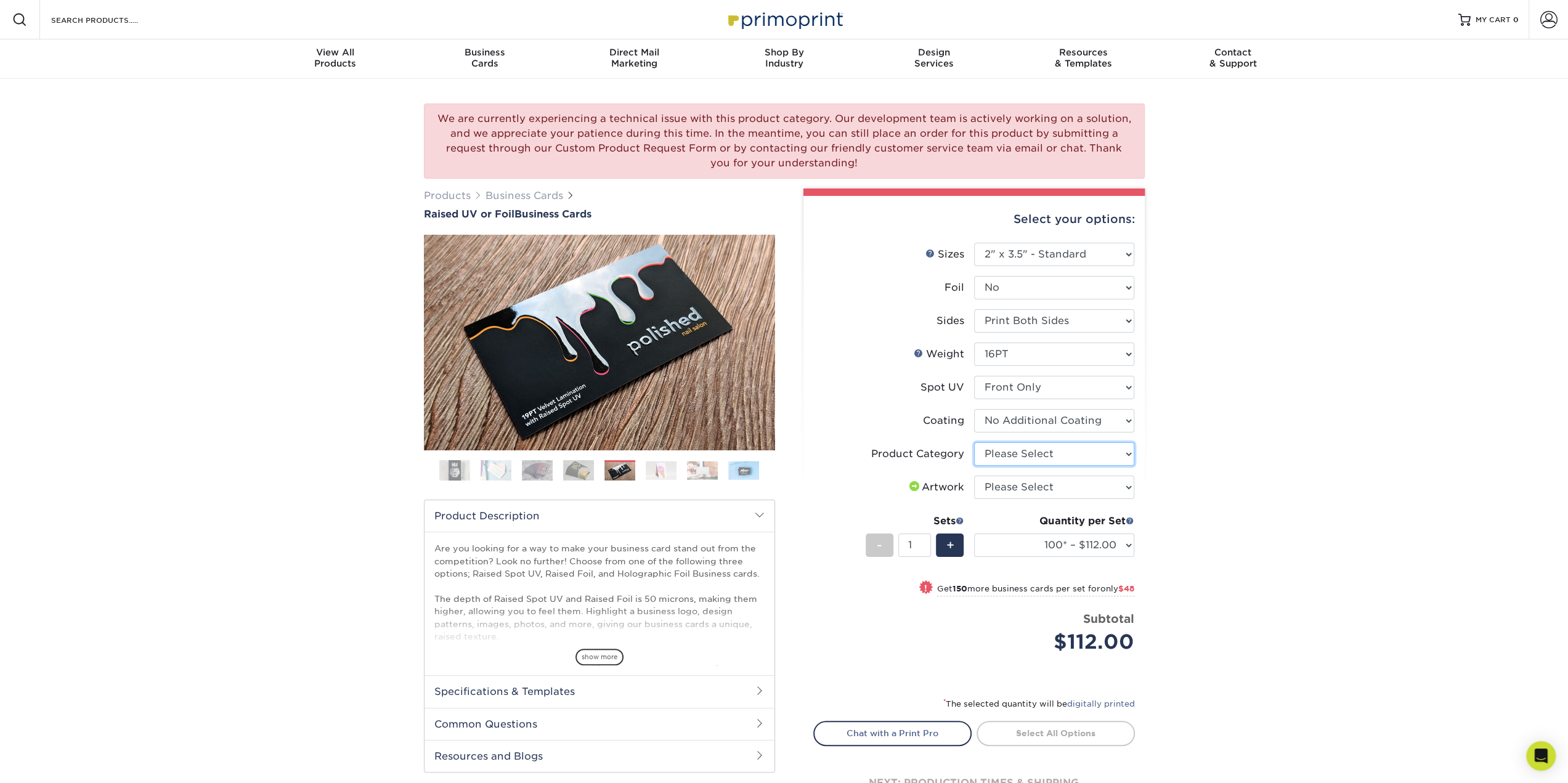
click at [1057, 450] on select "Please Select Business Cards" at bounding box center [1054, 454] width 160 height 24
select select "3b5148f1-0588-4f88-a218-97bcfdce65c1"
click at [974, 443] on select "Please Select Business Cards" at bounding box center [1054, 454] width 160 height 24
click at [1049, 483] on select "Please Select I will upload files I need a design - $100" at bounding box center [1054, 487] width 160 height 24
select select "upload"
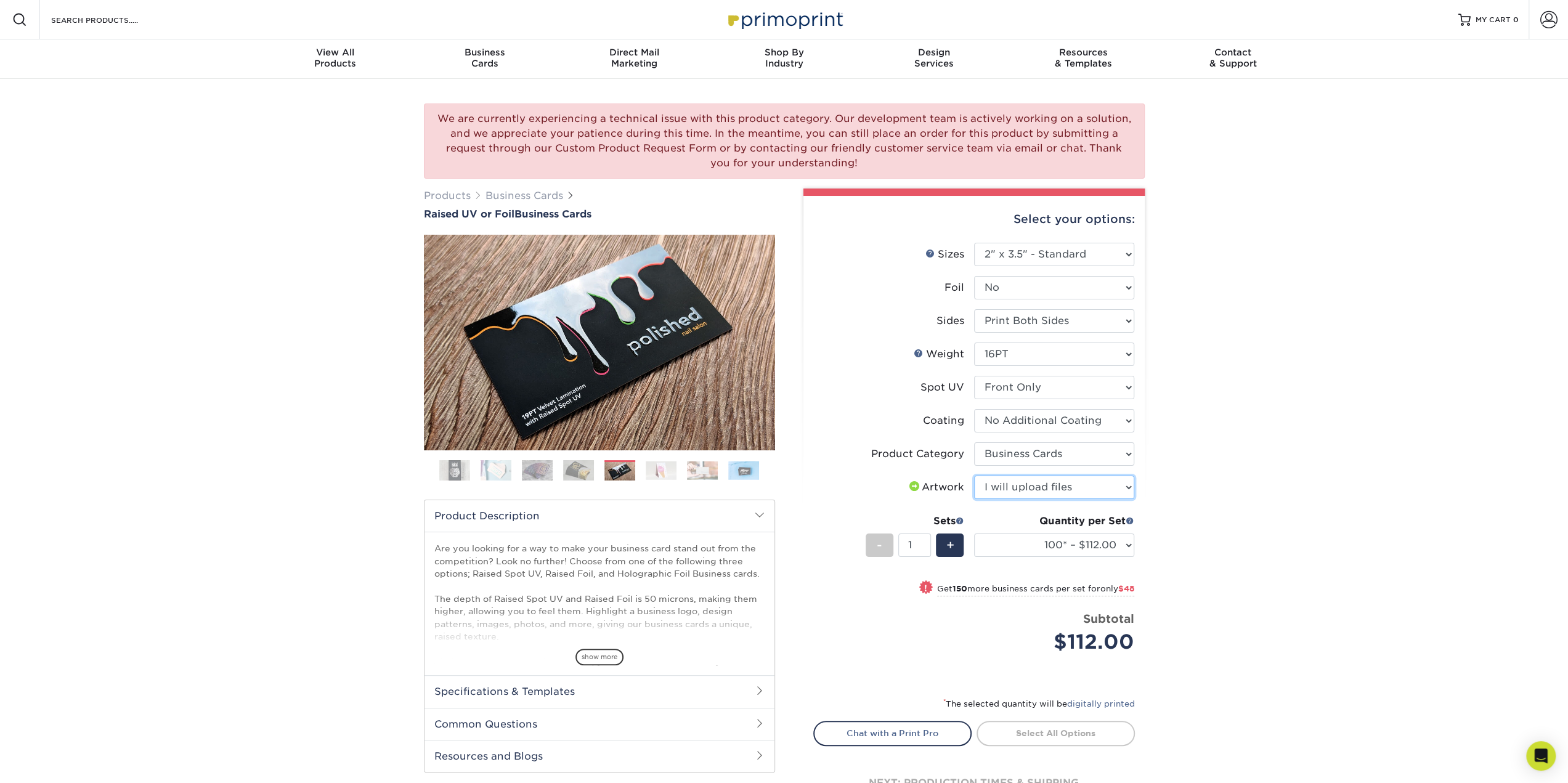
click at [974, 476] on select "Please Select I will upload files I need a design - $100" at bounding box center [1054, 487] width 160 height 24
click at [1078, 541] on select "100* – $112.00 250* – $160.00 500* – $216.00" at bounding box center [1054, 546] width 160 height 24
click at [974, 534] on select "100* – $112.00 250* – $160.00 500* – $216.00" at bounding box center [1054, 546] width 160 height 24
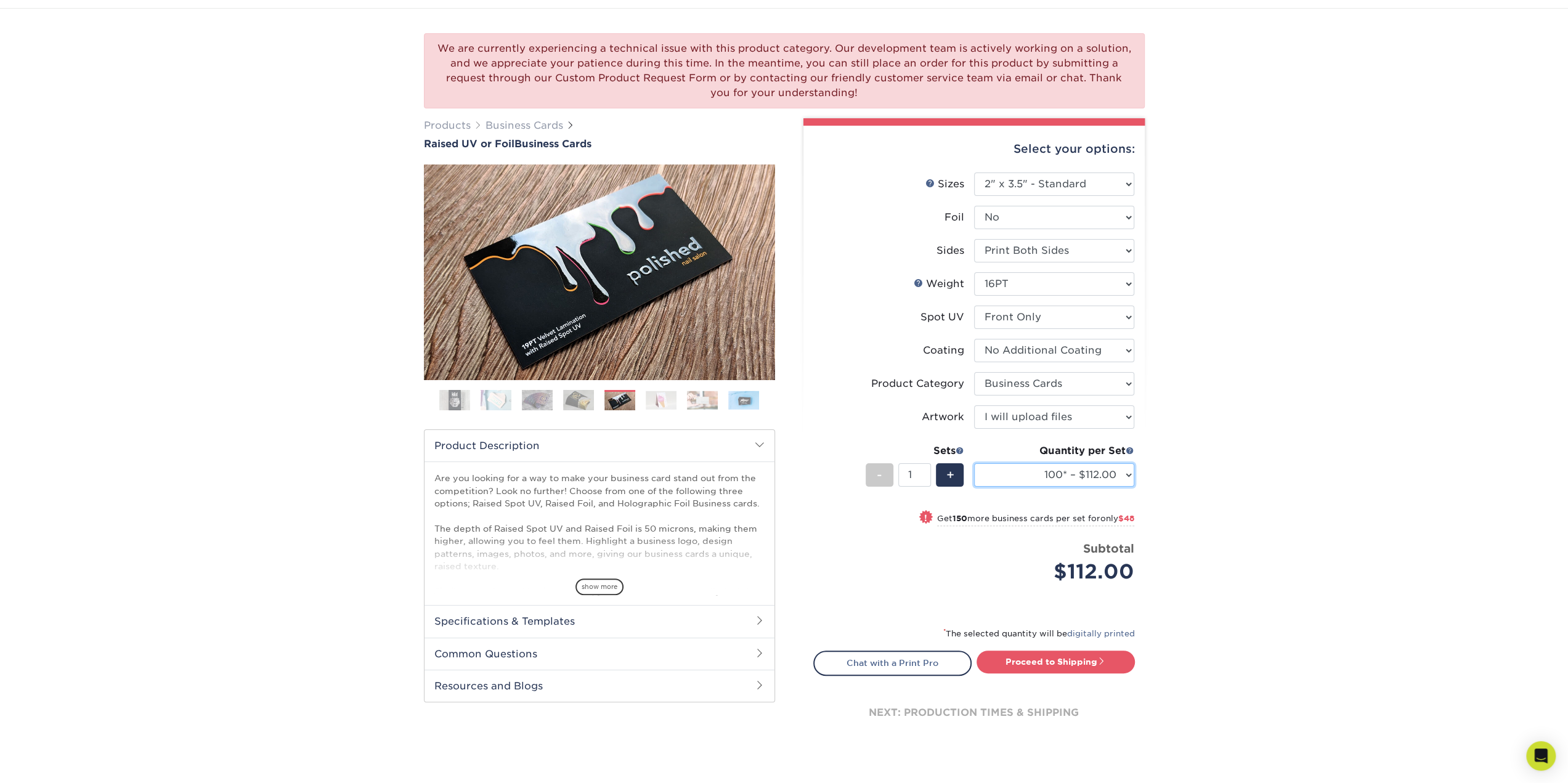
scroll to position [62, 0]
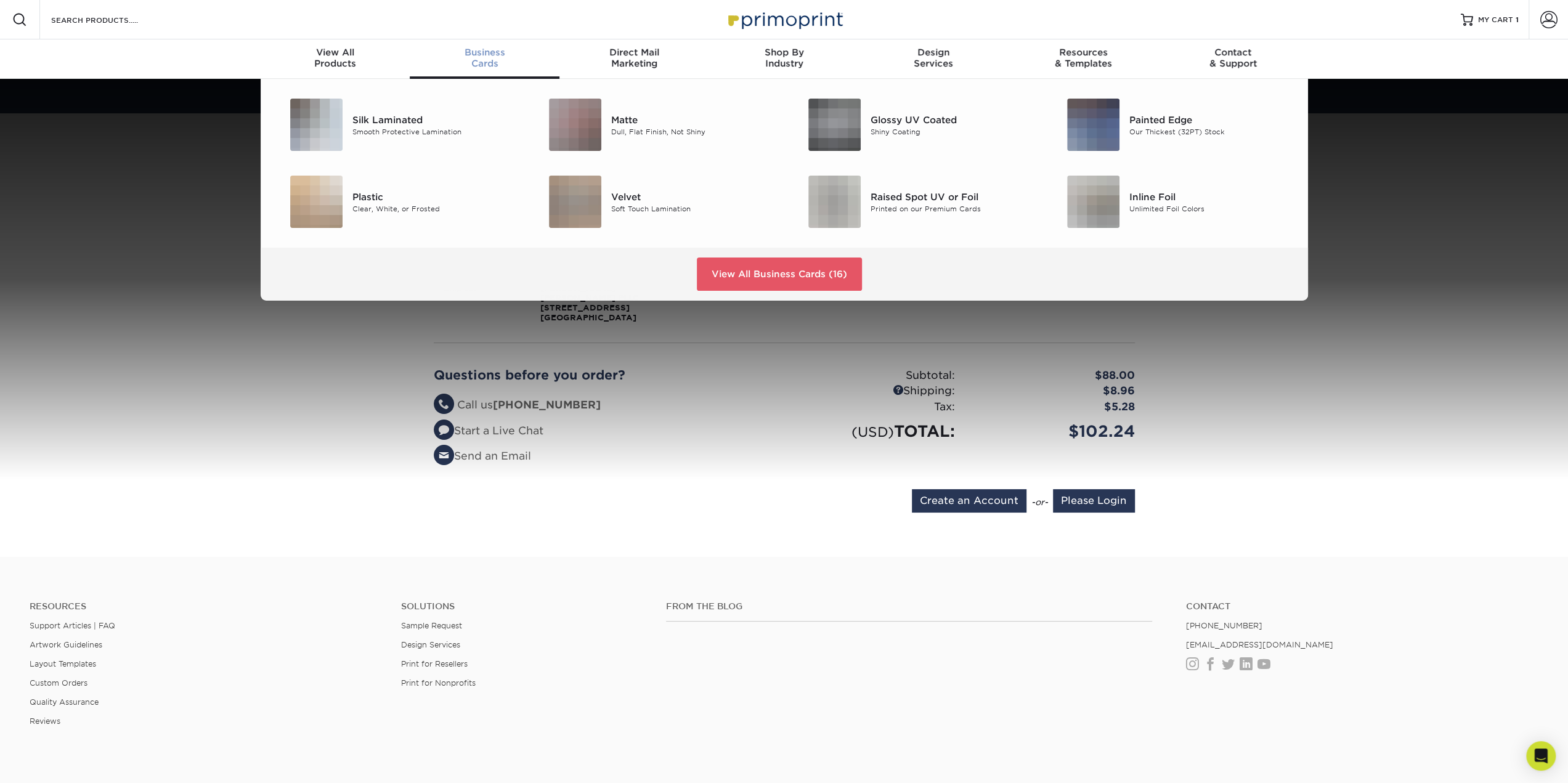
click at [475, 52] on span "Business" at bounding box center [484, 52] width 149 height 11
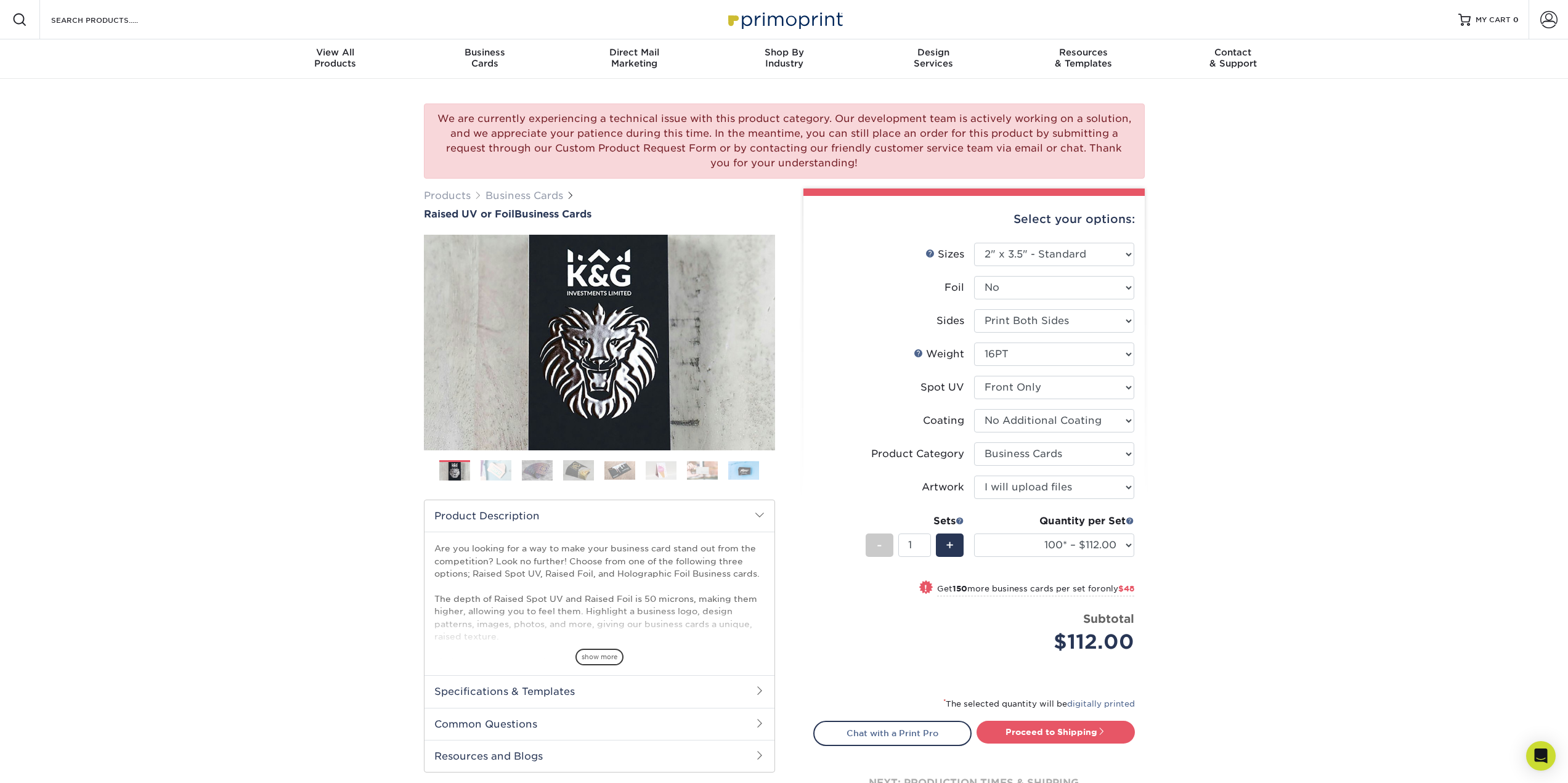
select select "2.00x3.50"
select select "3b5148f1-0588-4f88-a218-97bcfdce65c1"
select select "upload"
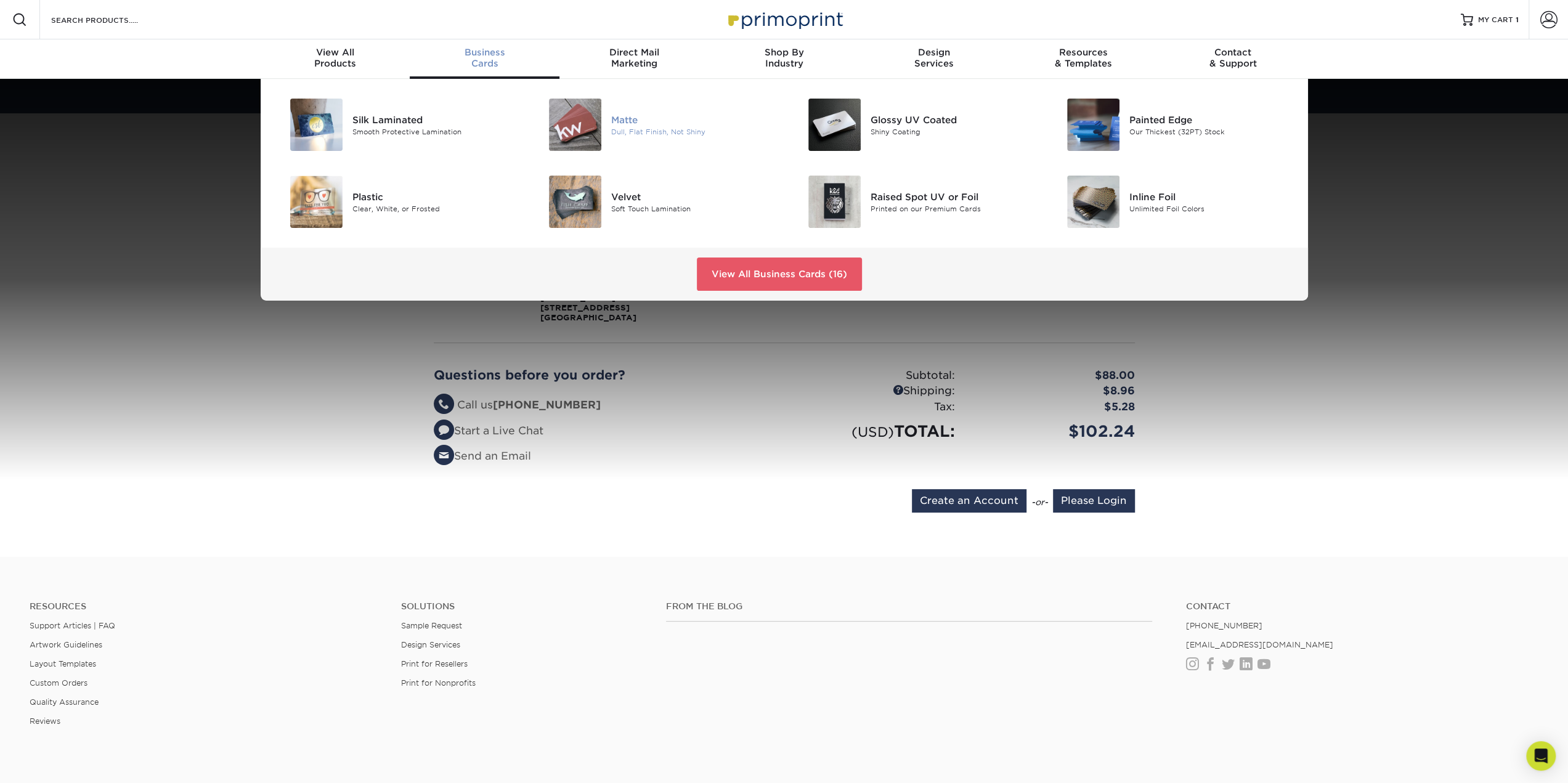
click at [613, 133] on div "Dull, Flat Finish, Not Shiny" at bounding box center [692, 132] width 163 height 10
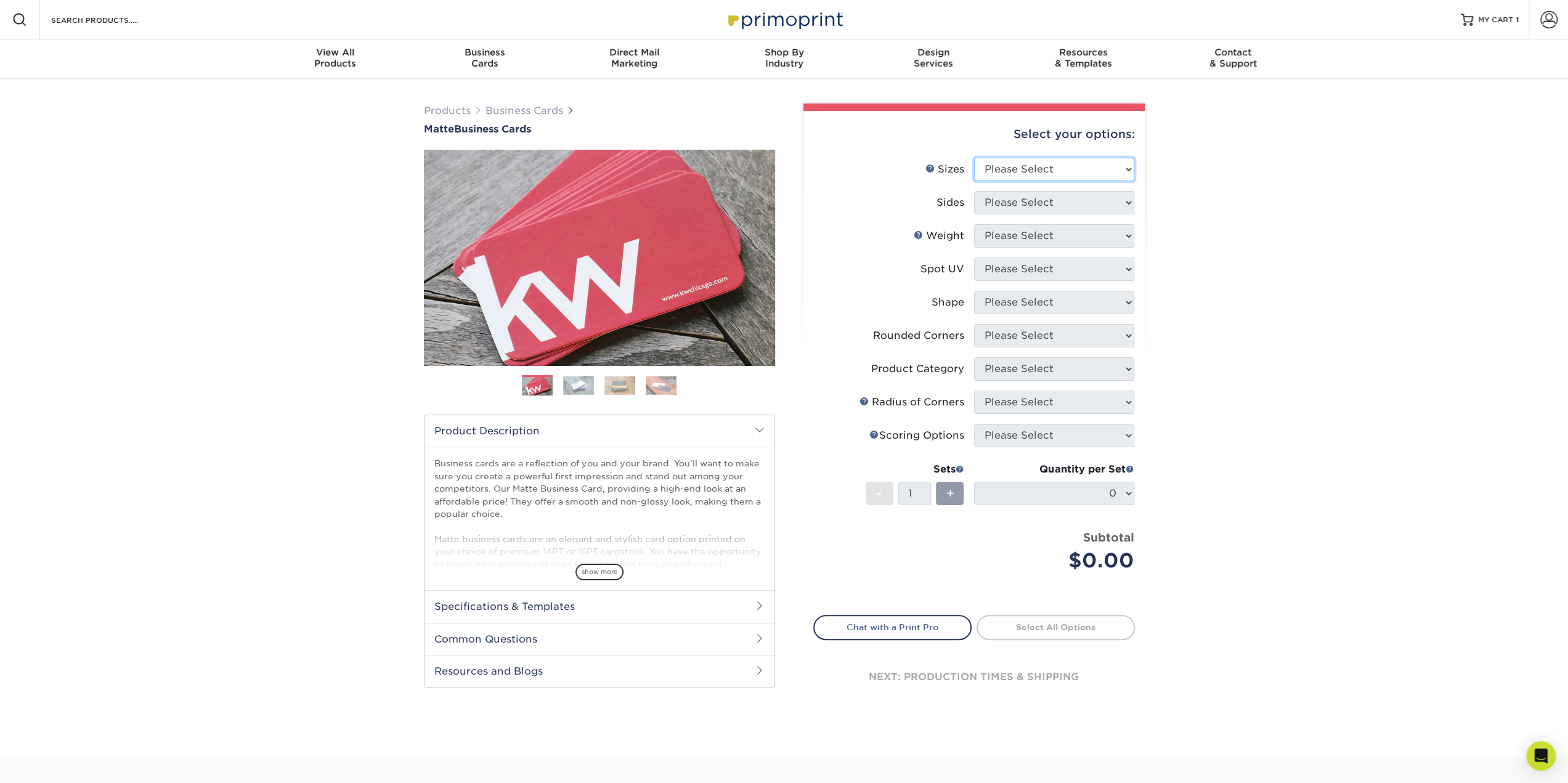
click at [1028, 174] on select "Please Select 1.5" x 3.5" - Mini 1.75" x 3.5" - Mini 2" x 2" - Square 2" x 3" -…" at bounding box center [1054, 170] width 160 height 24
select select "2.00x3.50"
click at [974, 158] on select "Please Select 1.5" x 3.5" - Mini 1.75" x 3.5" - Mini 2" x 2" - Square 2" x 3" -…" at bounding box center [1054, 170] width 160 height 24
click at [1296, 268] on div "Products Business Cards Matte Business Cards Previous Next 100 $ 9" at bounding box center [784, 418] width 1568 height 680
